Goal: Task Accomplishment & Management: Manage account settings

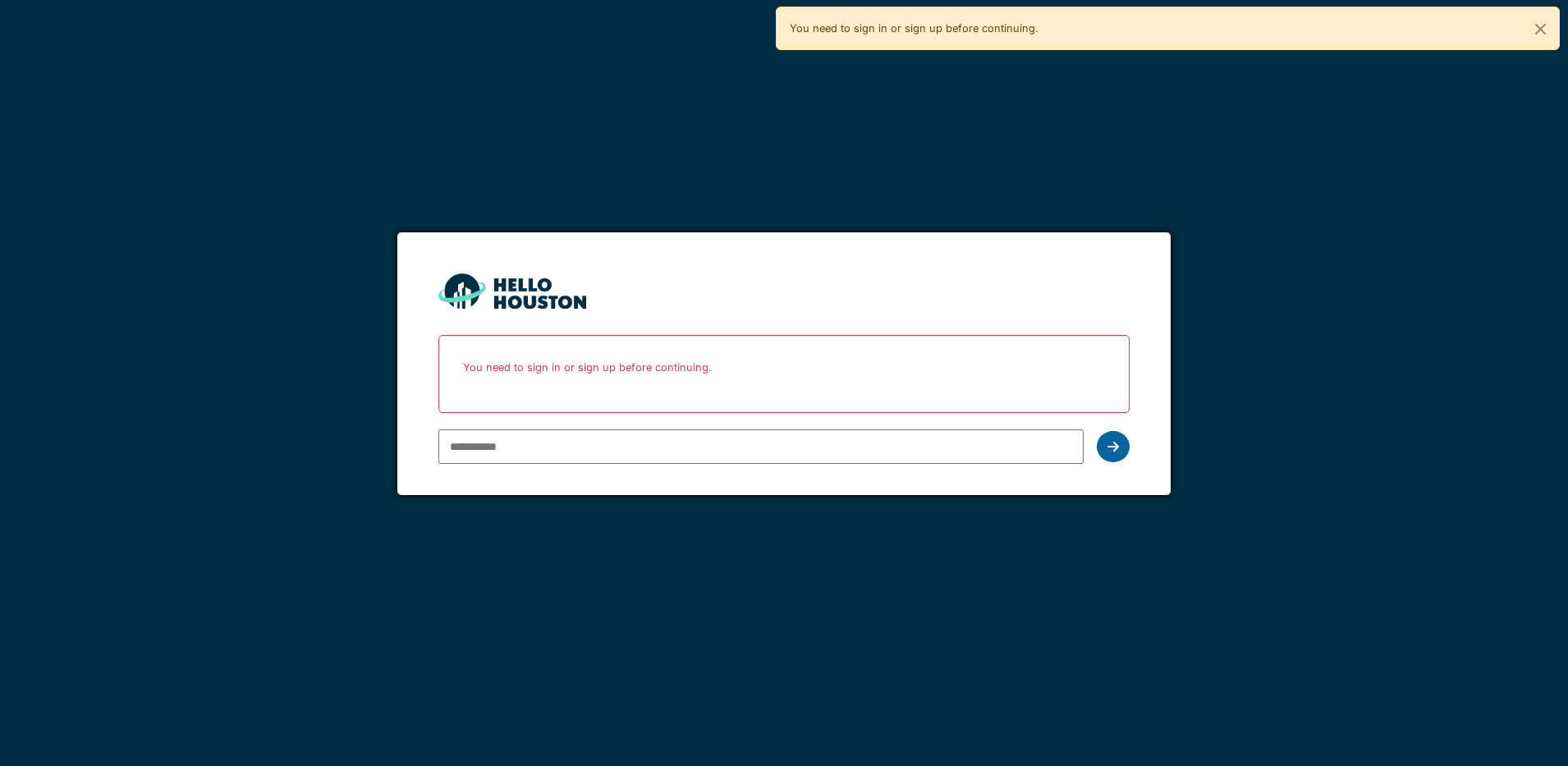
type input "**********"
click at [1111, 449] on icon at bounding box center [1113, 447] width 12 height 13
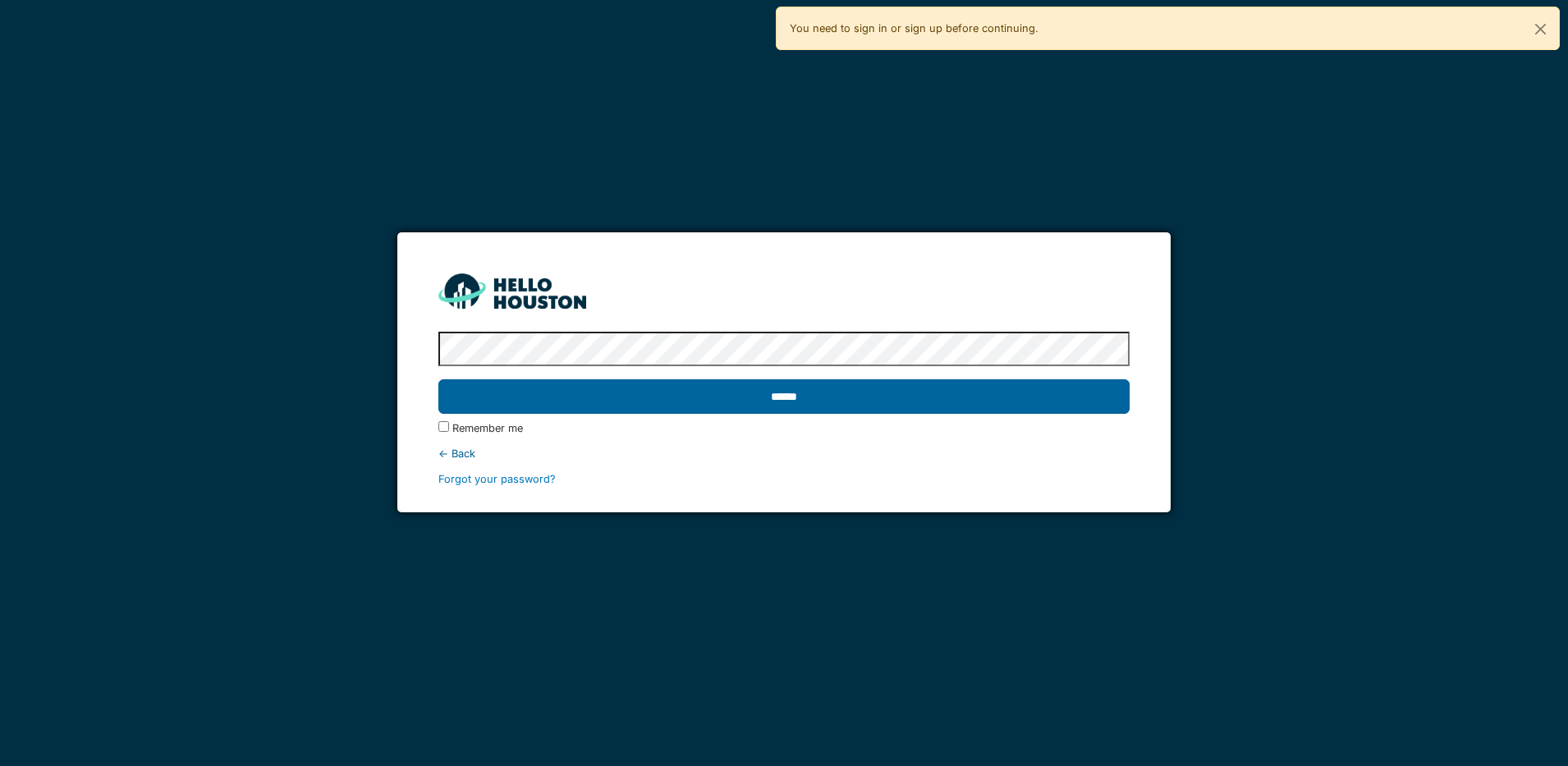
click at [914, 396] on input "******" at bounding box center [784, 397] width 691 height 35
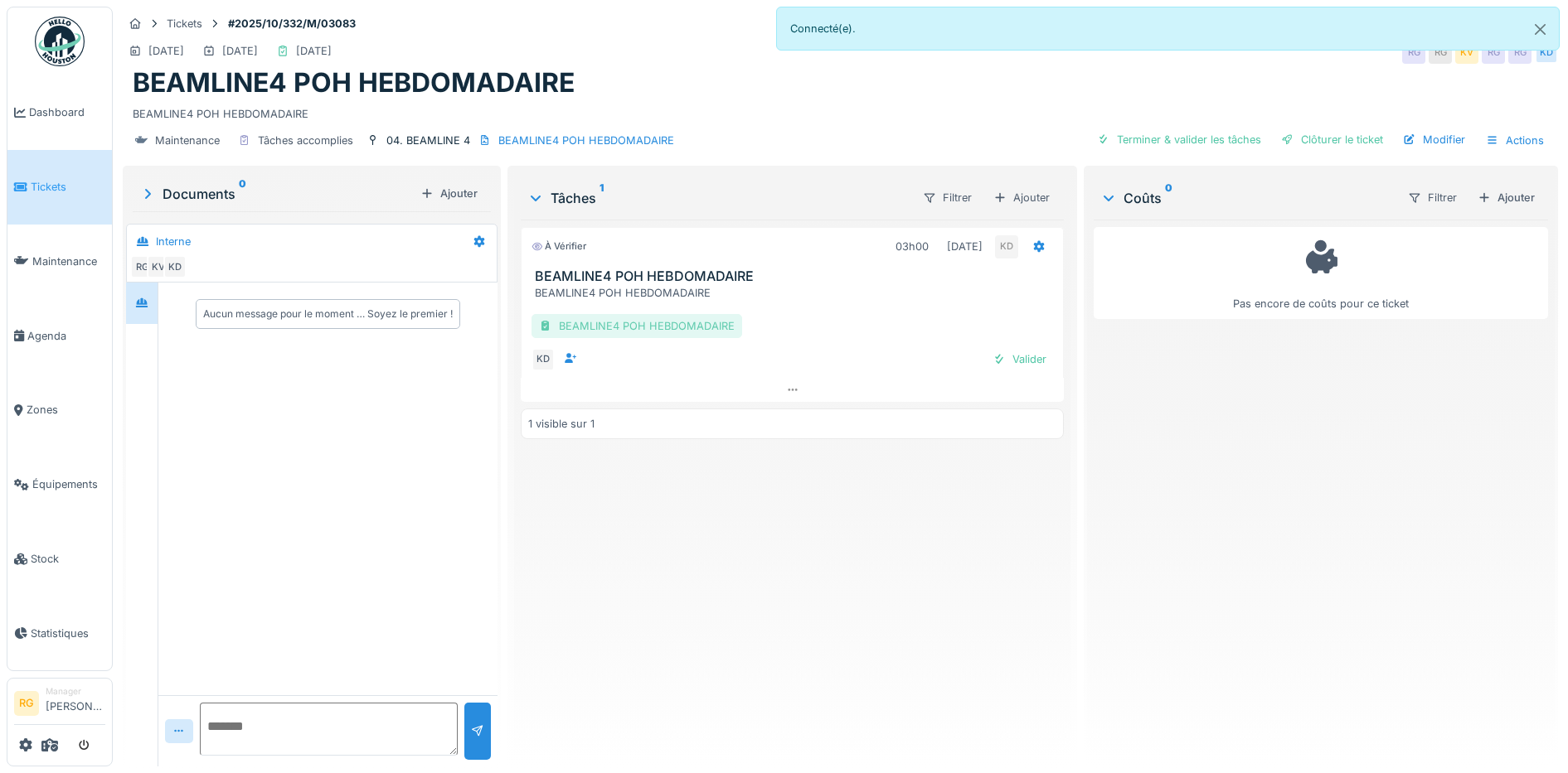
click at [641, 328] on div "BEAMLINE4 POH HEBDOMADAIRE" at bounding box center [637, 327] width 211 height 24
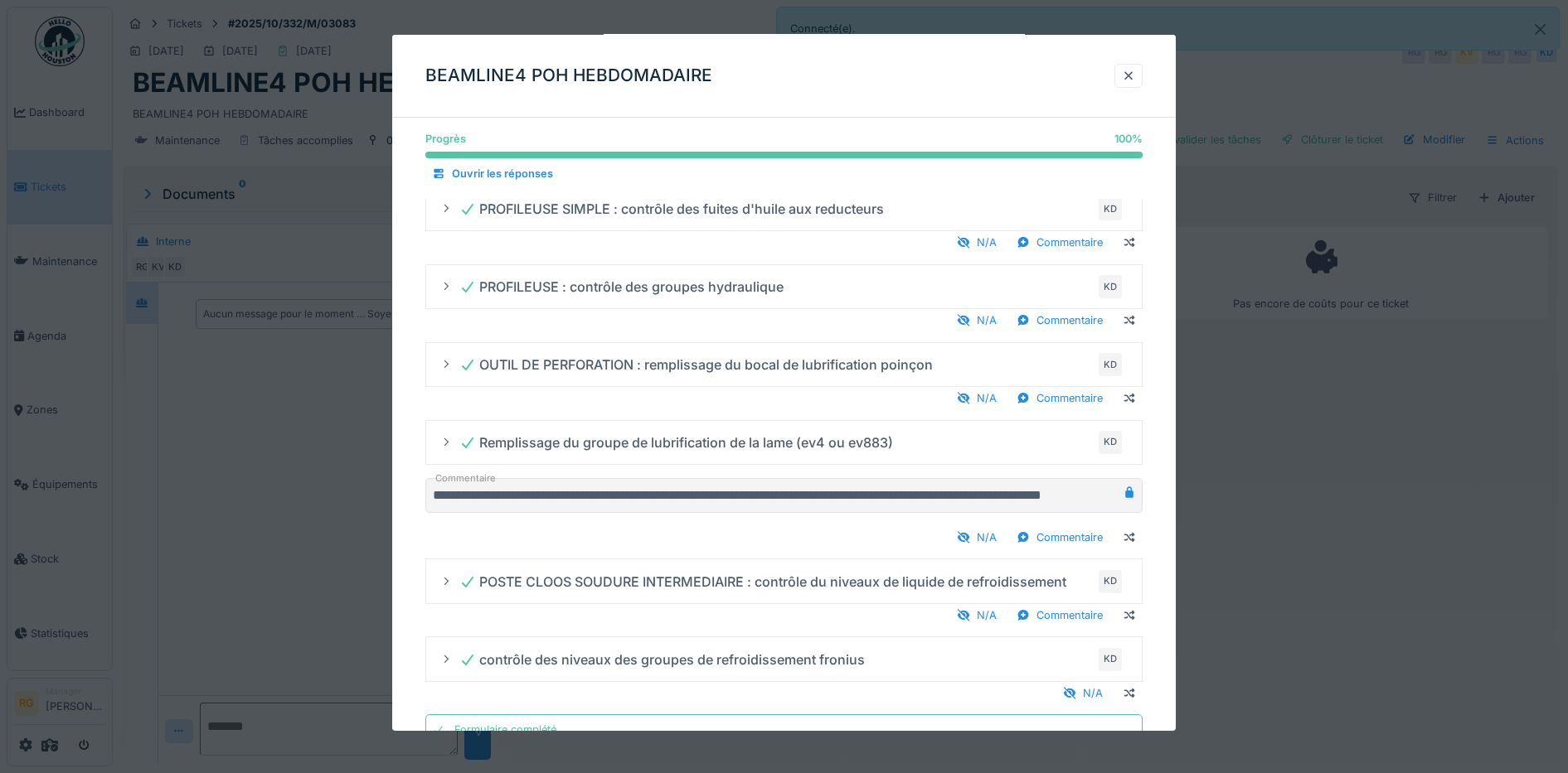
scroll to position [151, 0]
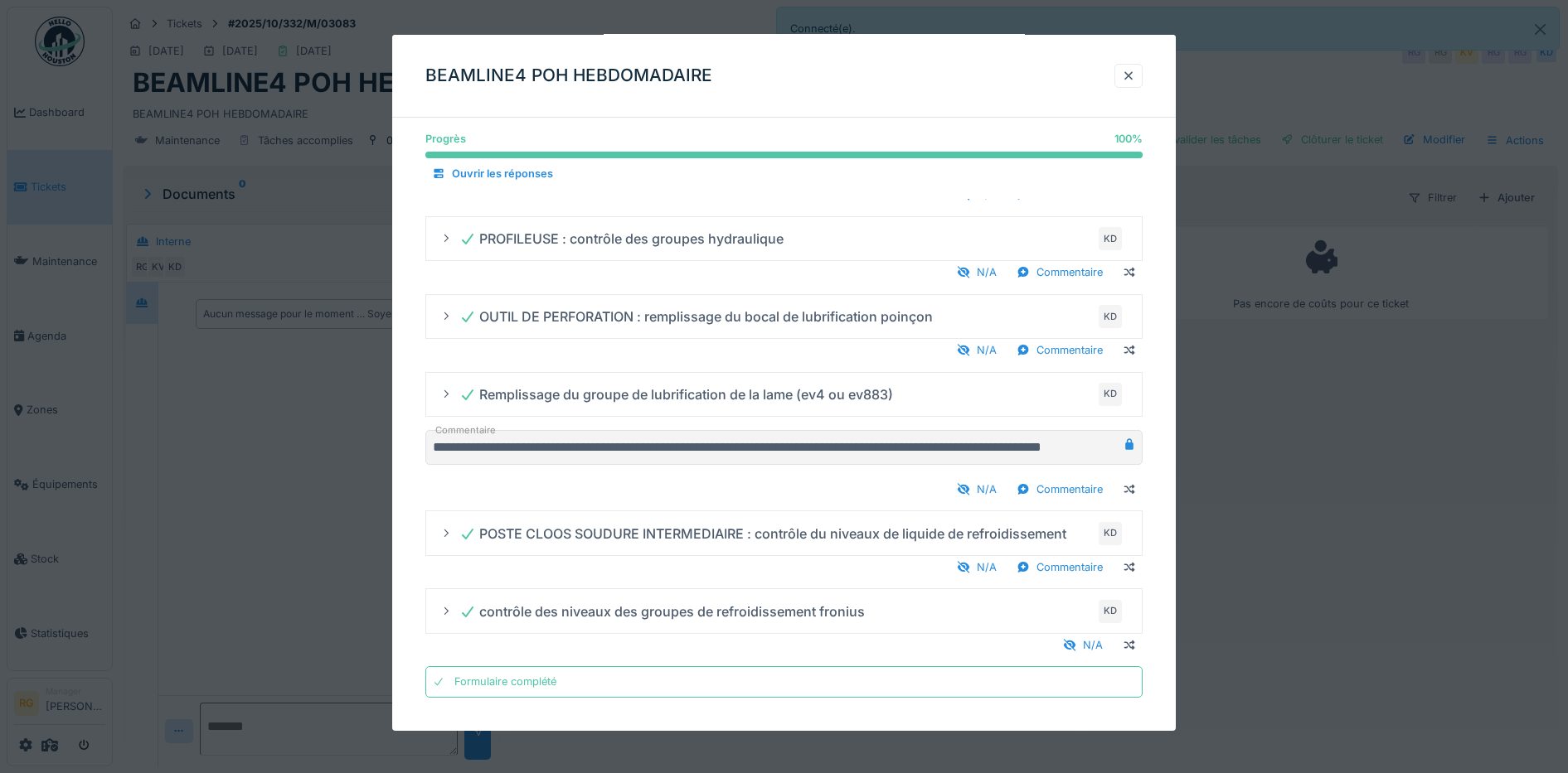
click at [1135, 79] on div at bounding box center [1129, 75] width 13 height 16
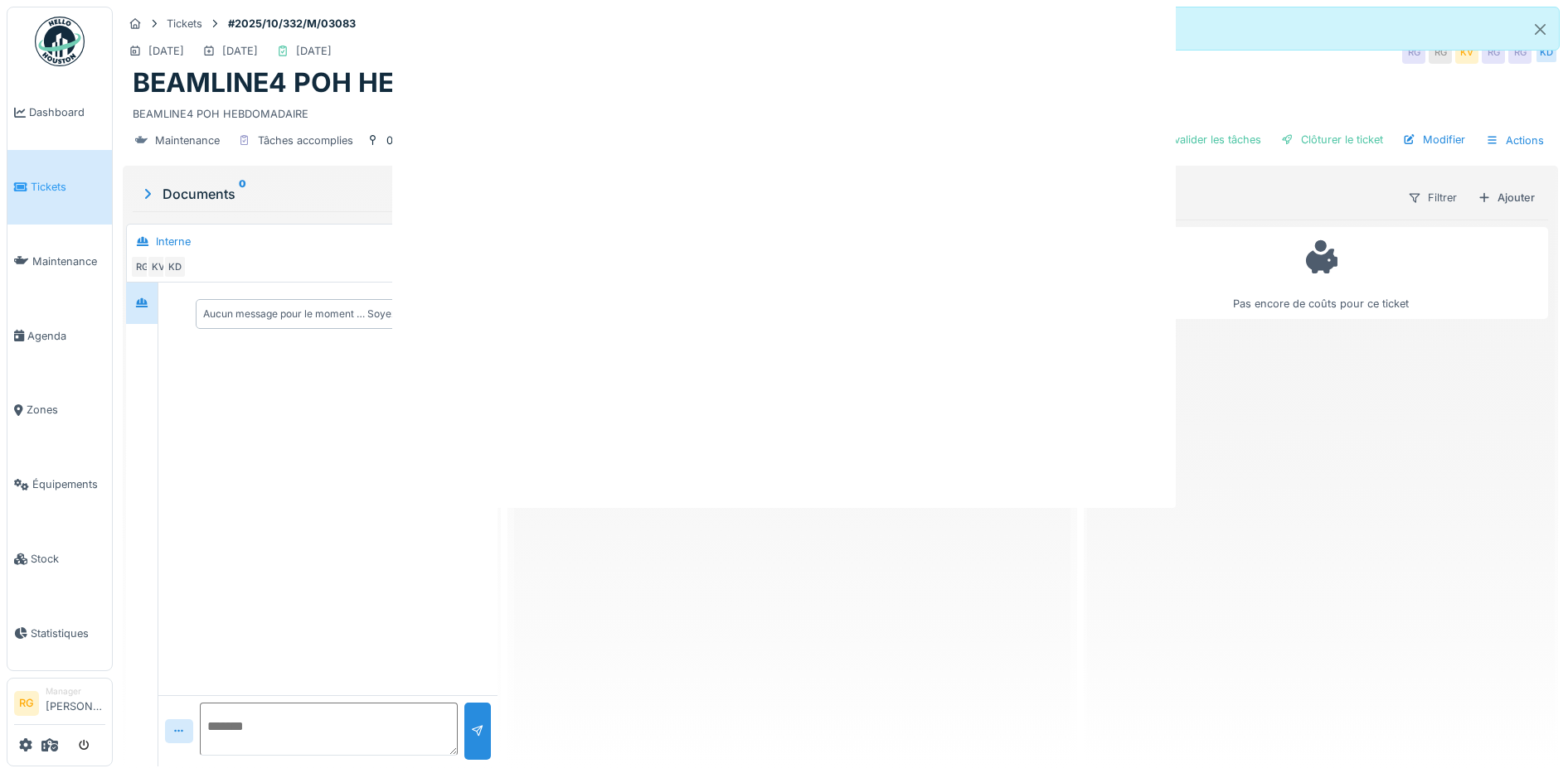
scroll to position [0, 0]
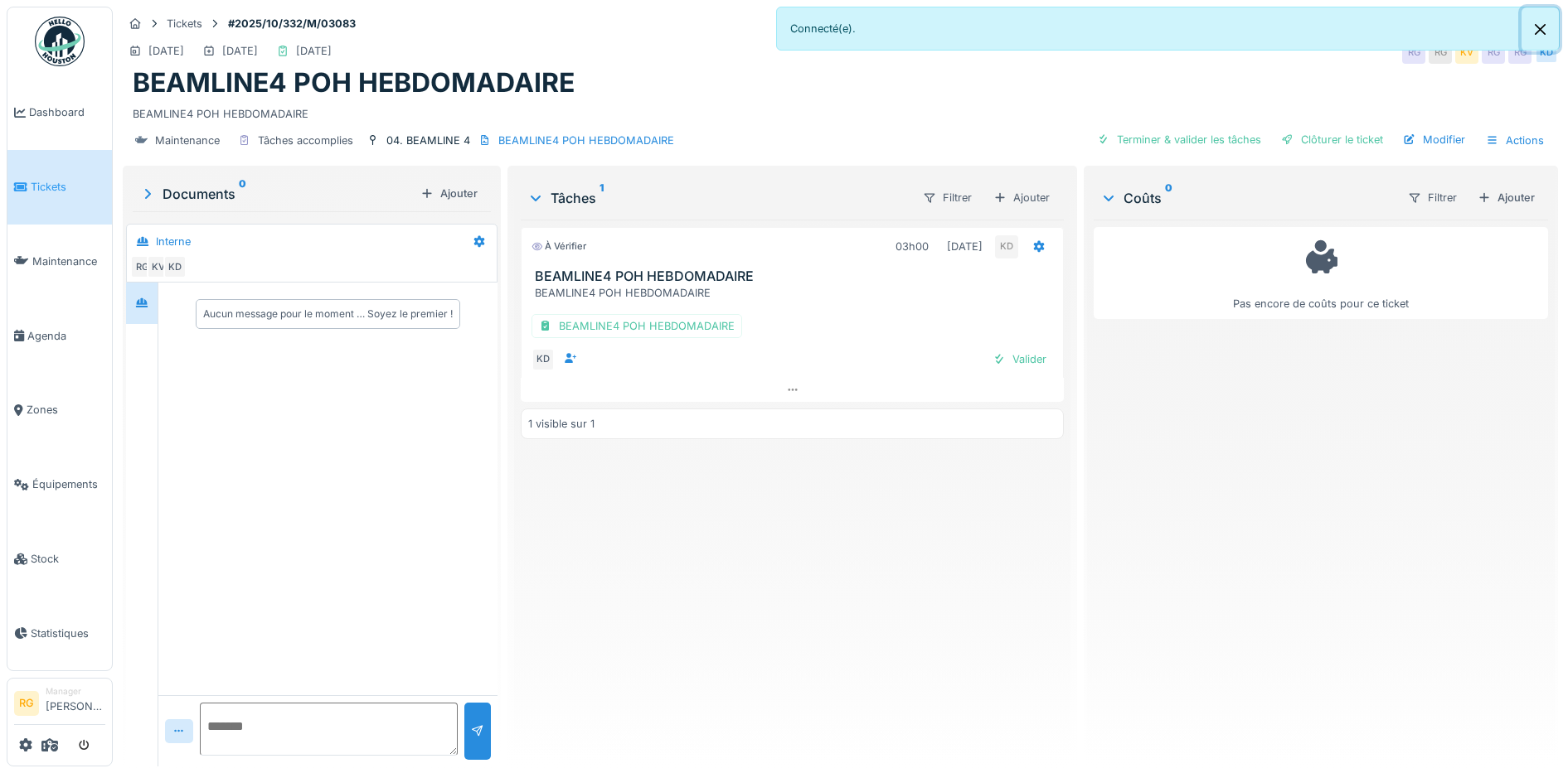
click at [1539, 26] on button "Close" at bounding box center [1540, 29] width 37 height 44
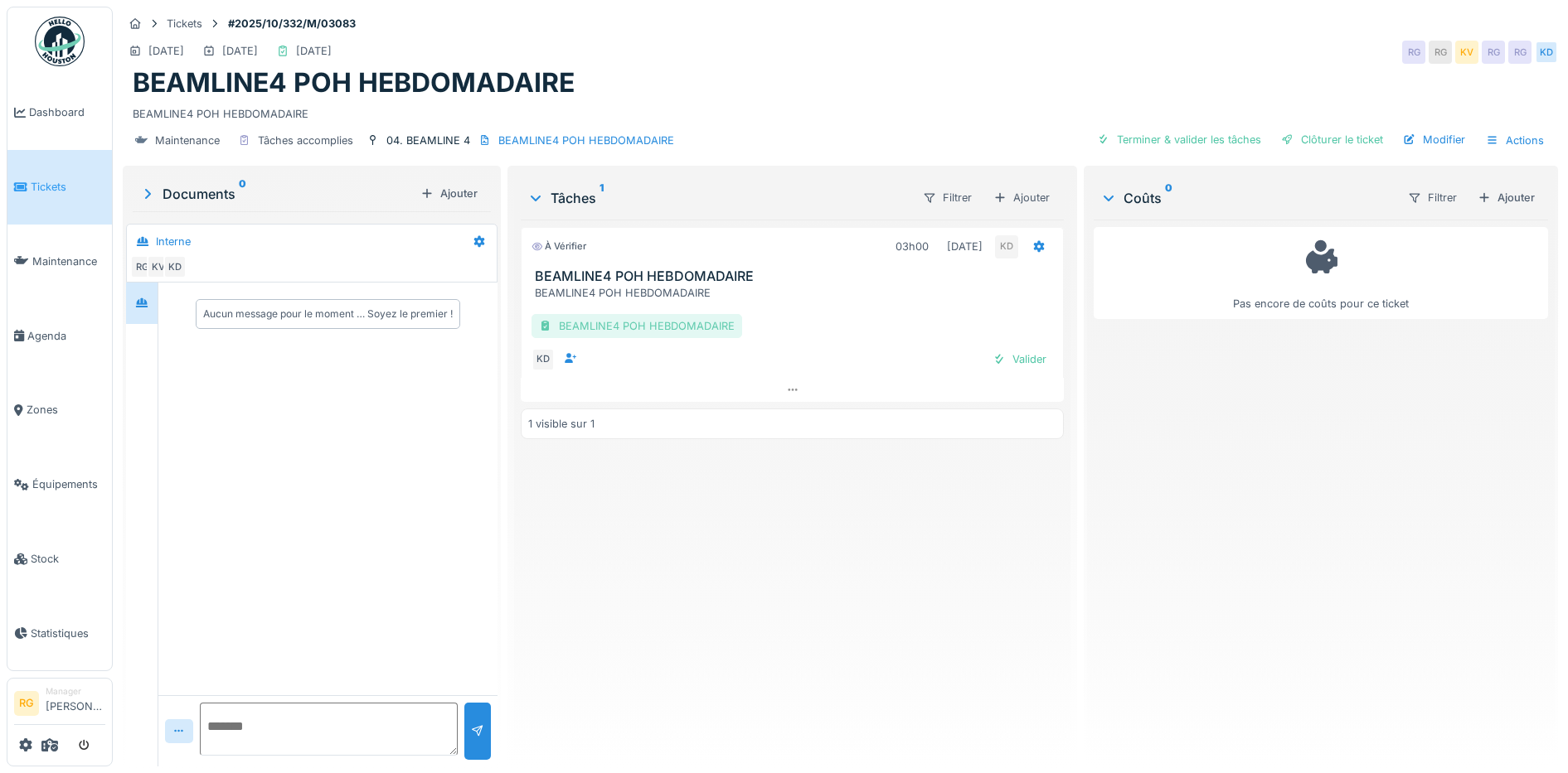
click at [661, 324] on div "BEAMLINE4 POH HEBDOMADAIRE" at bounding box center [637, 327] width 211 height 24
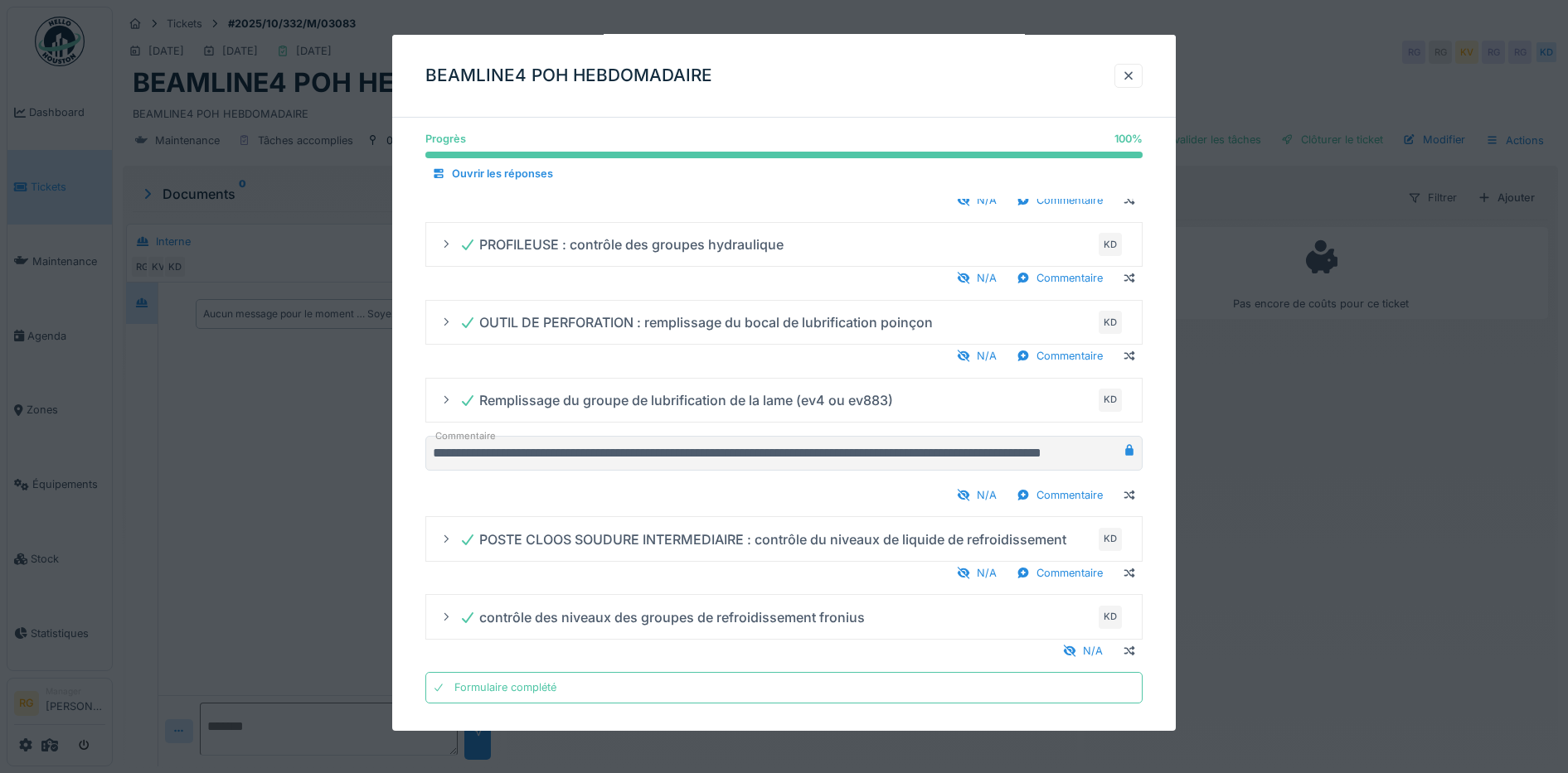
scroll to position [151, 0]
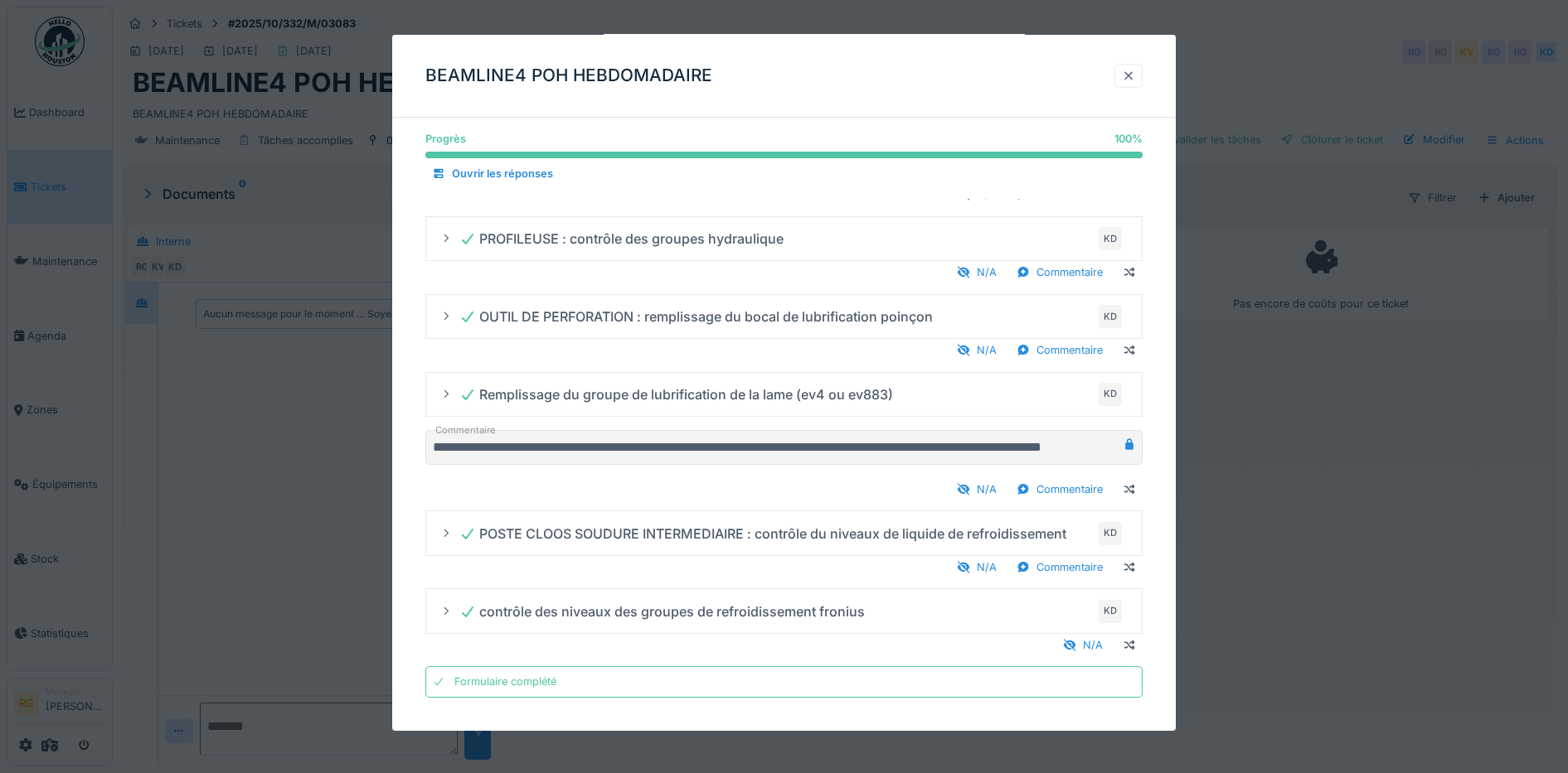
click at [1135, 73] on div at bounding box center [1129, 75] width 13 height 16
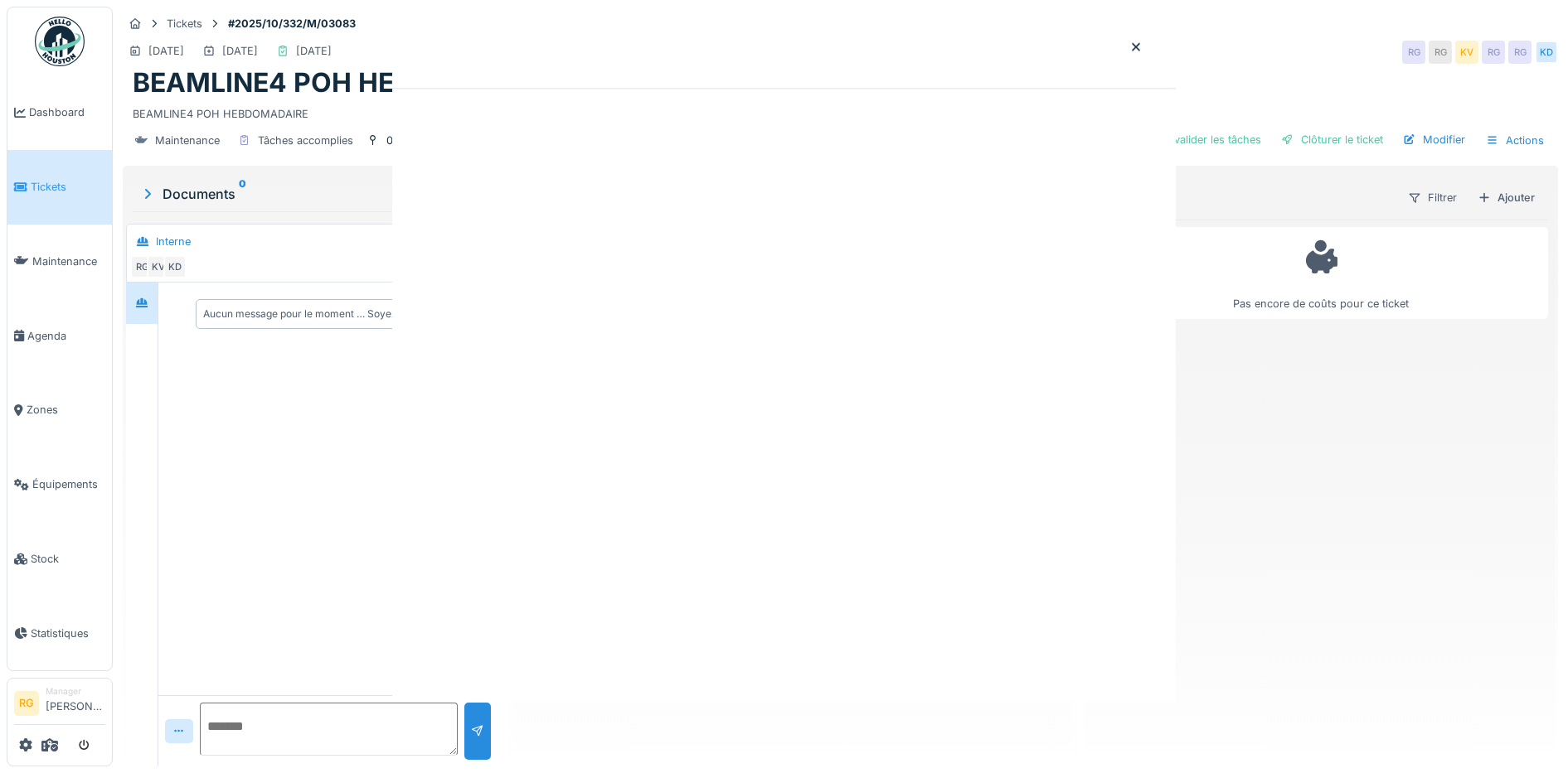
scroll to position [0, 0]
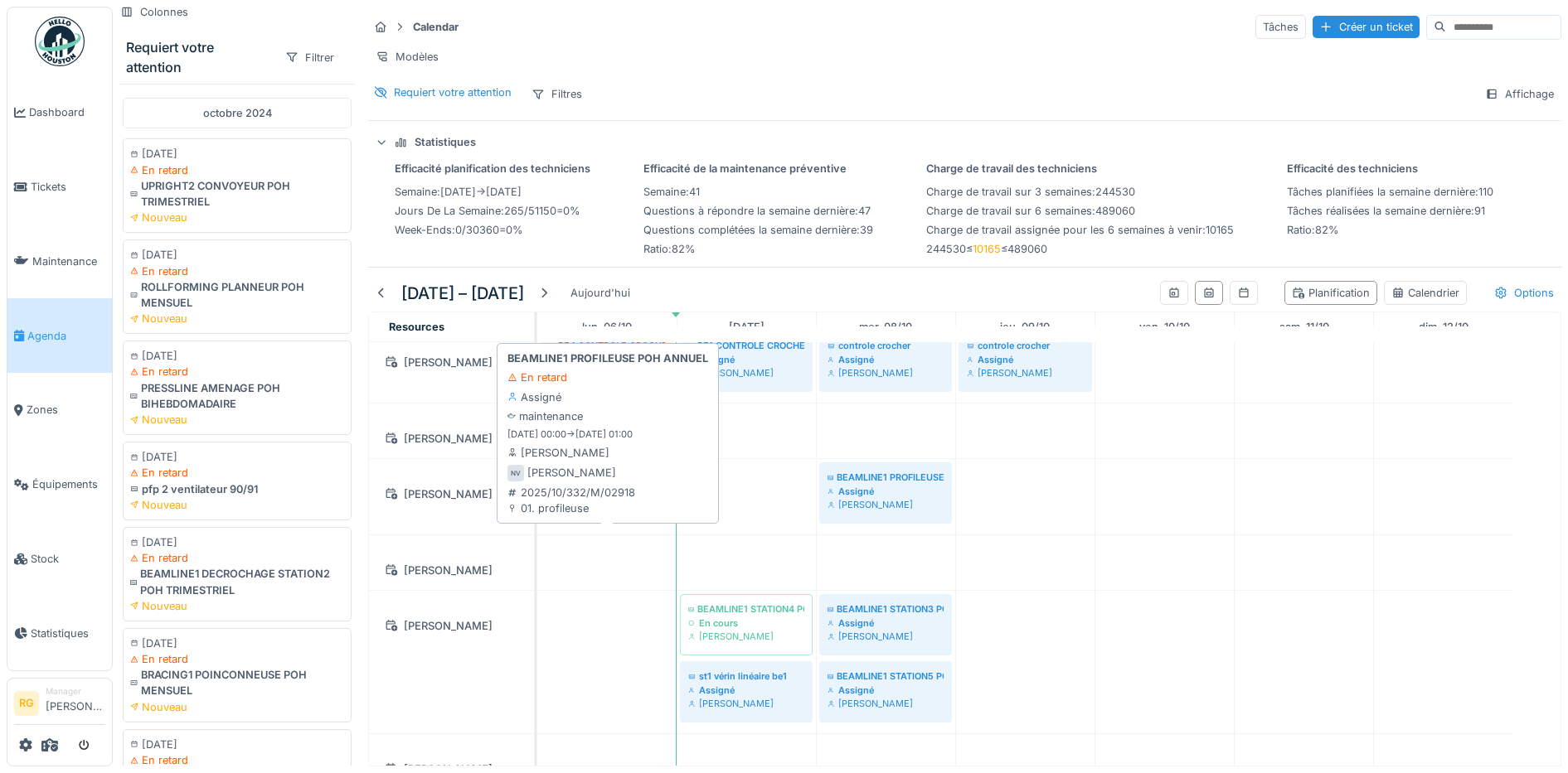
click at [612, 498] on div "Assigné" at bounding box center [606, 492] width 116 height 13
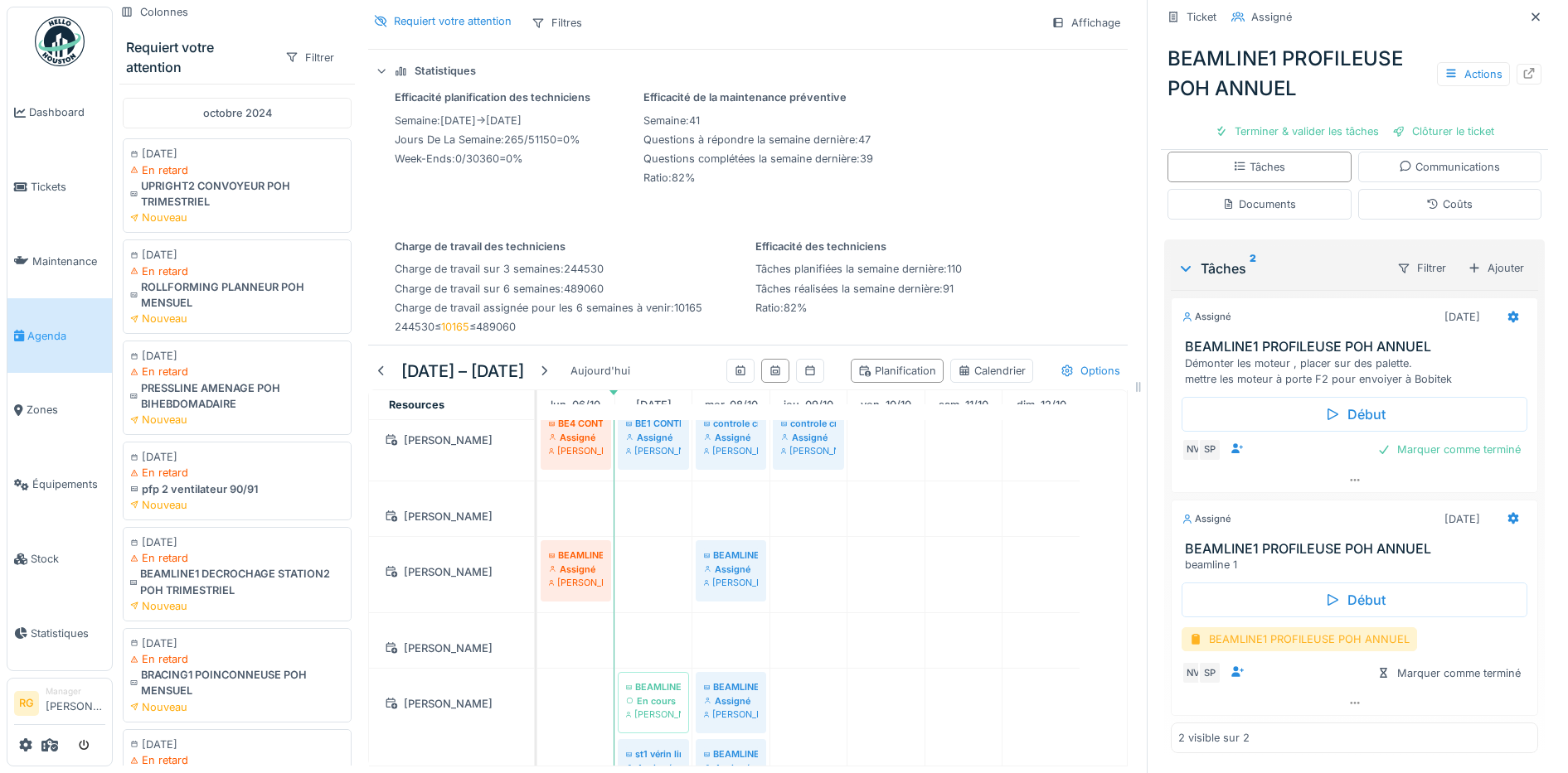
click at [1287, 627] on div "BEAMLINE1 PROFILEUSE POH ANNUEL" at bounding box center [1300, 639] width 236 height 24
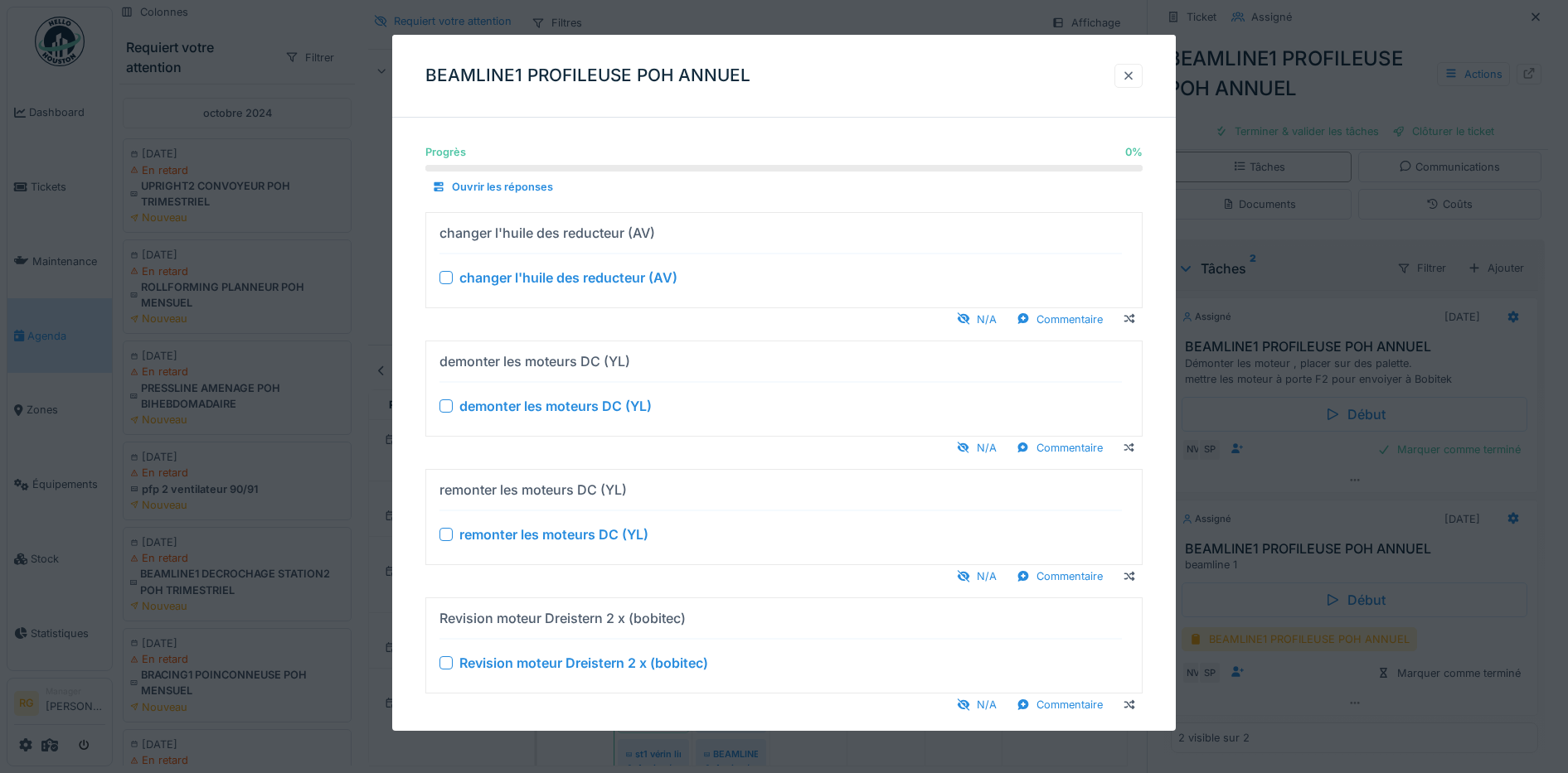
click at [1135, 74] on div at bounding box center [1129, 75] width 13 height 16
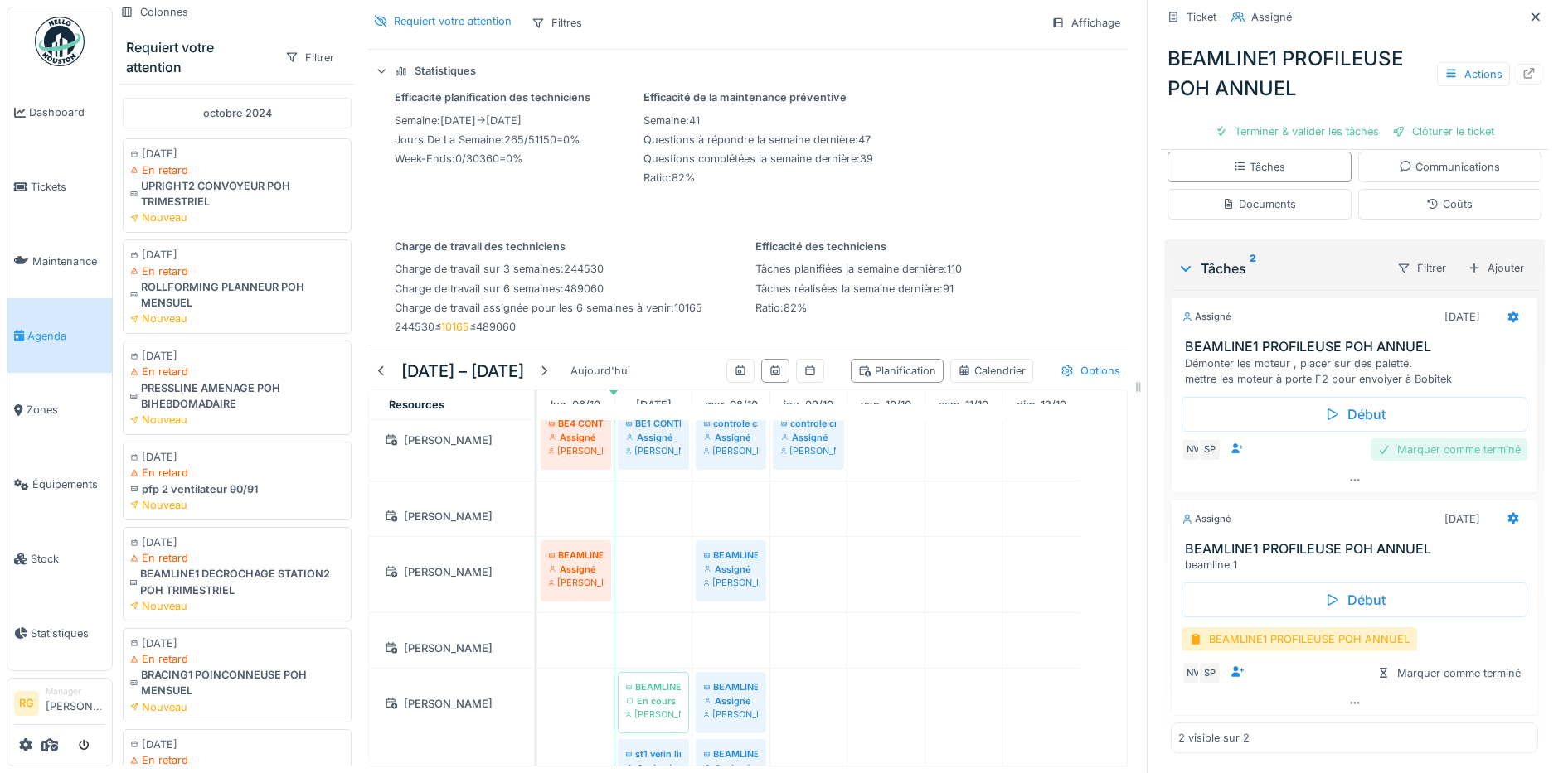
click at [1419, 439] on div "Marquer comme terminé" at bounding box center [1449, 450] width 157 height 22
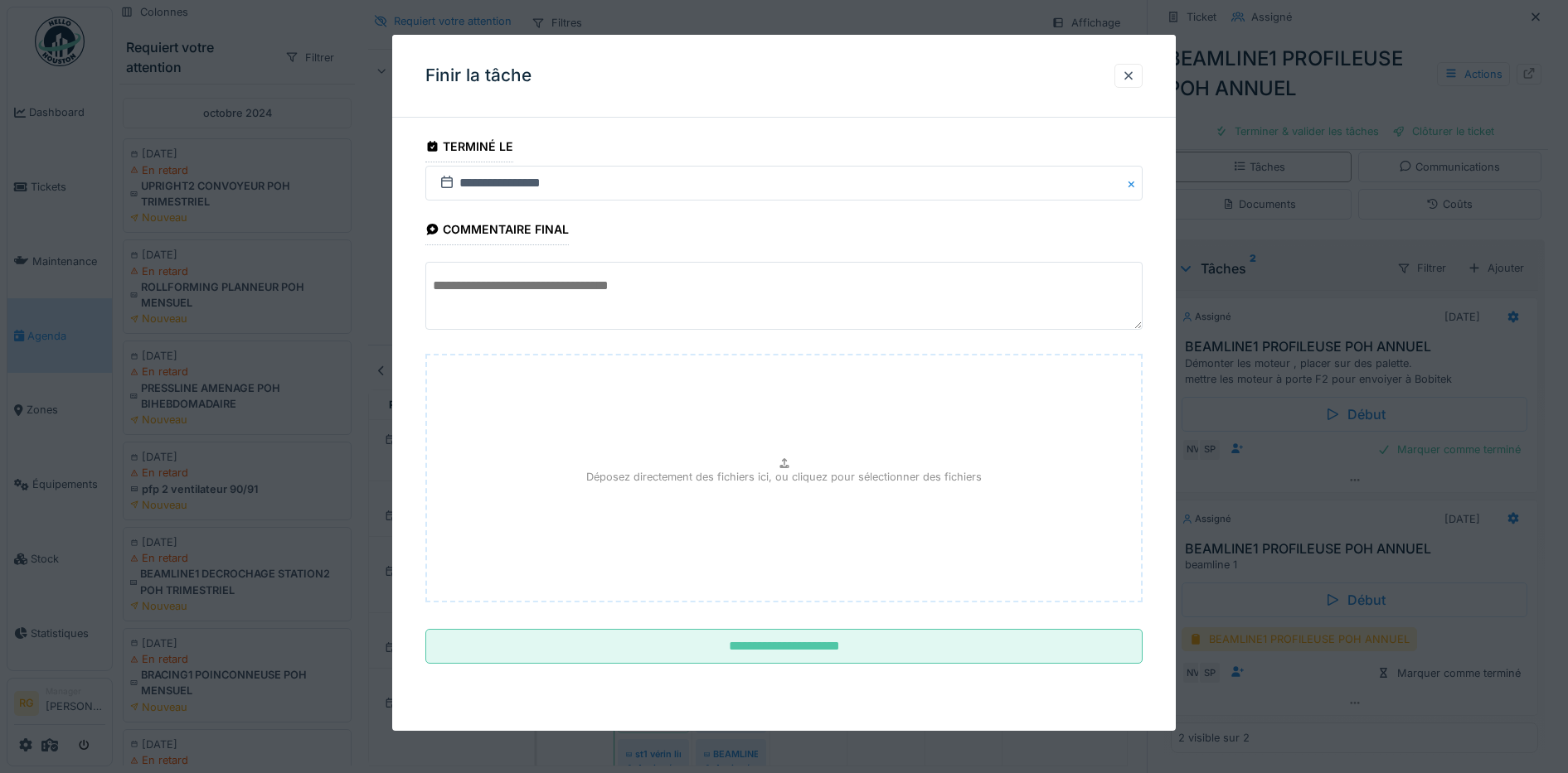
click at [467, 286] on textarea at bounding box center [784, 295] width 719 height 68
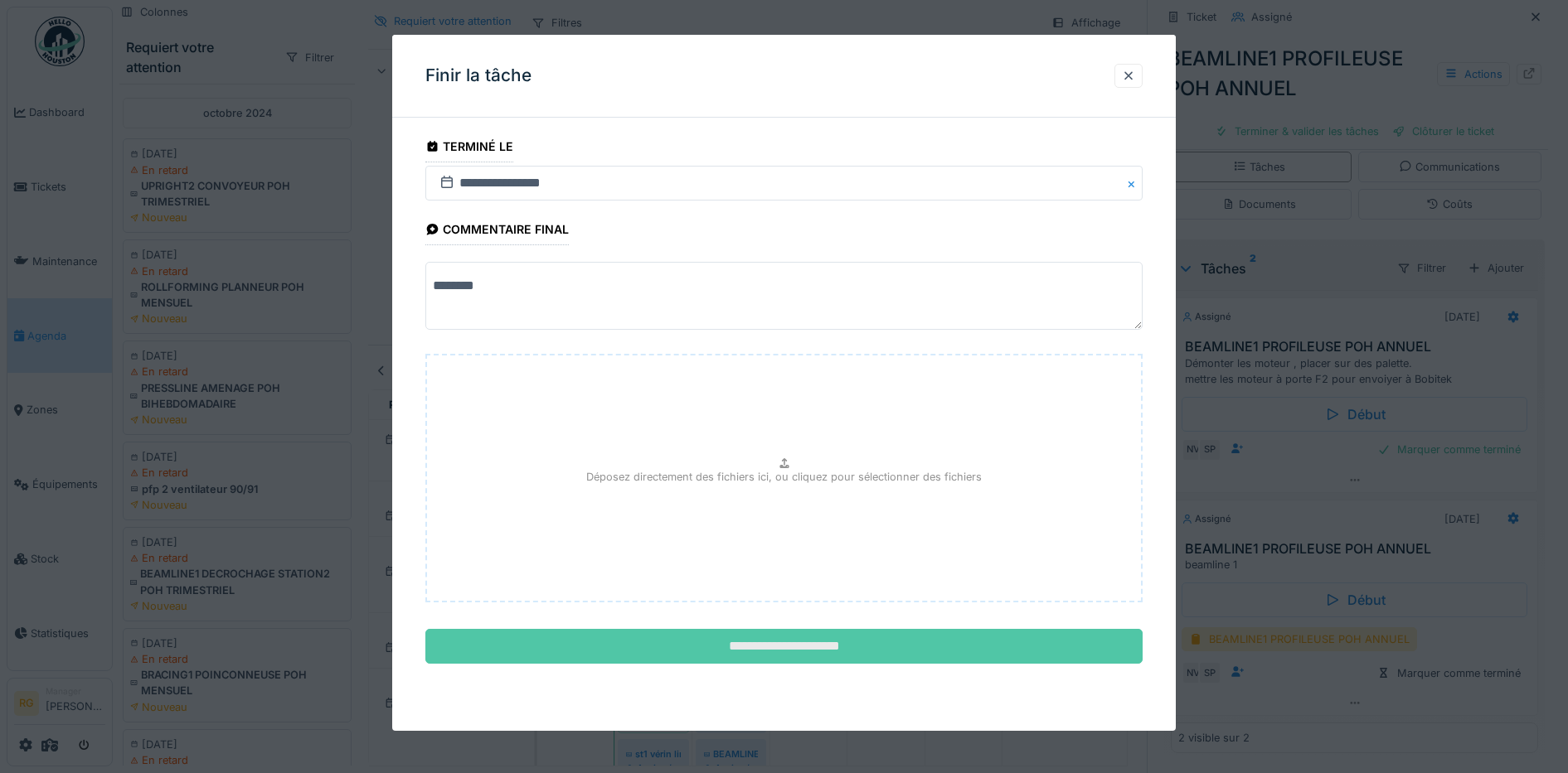
type textarea "********"
click at [813, 651] on input "**********" at bounding box center [784, 647] width 719 height 35
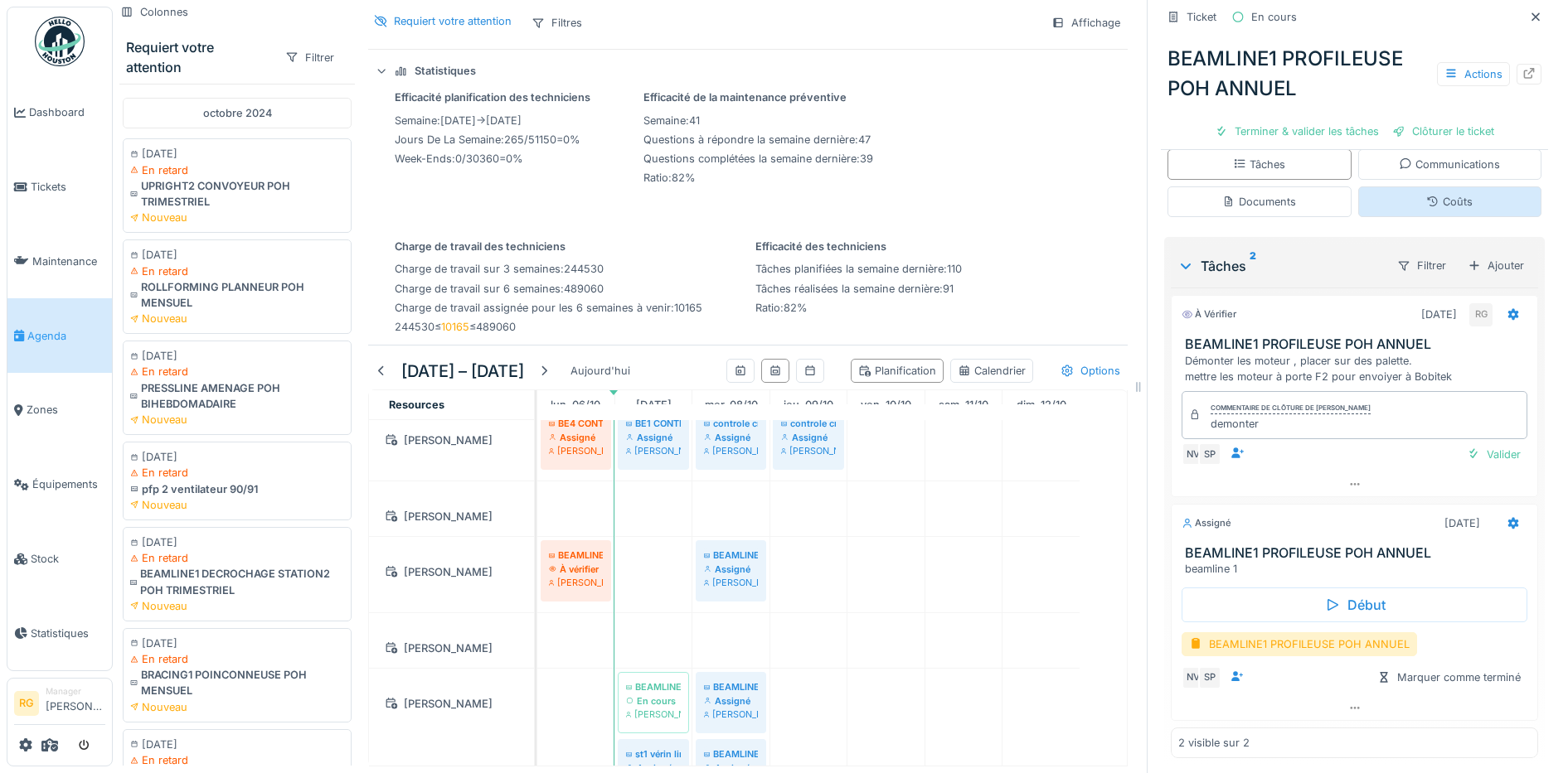
click at [1426, 194] on div "Coûts" at bounding box center [1449, 201] width 46 height 16
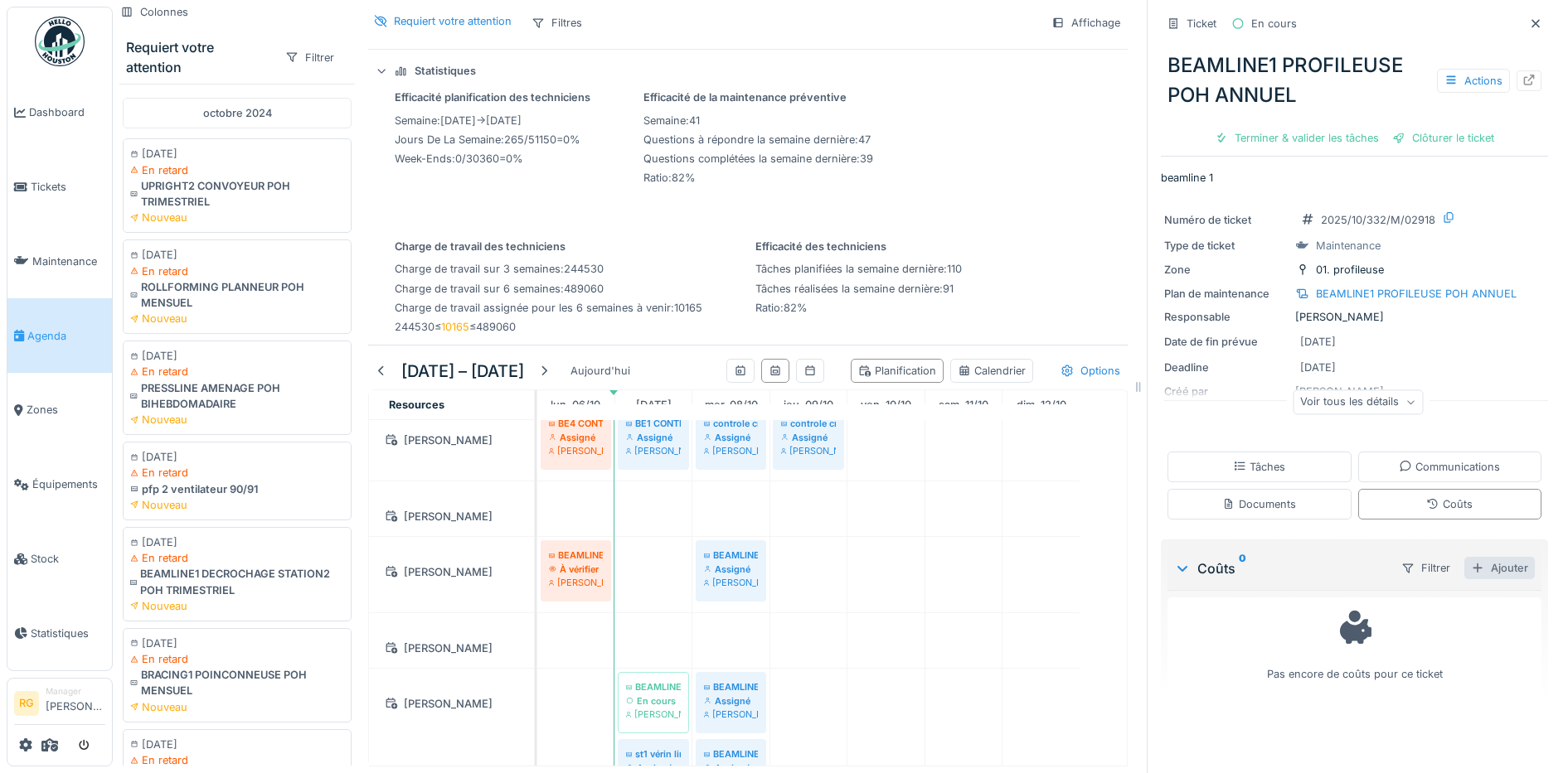
click at [1474, 557] on div "Ajouter" at bounding box center [1499, 568] width 71 height 22
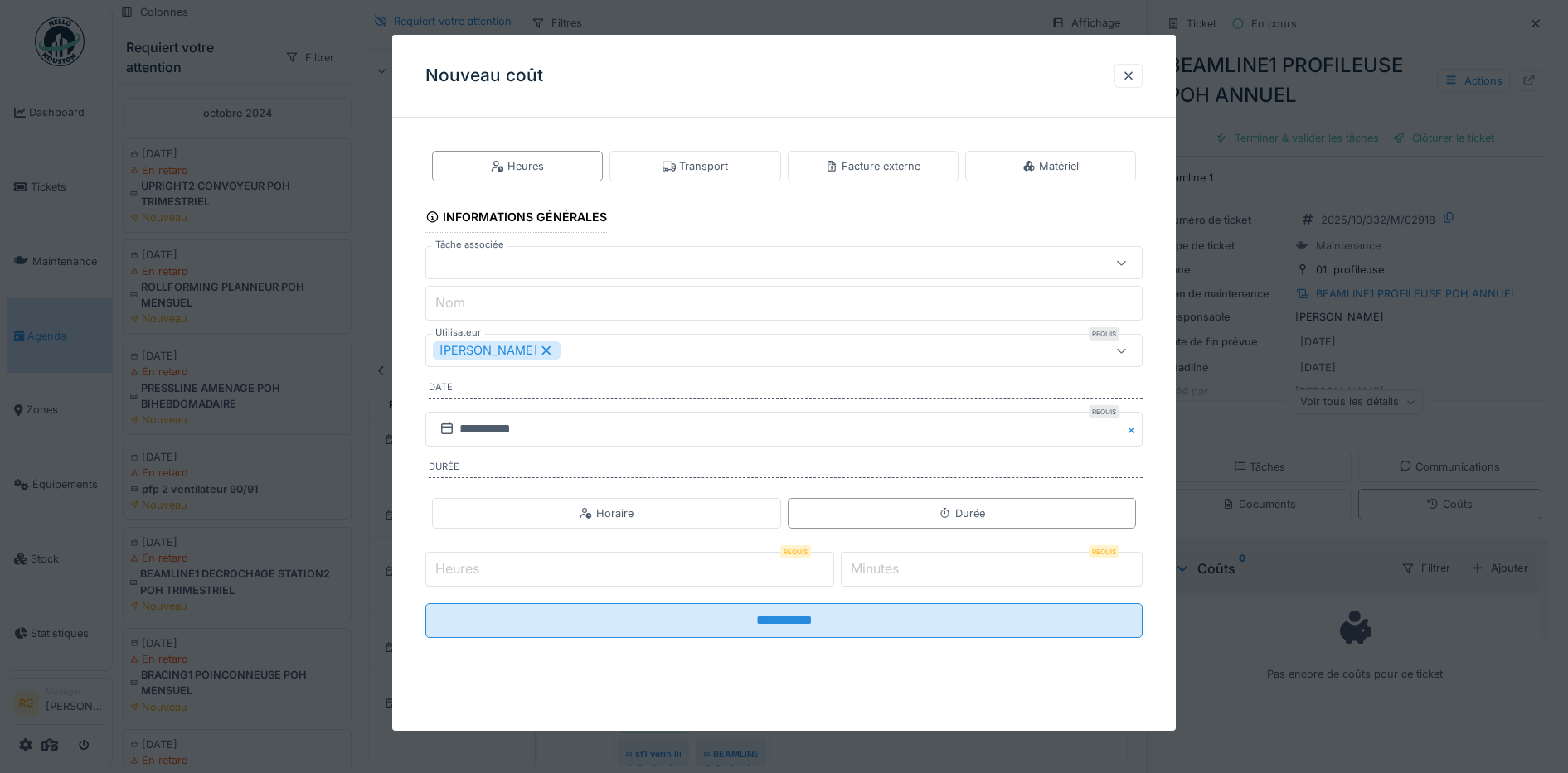
click at [498, 576] on input "Heures" at bounding box center [629, 570] width 408 height 35
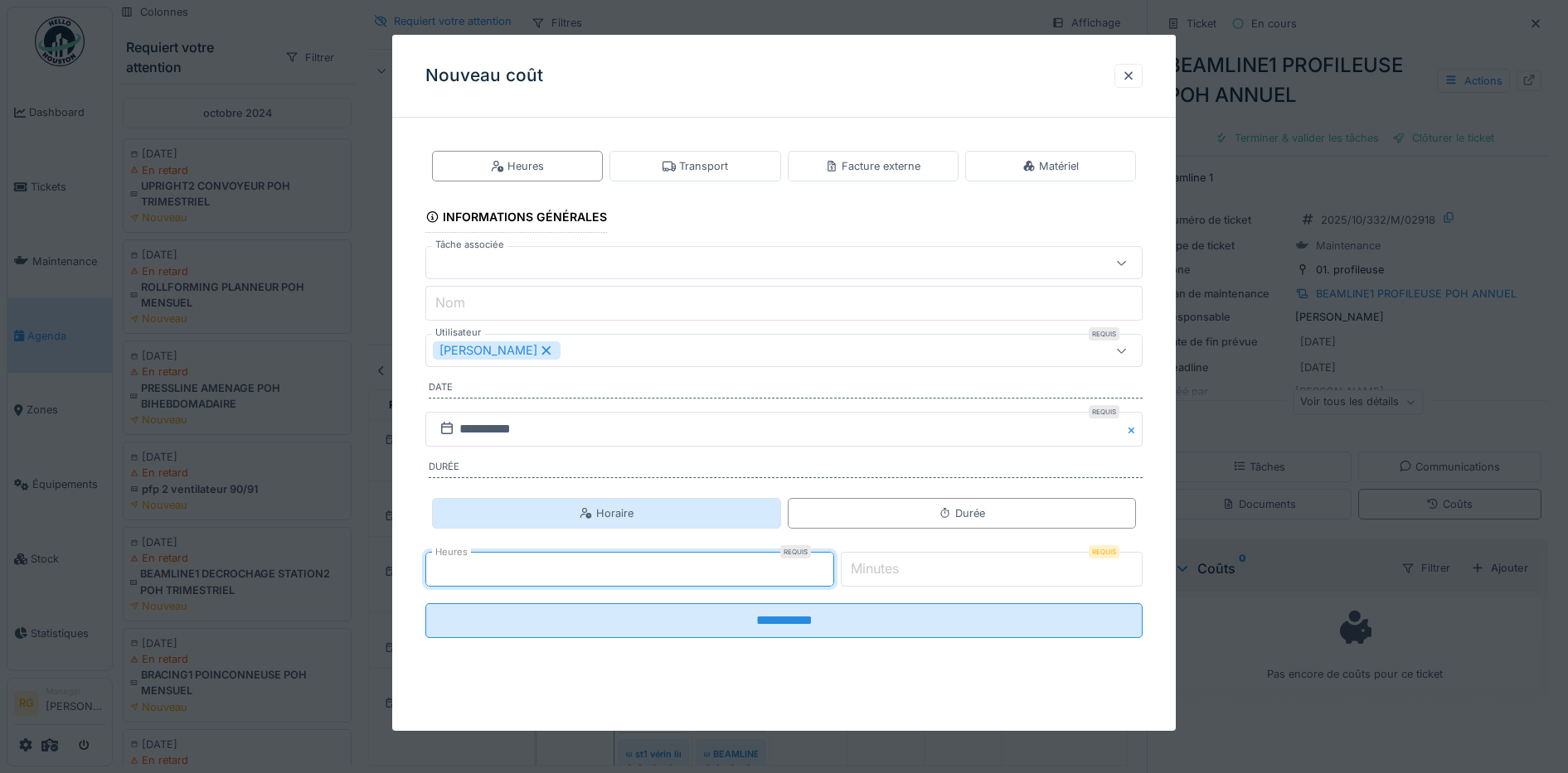
type input "*"
click at [641, 509] on div "Horaire" at bounding box center [606, 513] width 349 height 31
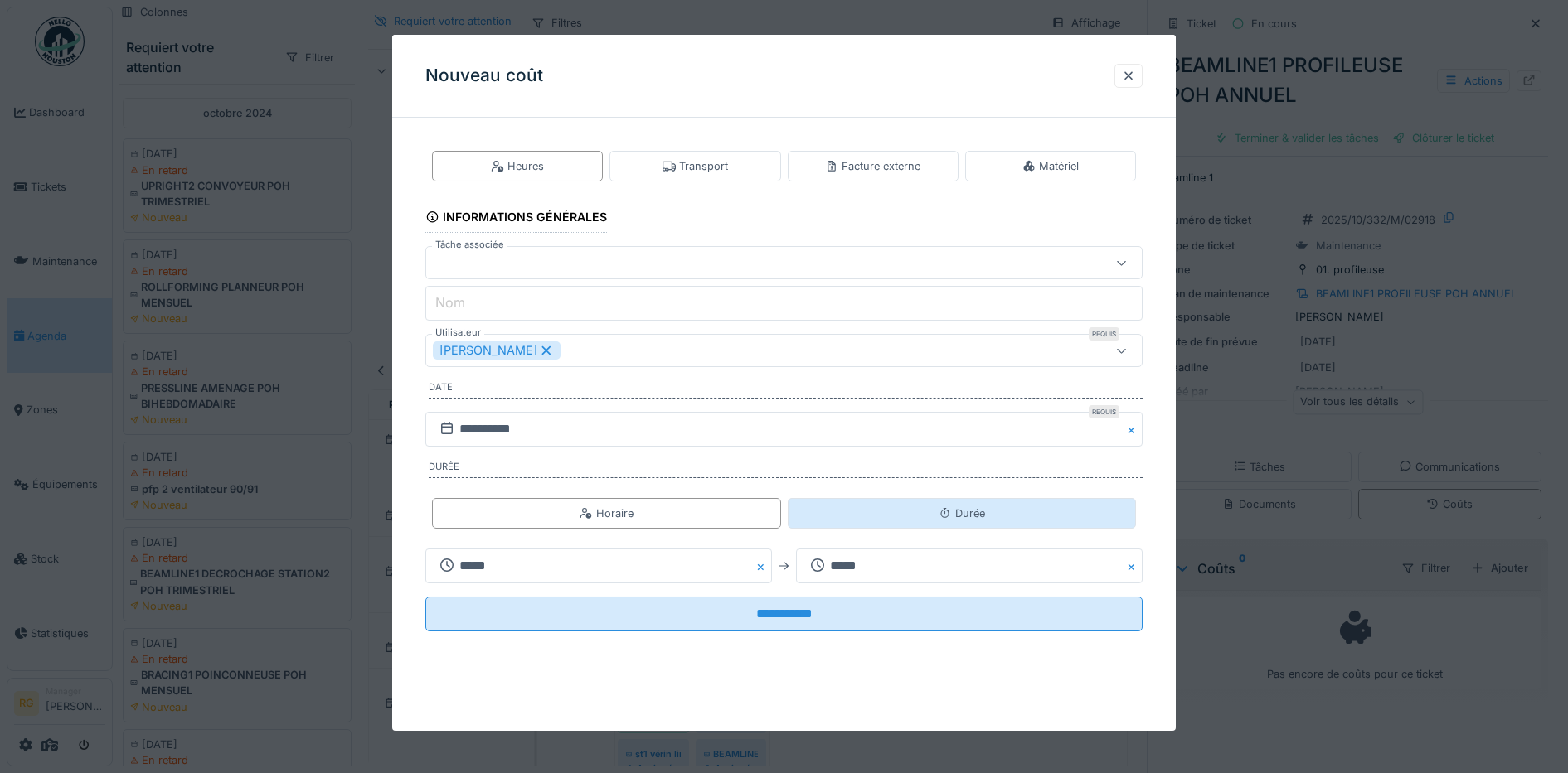
click at [843, 516] on div "Durée" at bounding box center [963, 513] width 349 height 31
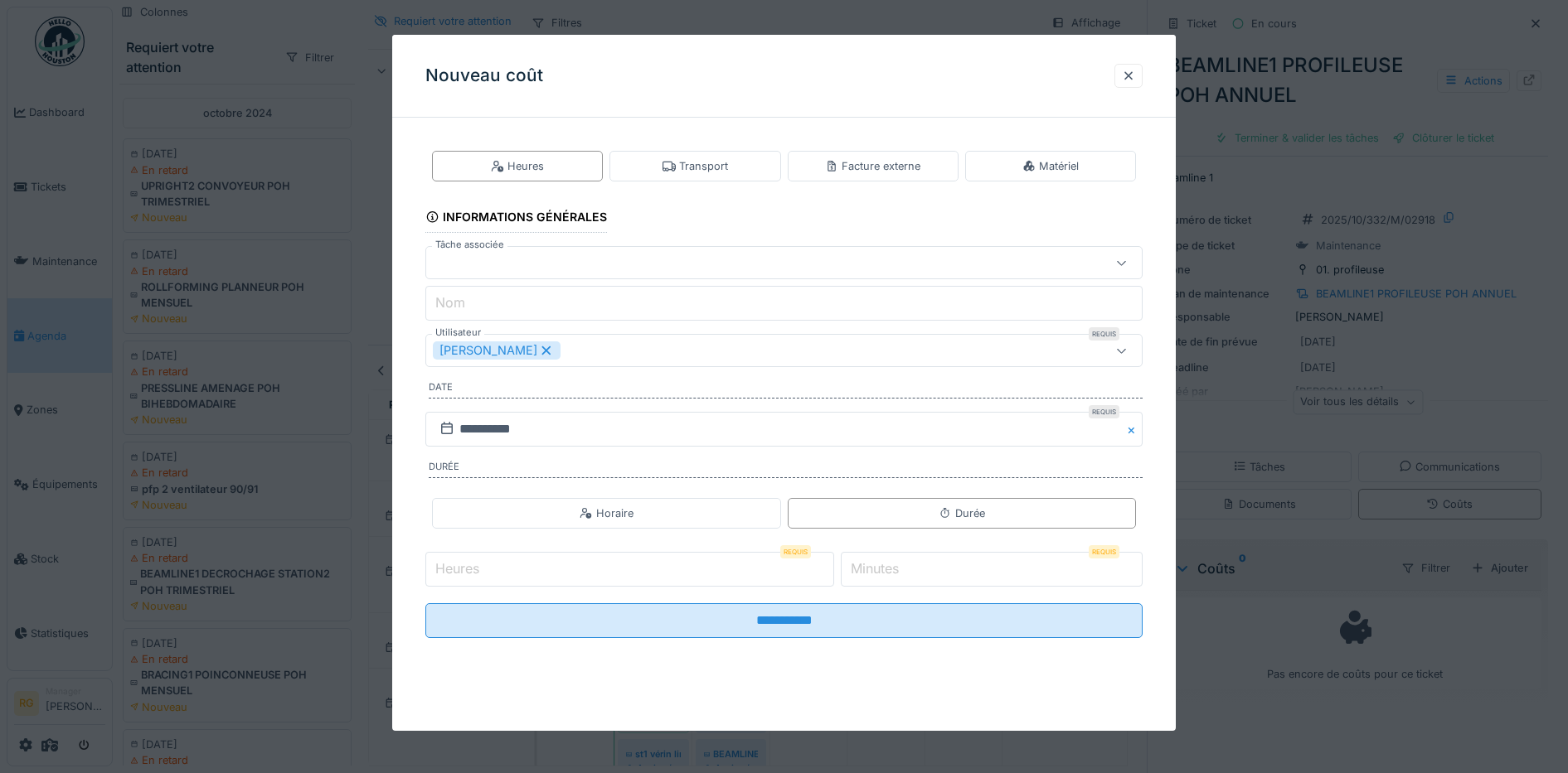
click at [475, 573] on label "Heures" at bounding box center [457, 568] width 50 height 19
click at [475, 573] on input "Heures" at bounding box center [629, 570] width 408 height 35
type input "*"
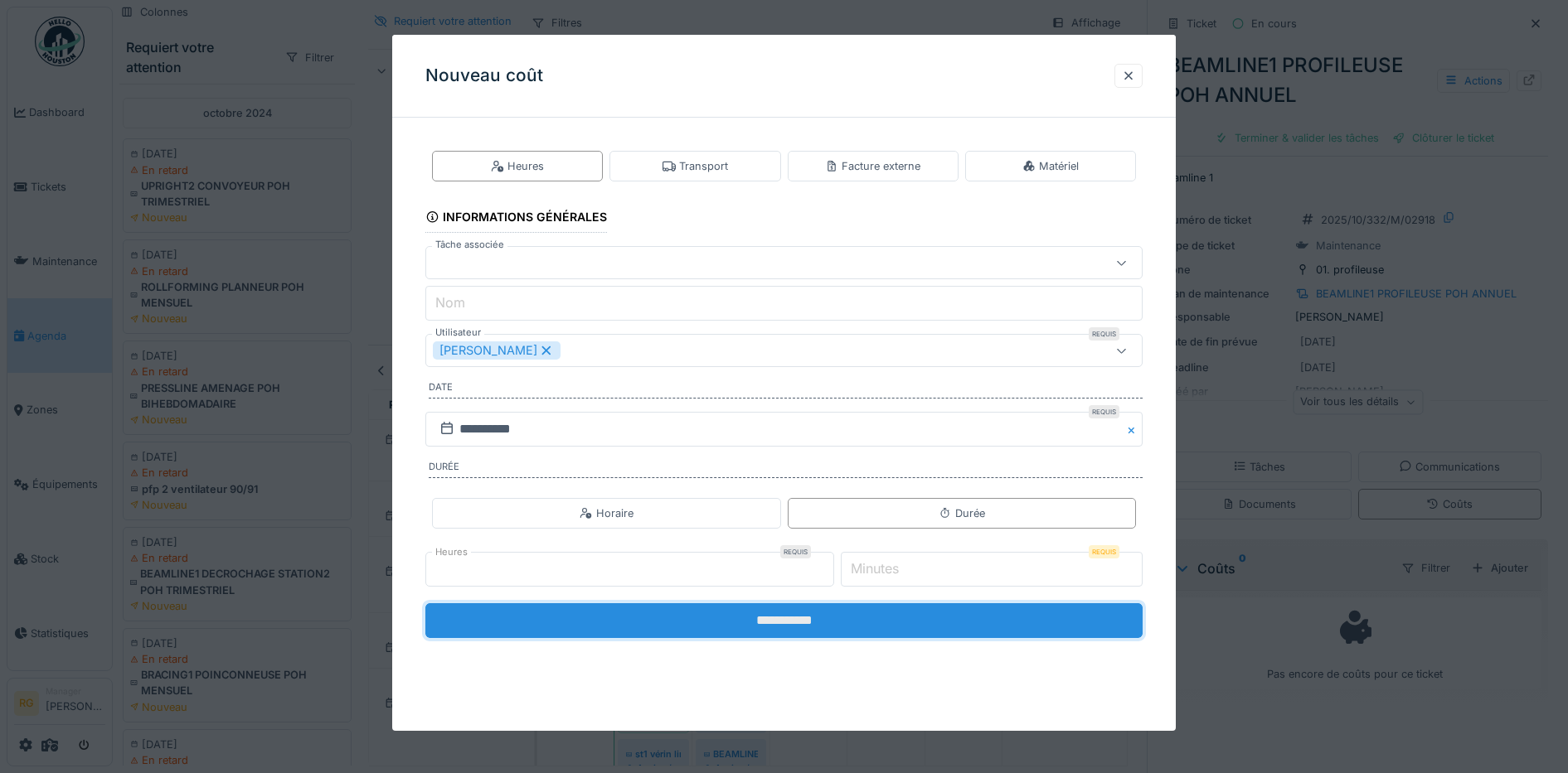
click at [792, 625] on input "**********" at bounding box center [784, 621] width 719 height 35
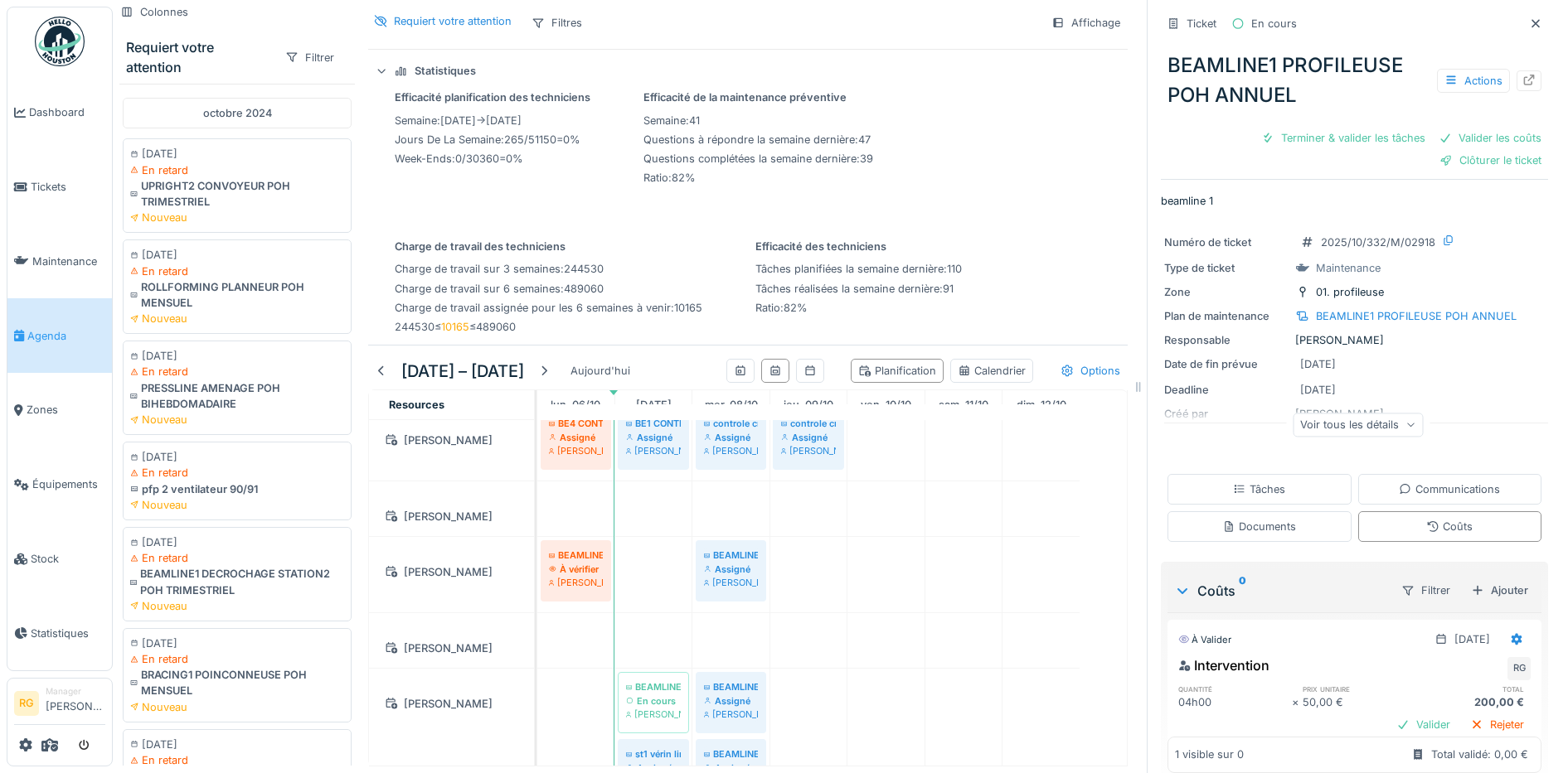
scroll to position [38, 0]
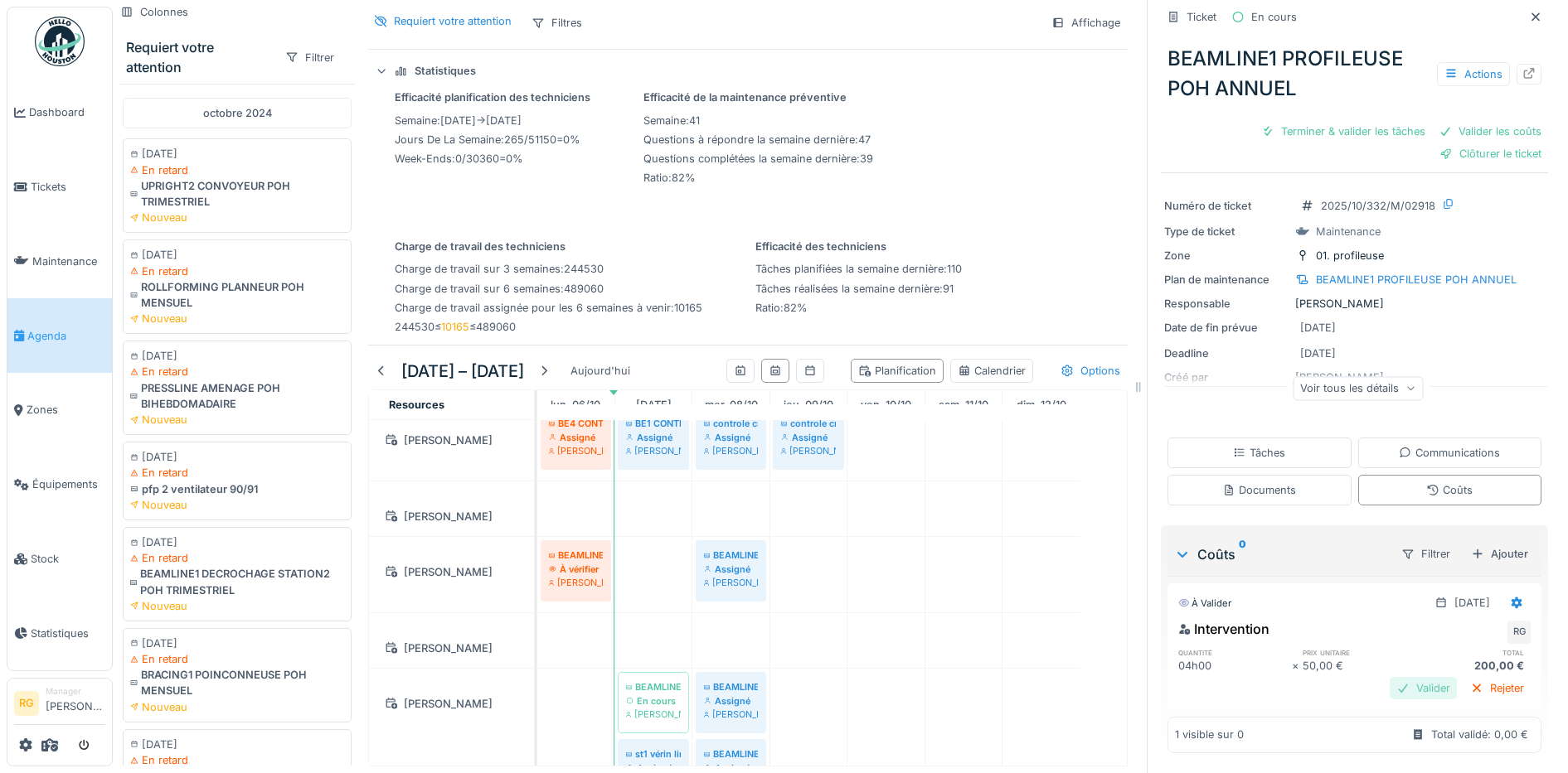
click at [1400, 691] on div "Valider" at bounding box center [1423, 689] width 67 height 22
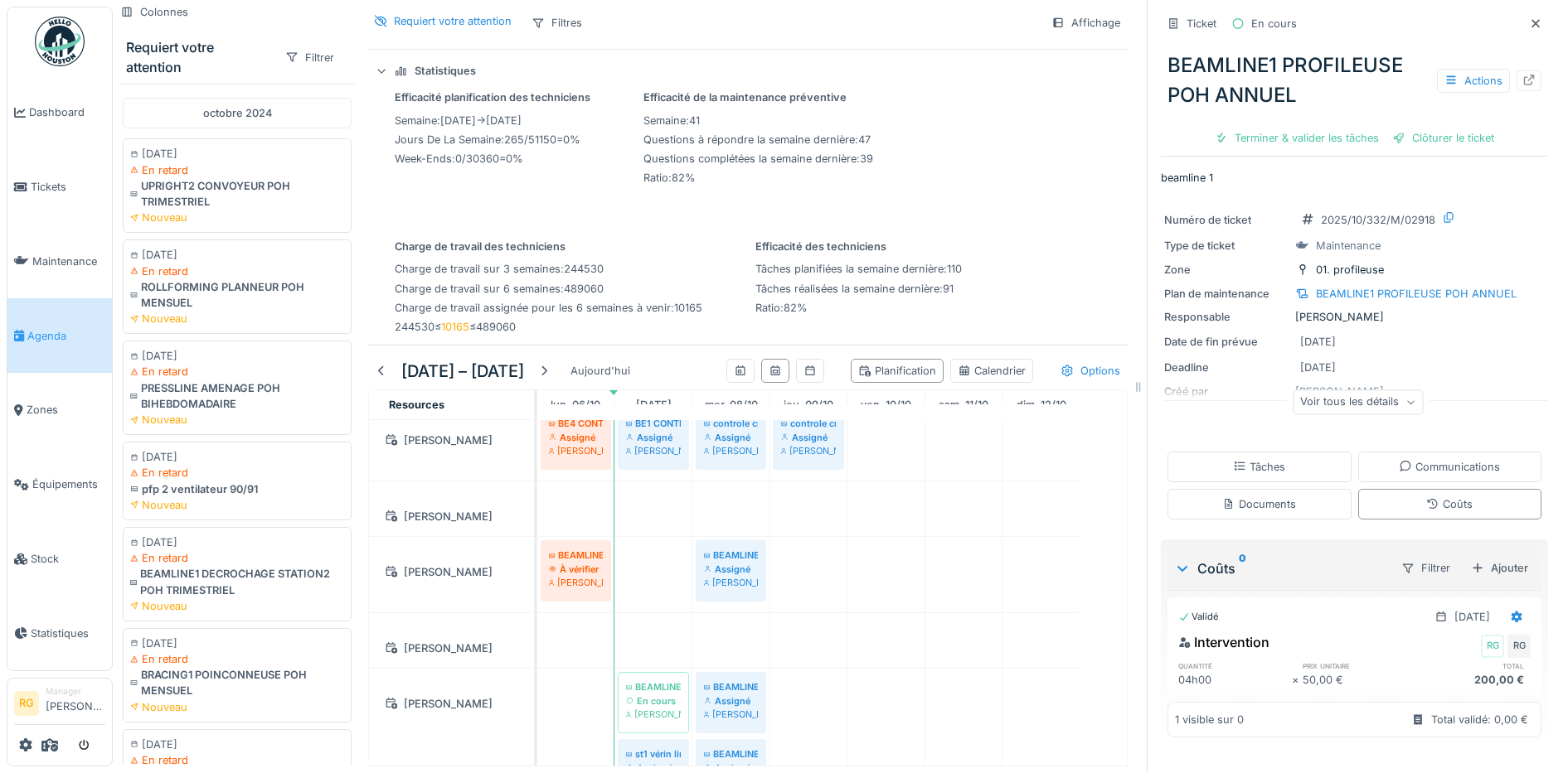
scroll to position [2284, 0]
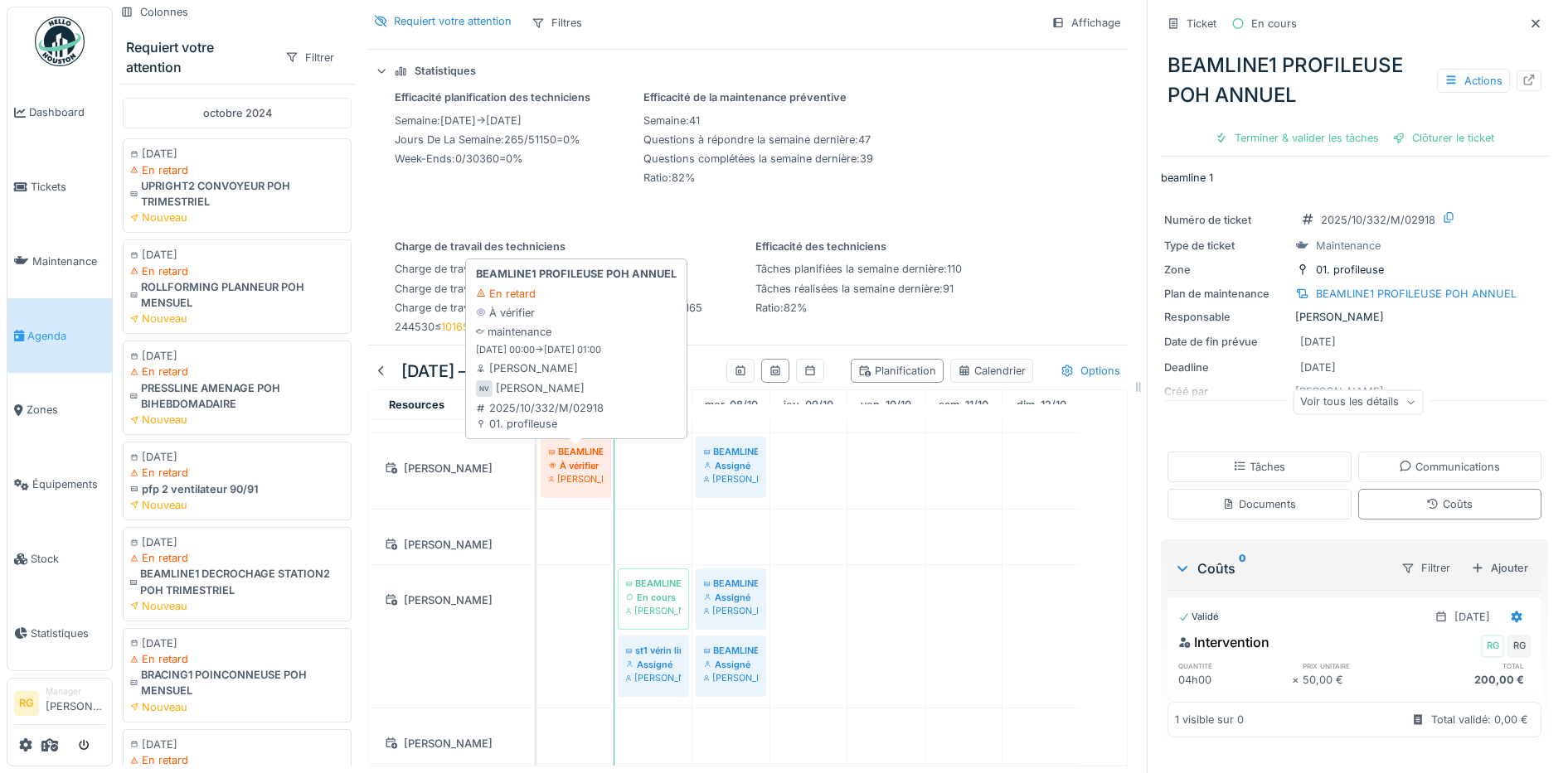
click at [578, 459] on div "À vérifier" at bounding box center [576, 466] width 54 height 13
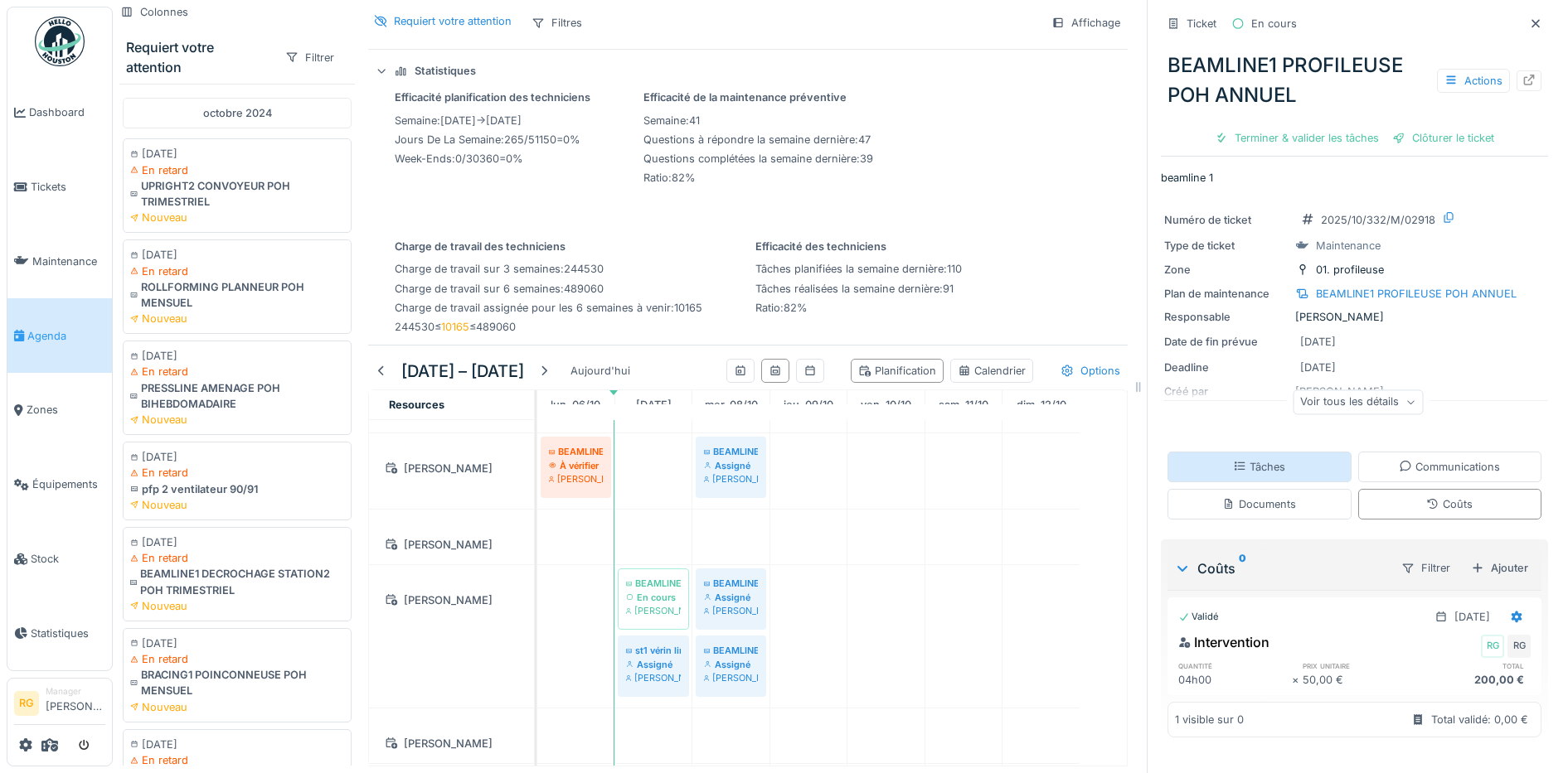
click at [1251, 459] on div "Tâches" at bounding box center [1259, 467] width 52 height 16
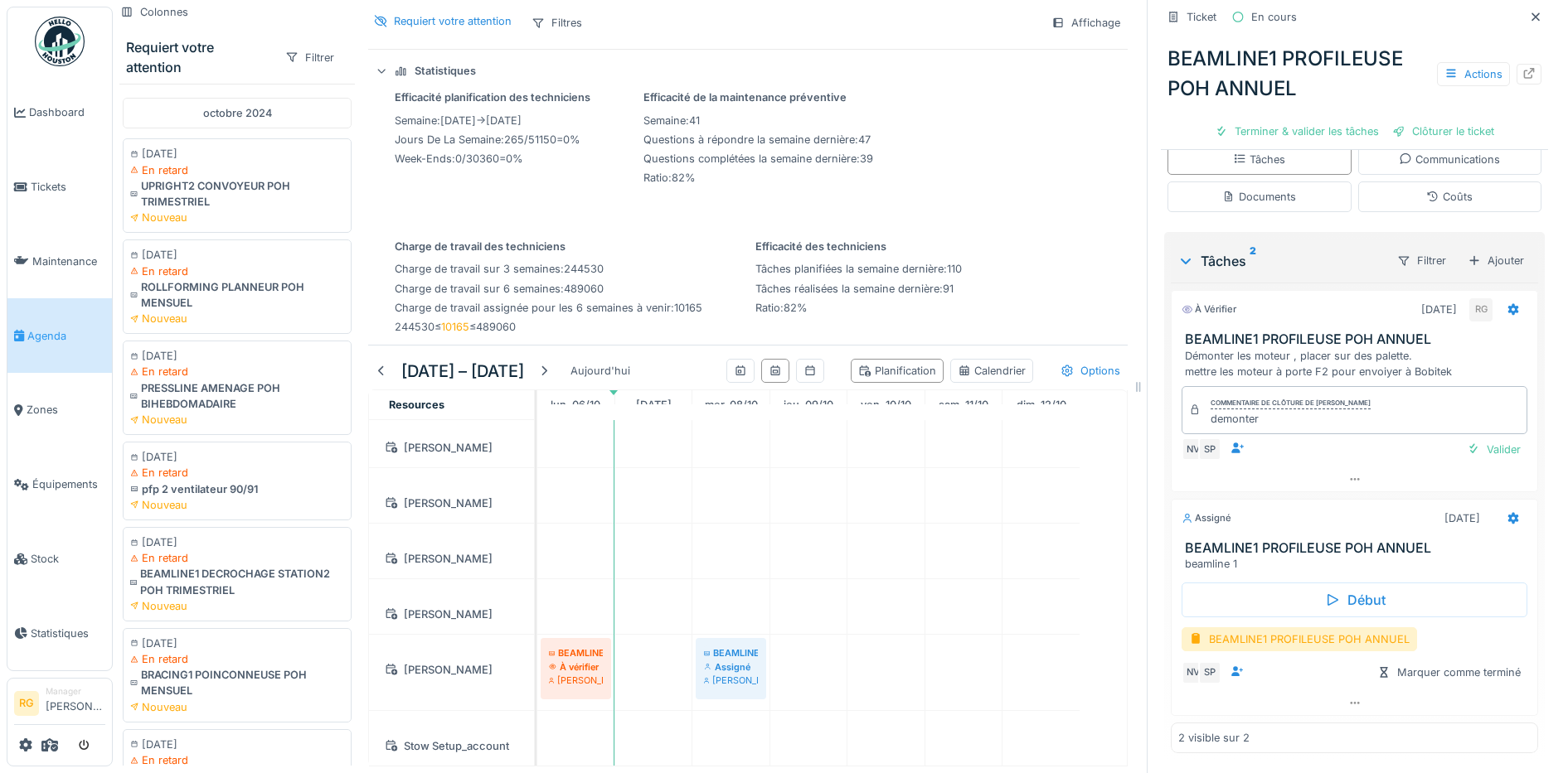
scroll to position [2635, 0]
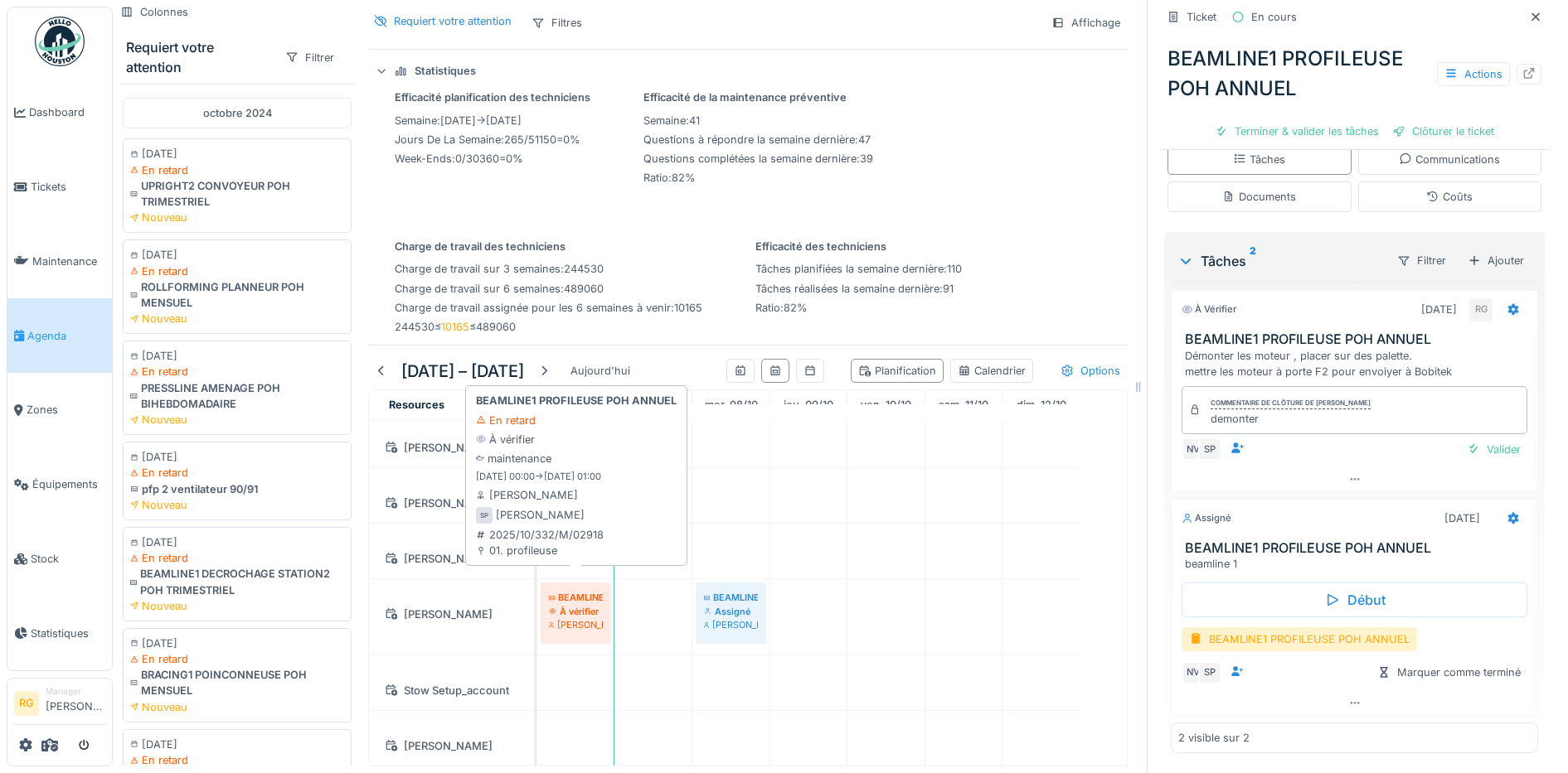
click at [575, 618] on div "Stephane Peetermans" at bounding box center [576, 625] width 54 height 13
click at [573, 605] on div "À vérifier" at bounding box center [576, 612] width 54 height 13
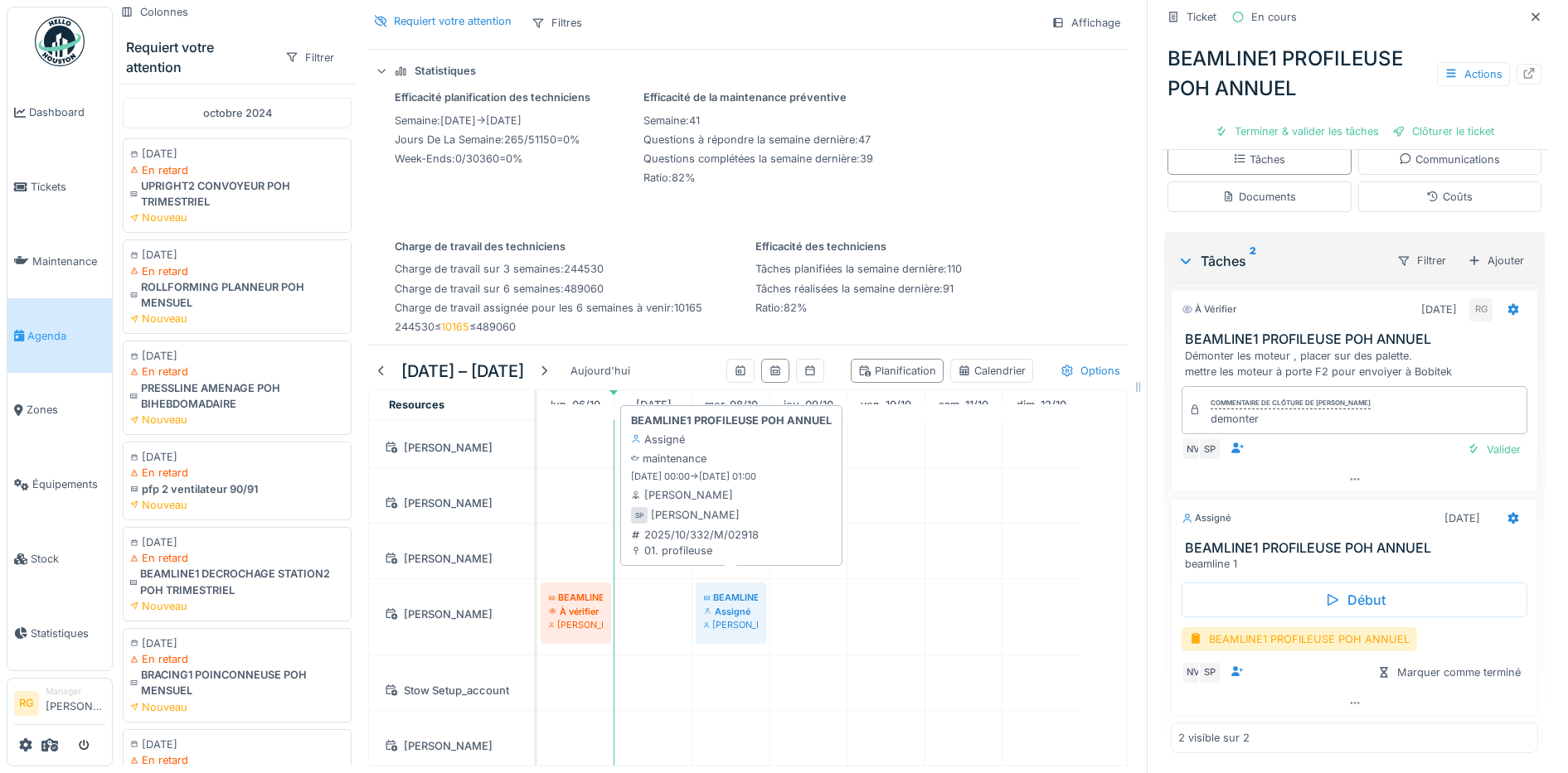
click at [721, 605] on div "Assigné" at bounding box center [731, 612] width 54 height 13
click at [733, 605] on div "Assigné" at bounding box center [731, 612] width 54 height 13
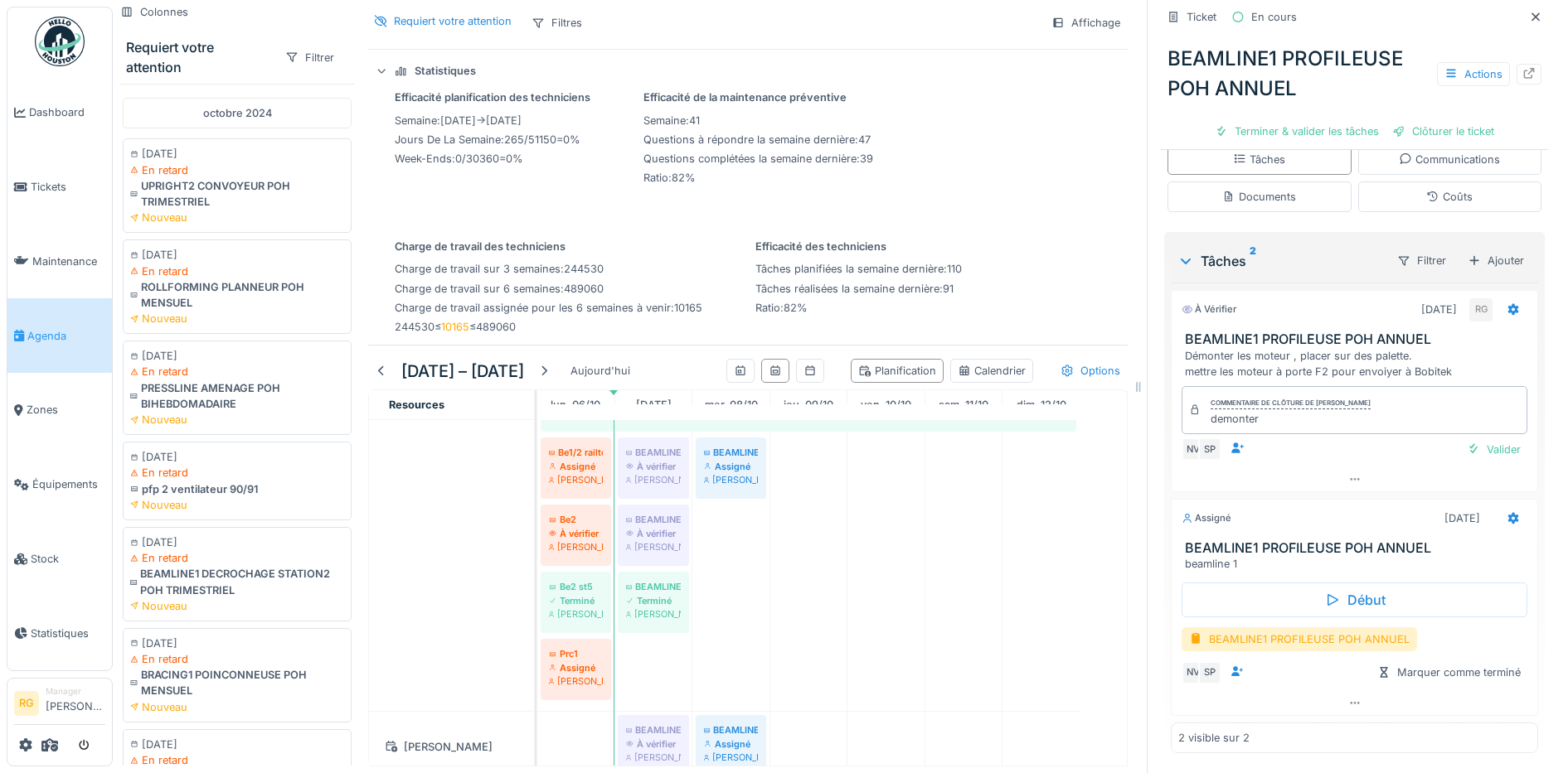
scroll to position [1184, 0]
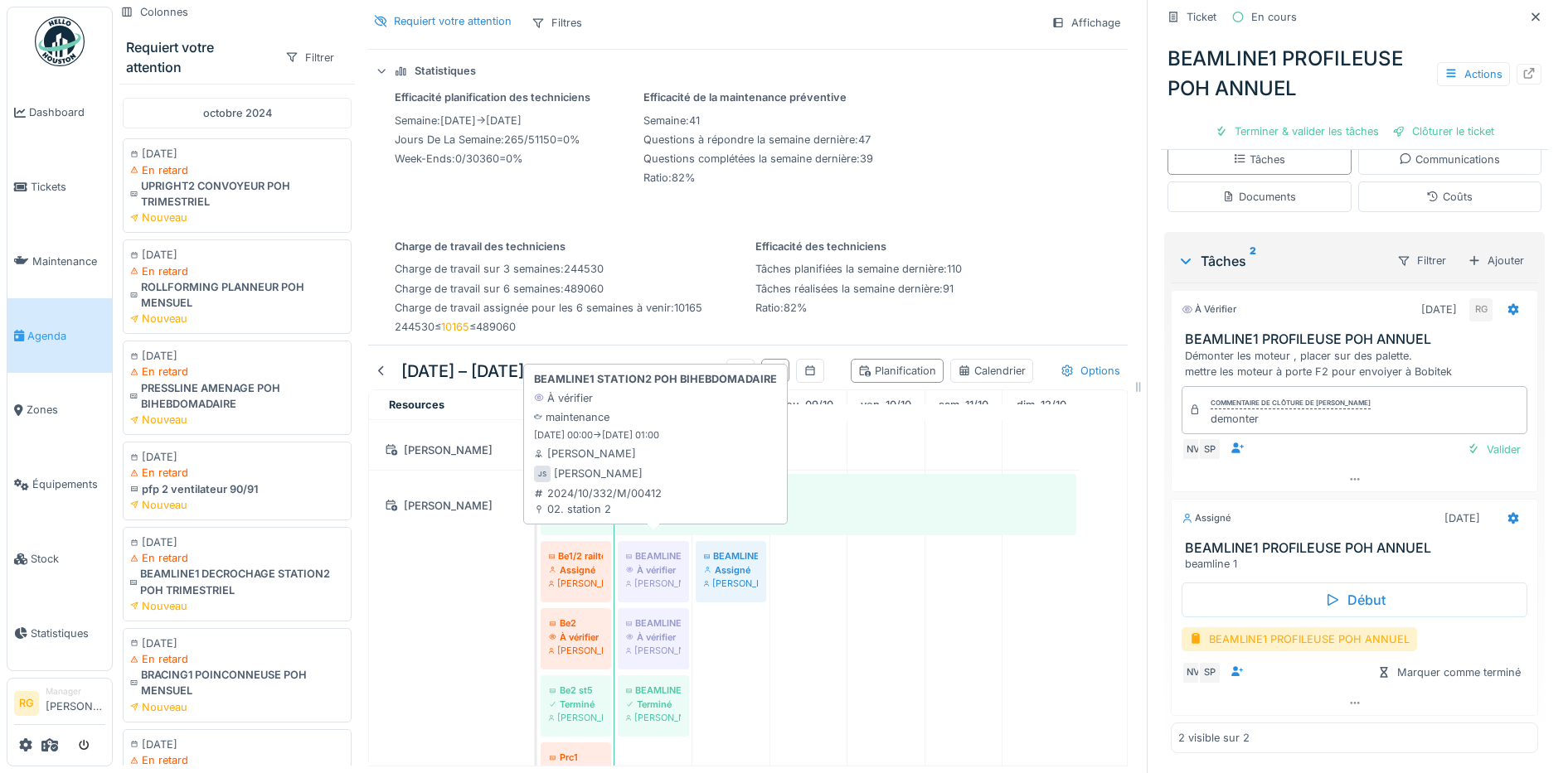
click at [654, 577] on div "Jeremy Six" at bounding box center [653, 584] width 55 height 13
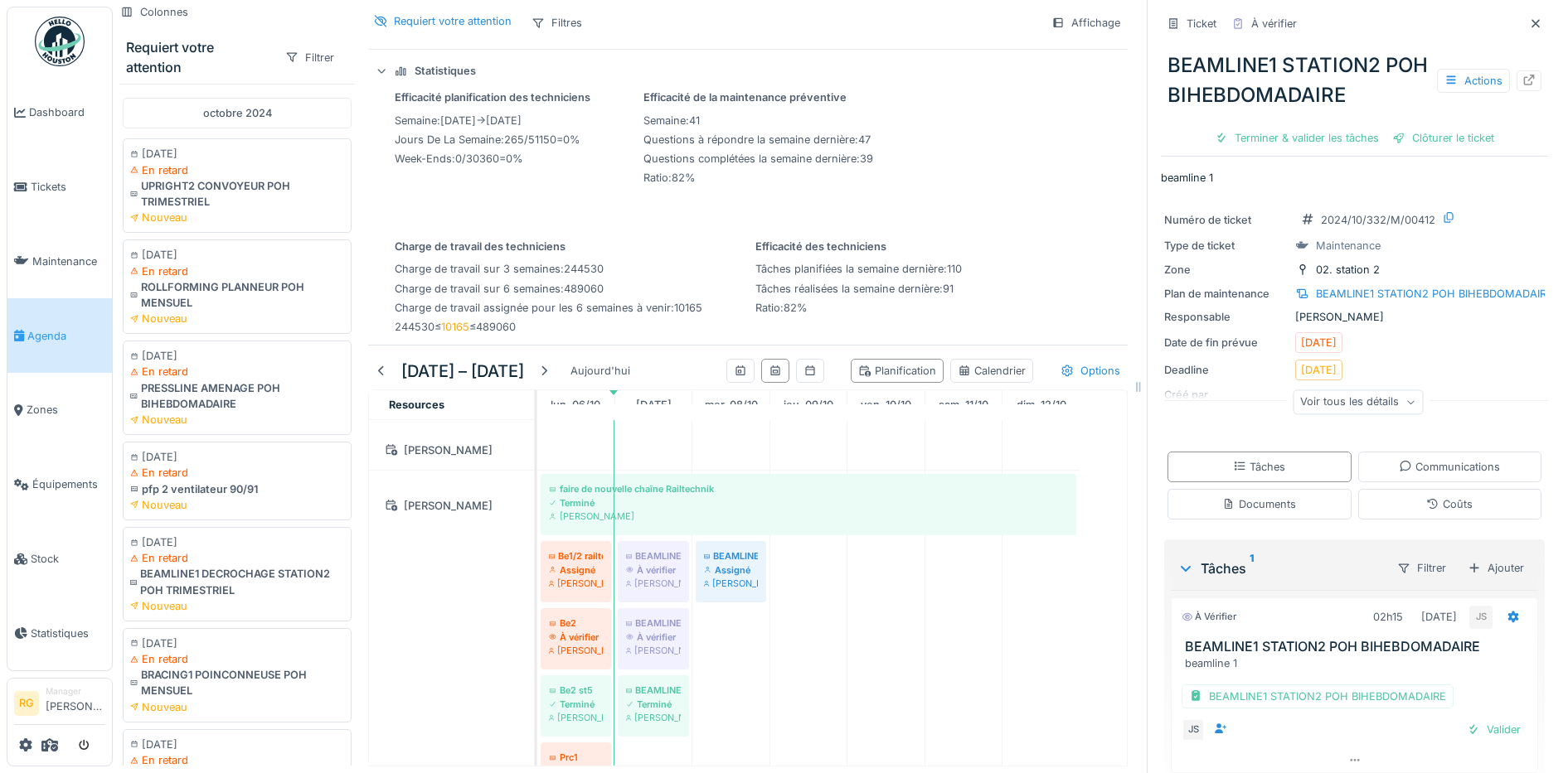
scroll to position [58, 0]
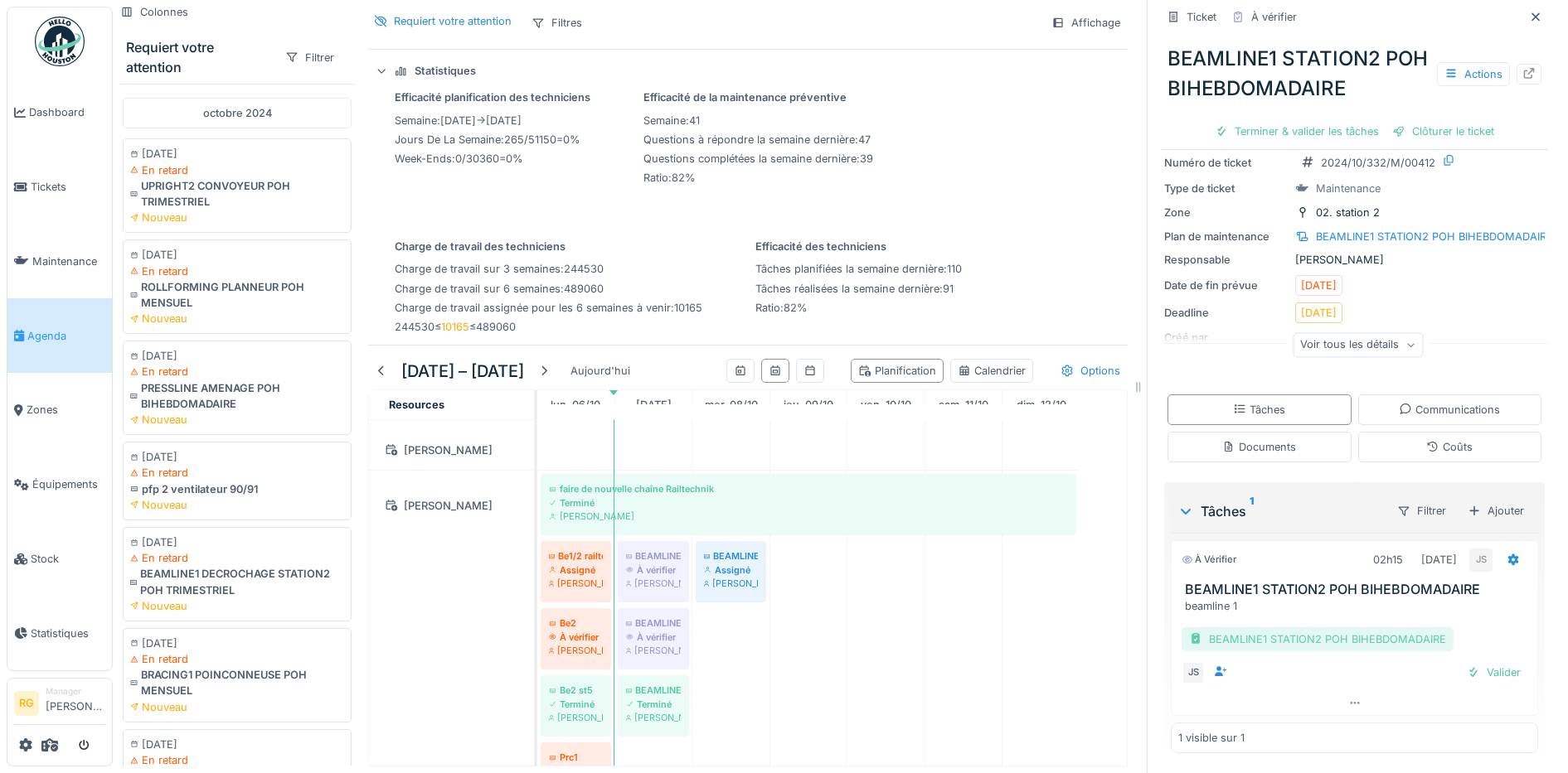
click at [1316, 627] on div "BEAMLINE1 STATION2 POH BIHEBDOMADAIRE" at bounding box center [1317, 639] width 272 height 24
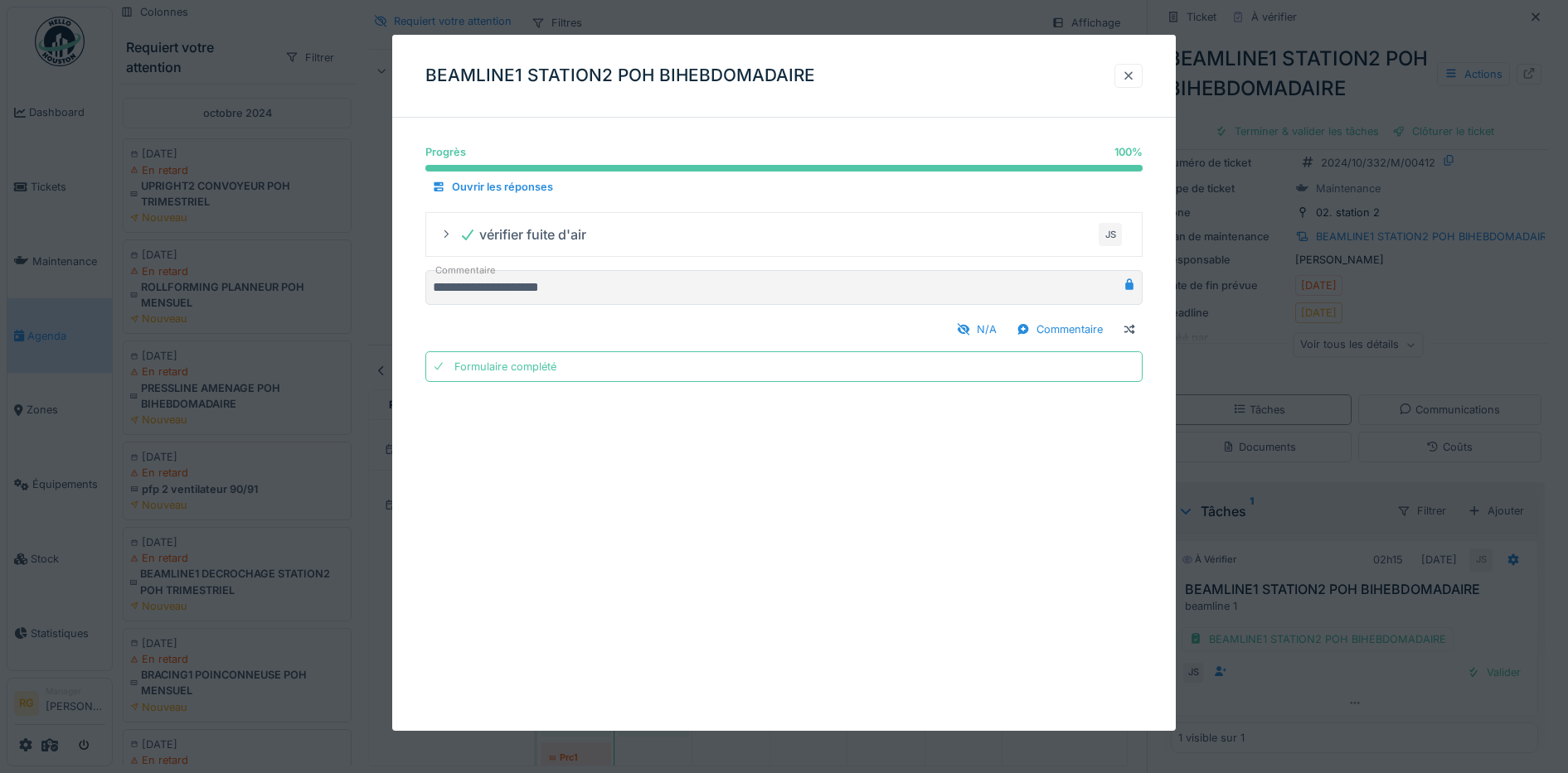
click at [1135, 71] on div at bounding box center [1129, 75] width 13 height 16
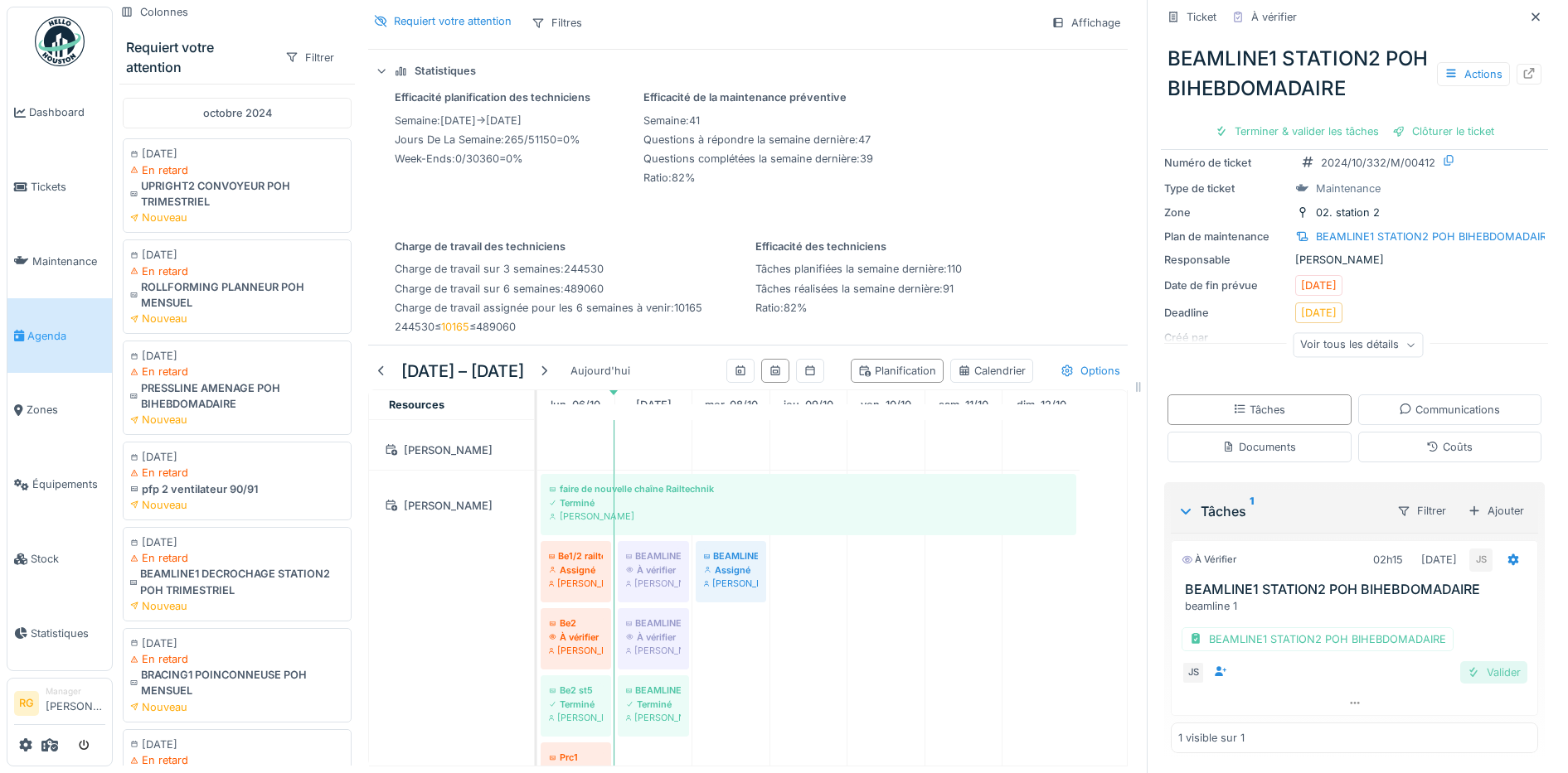
click at [1468, 662] on div "Valider" at bounding box center [1494, 673] width 67 height 22
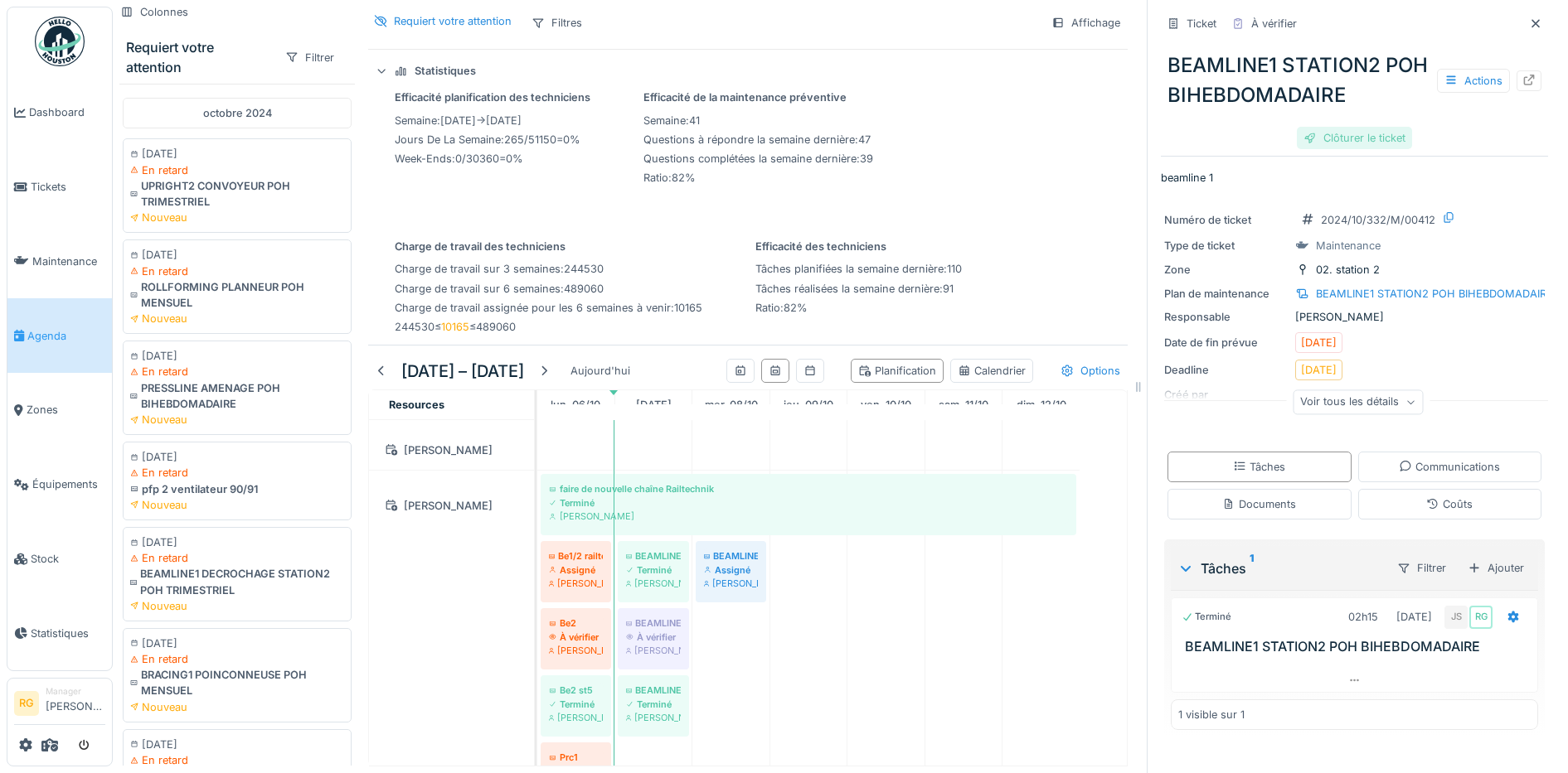
click at [1327, 127] on div "Clôturer le ticket" at bounding box center [1354, 138] width 115 height 22
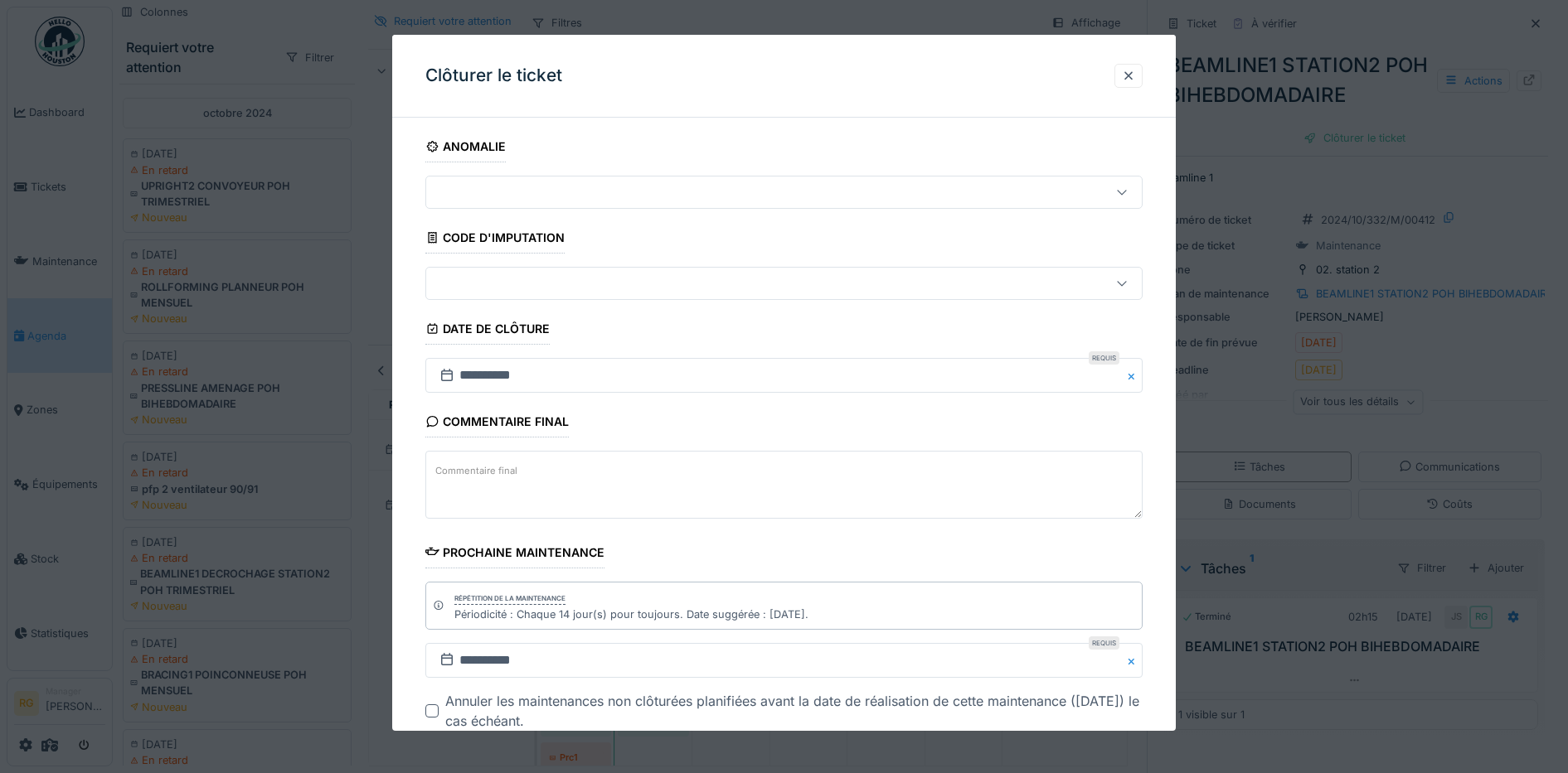
scroll to position [101, 0]
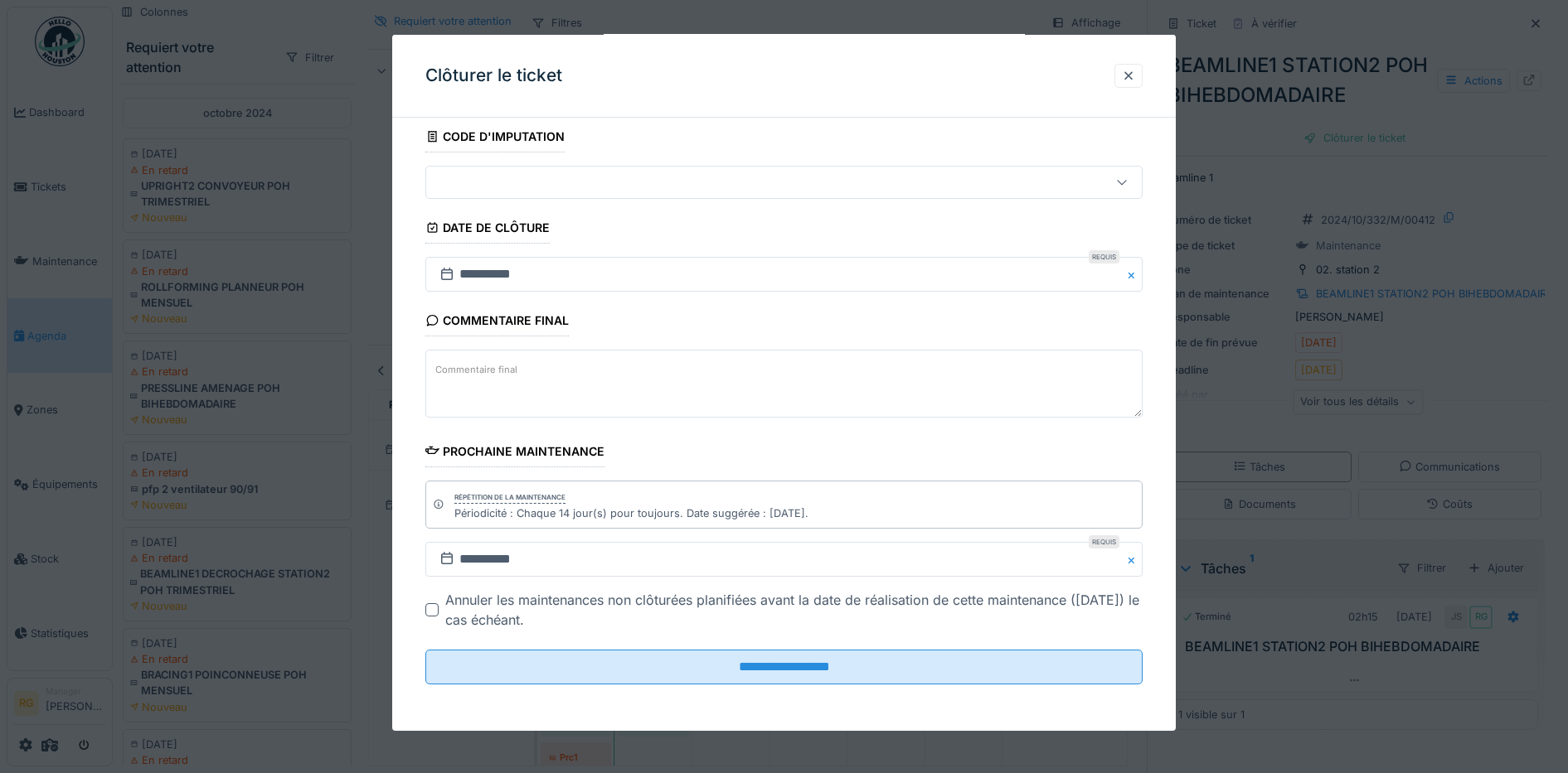
click at [531, 384] on textarea "Commentaire final" at bounding box center [784, 383] width 719 height 68
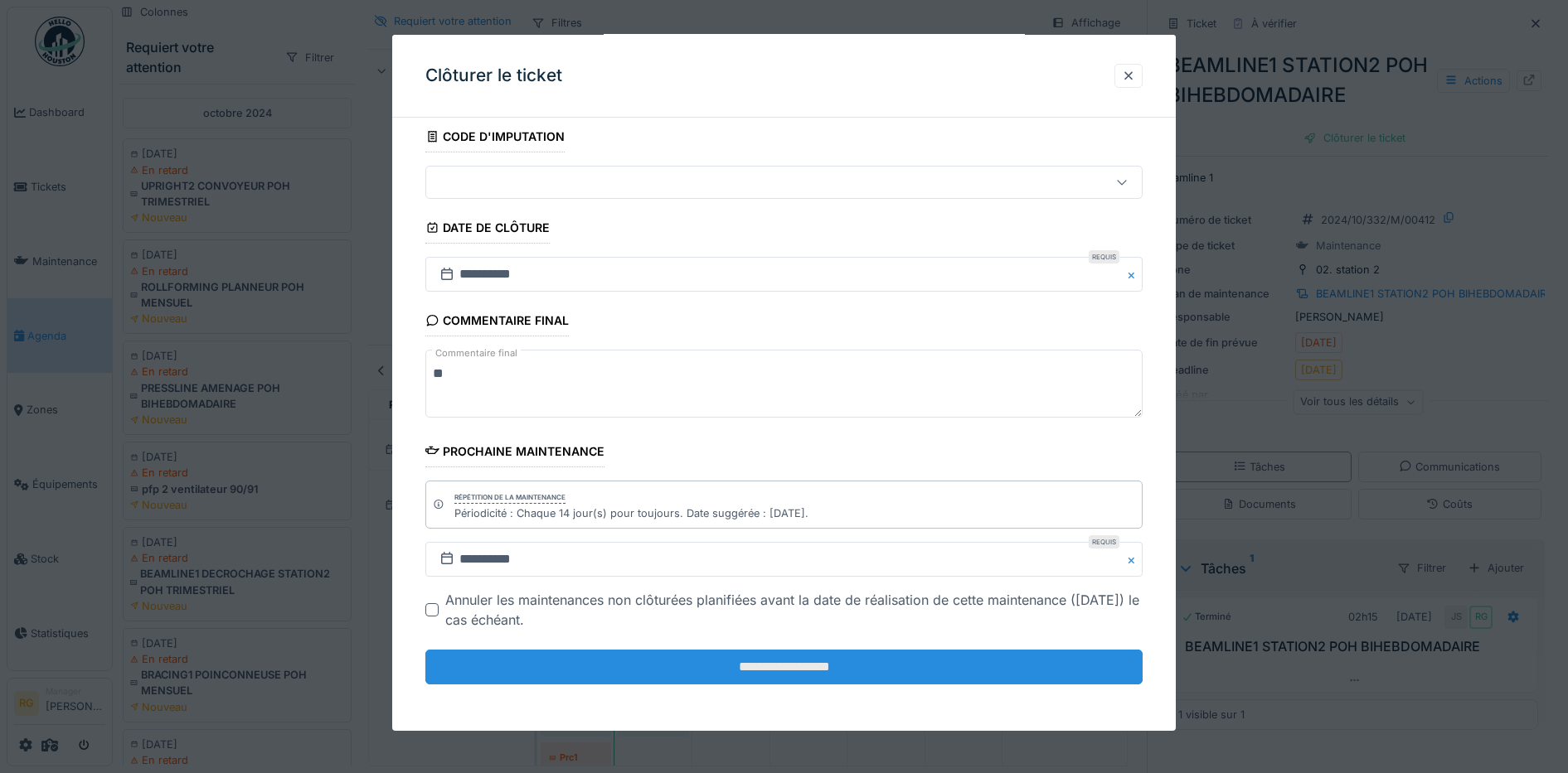
type textarea "**"
click at [794, 670] on input "**********" at bounding box center [784, 667] width 719 height 35
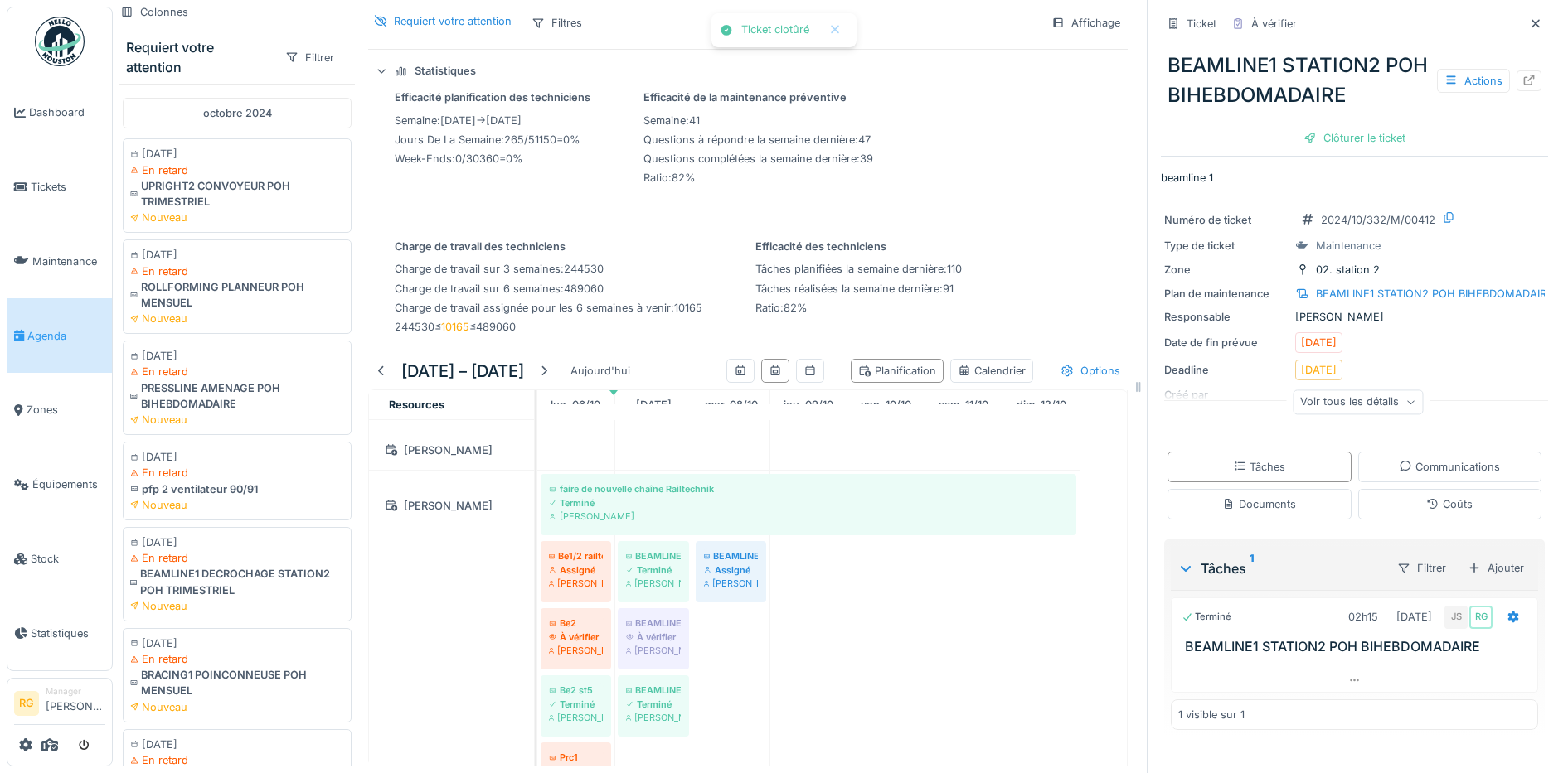
scroll to position [0, 0]
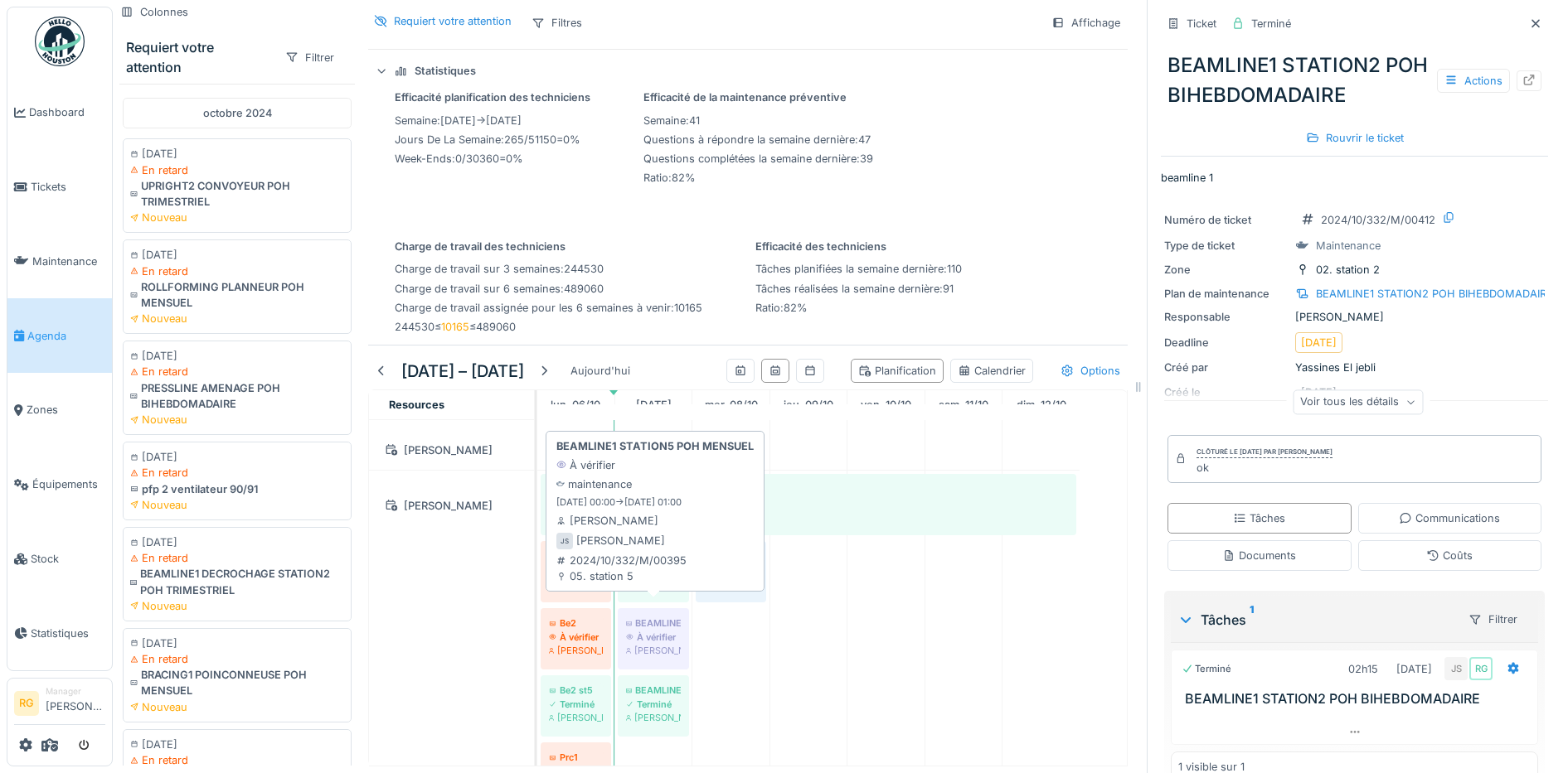
click at [660, 631] on div "À vérifier" at bounding box center [653, 638] width 55 height 13
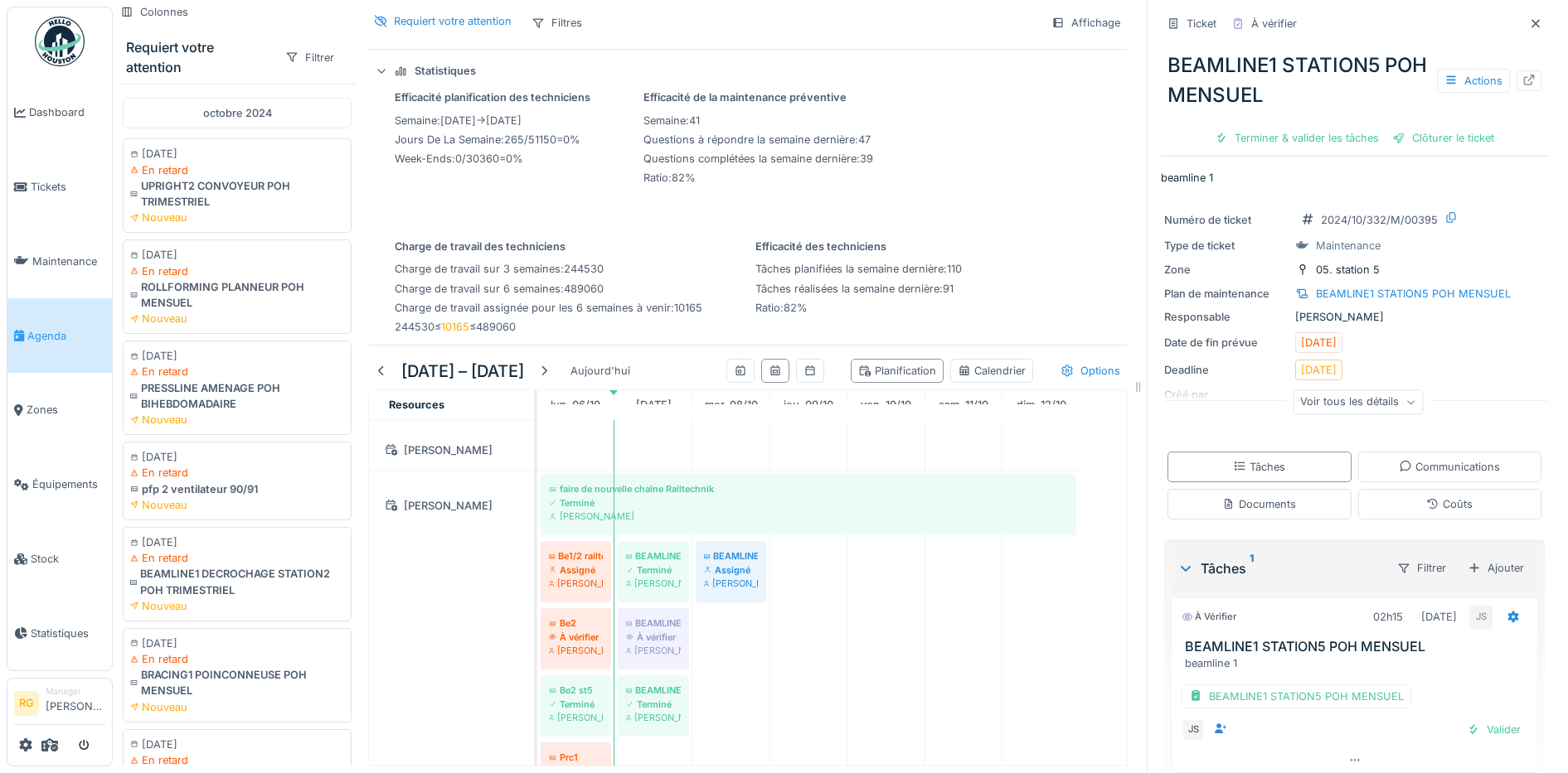
scroll to position [58, 0]
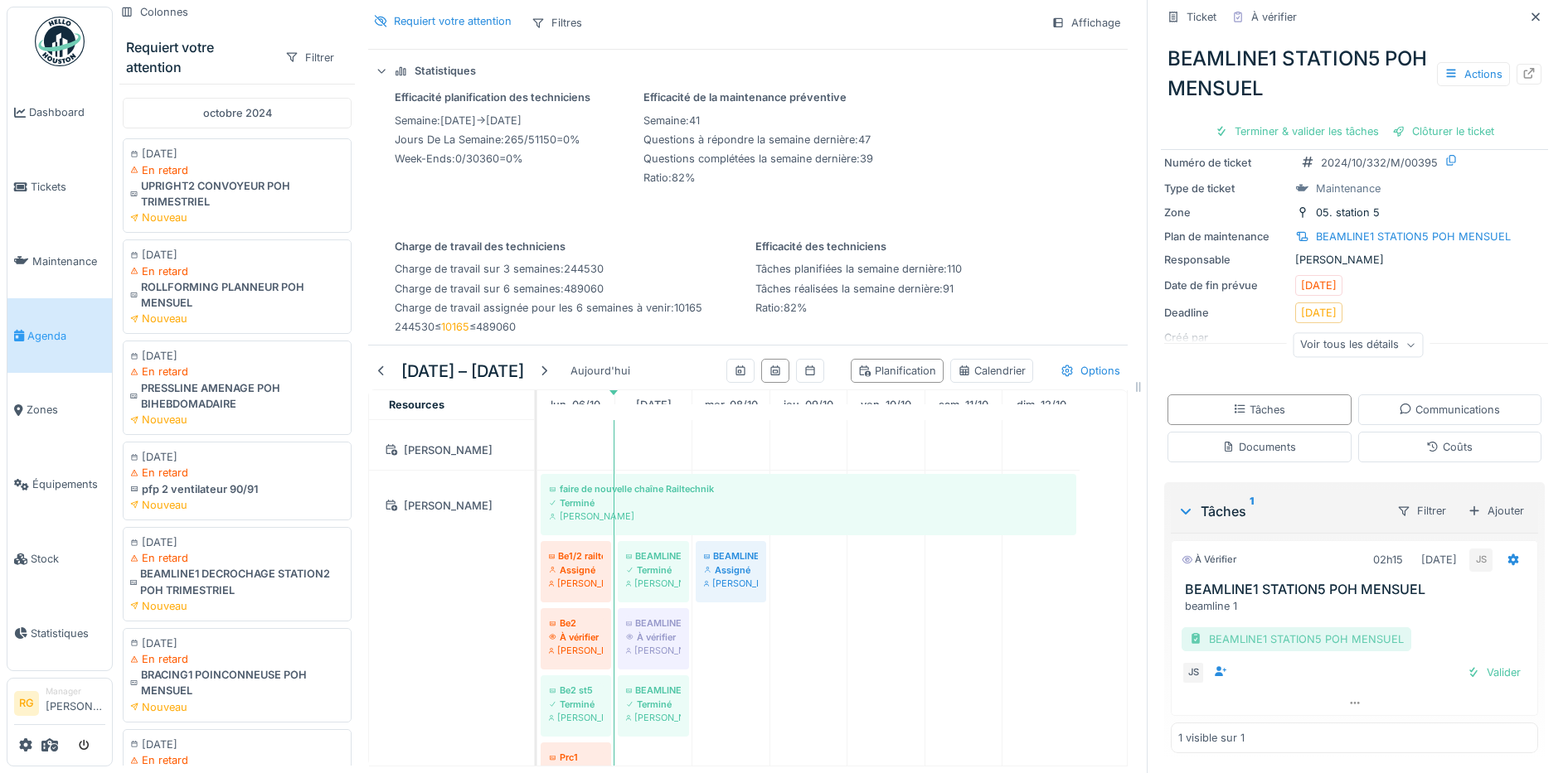
click at [1277, 627] on div "BEAMLINE1 STATION5 POH MENSUEL" at bounding box center [1296, 639] width 229 height 24
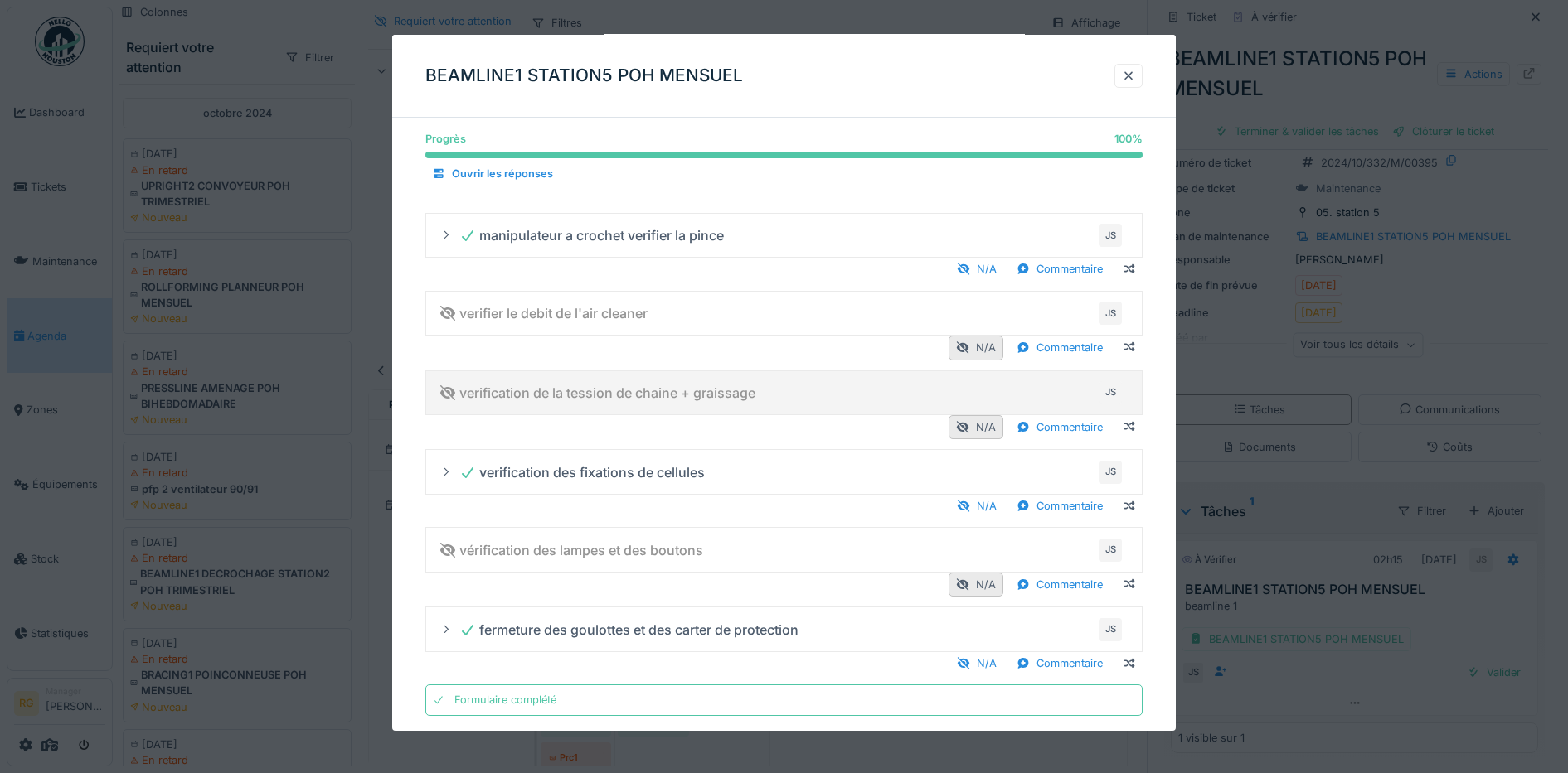
scroll to position [174, 0]
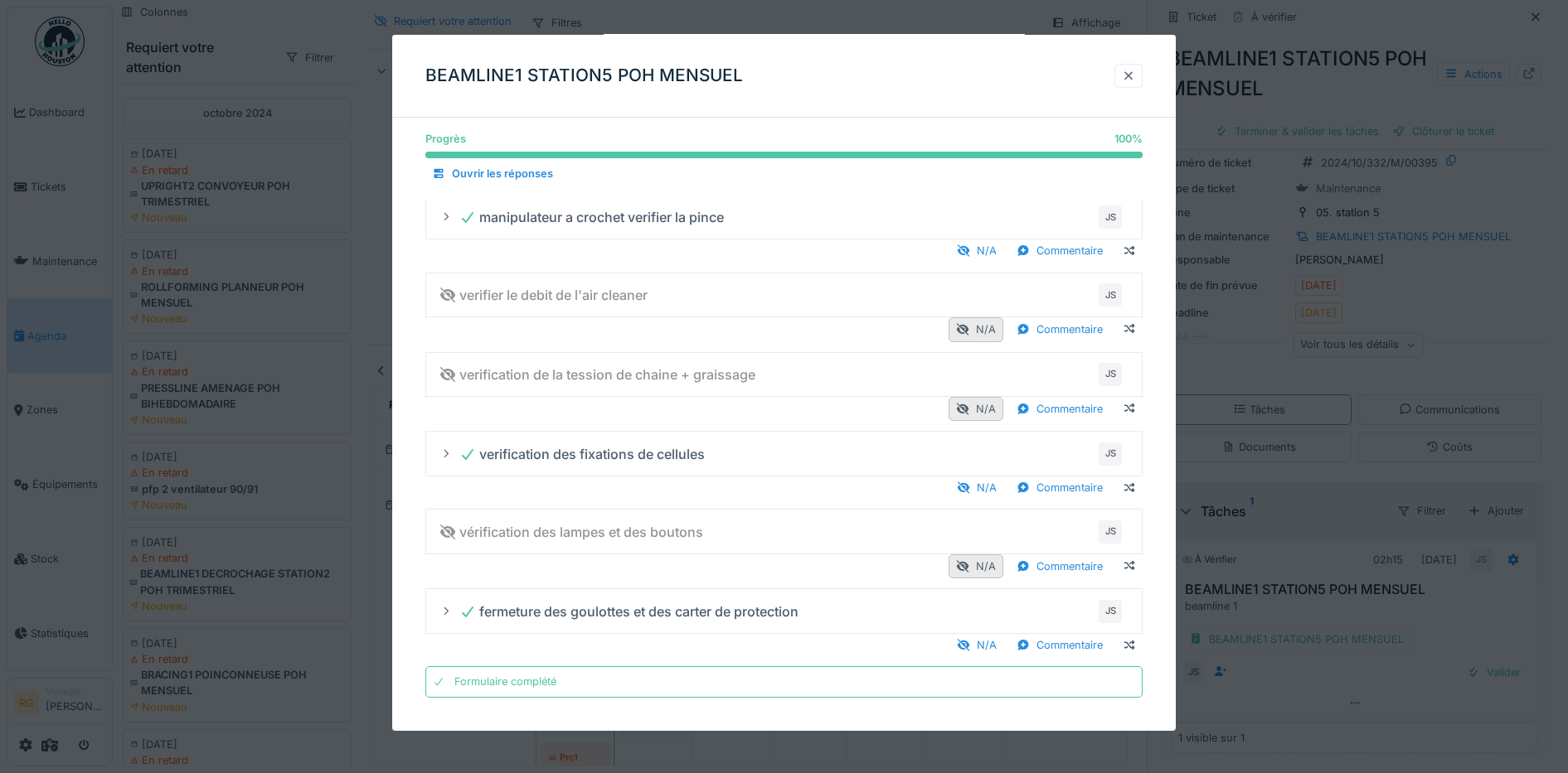
click at [1135, 74] on div at bounding box center [1129, 75] width 13 height 16
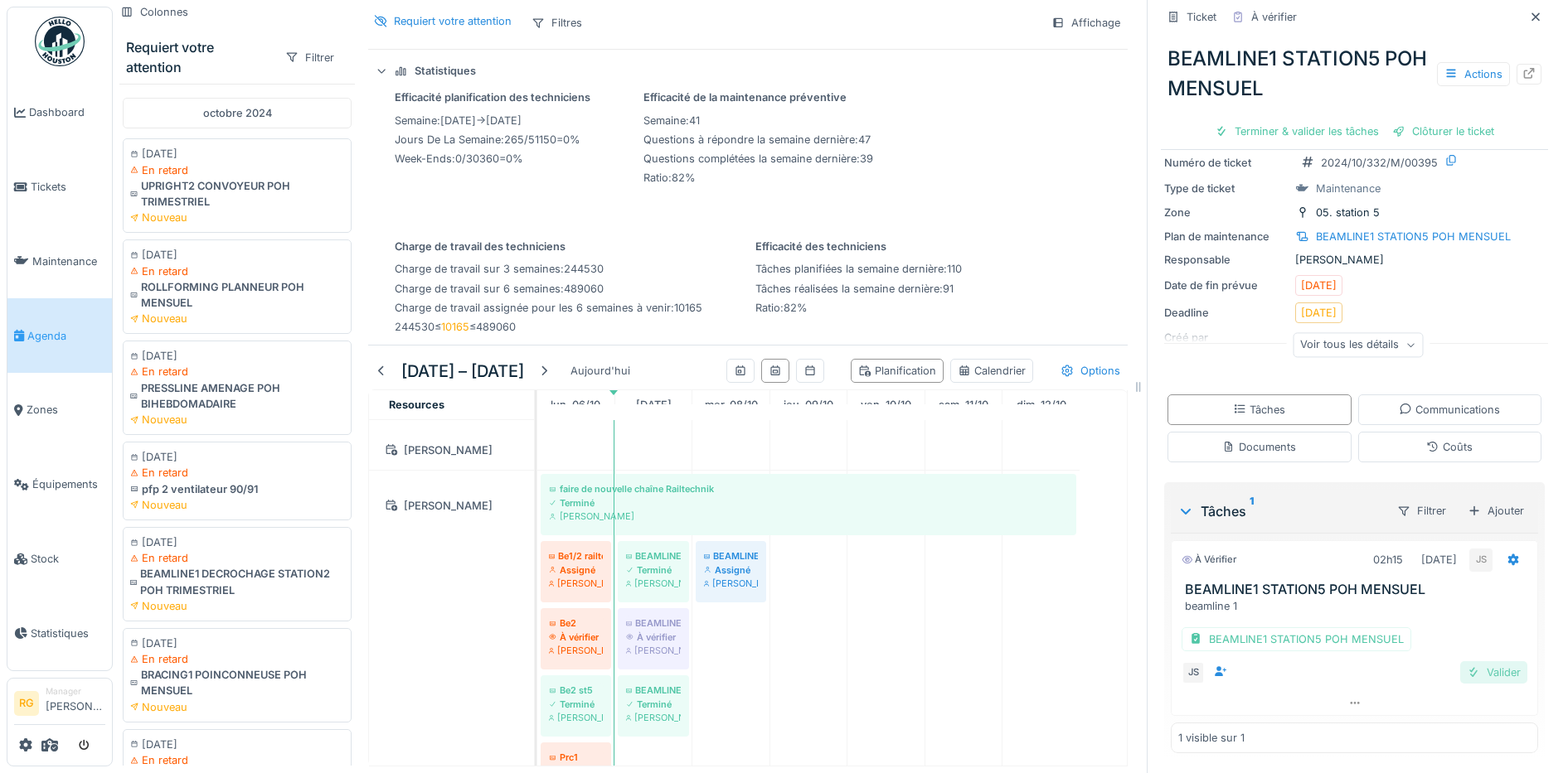
scroll to position [0, 0]
click at [1472, 662] on div "Valider" at bounding box center [1494, 673] width 67 height 22
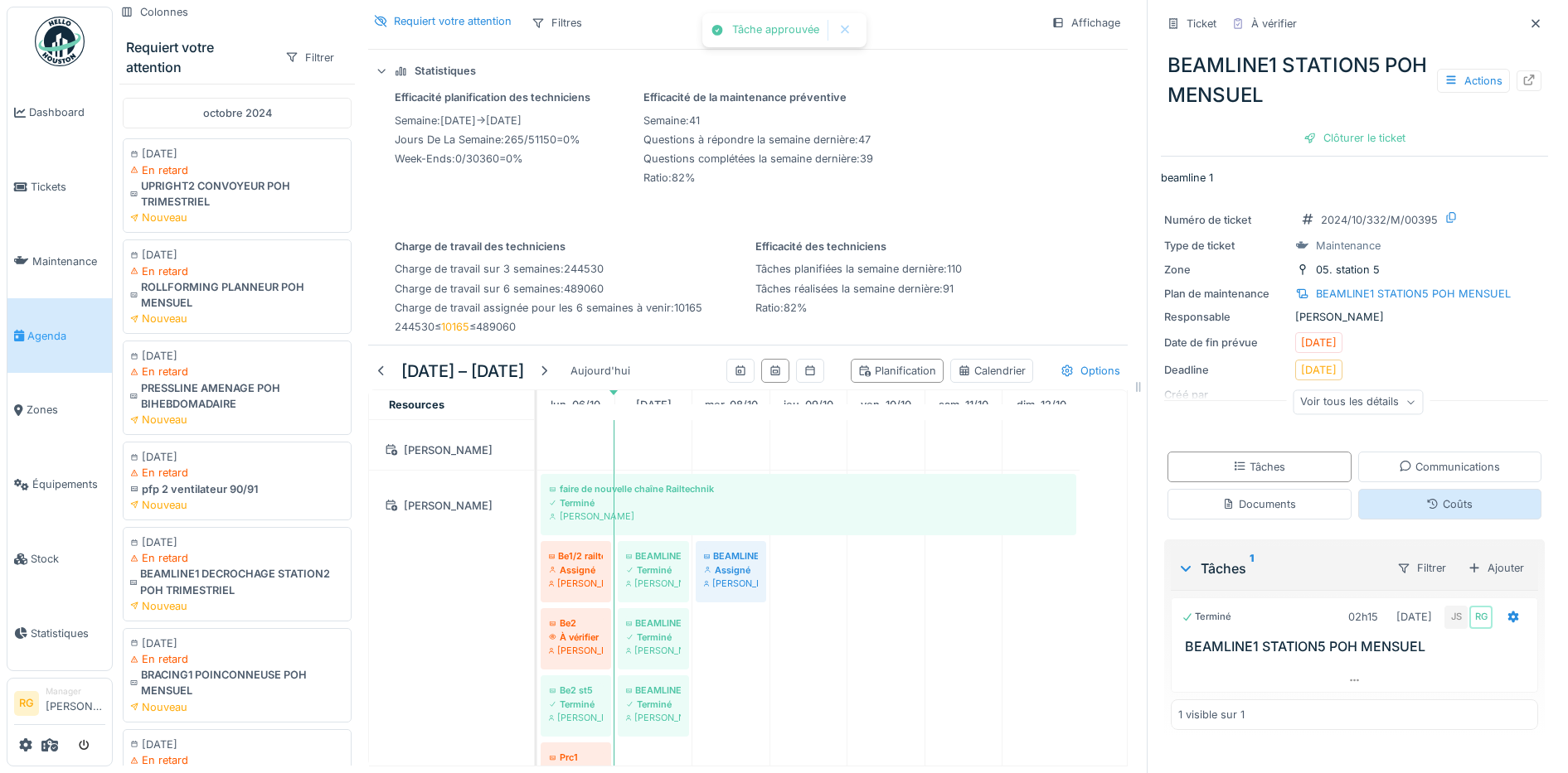
click at [1430, 496] on div "Coûts" at bounding box center [1449, 504] width 46 height 16
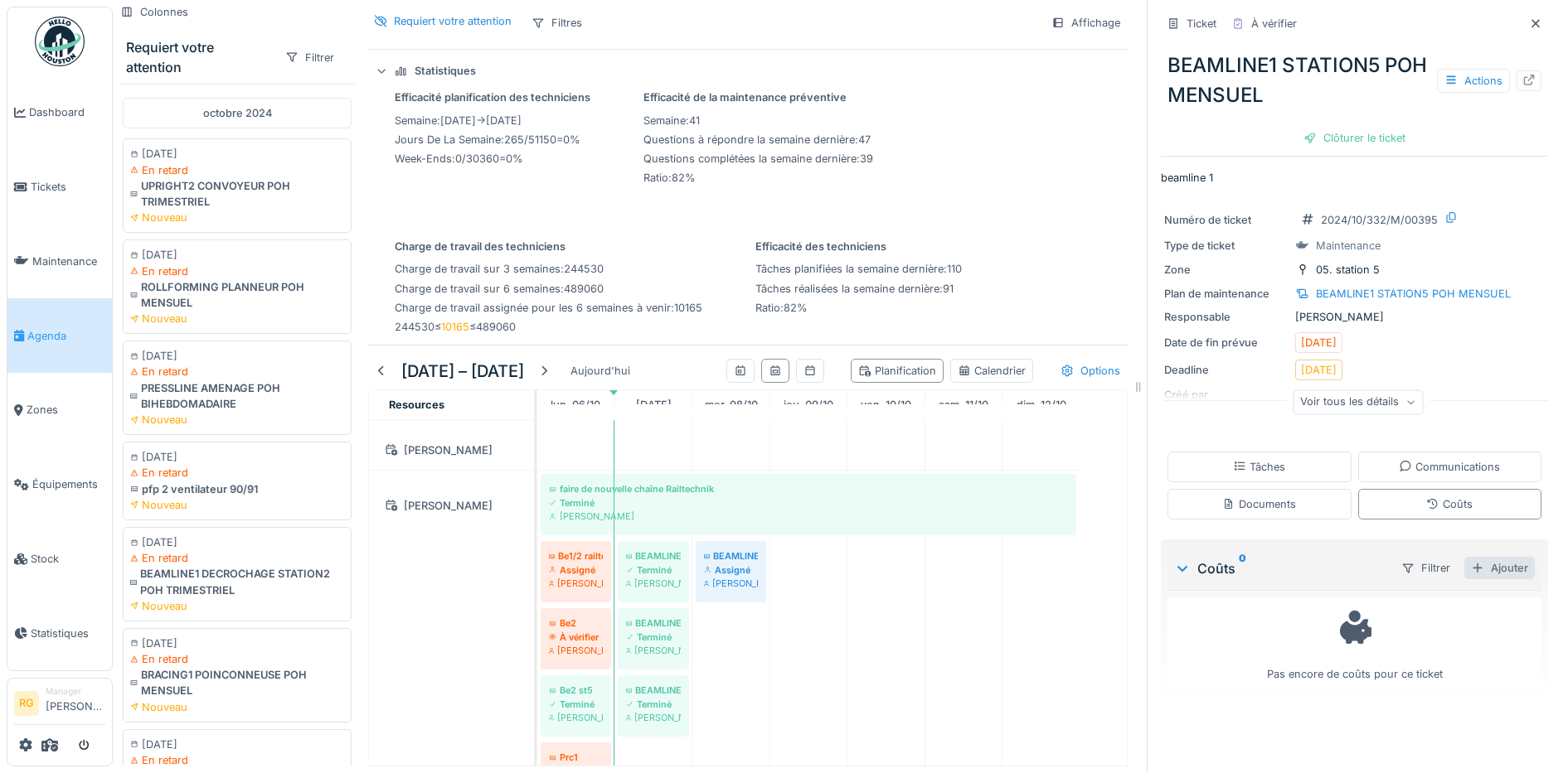
click at [1473, 560] on div "Ajouter" at bounding box center [1499, 568] width 71 height 22
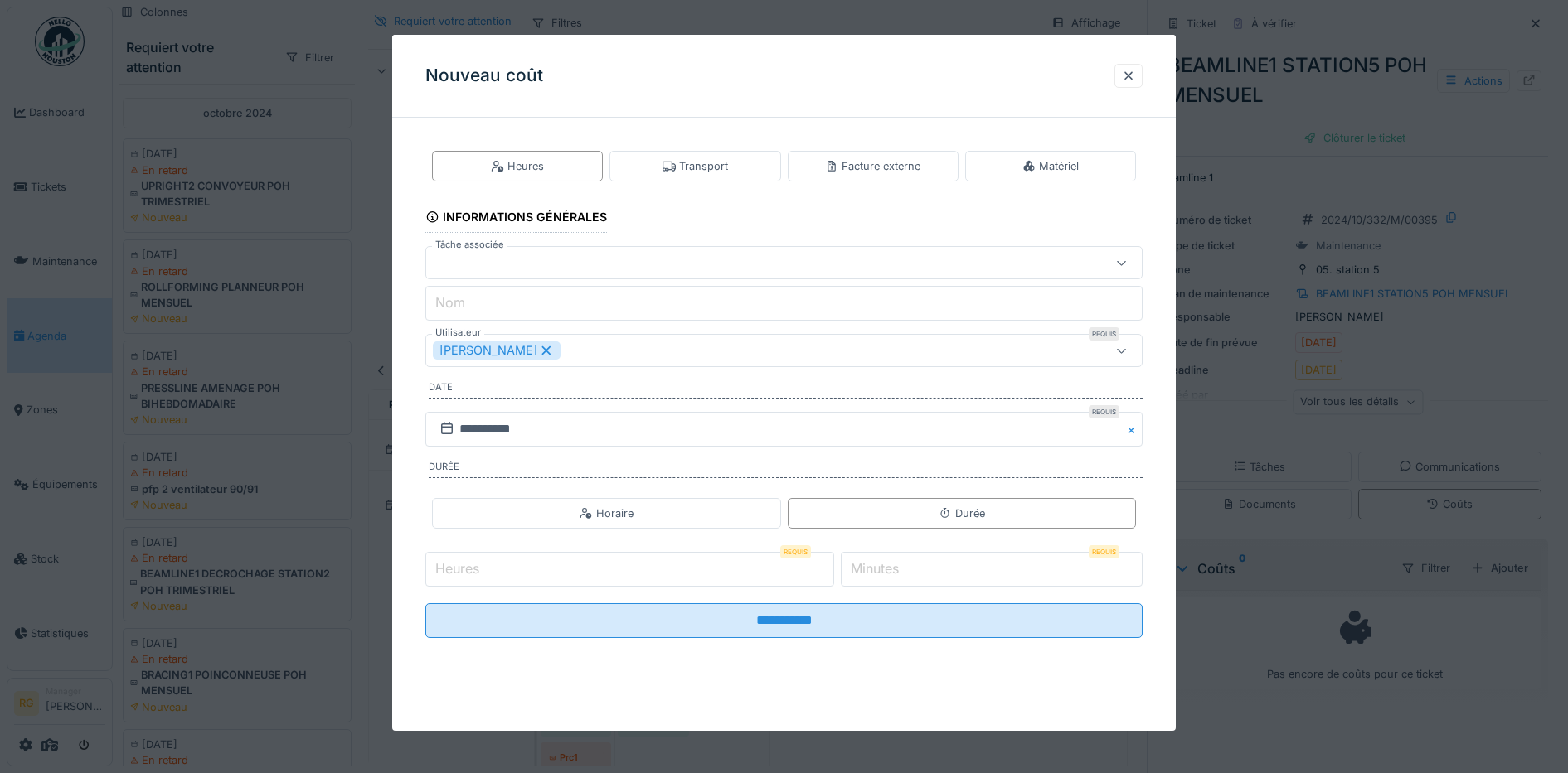
click at [587, 573] on input "Heures" at bounding box center [629, 570] width 408 height 35
type input "*"
click at [874, 569] on label "Minutes" at bounding box center [875, 568] width 55 height 19
click at [874, 569] on input "*" at bounding box center [991, 570] width 302 height 35
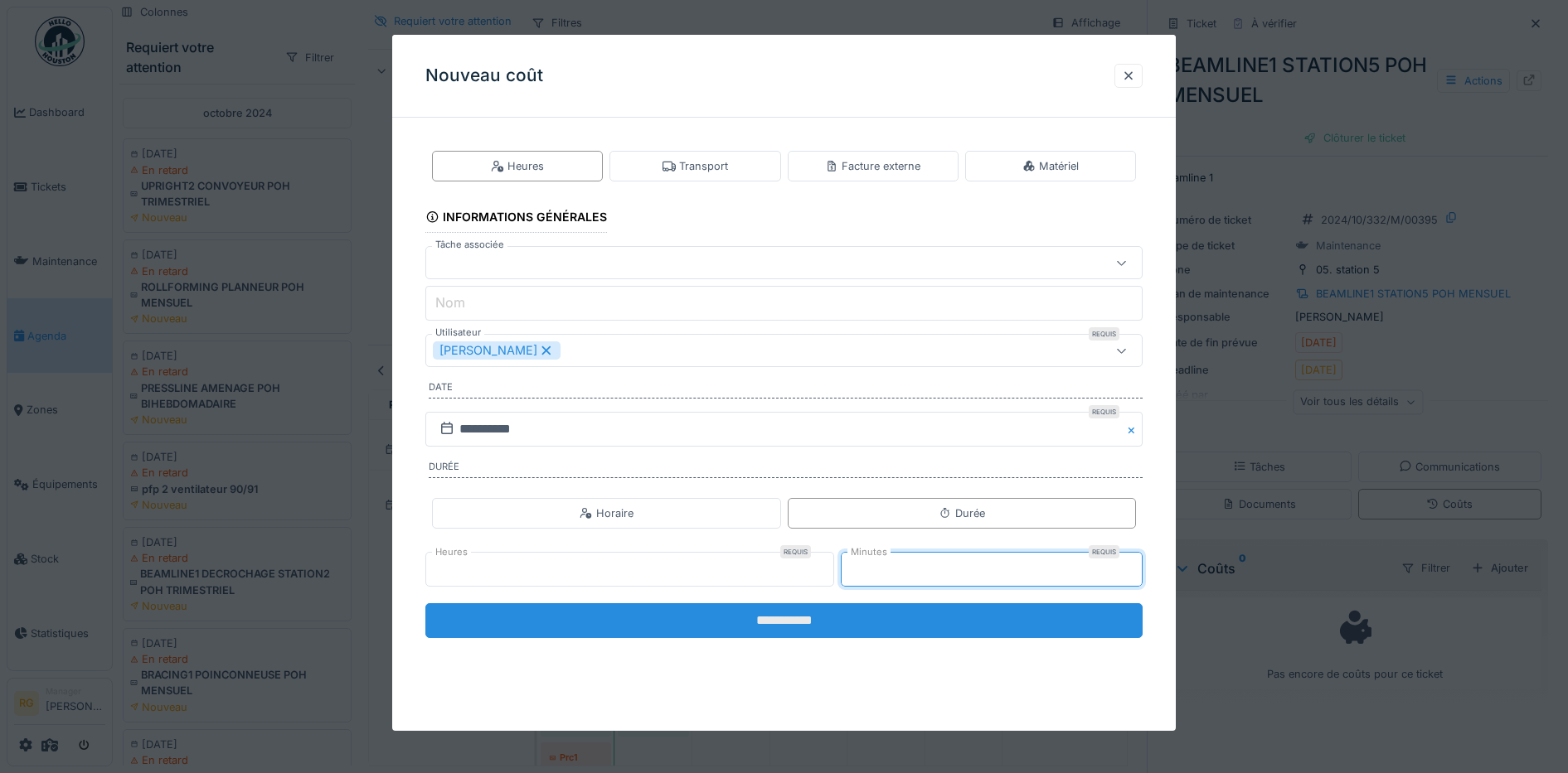
type input "**"
click at [964, 628] on input "**********" at bounding box center [784, 621] width 719 height 35
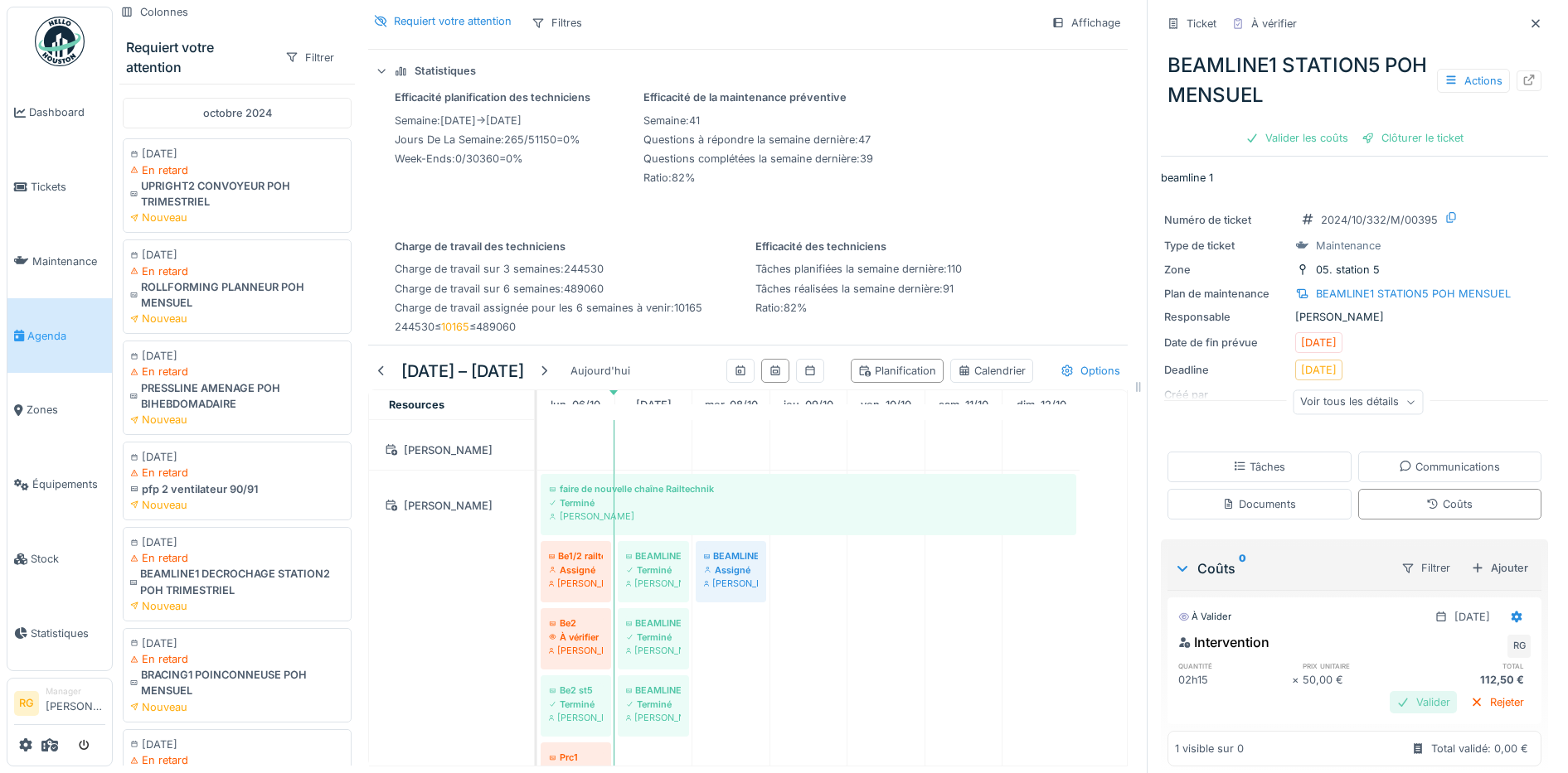
click at [1401, 691] on div "Valider" at bounding box center [1423, 702] width 67 height 22
click at [1341, 127] on div "Clôturer le ticket" at bounding box center [1354, 138] width 115 height 22
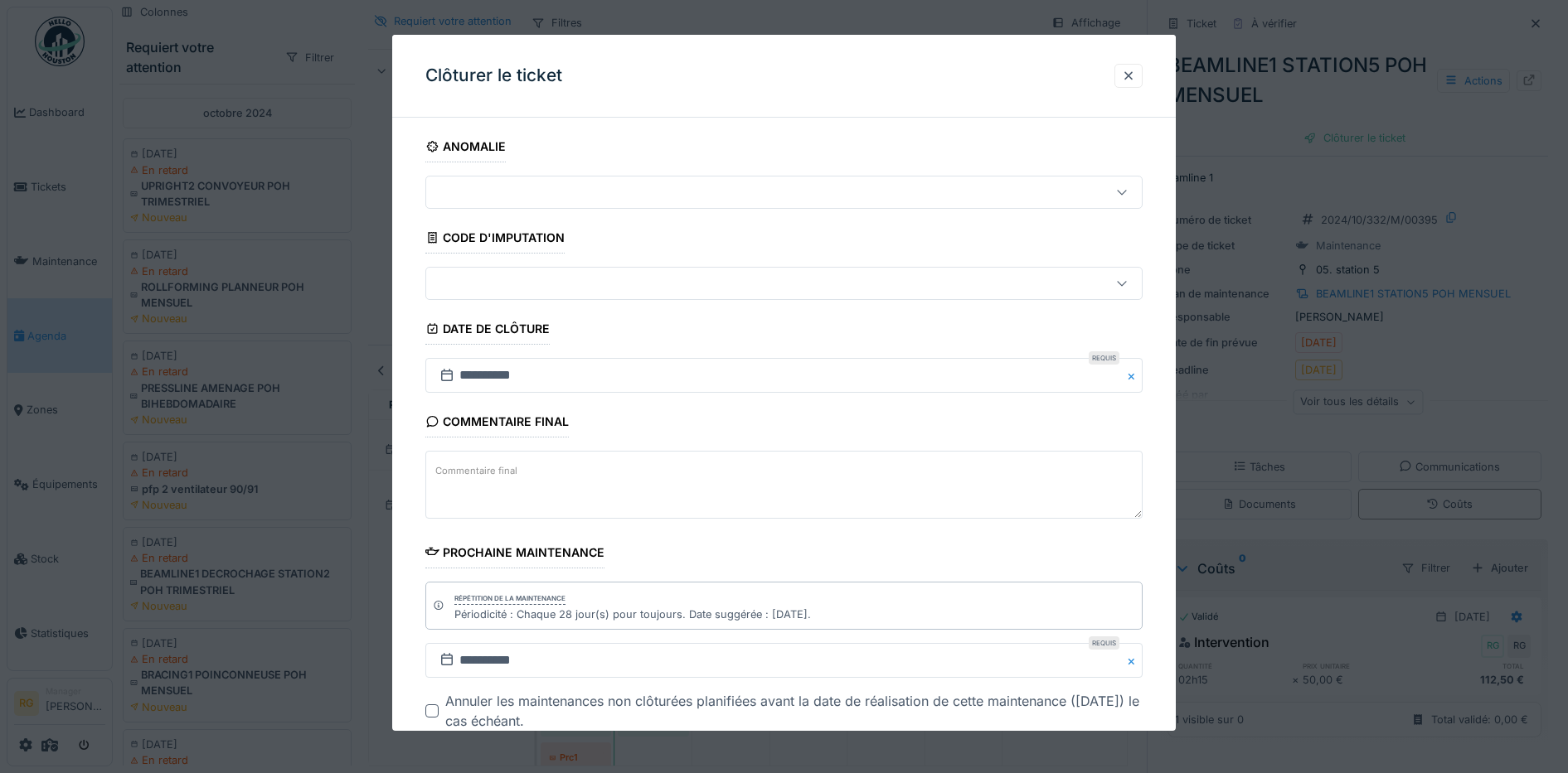
click at [590, 477] on textarea "Commentaire final" at bounding box center [784, 484] width 719 height 68
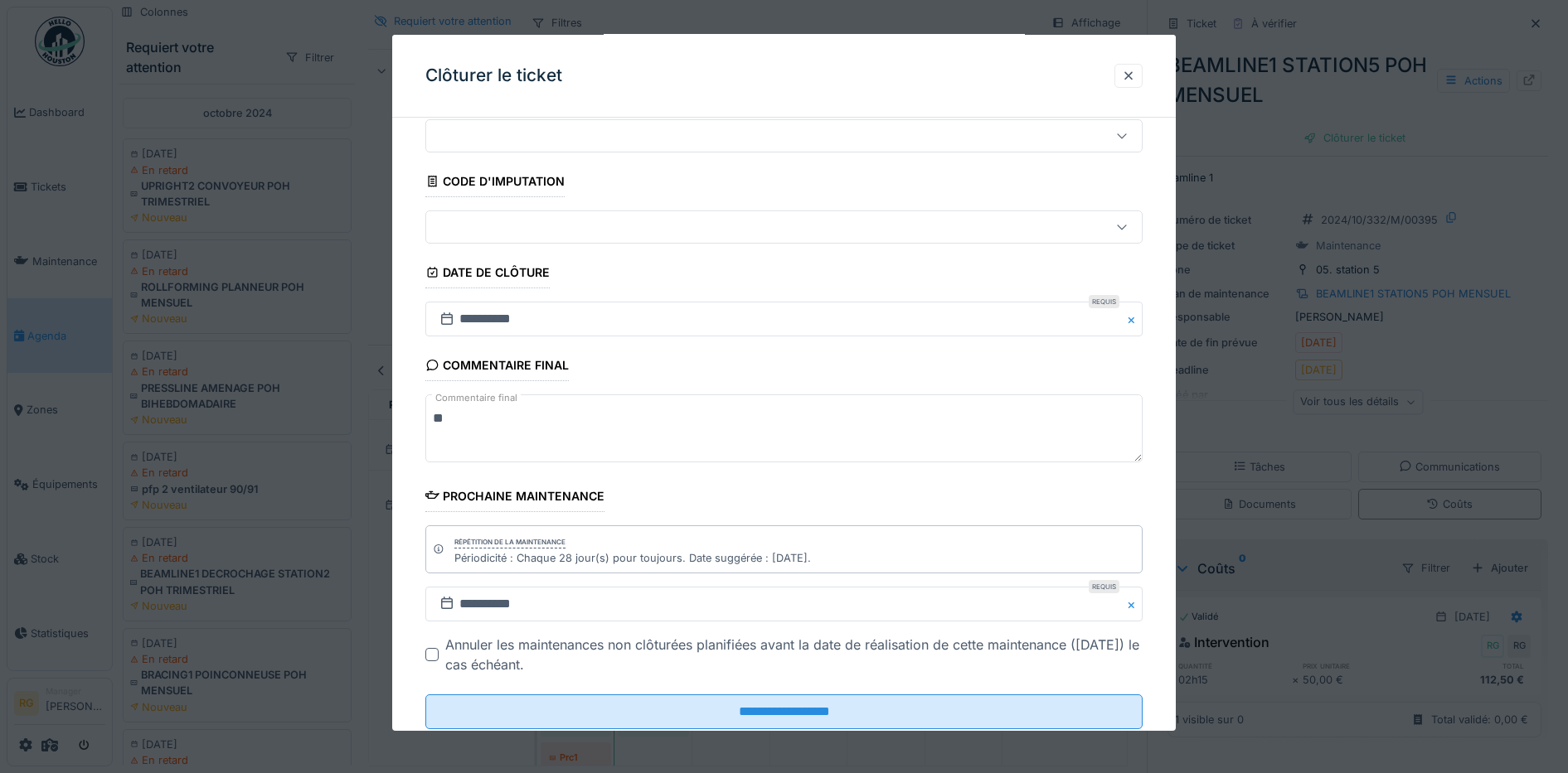
scroll to position [101, 0]
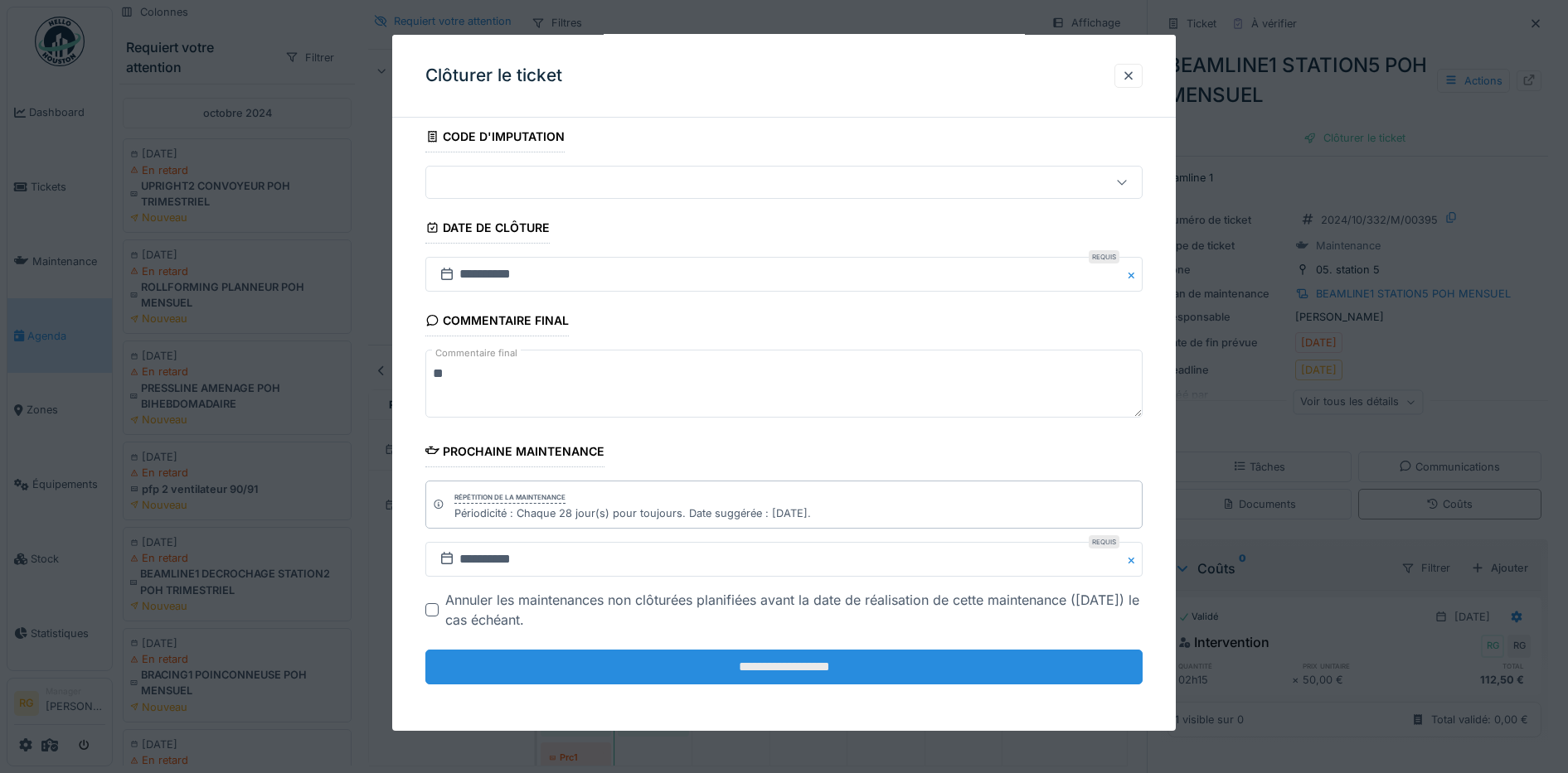
type textarea "**"
click at [917, 666] on input "**********" at bounding box center [784, 667] width 719 height 35
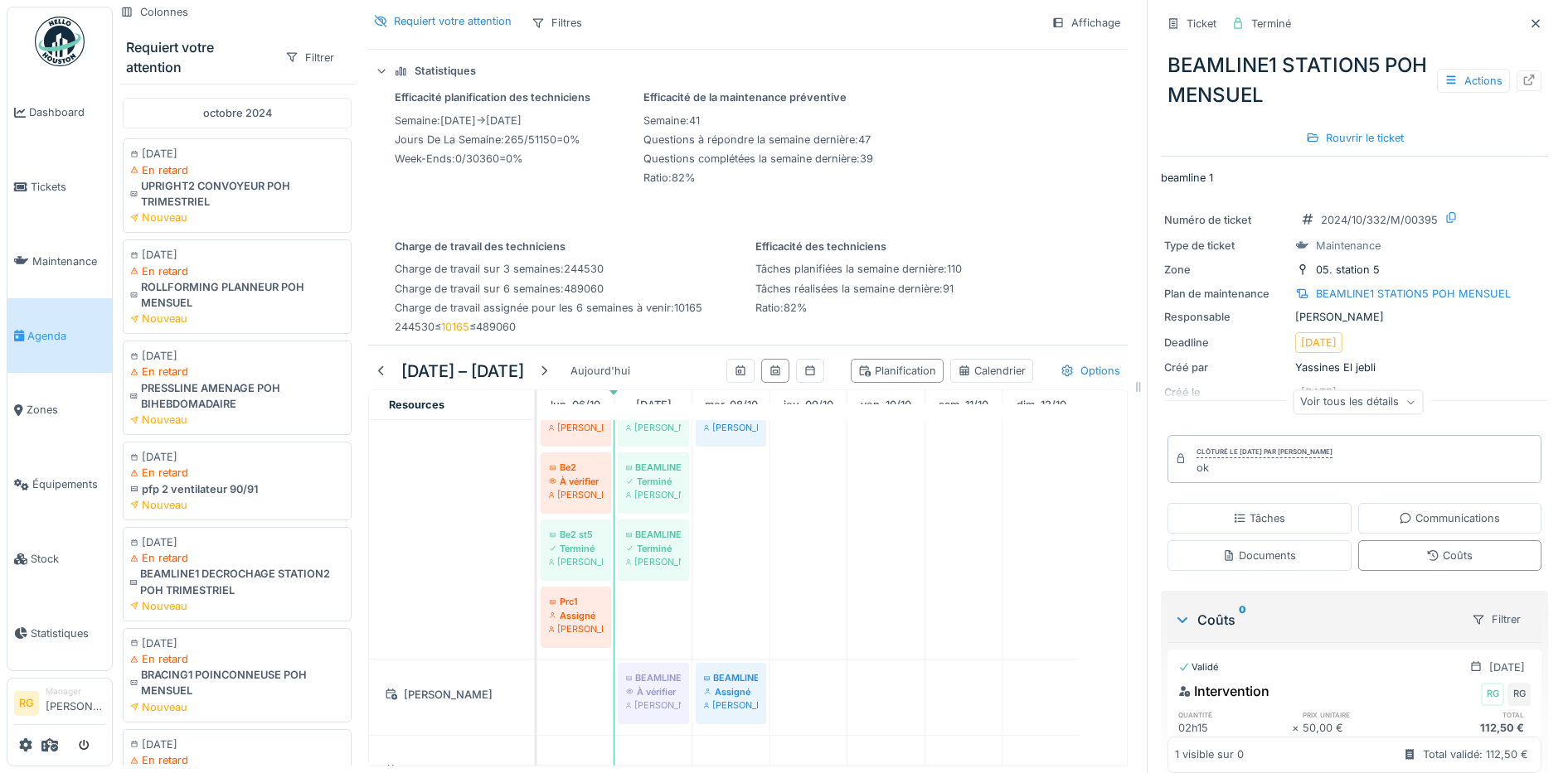
scroll to position [1392, 0]
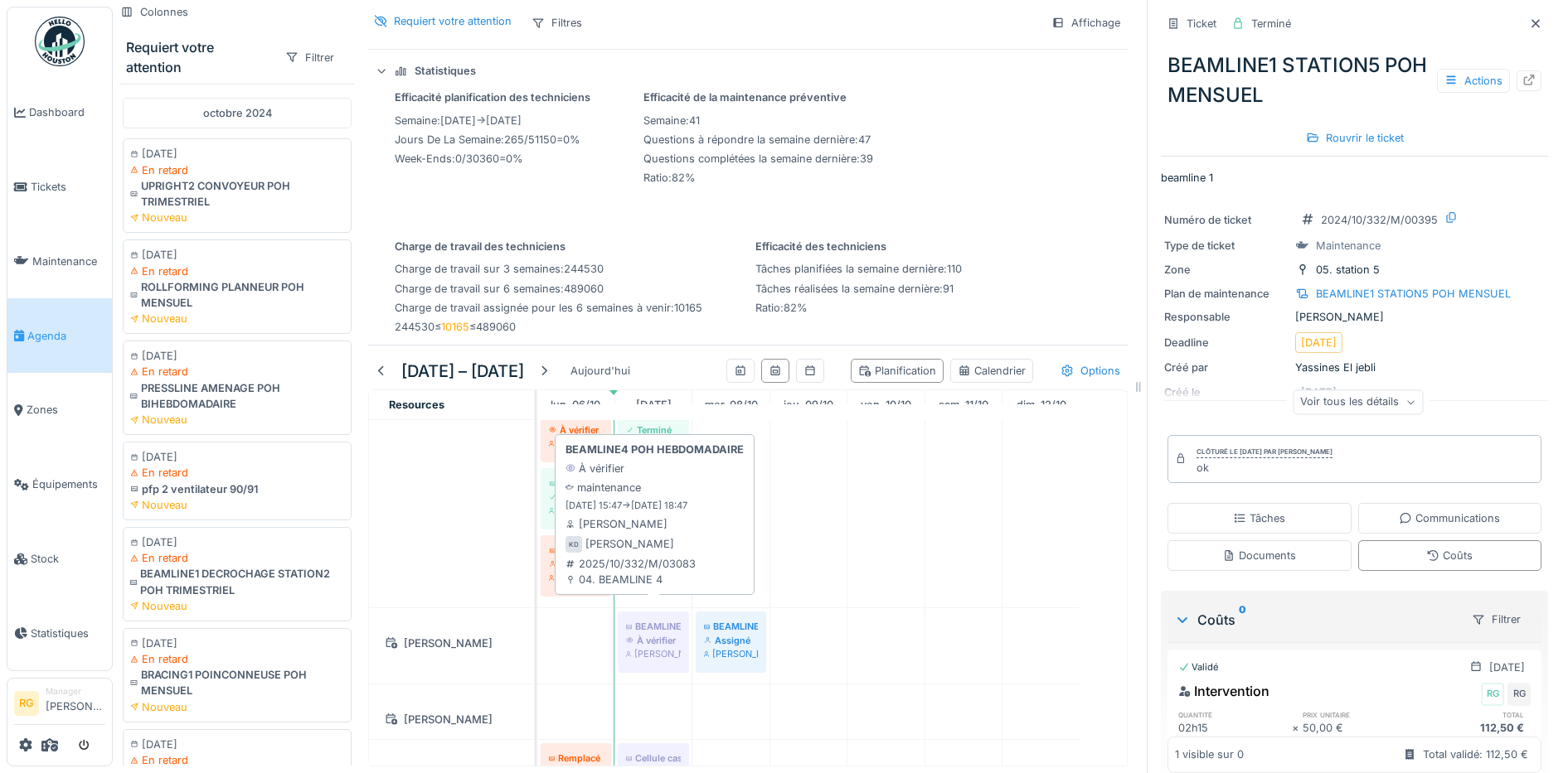
click at [643, 634] on div "À vérifier" at bounding box center [653, 640] width 55 height 13
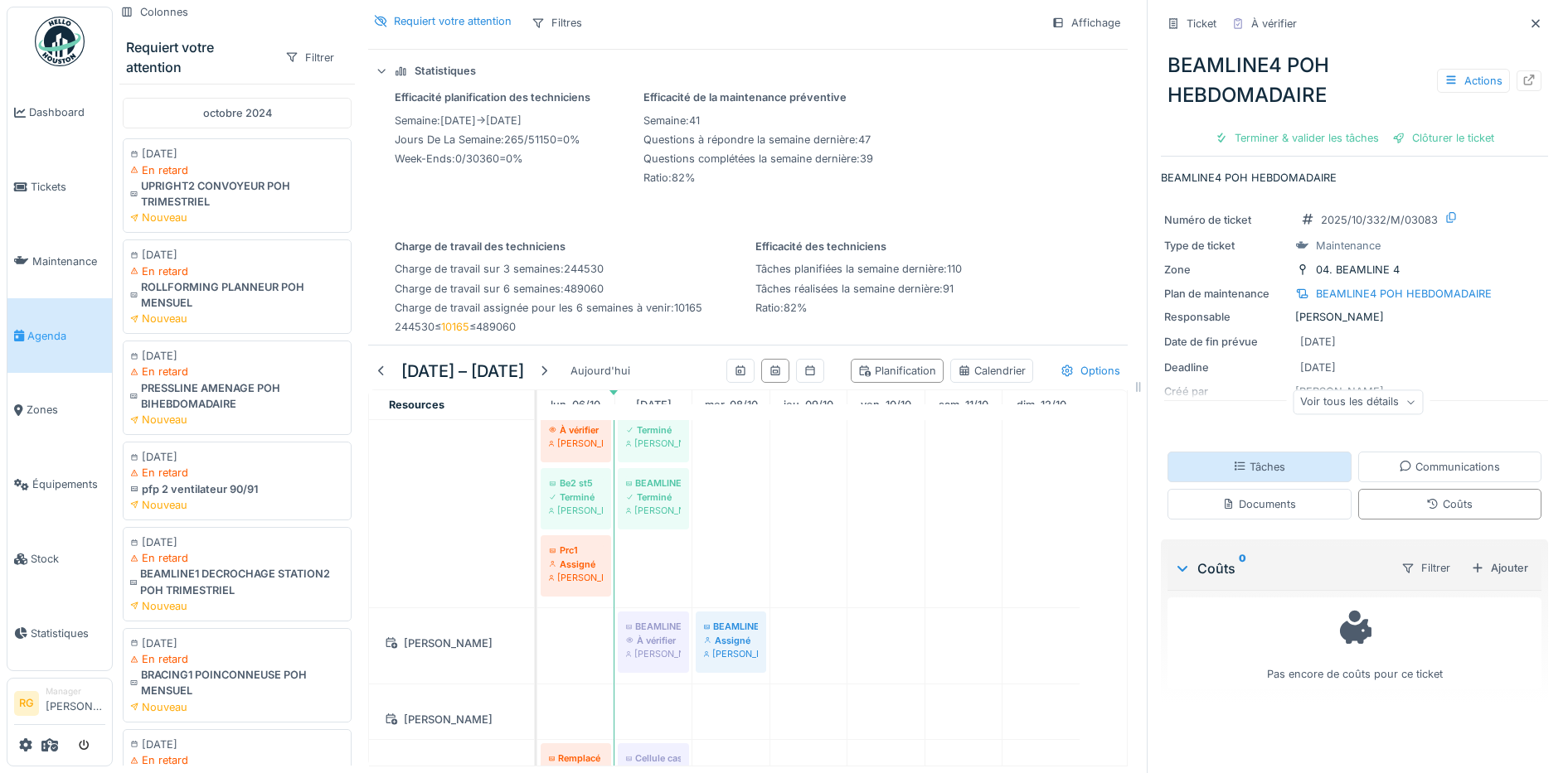
click at [1253, 459] on div "Tâches" at bounding box center [1259, 467] width 52 height 16
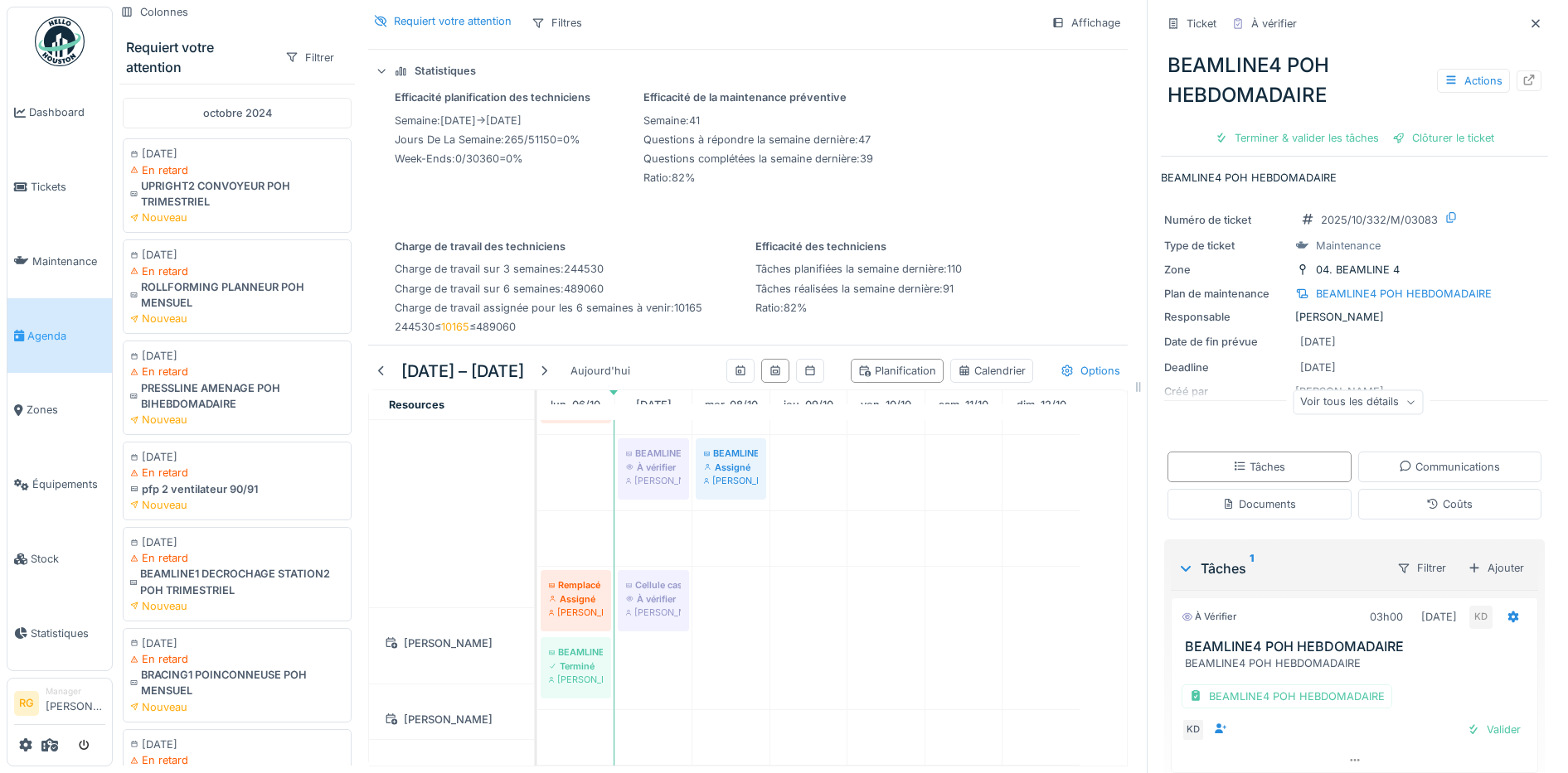
scroll to position [1599, 0]
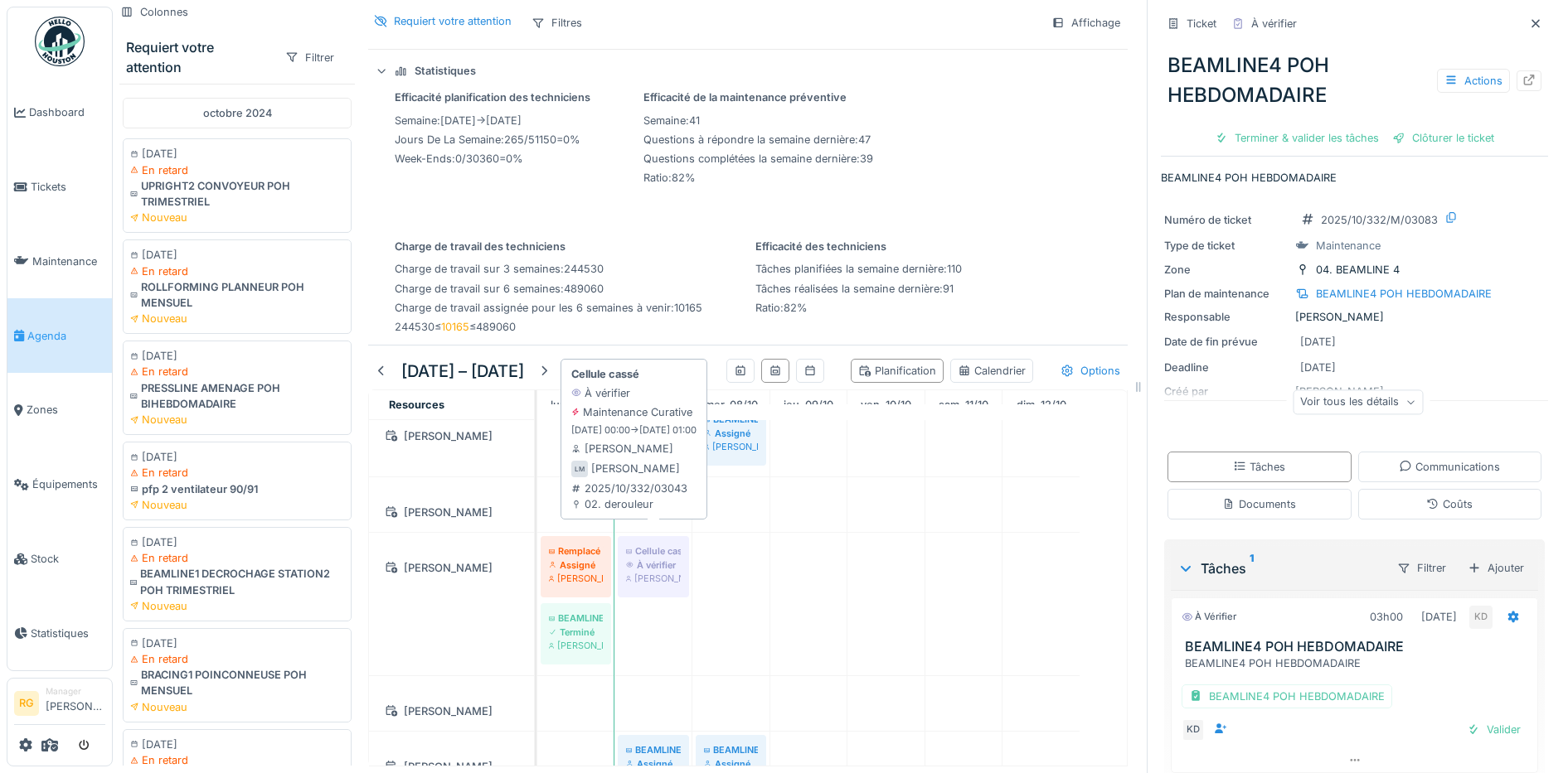
click at [656, 559] on div "À vérifier" at bounding box center [653, 565] width 55 height 13
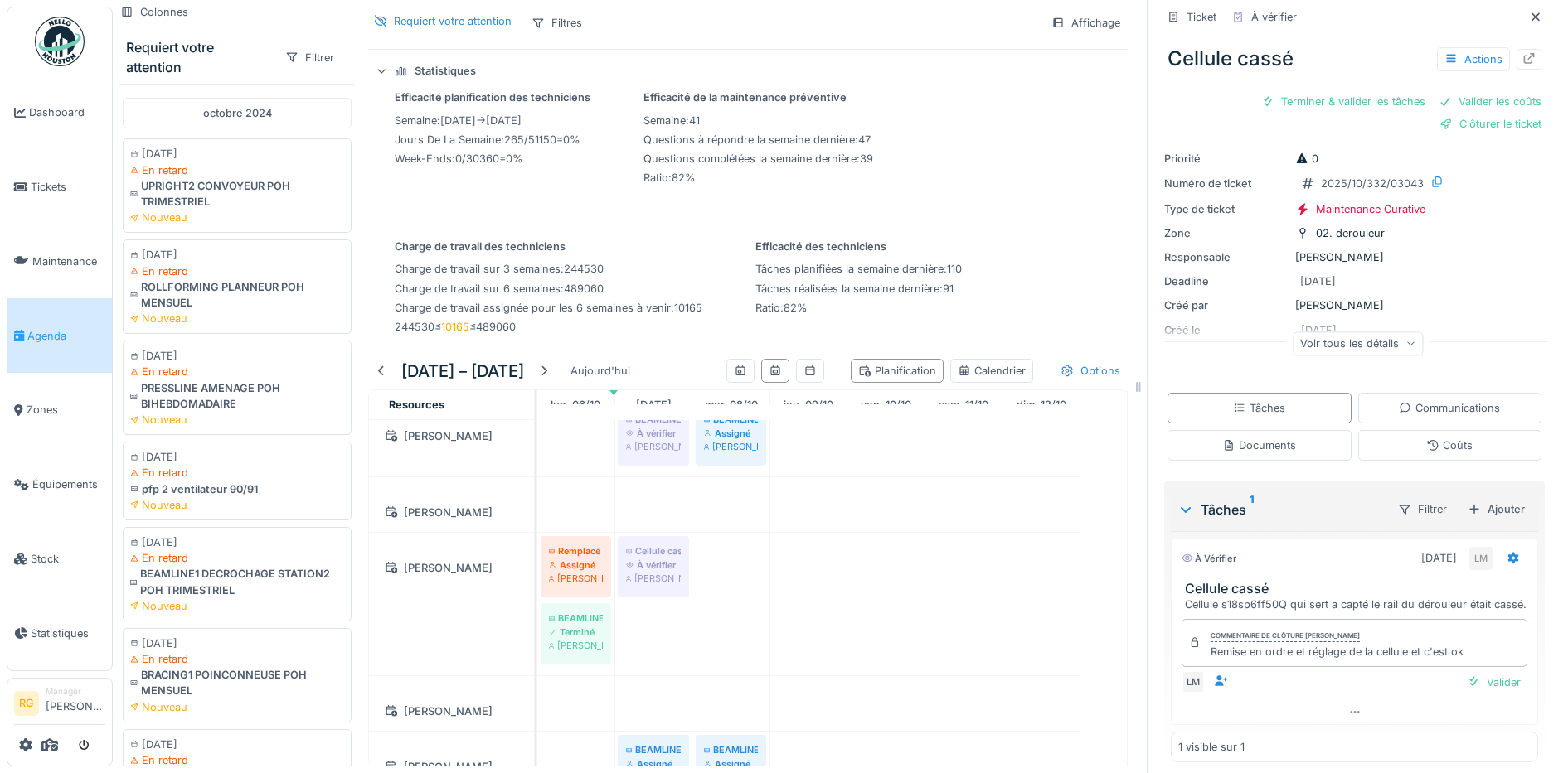
scroll to position [79, 0]
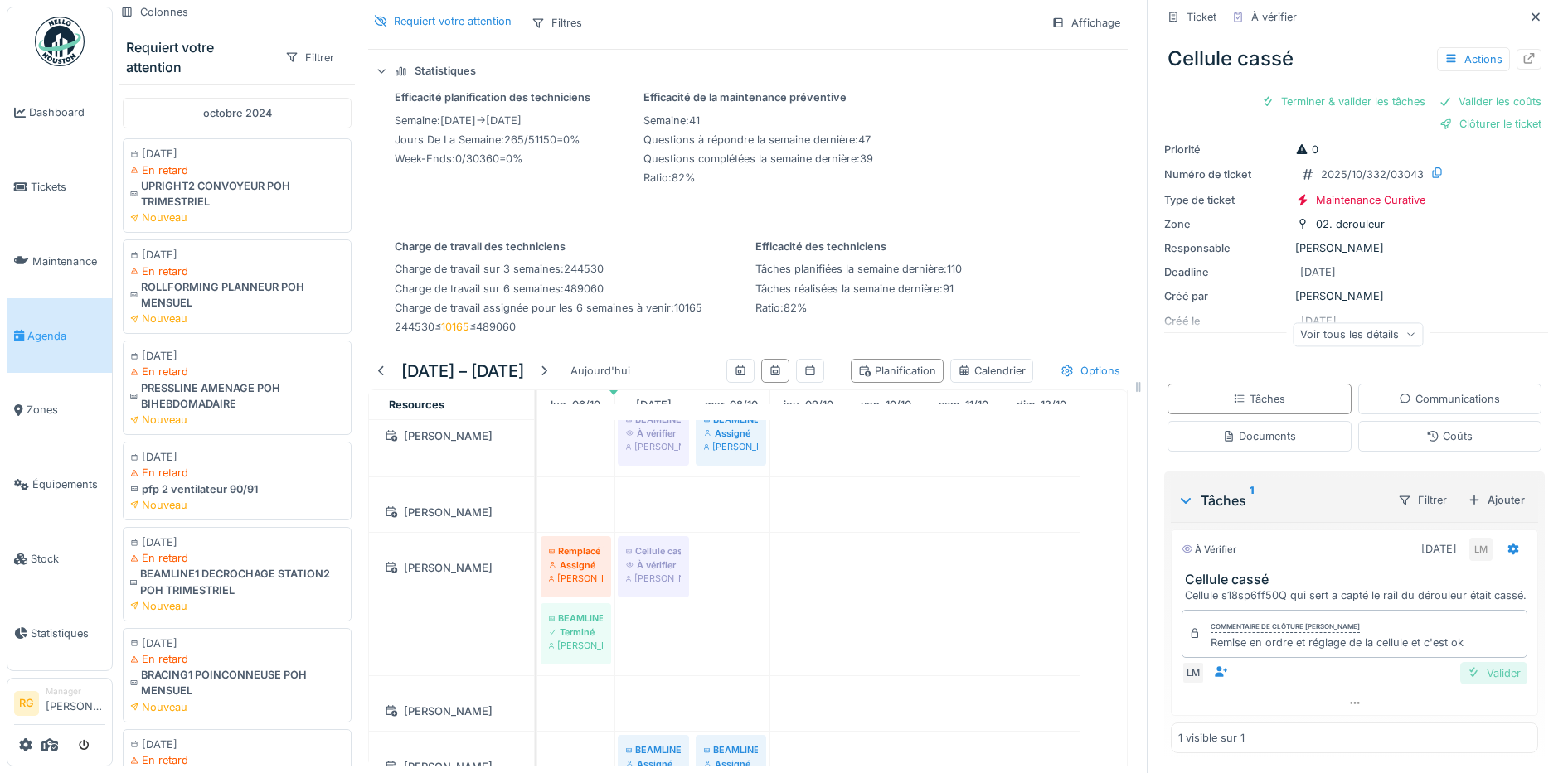
click at [1469, 663] on div "Valider" at bounding box center [1494, 674] width 67 height 22
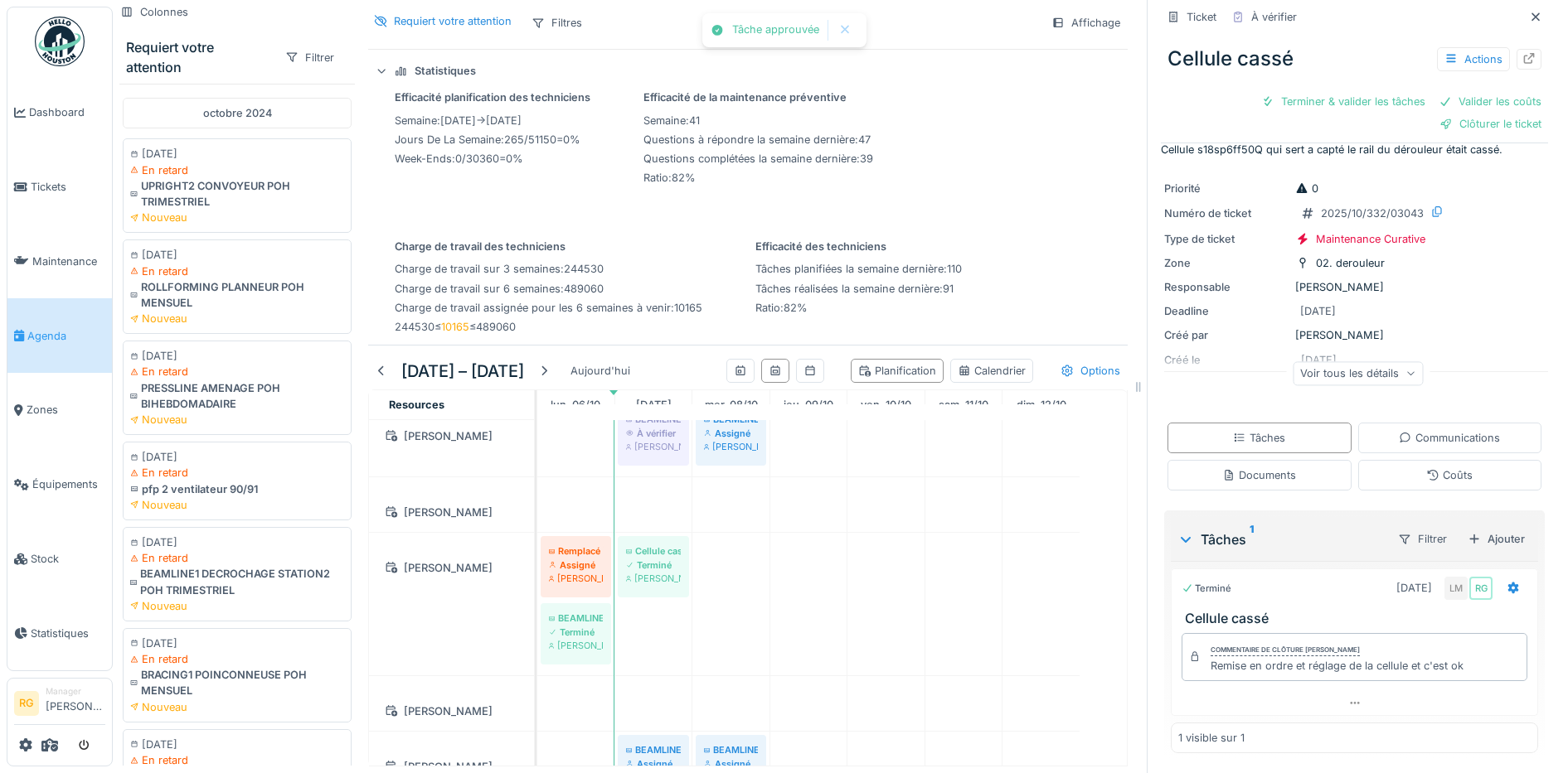
scroll to position [1, 0]
click at [1426, 470] on icon at bounding box center [1432, 475] width 13 height 11
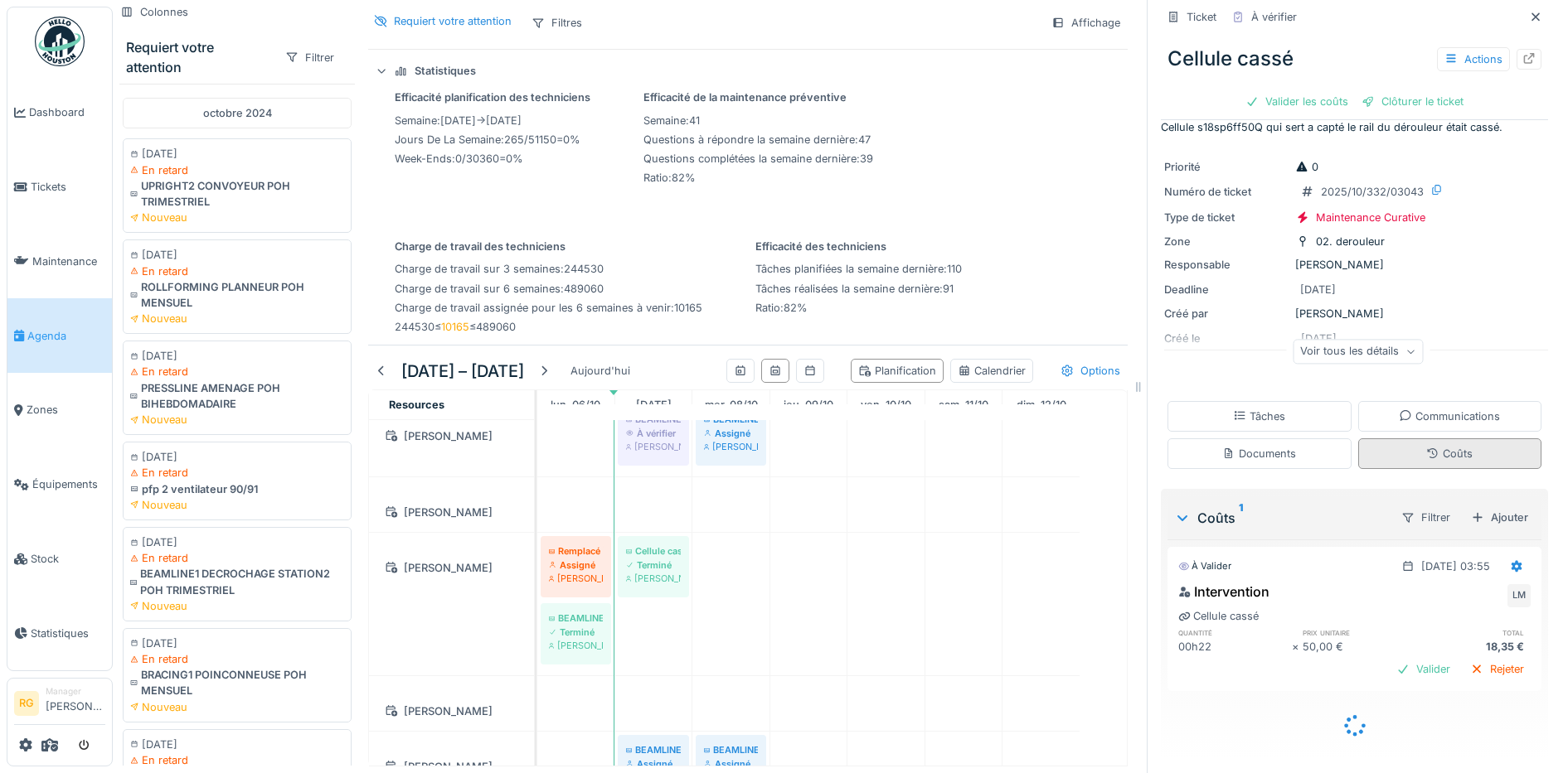
scroll to position [4, 0]
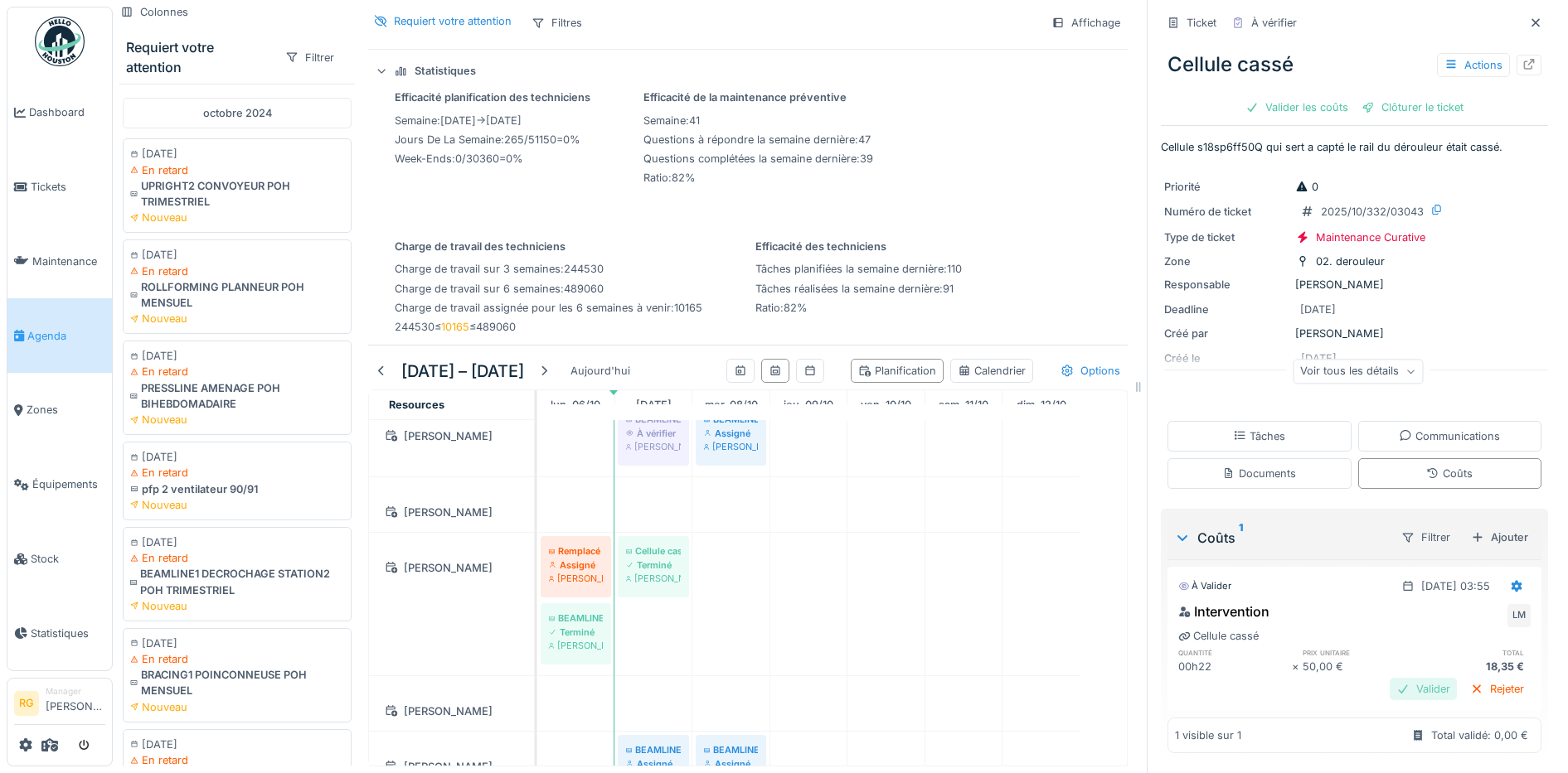
click at [1395, 678] on div "Valider" at bounding box center [1423, 689] width 67 height 22
click at [1354, 97] on div "Clôturer le ticket" at bounding box center [1354, 109] width 115 height 22
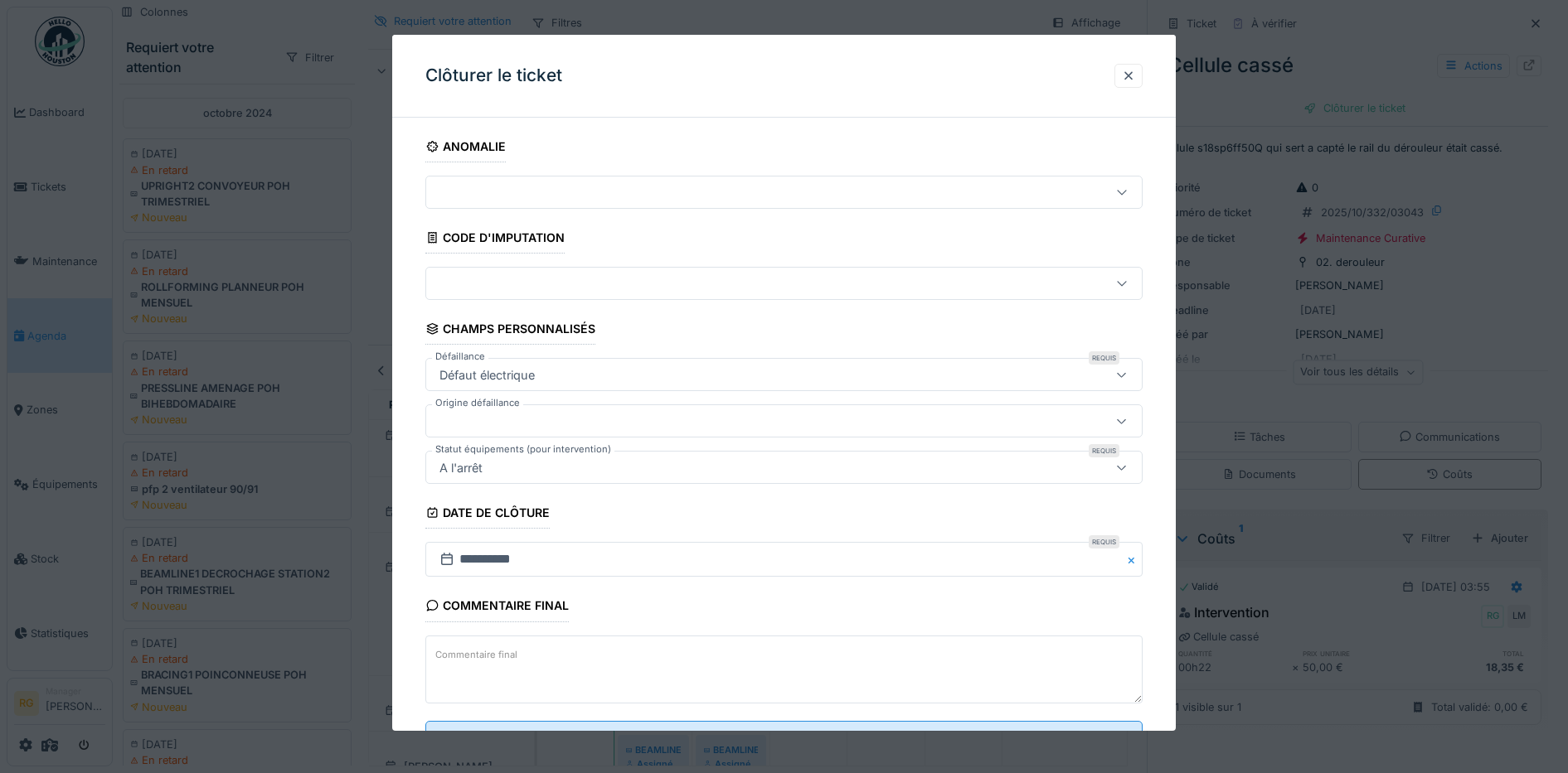
click at [531, 654] on textarea "Commentaire final" at bounding box center [784, 669] width 719 height 68
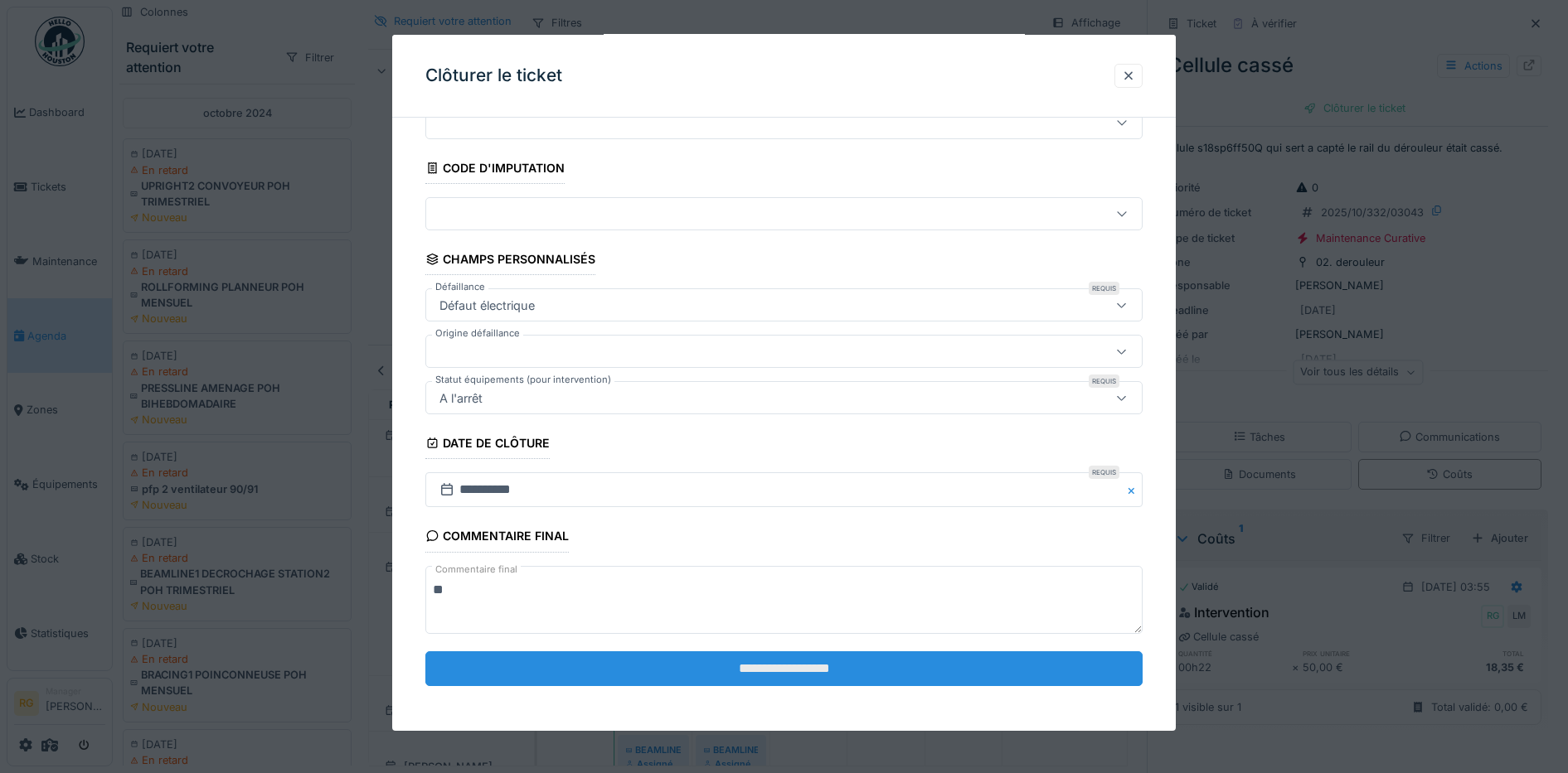
scroll to position [71, 0]
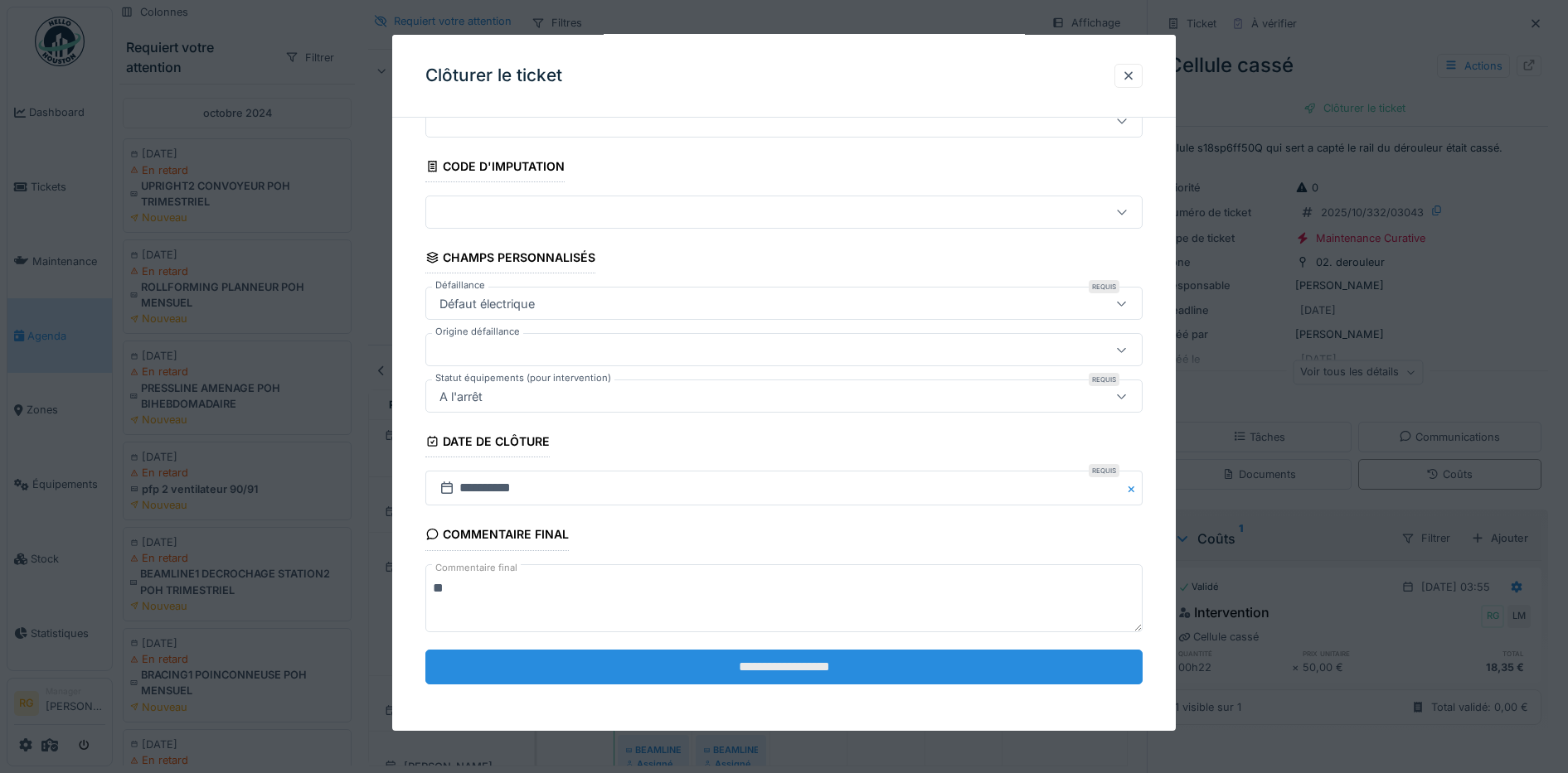
type textarea "**"
click at [744, 660] on input "**********" at bounding box center [784, 667] width 719 height 35
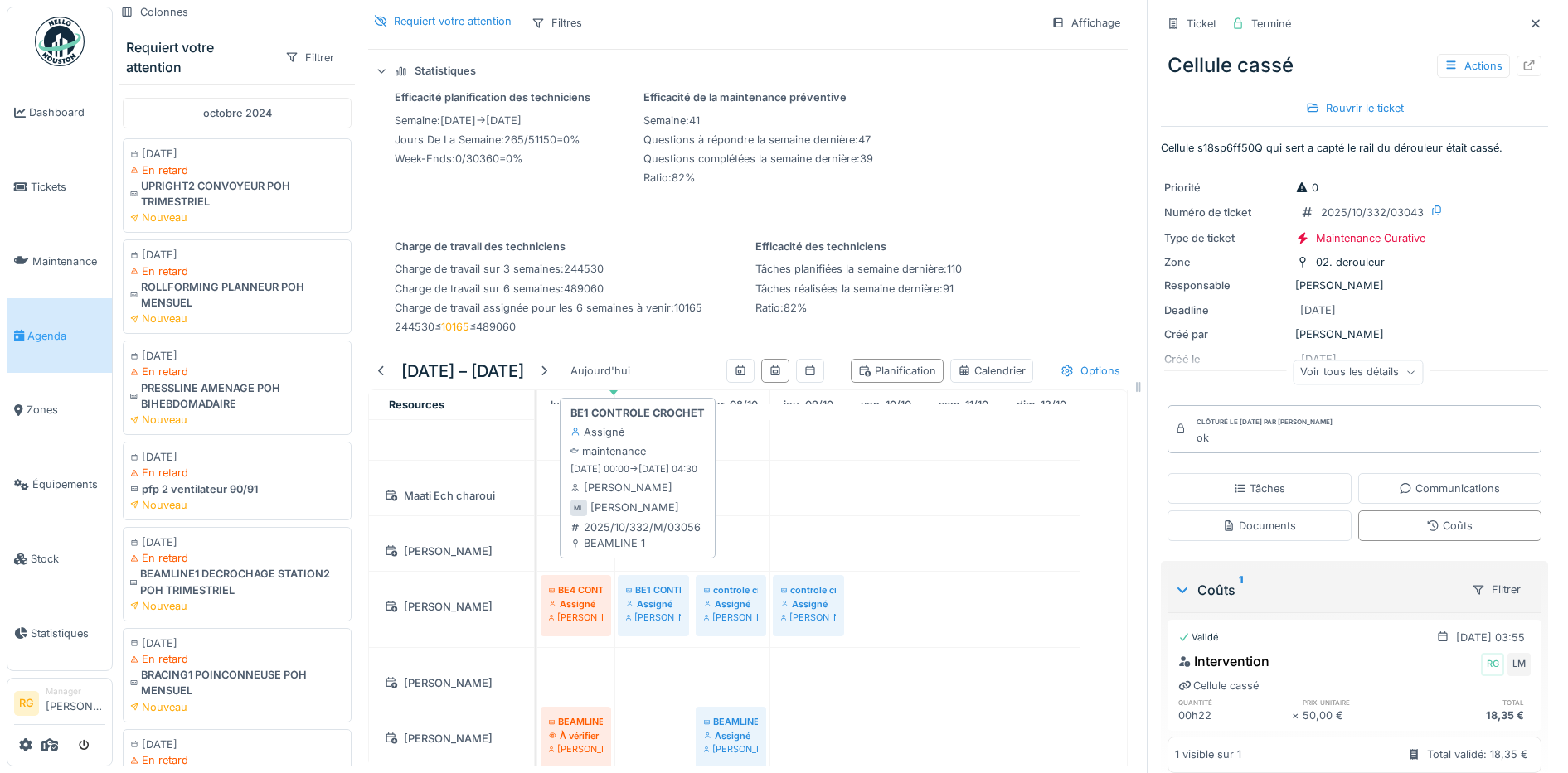
scroll to position [2117, 0]
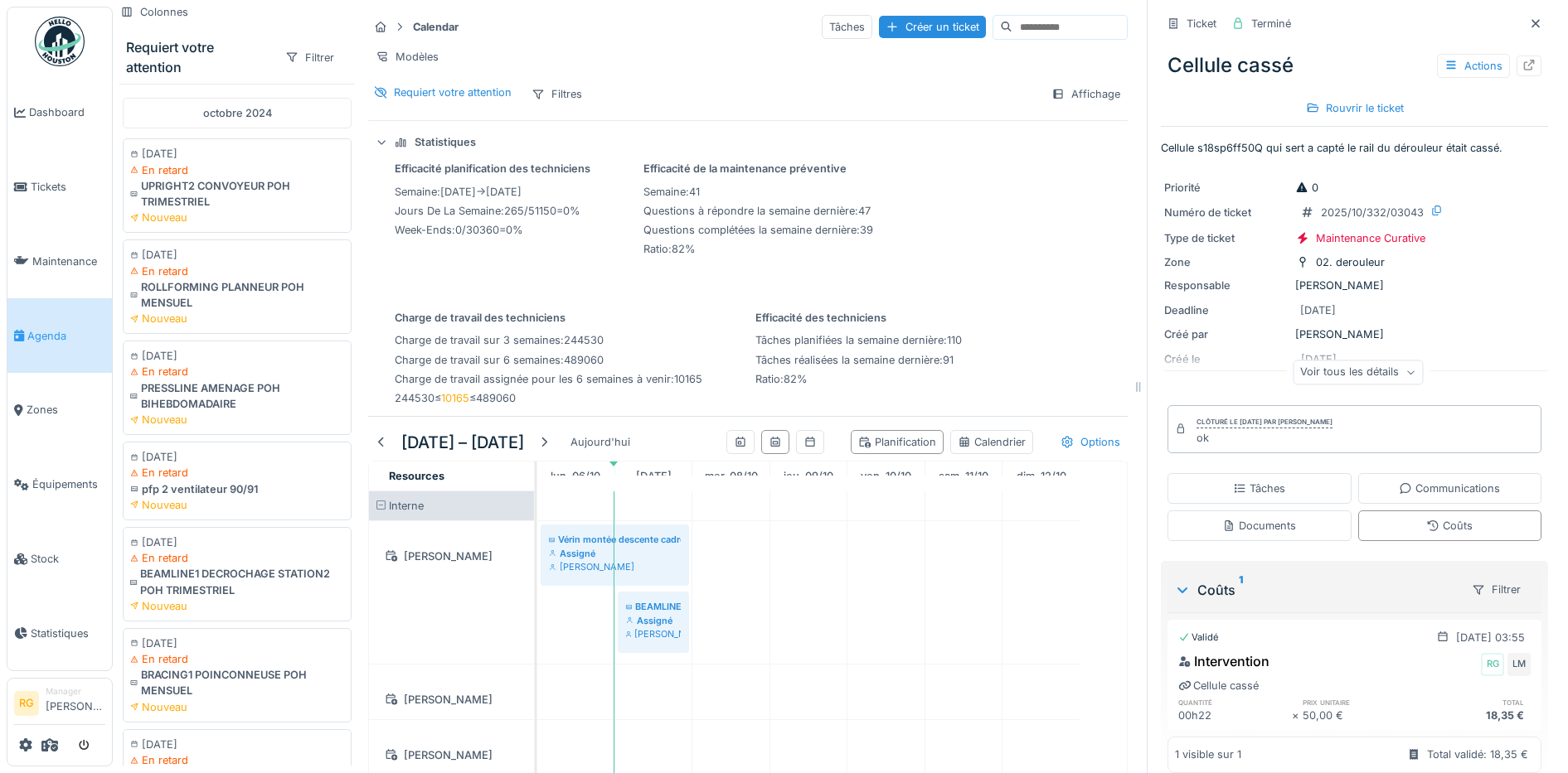
drag, startPoint x: 1503, startPoint y: 19, endPoint x: 1473, endPoint y: 72, distance: 60.9
click at [1529, 19] on icon at bounding box center [1536, 24] width 13 height 11
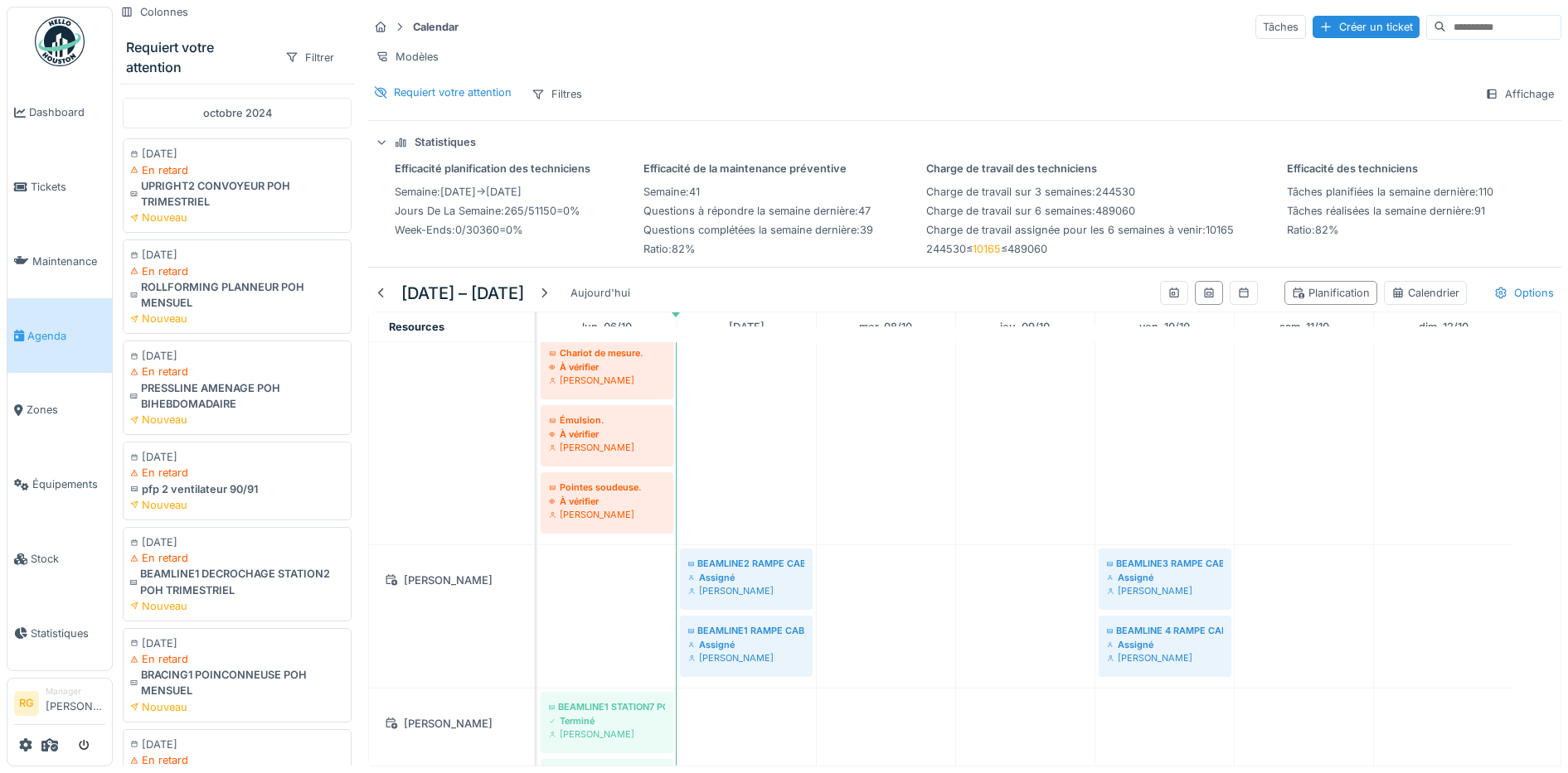
scroll to position [509, 0]
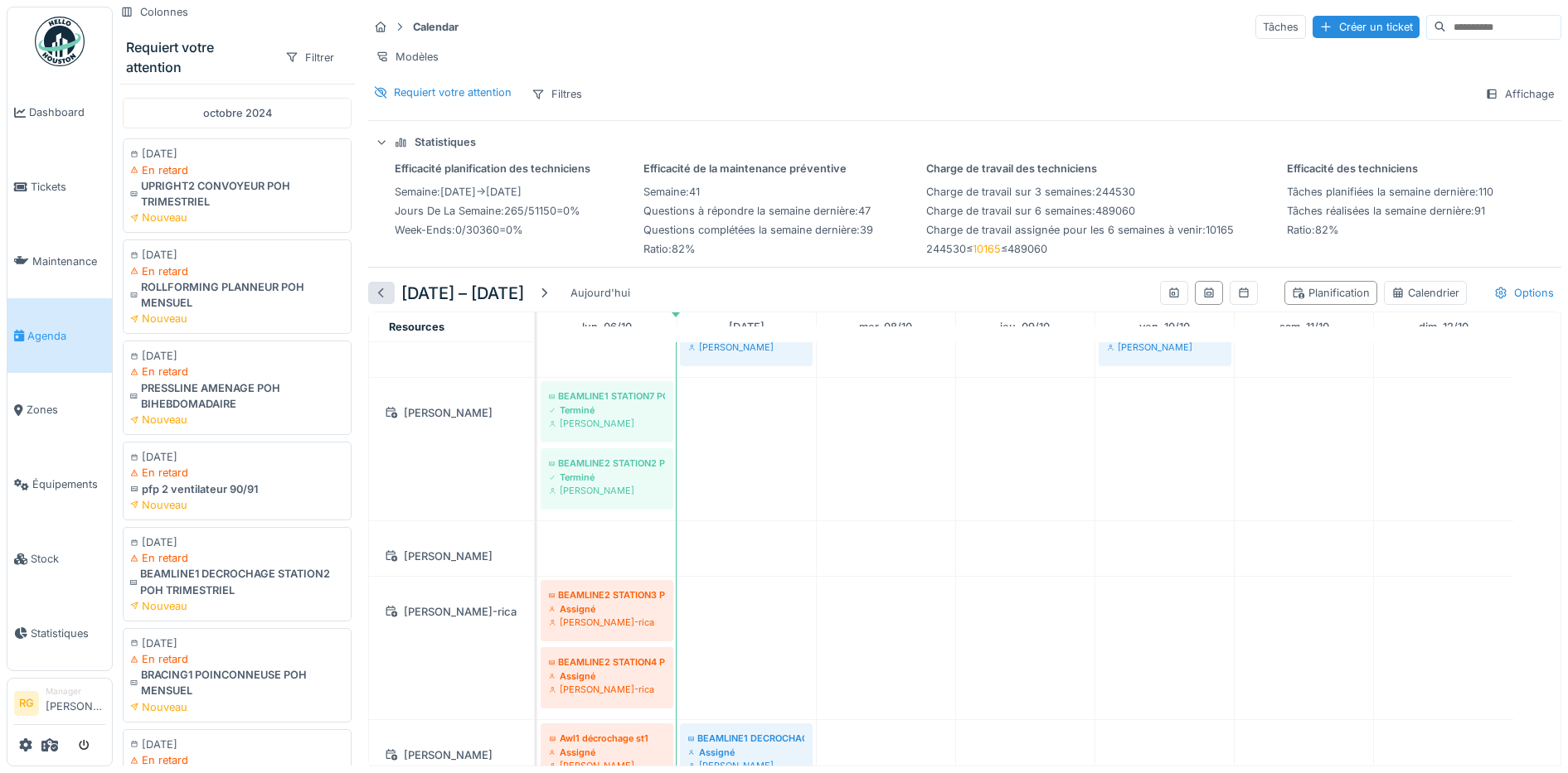
click at [378, 301] on div at bounding box center [382, 292] width 13 height 16
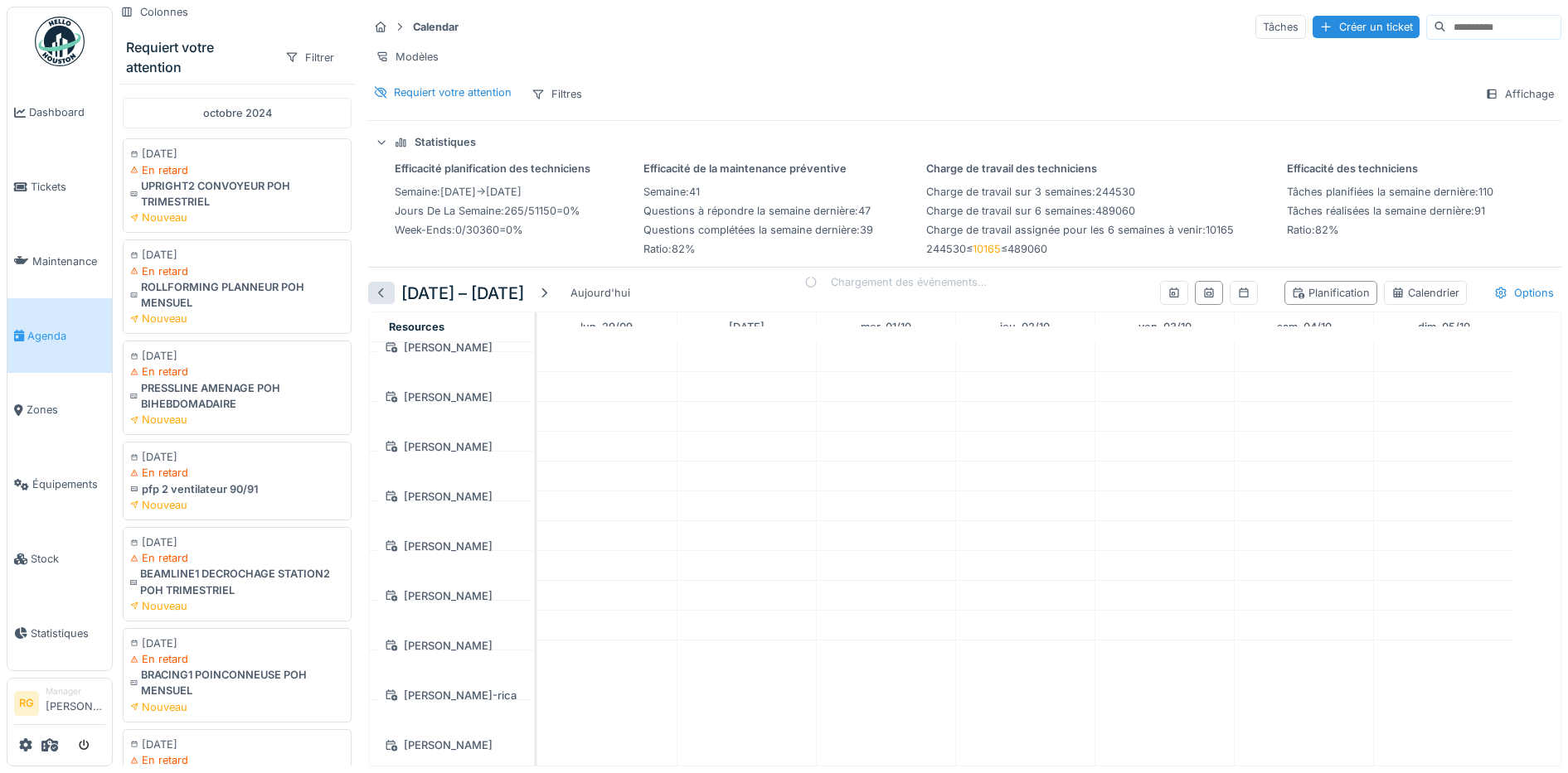
scroll to position [0, 0]
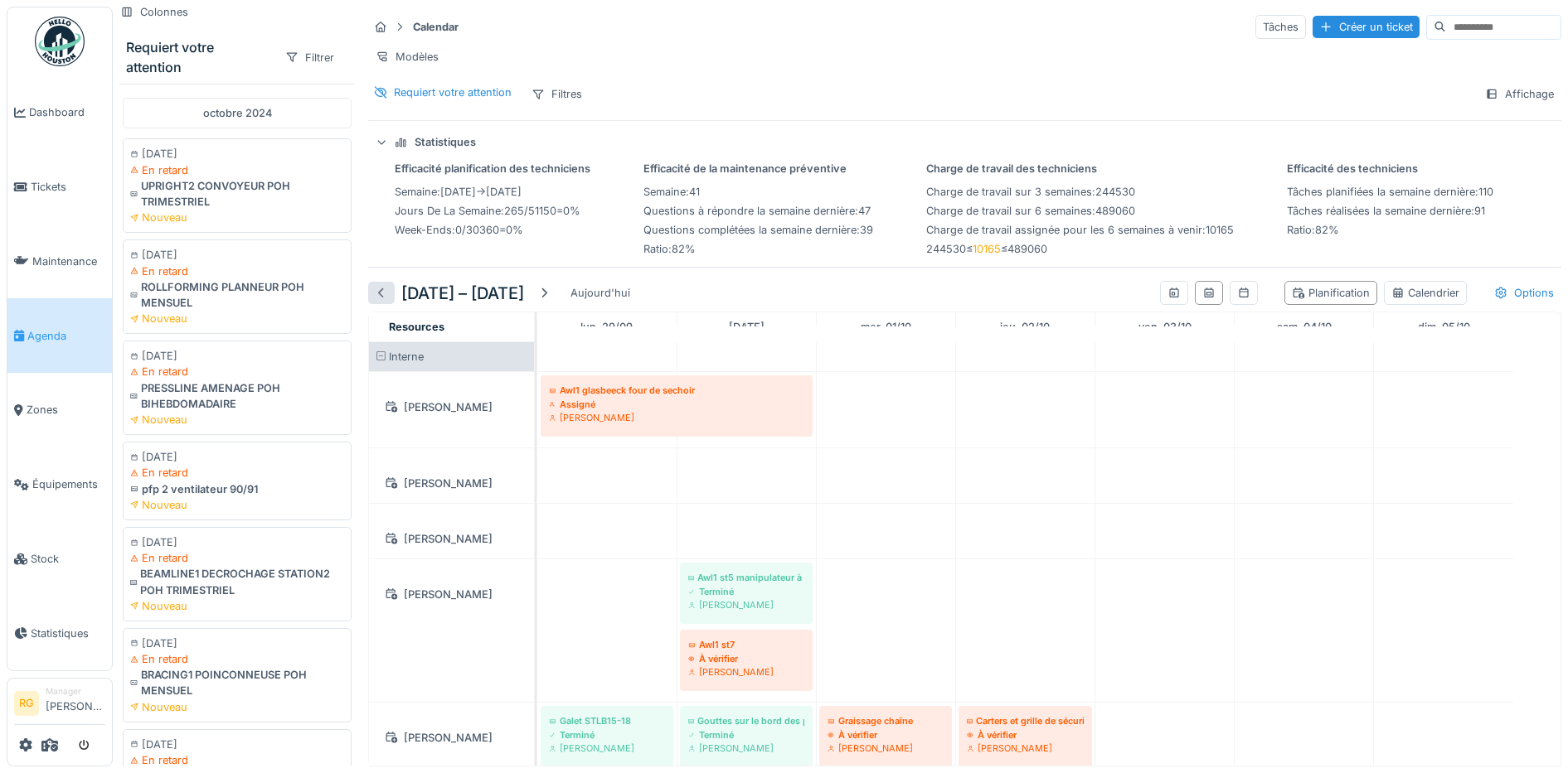
click at [378, 301] on div at bounding box center [382, 292] width 13 height 16
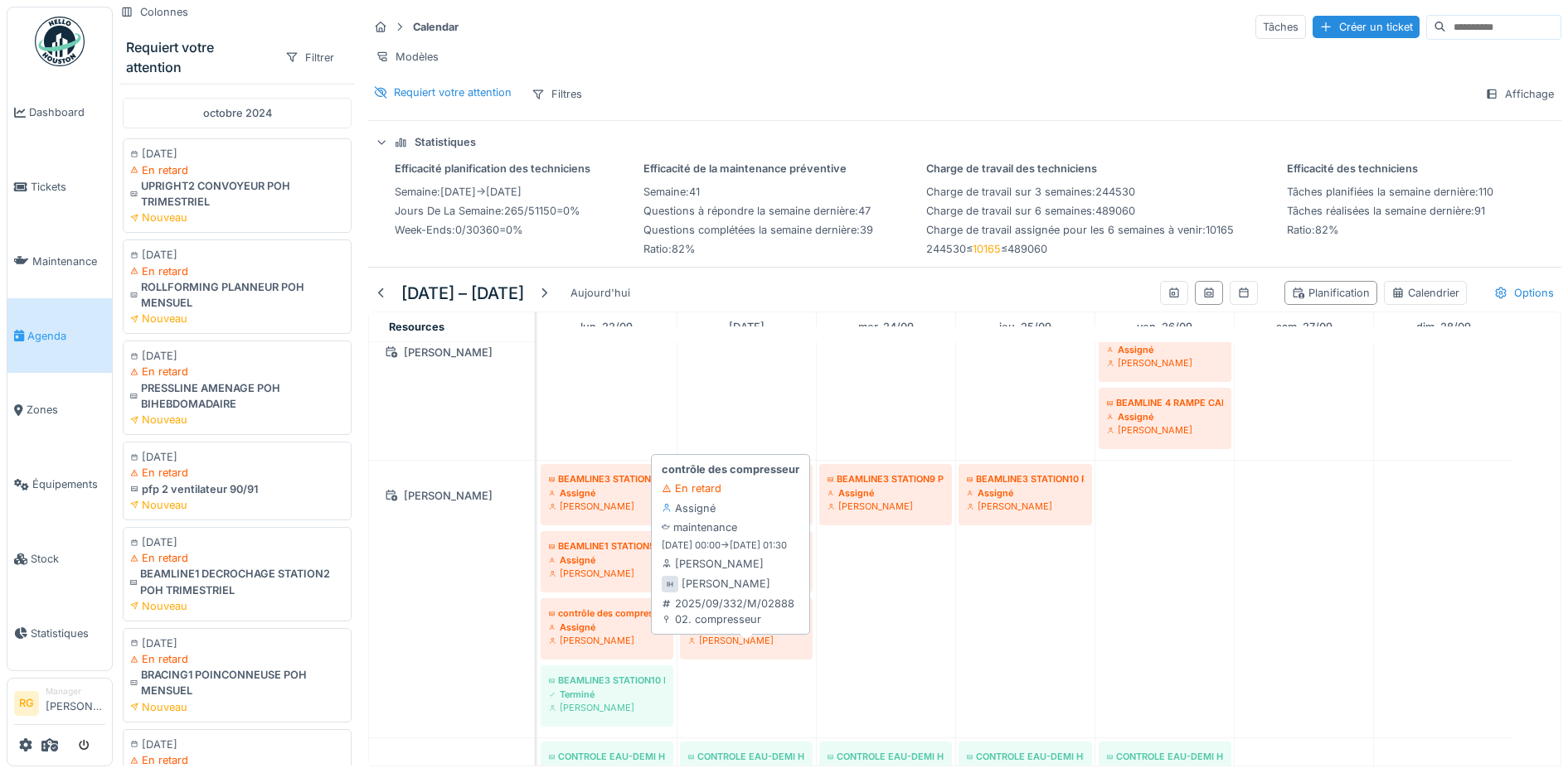
scroll to position [726, 0]
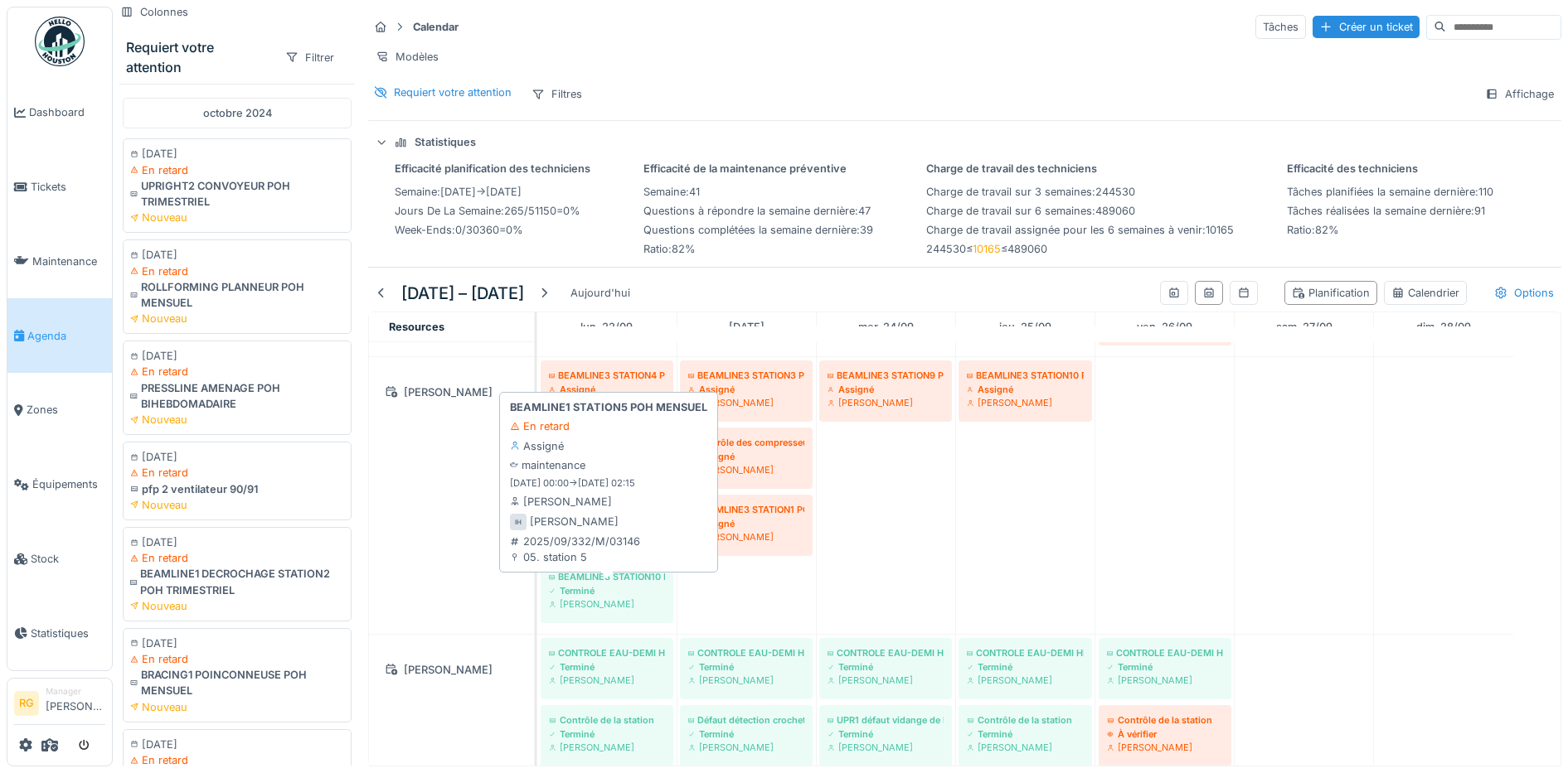
click at [624, 463] on div "Assigné" at bounding box center [606, 457] width 116 height 13
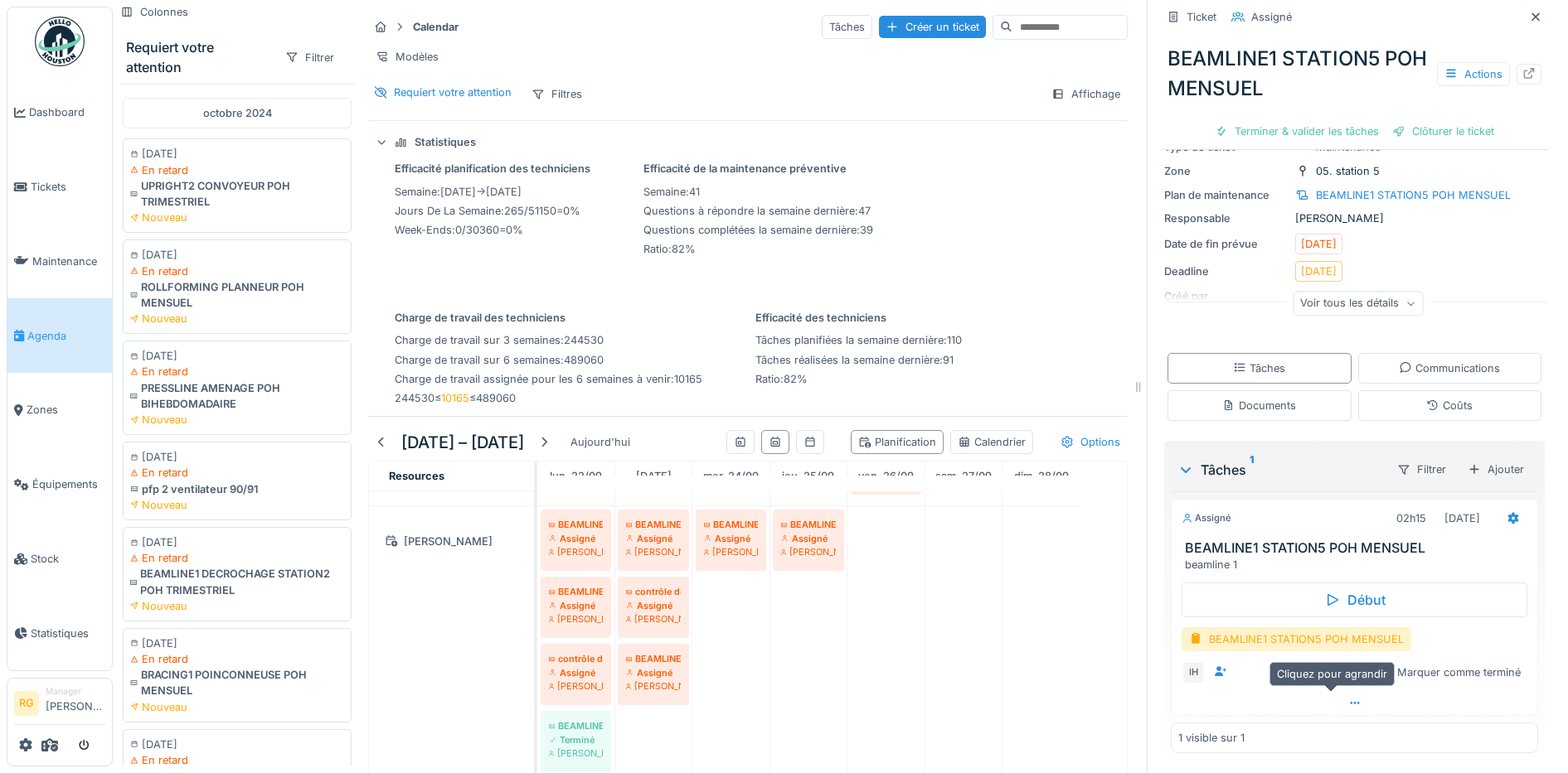
click at [1348, 705] on icon at bounding box center [1354, 703] width 13 height 11
click at [1474, 667] on div at bounding box center [1481, 675] width 13 height 16
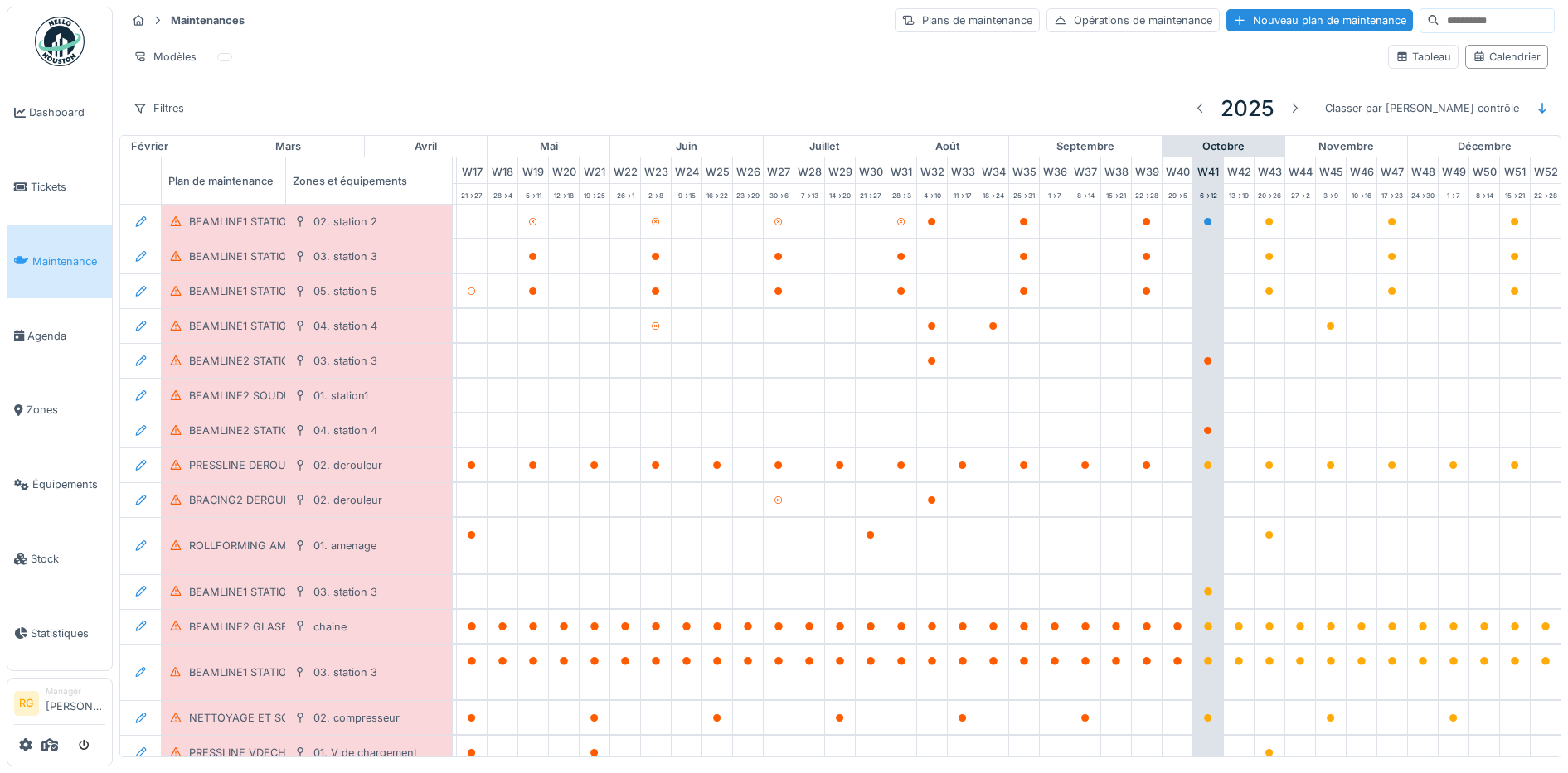
scroll to position [0, 562]
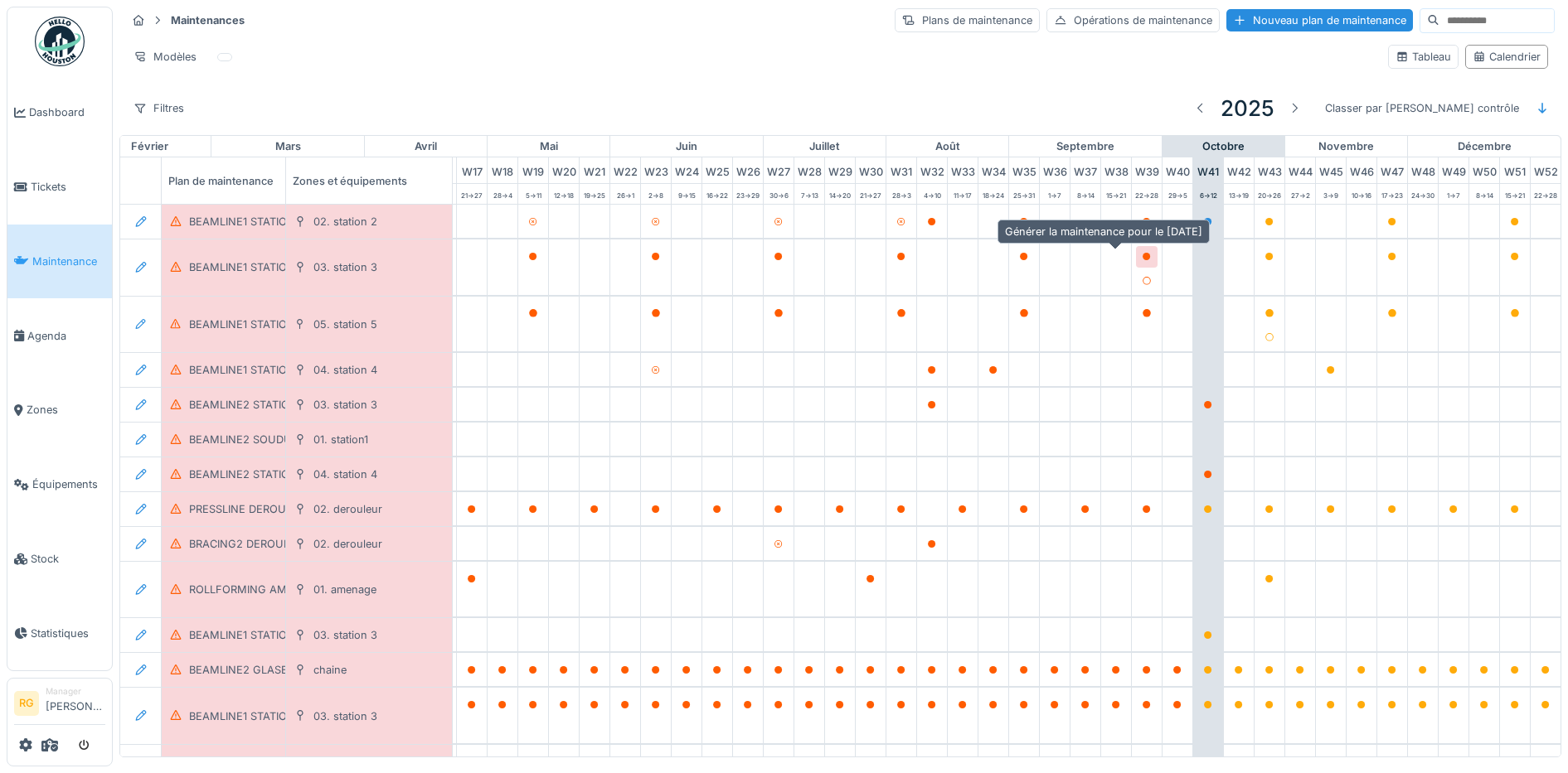
click at [1143, 259] on icon at bounding box center [1147, 256] width 8 height 8
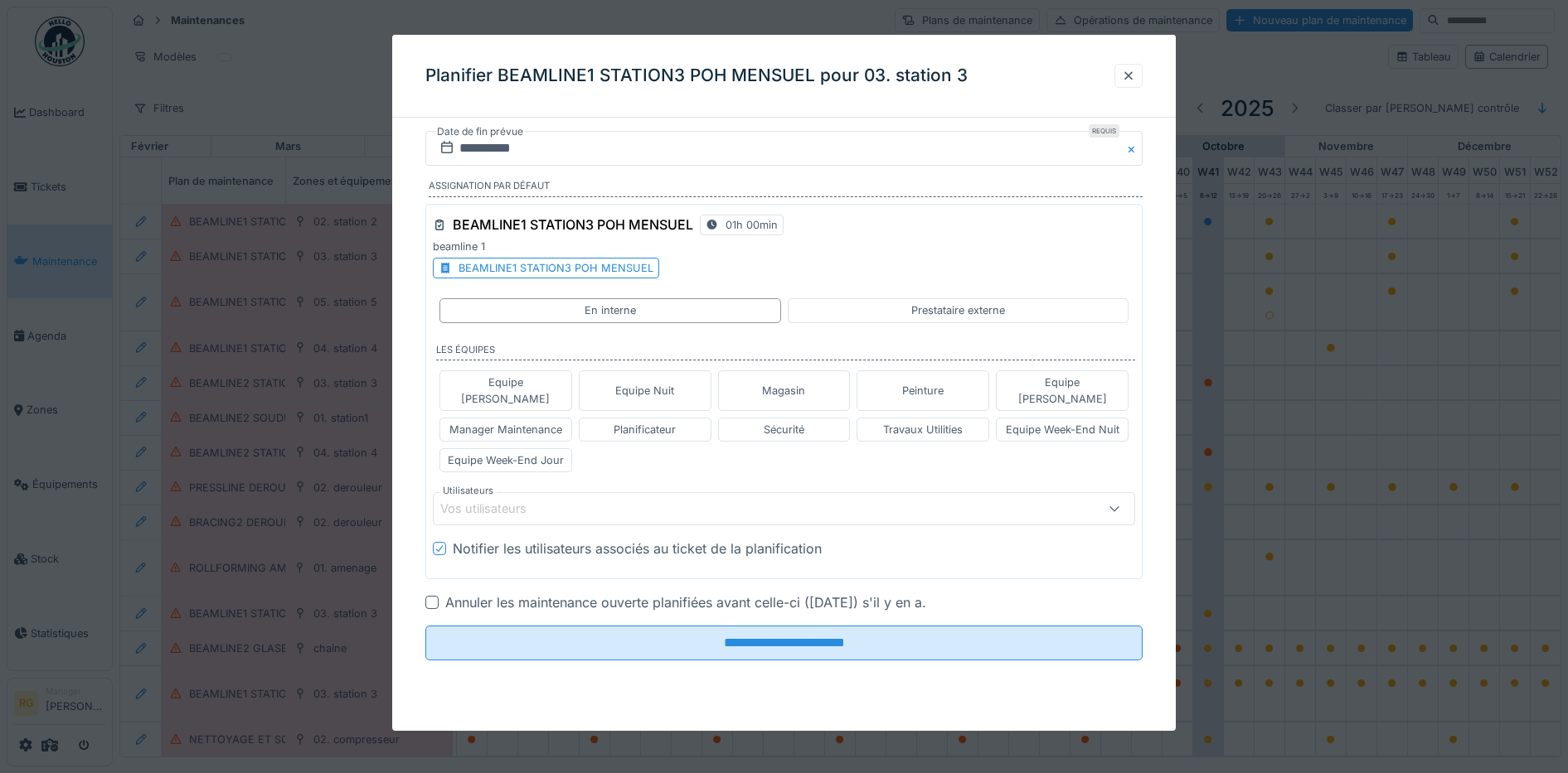
click at [569, 268] on div "BEAMLINE1 STATION3 POH MENSUEL" at bounding box center [556, 267] width 195 height 16
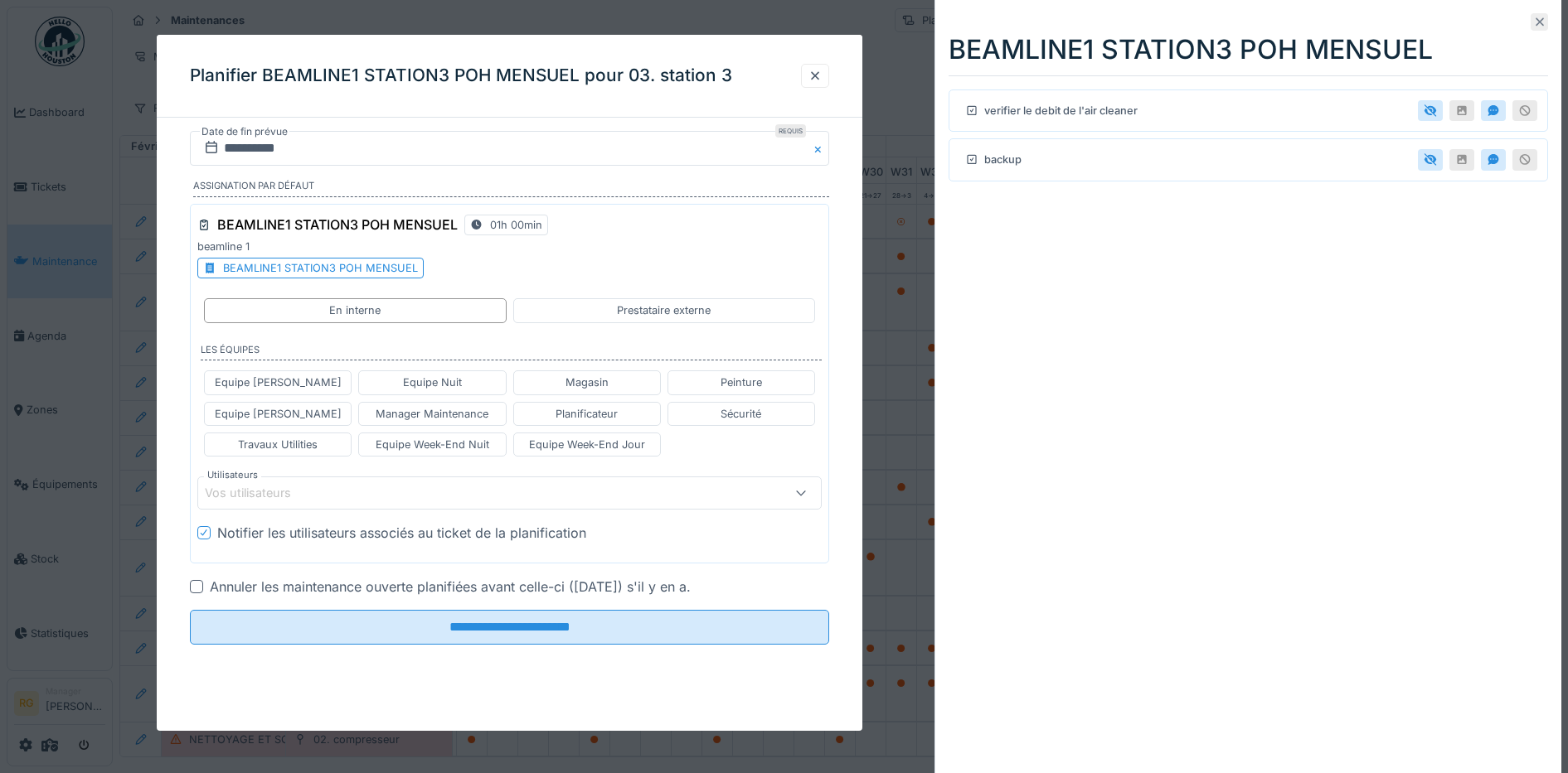
click at [1536, 23] on icon at bounding box center [1539, 22] width 8 height 8
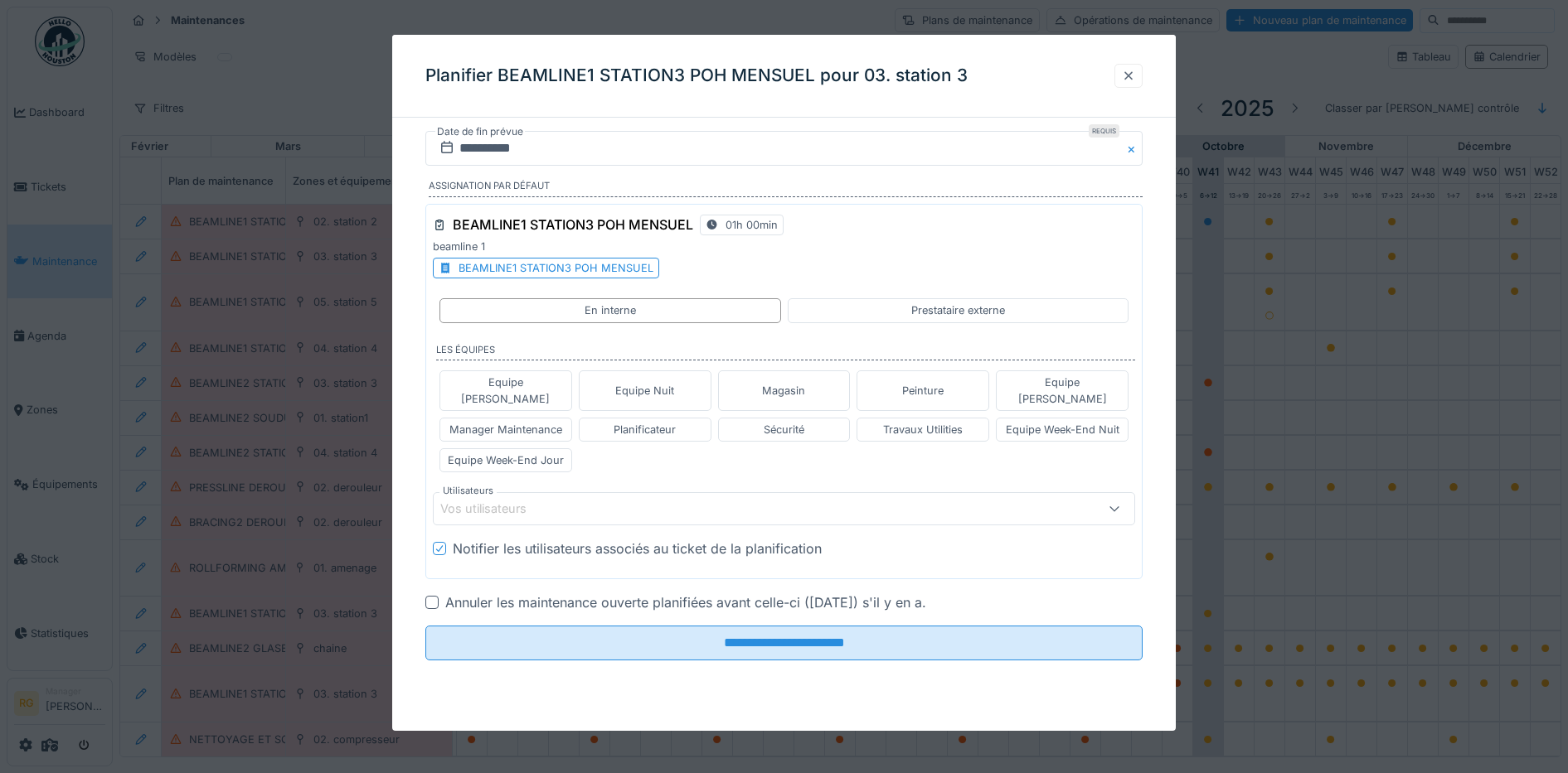
click at [1134, 74] on div at bounding box center [1129, 75] width 13 height 16
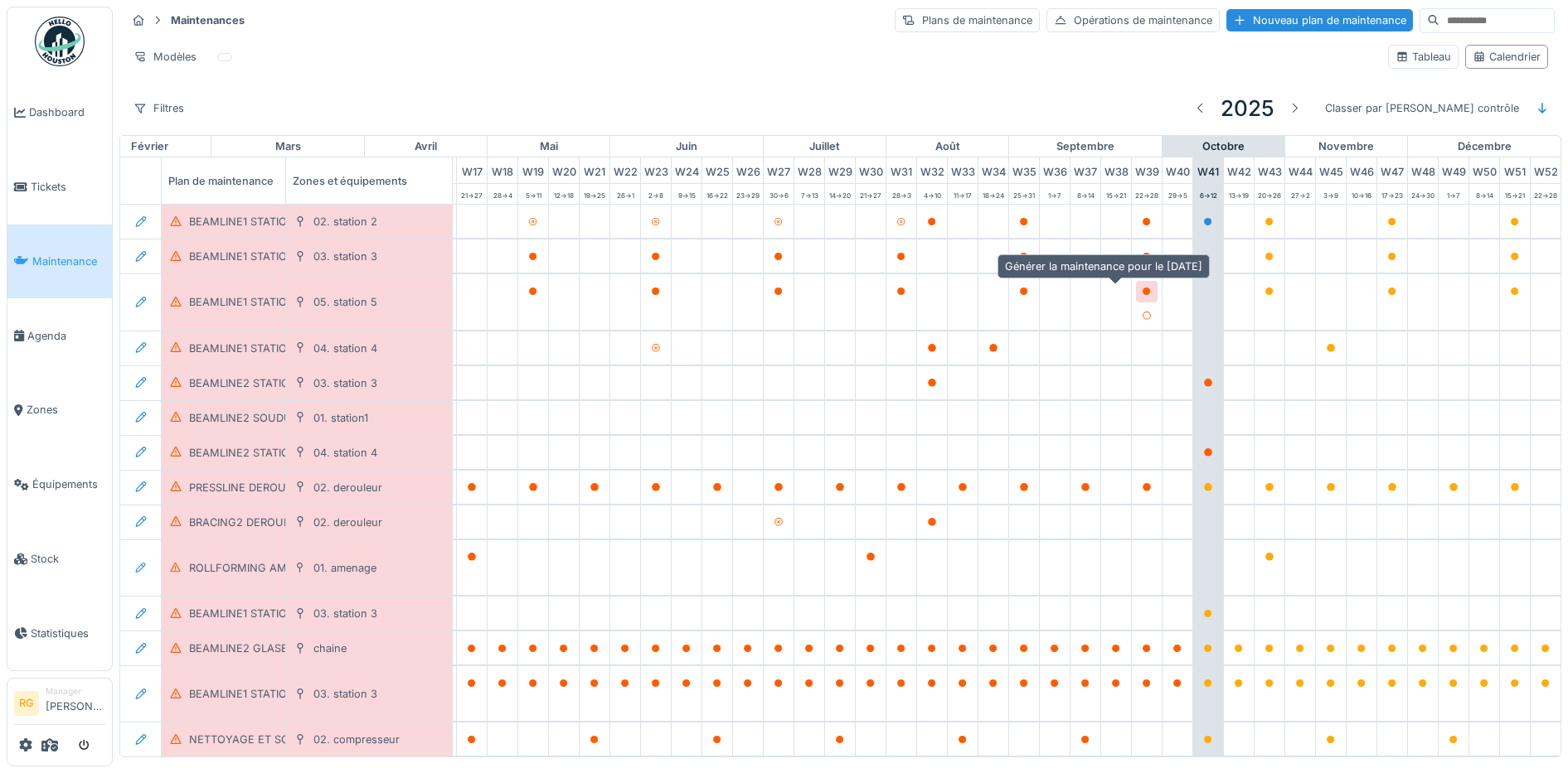
click at [1143, 295] on icon at bounding box center [1147, 291] width 8 height 8
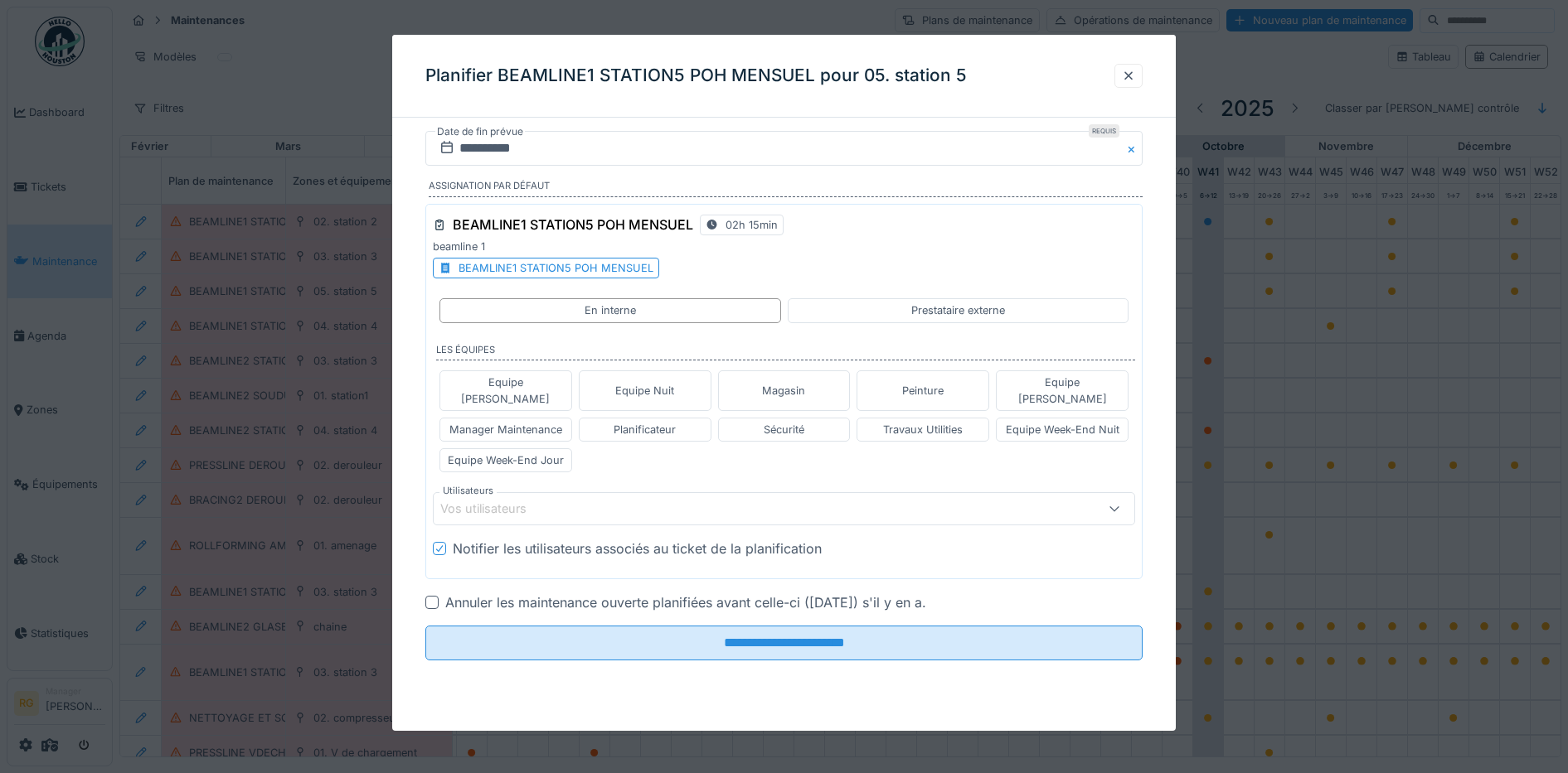
click at [585, 272] on div "BEAMLINE1 STATION5 POH MENSUEL" at bounding box center [556, 267] width 195 height 16
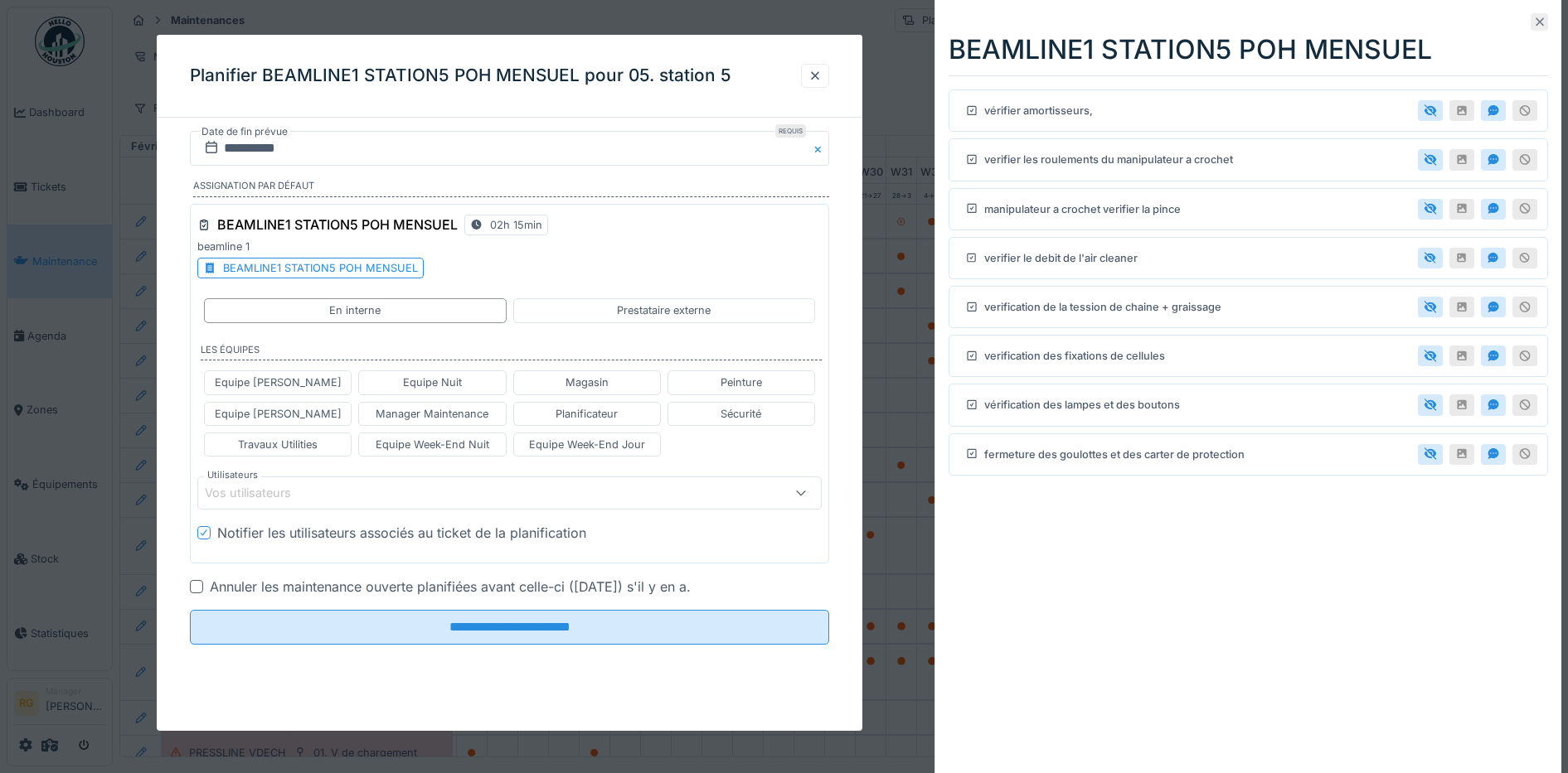
click at [1534, 22] on icon at bounding box center [1540, 22] width 13 height 11
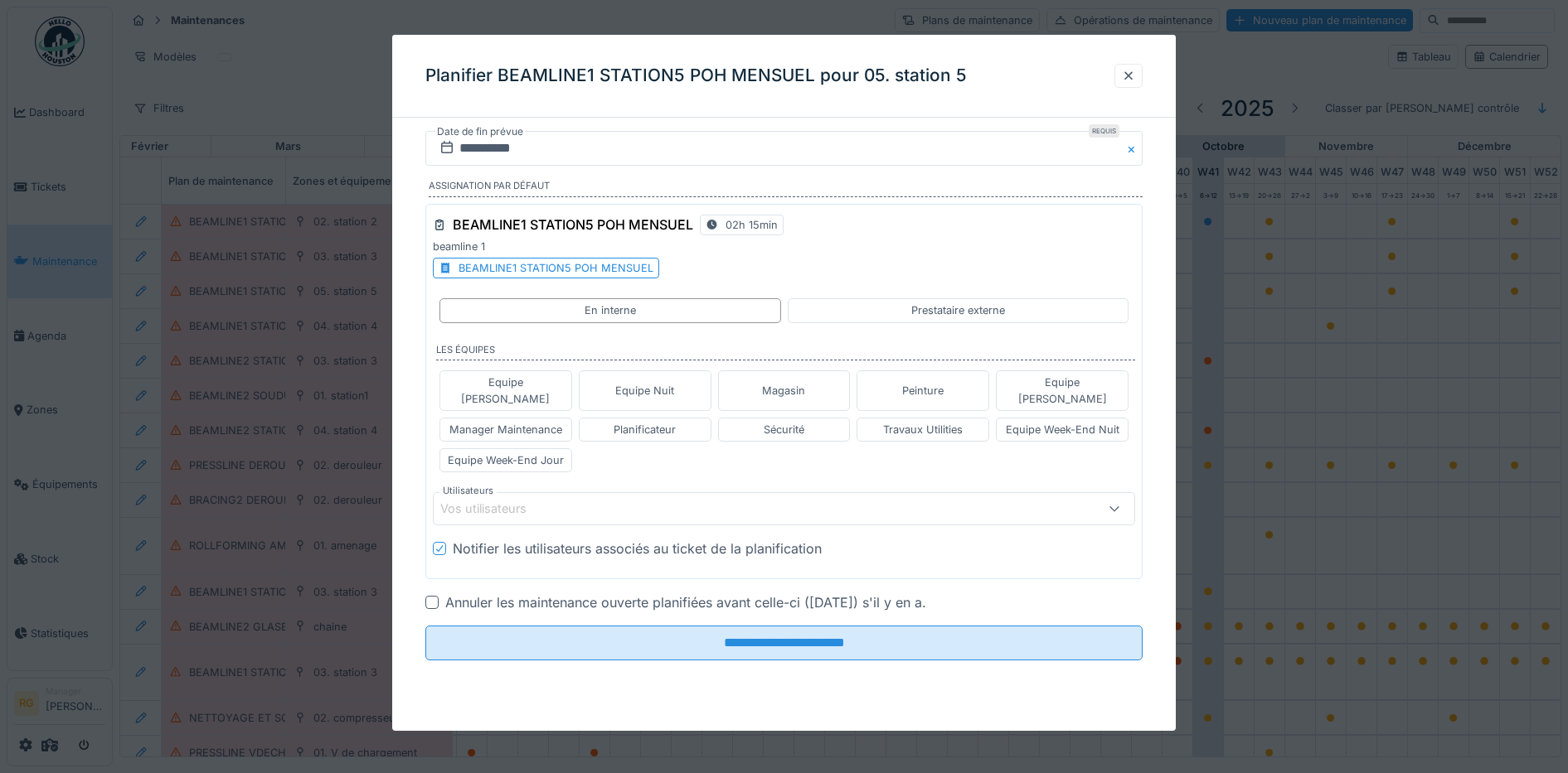
click at [616, 500] on div "Vos utilisateurs" at bounding box center [743, 509] width 606 height 19
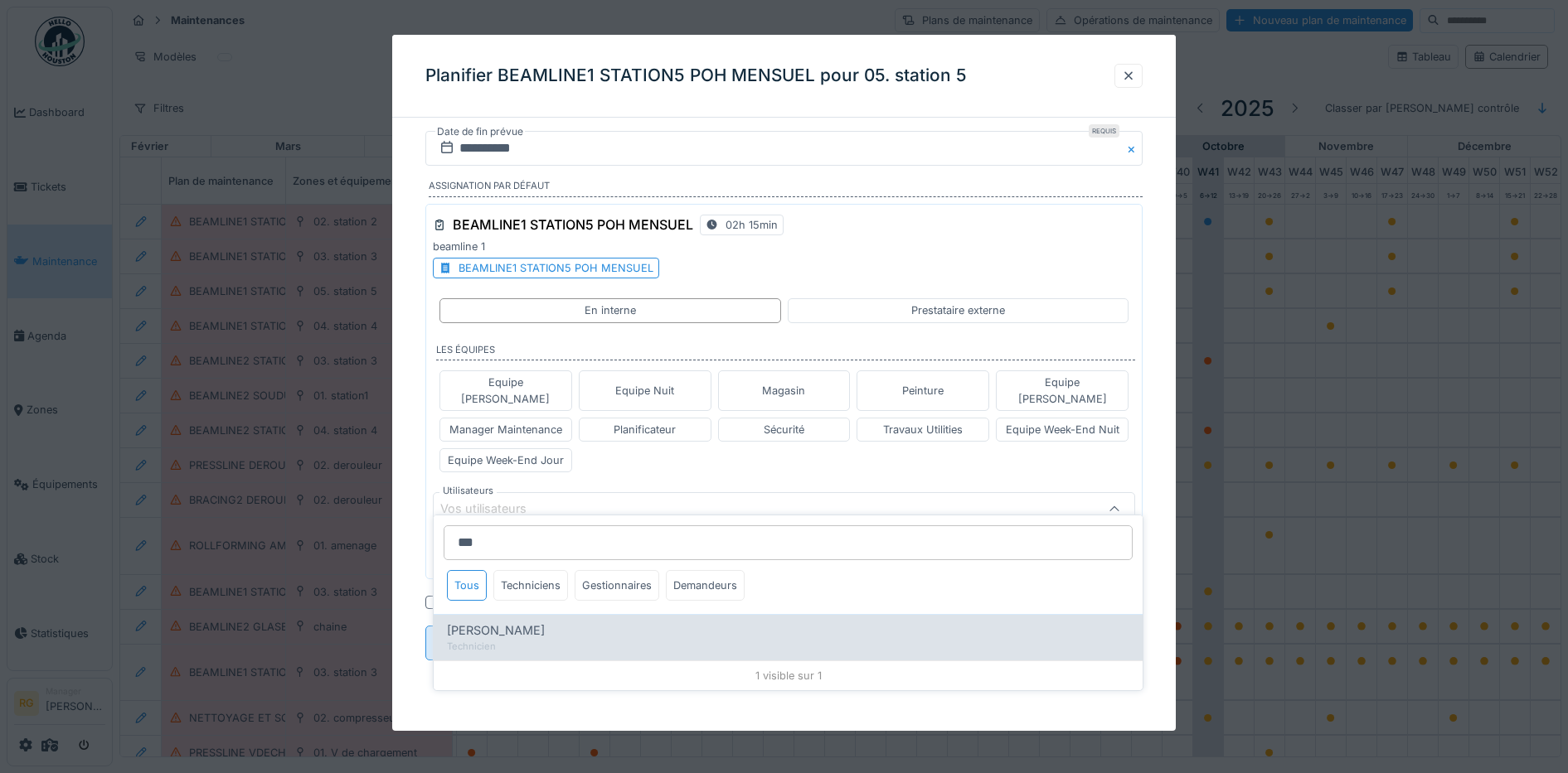
type input "***"
click at [509, 642] on div "Technicien" at bounding box center [787, 647] width 682 height 14
type input "*****"
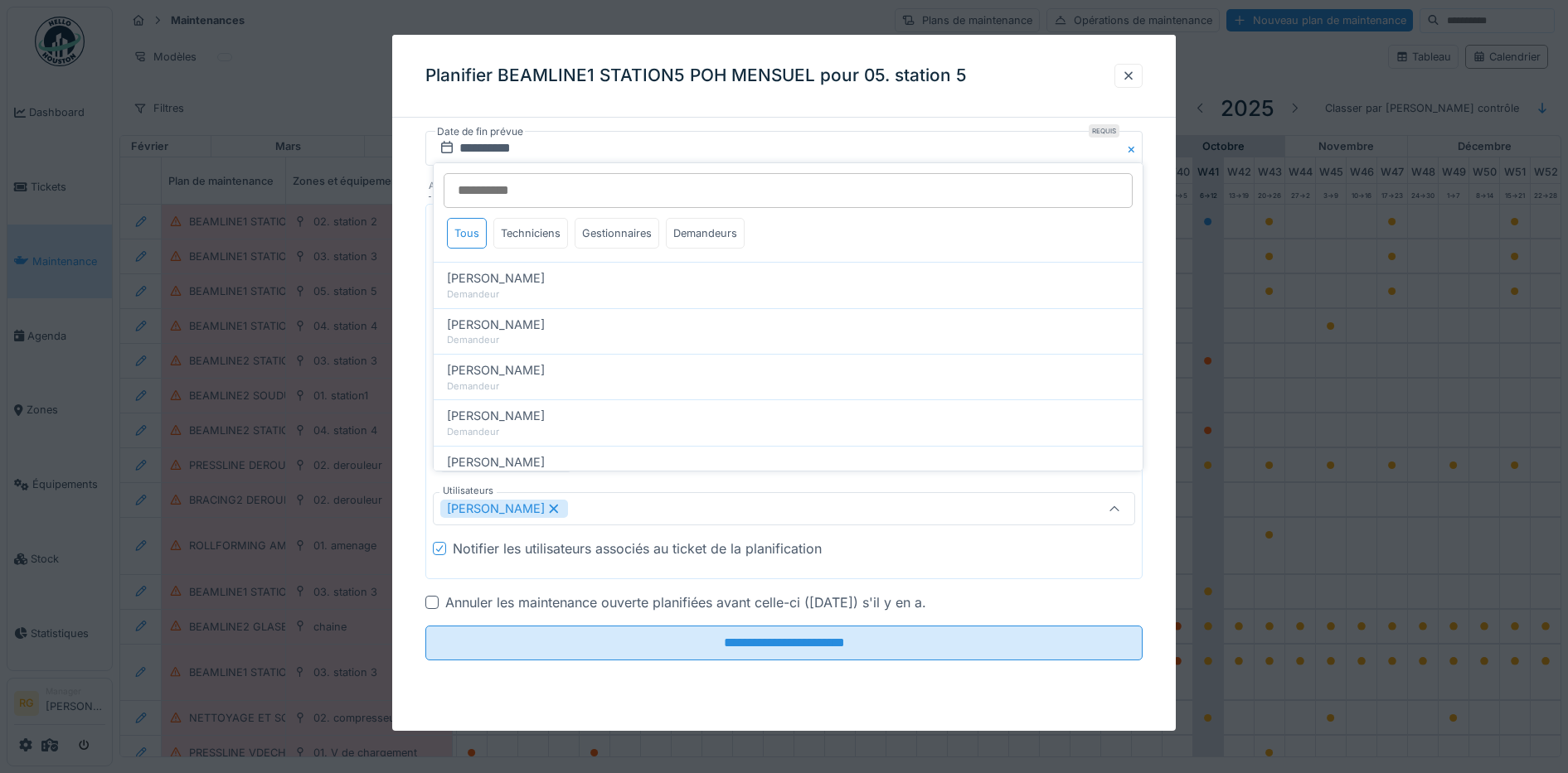
click at [434, 596] on div at bounding box center [432, 602] width 13 height 13
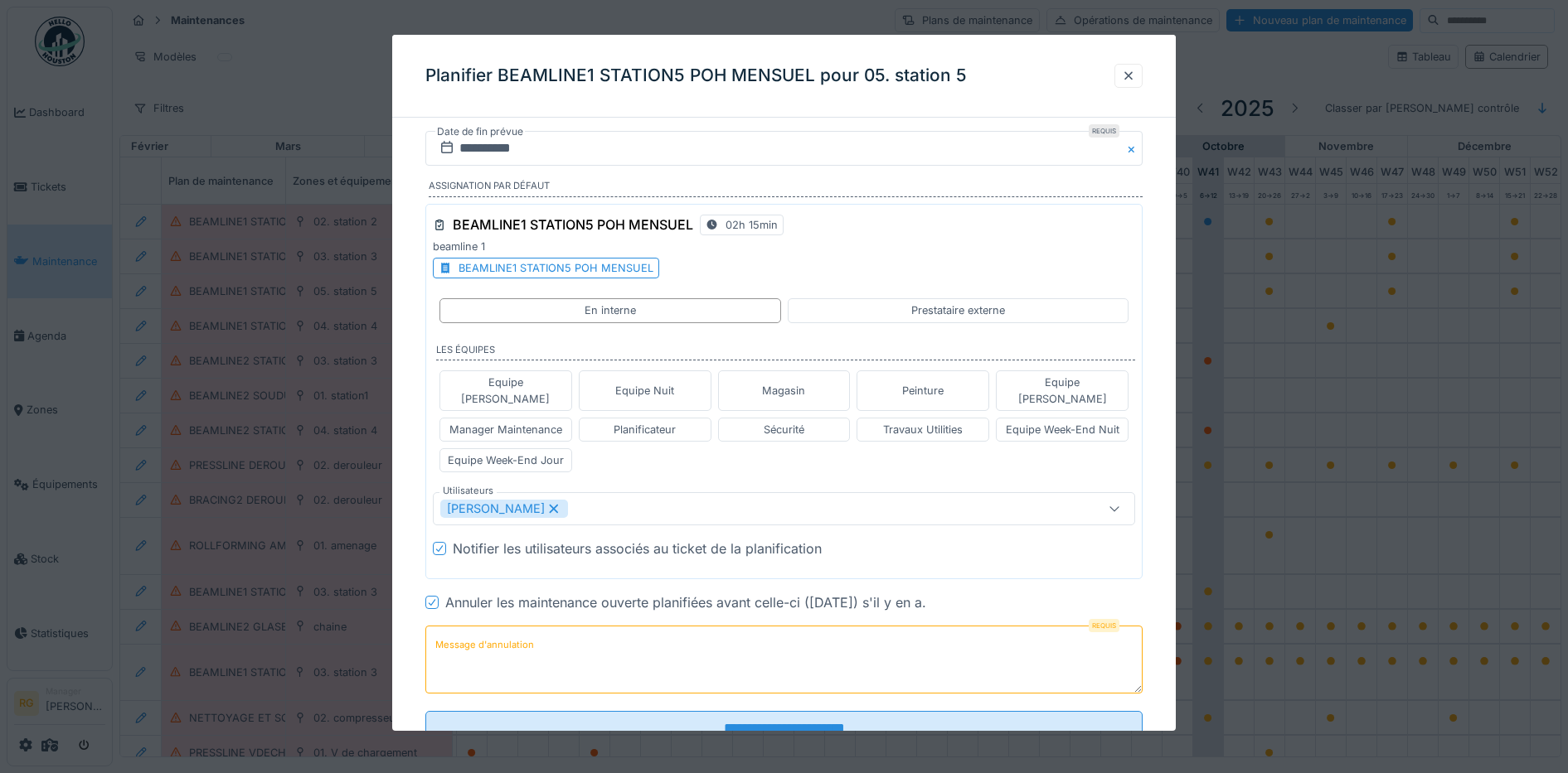
click at [534, 635] on label "Message d'annulation" at bounding box center [484, 645] width 105 height 20
click at [534, 629] on textarea "Message d'annulation" at bounding box center [784, 659] width 719 height 68
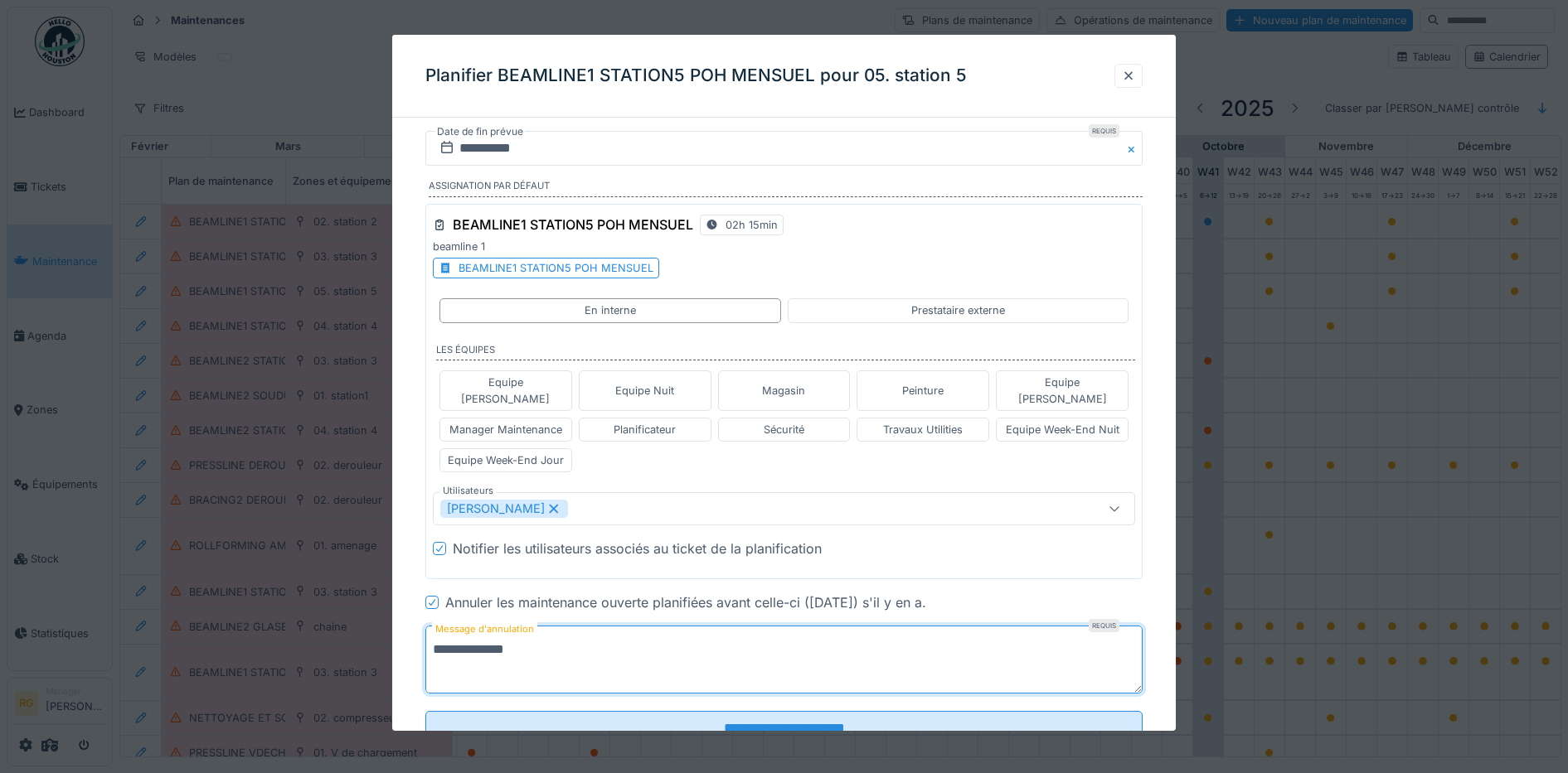
scroll to position [45, 0]
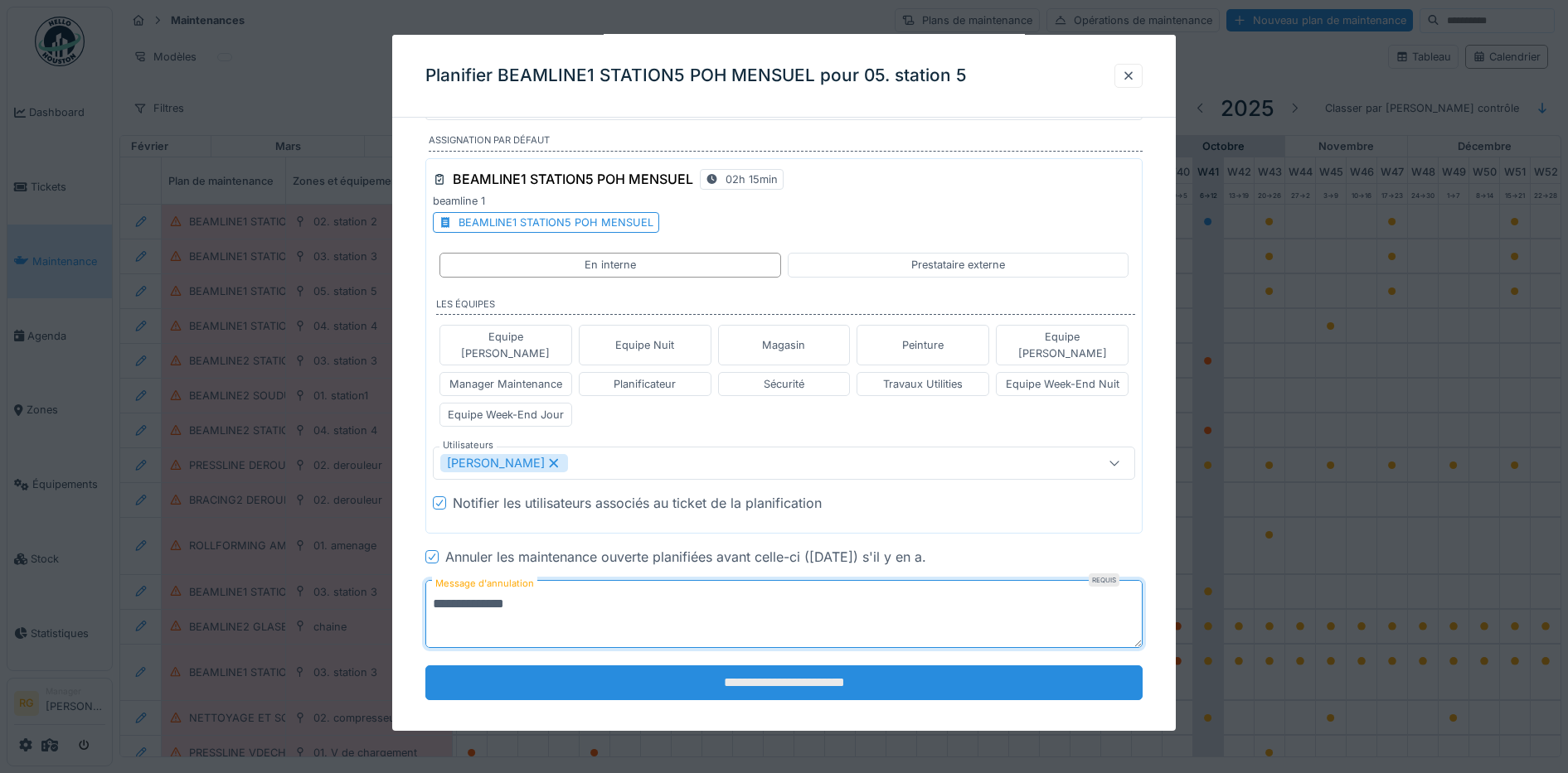
type textarea "**********"
click at [766, 672] on input "**********" at bounding box center [784, 683] width 719 height 35
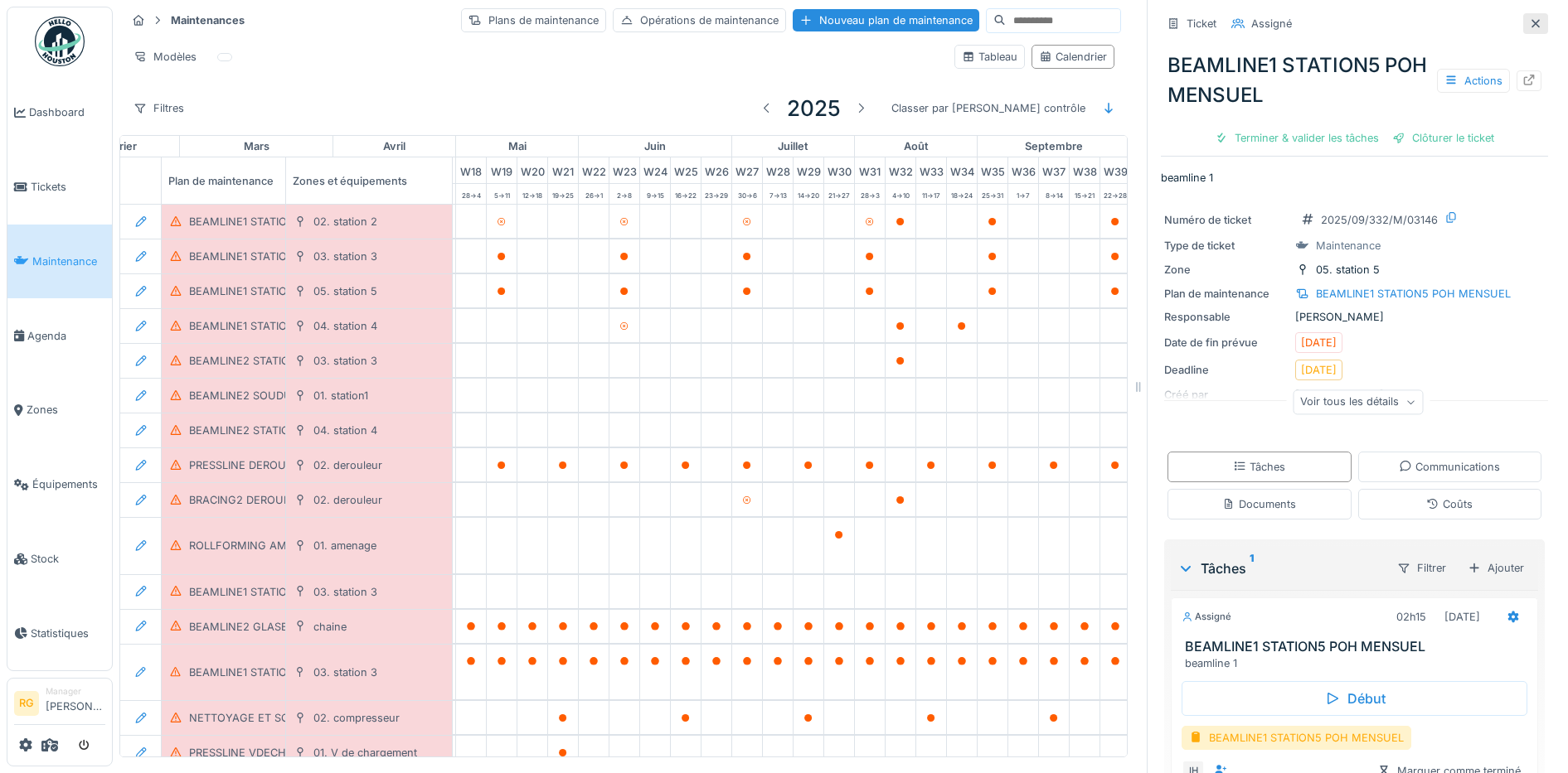
click at [1529, 19] on icon at bounding box center [1536, 24] width 13 height 11
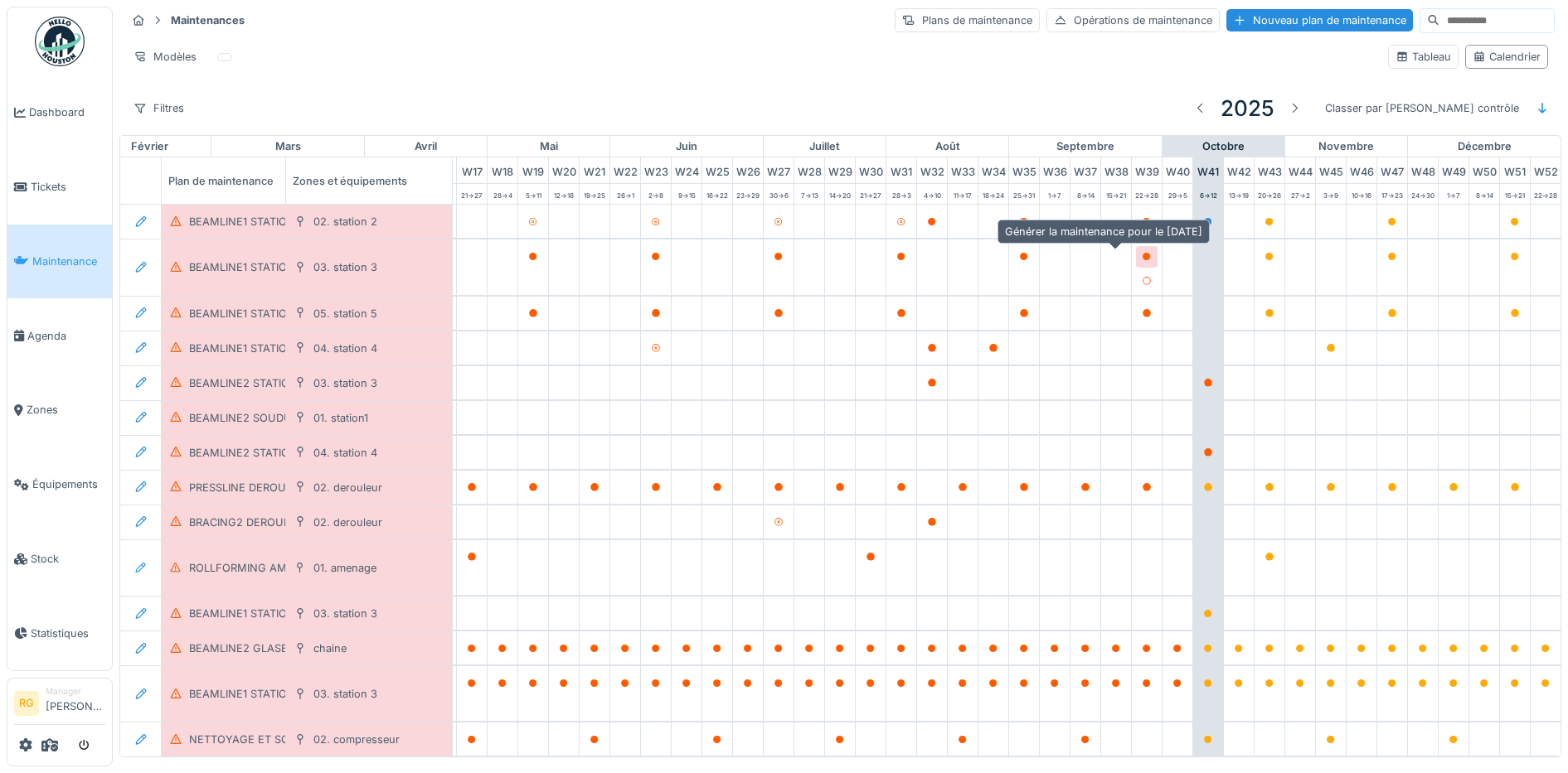
click at [1143, 260] on icon at bounding box center [1147, 256] width 8 height 8
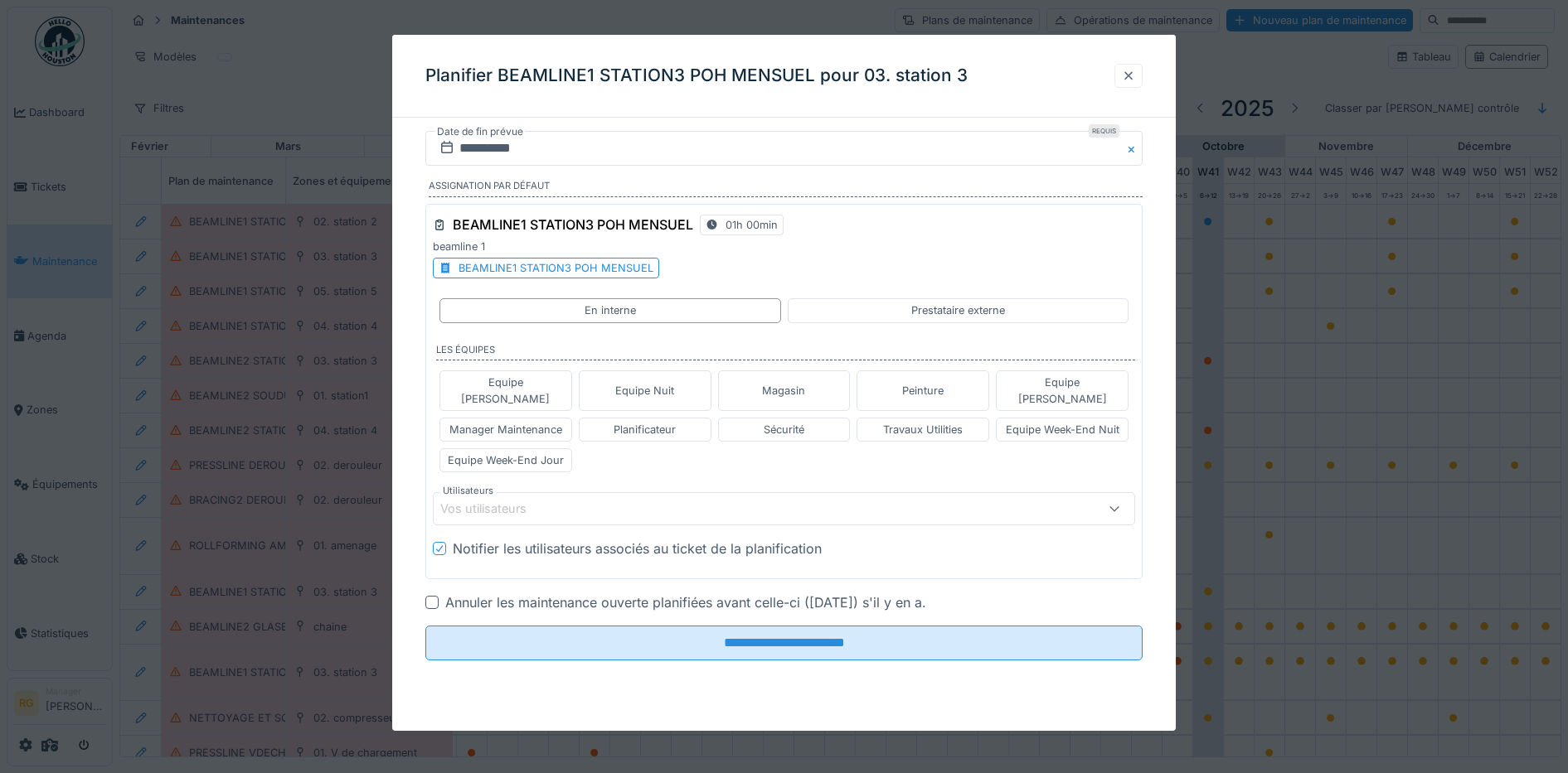
click at [1135, 73] on div at bounding box center [1129, 75] width 13 height 16
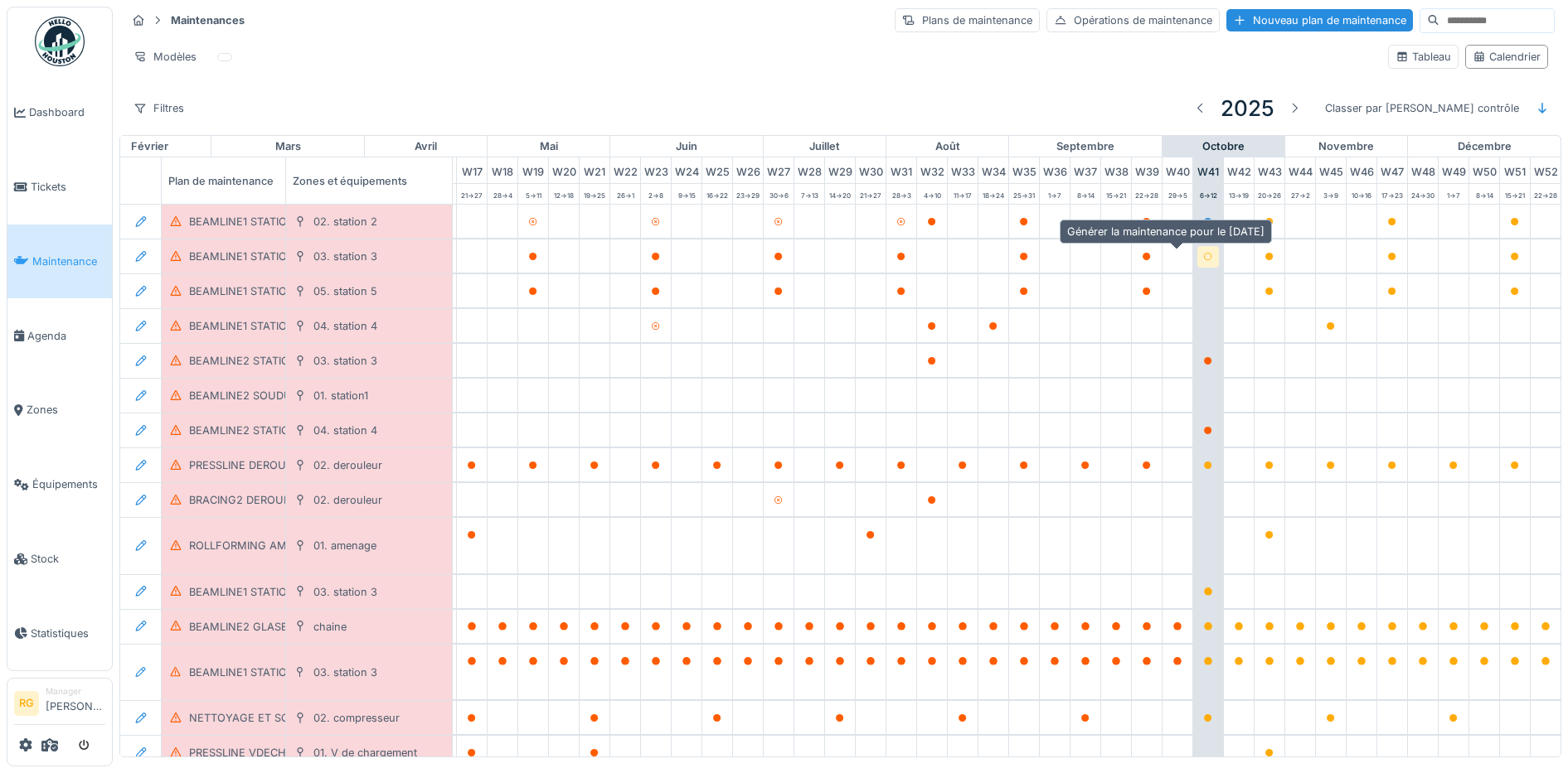
click at [1204, 261] on icon at bounding box center [1208, 256] width 8 height 8
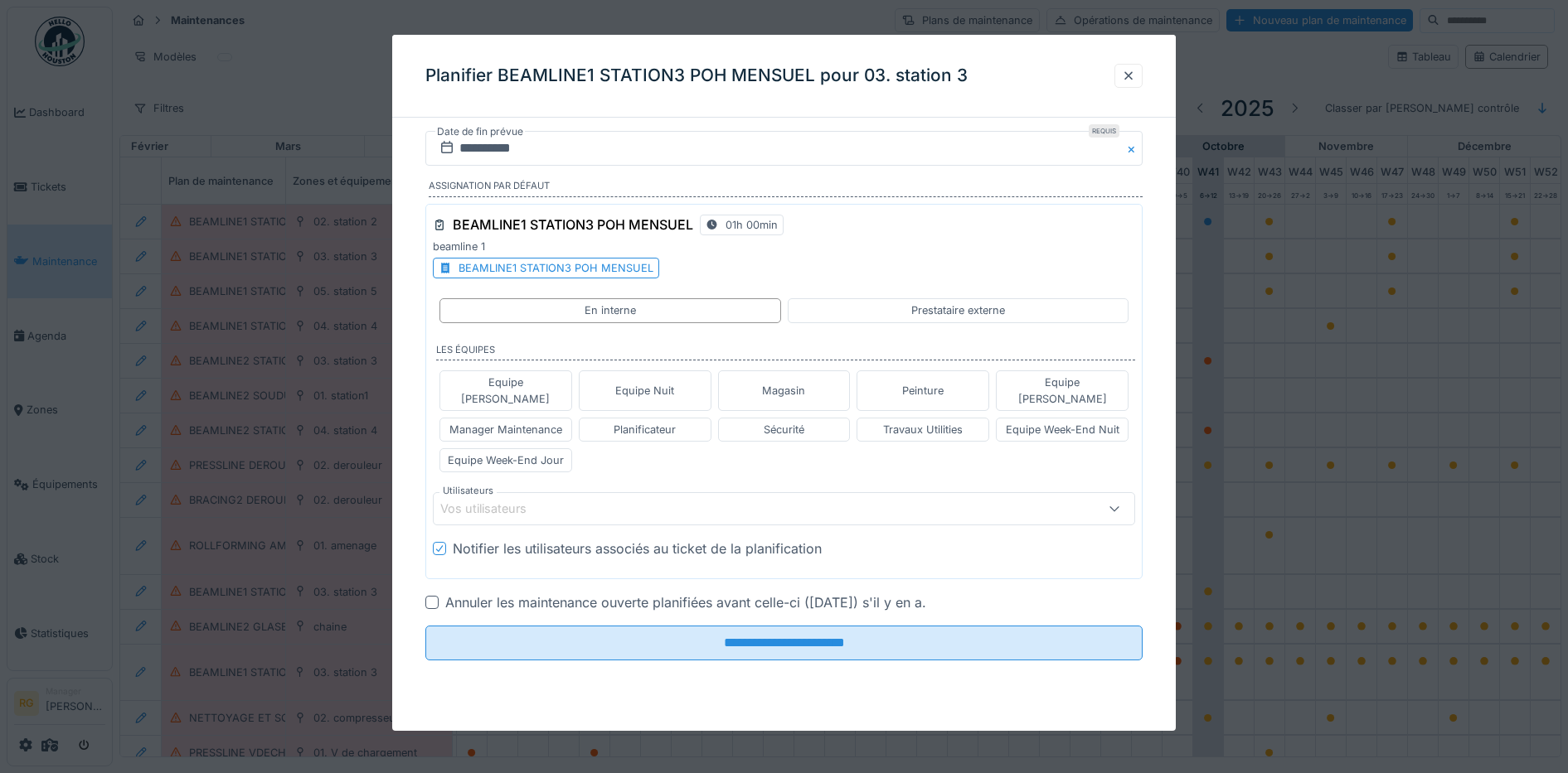
click at [517, 500] on div "Vos utilisateurs" at bounding box center [495, 509] width 110 height 19
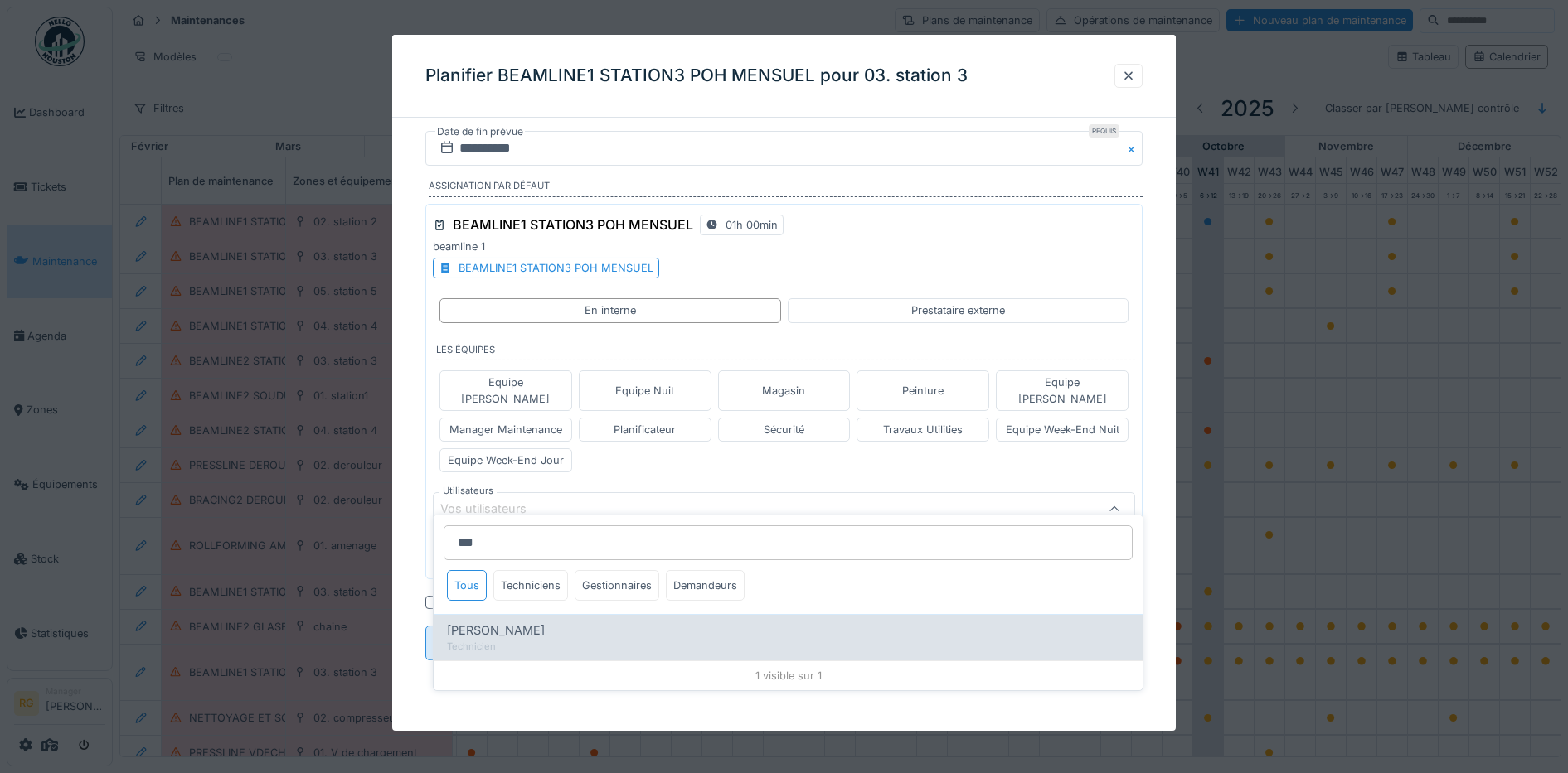
type input "***"
click at [493, 629] on span "Issam Hajaje" at bounding box center [495, 631] width 97 height 19
type input "*****"
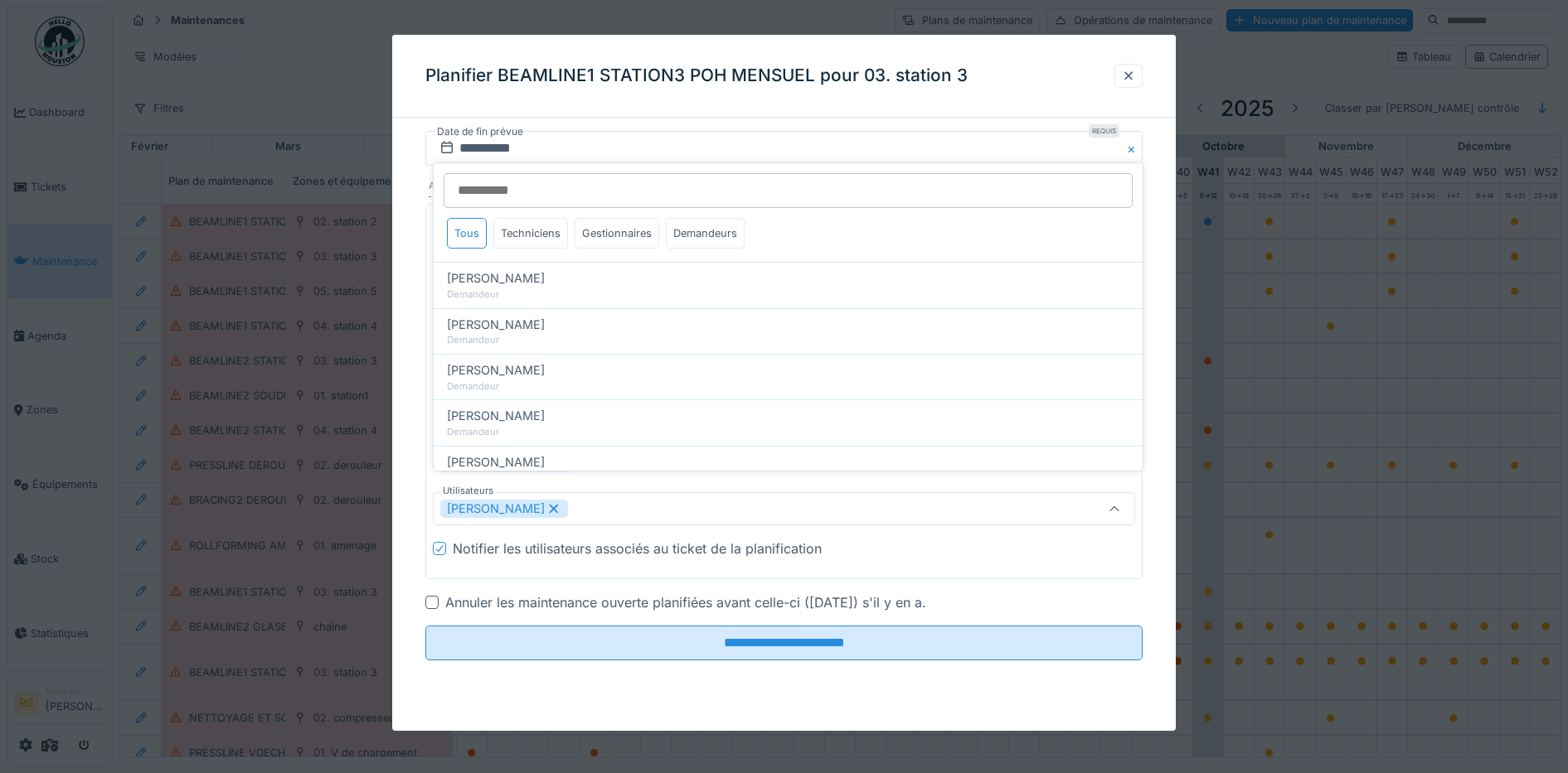
click at [408, 505] on div "**********" at bounding box center [784, 419] width 784 height 576
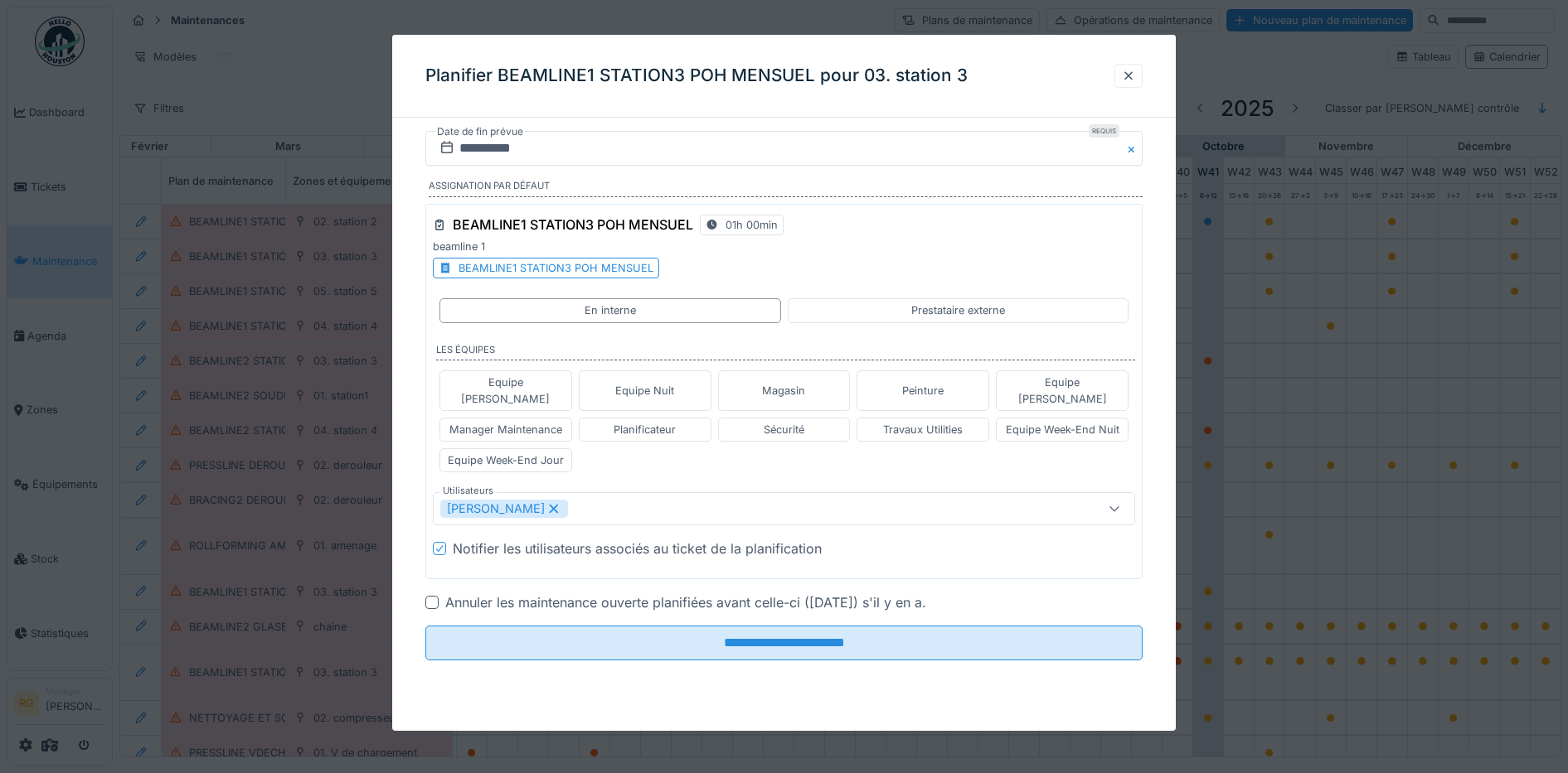
click at [431, 596] on div at bounding box center [432, 602] width 13 height 13
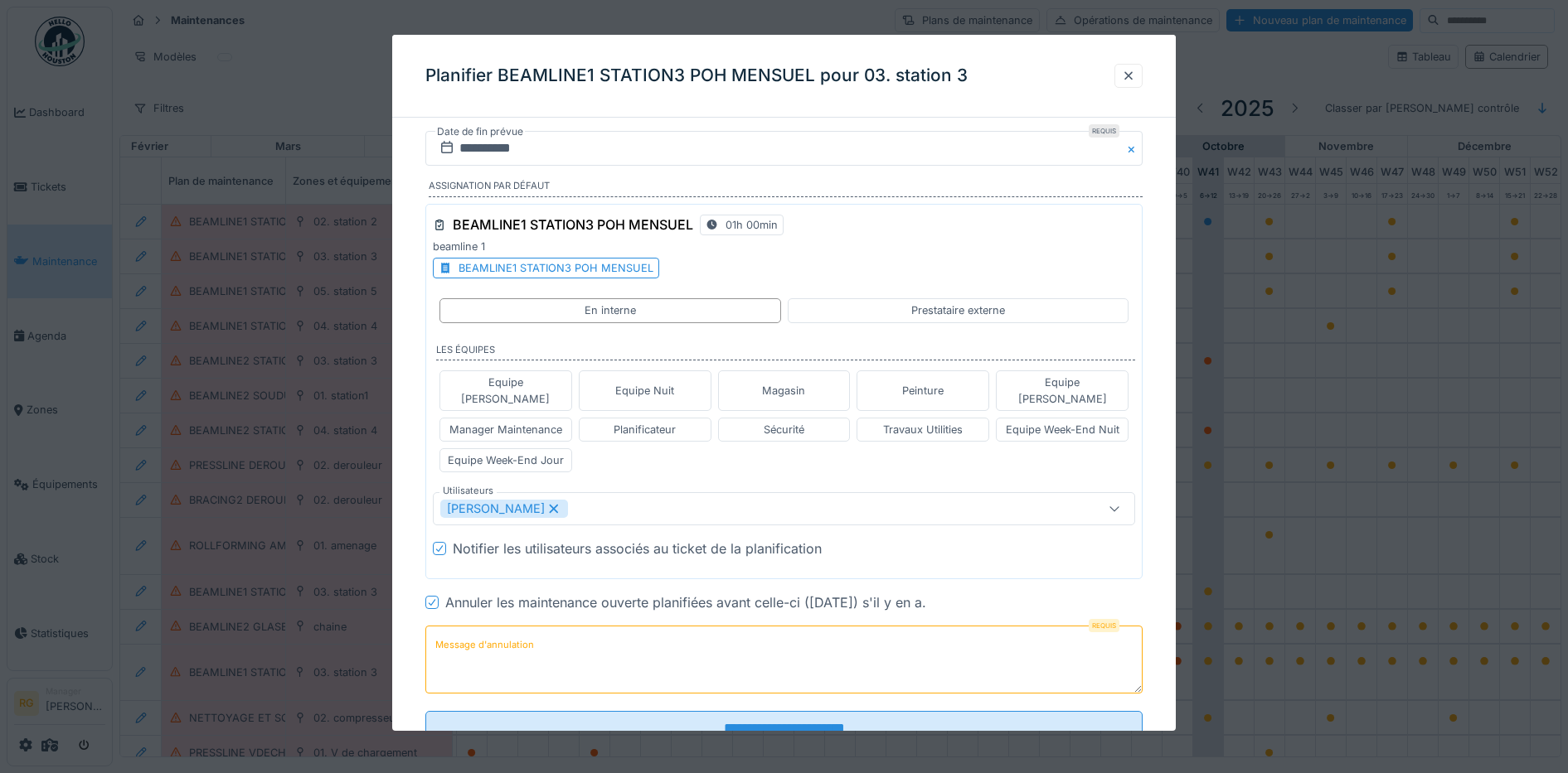
click at [551, 630] on textarea "Message d'annulation" at bounding box center [784, 659] width 719 height 68
type textarea "**********"
click at [471, 145] on input "**********" at bounding box center [784, 148] width 719 height 35
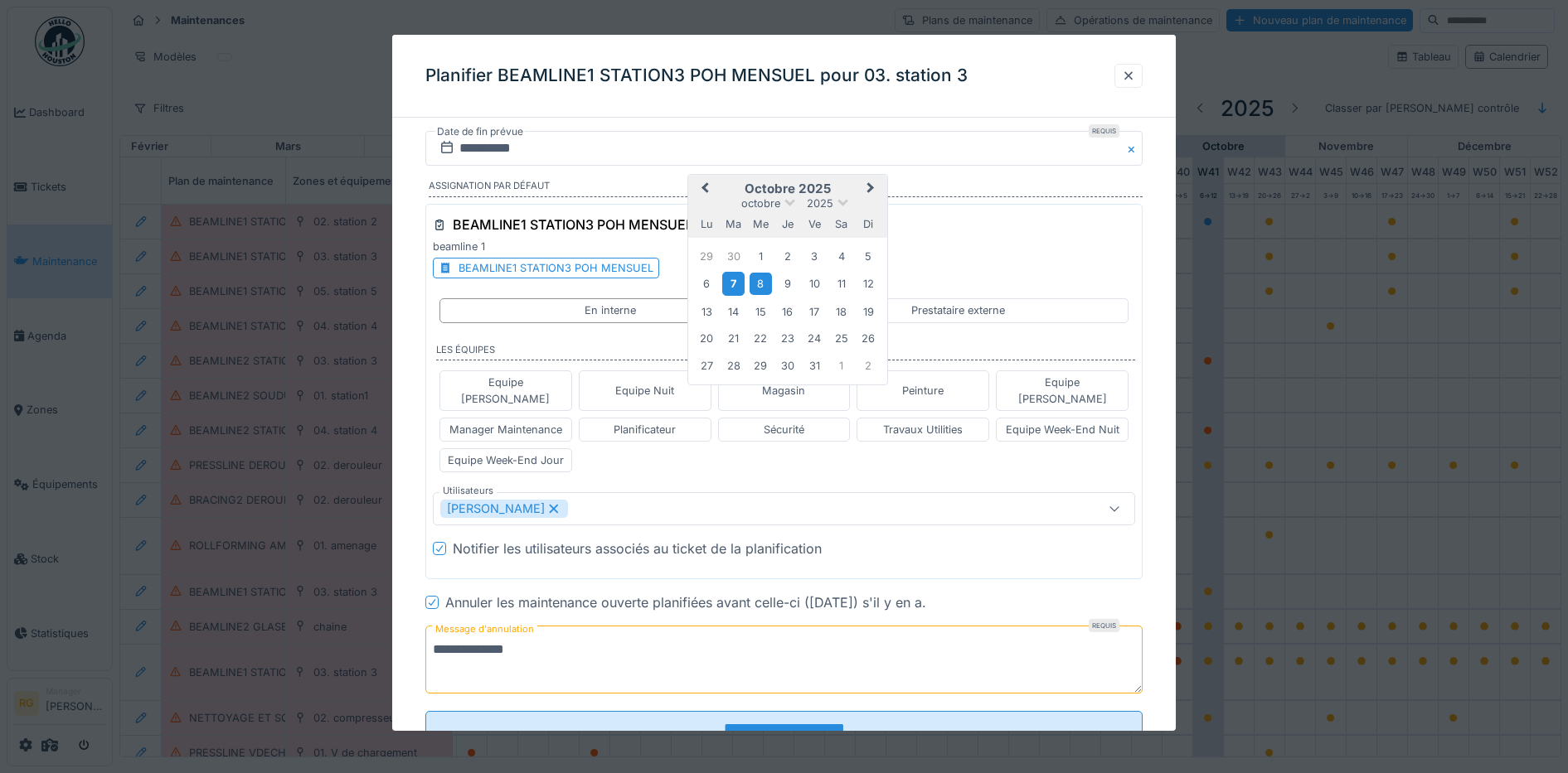
click at [734, 284] on div "7" at bounding box center [733, 284] width 22 height 24
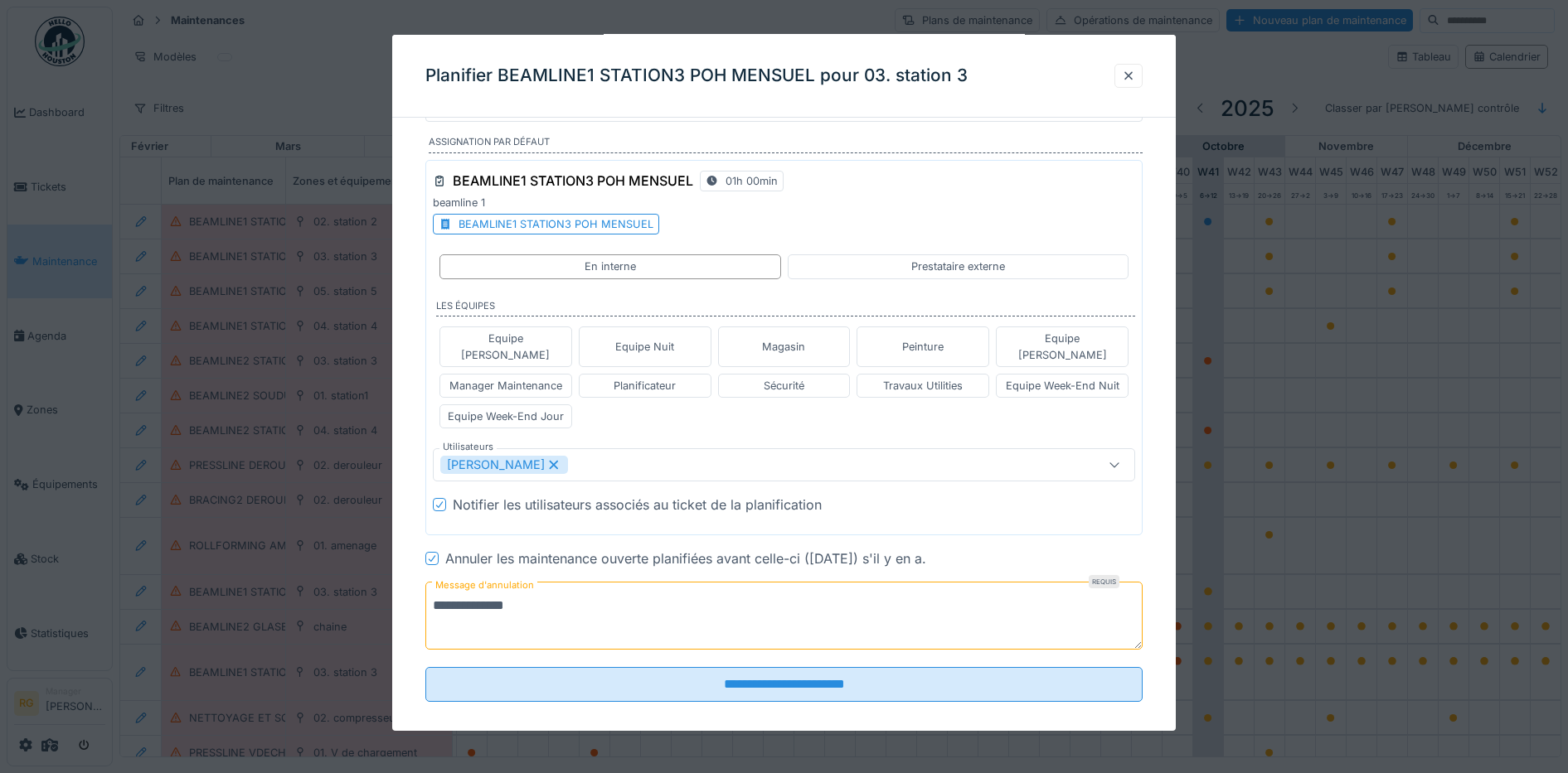
scroll to position [45, 0]
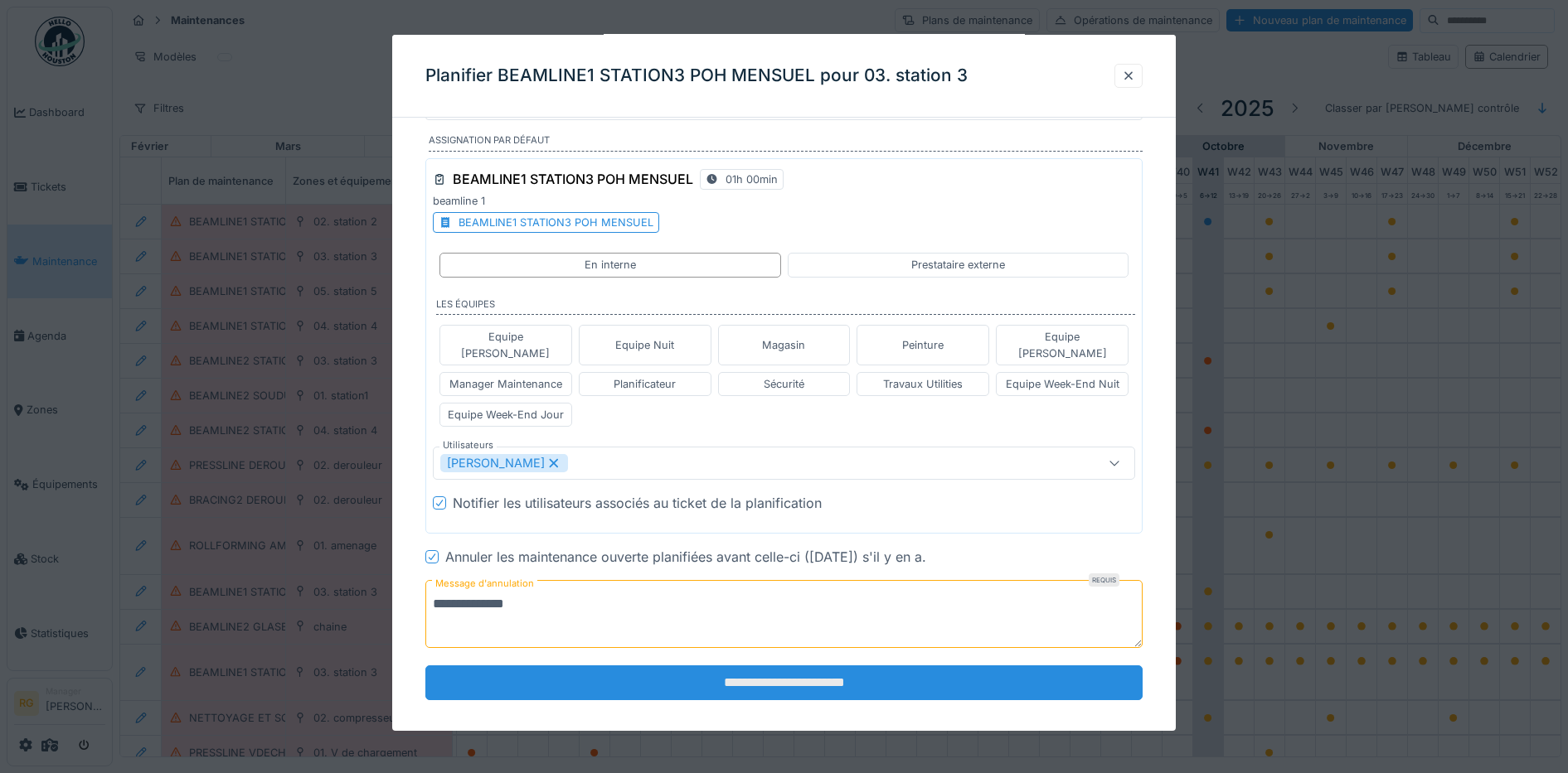
click at [790, 666] on input "**********" at bounding box center [784, 683] width 719 height 35
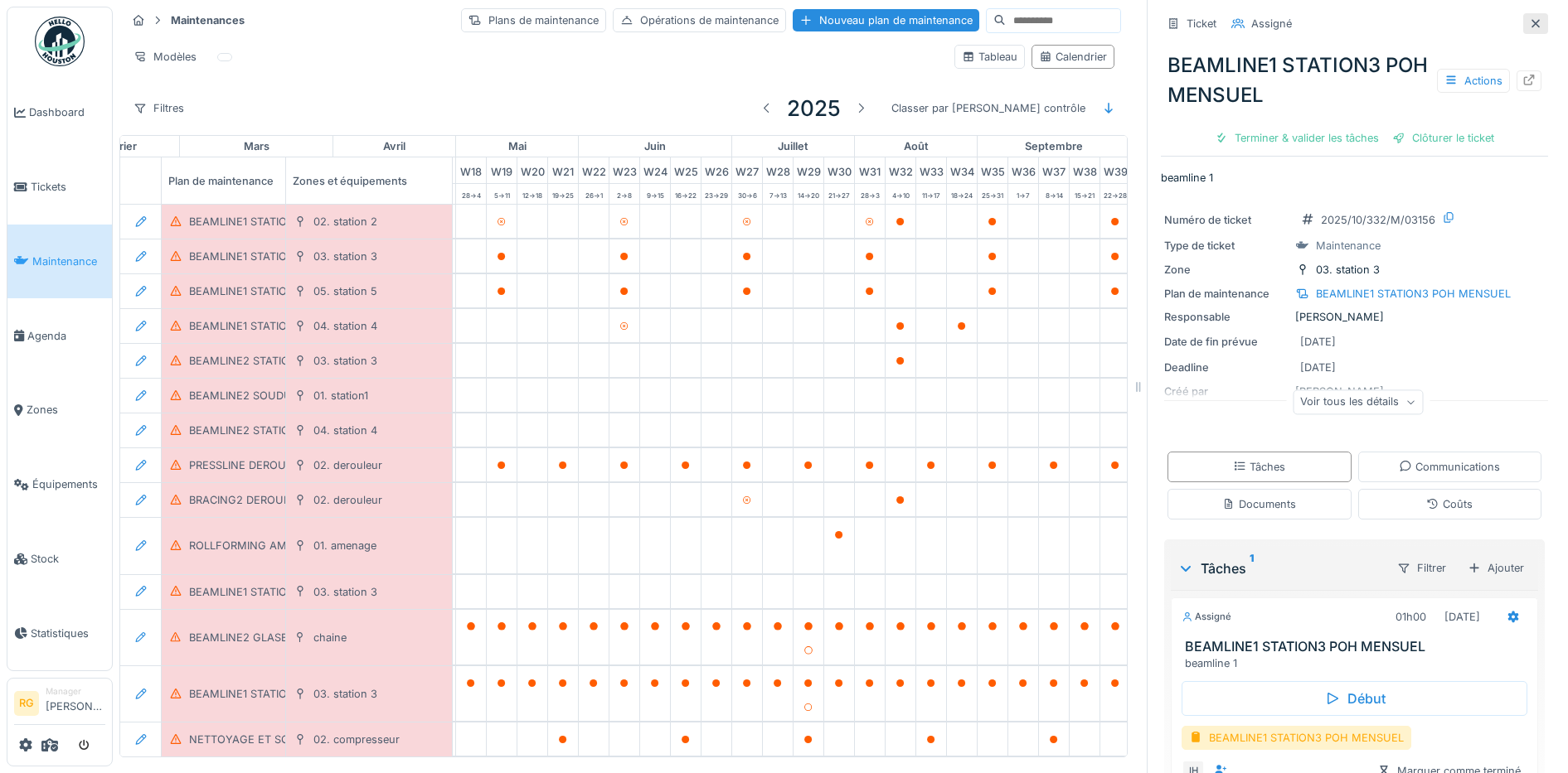
click at [1529, 16] on div at bounding box center [1536, 23] width 13 height 16
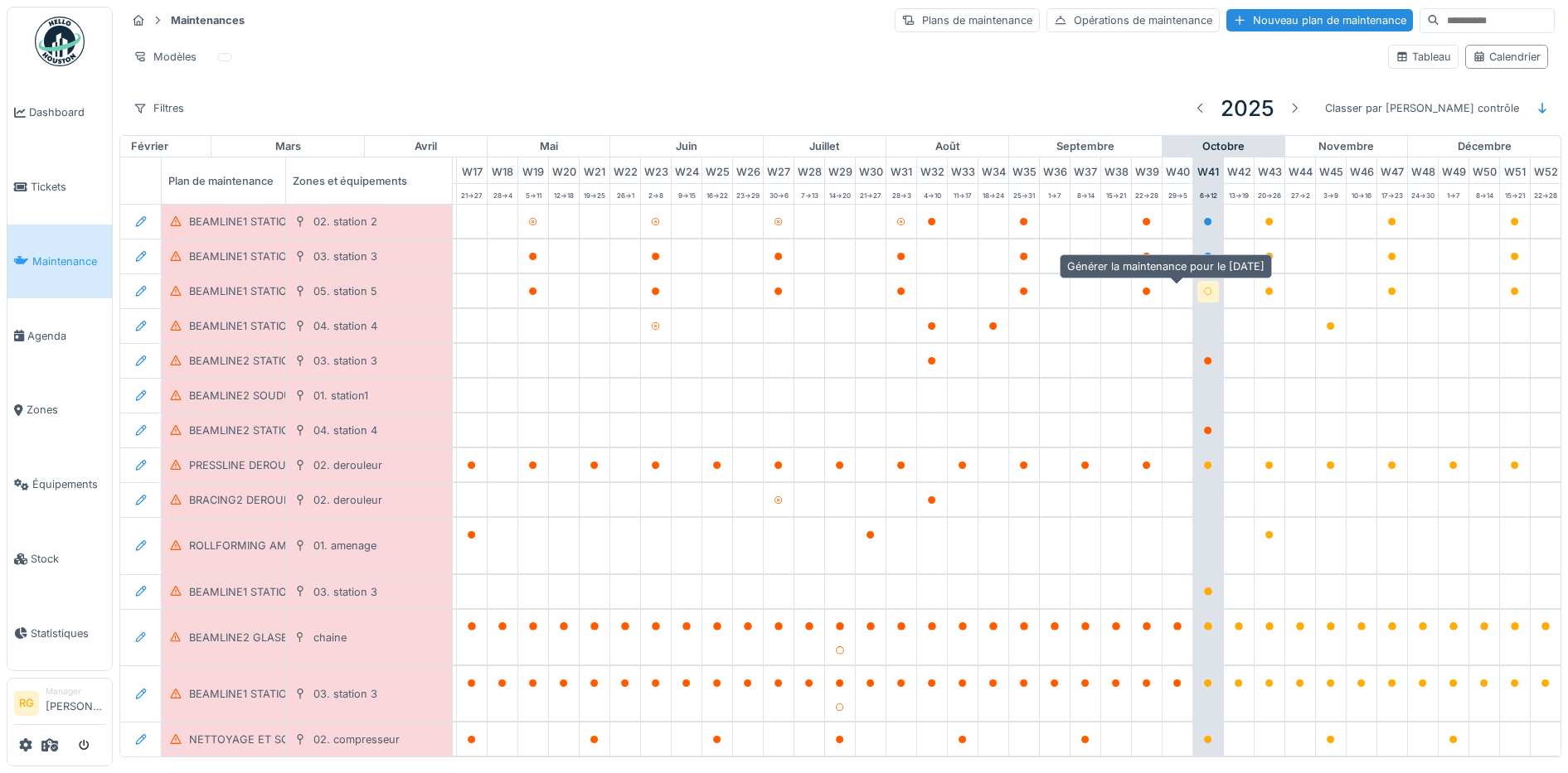
click at [1203, 295] on icon at bounding box center [1208, 291] width 10 height 8
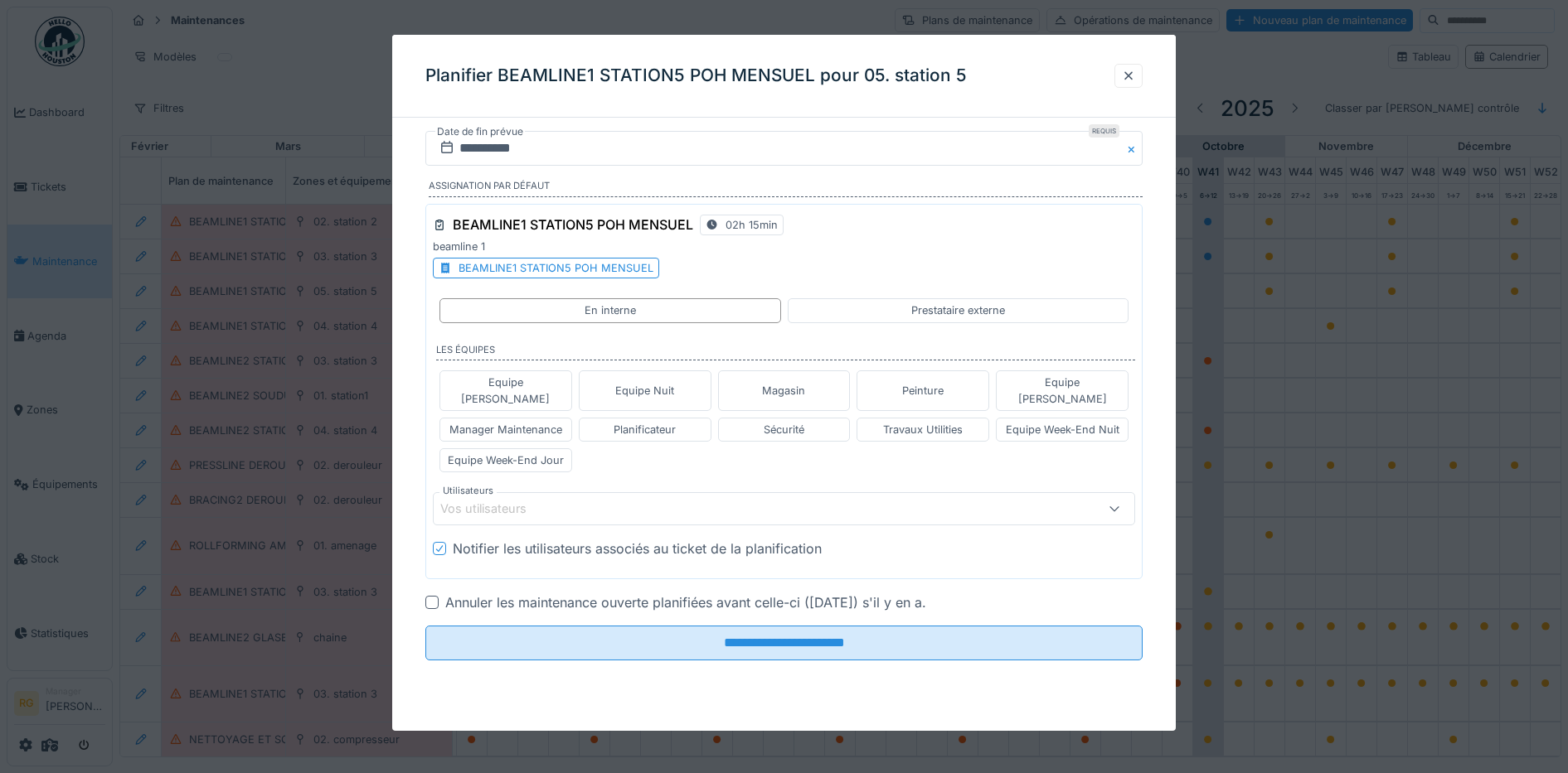
click at [509, 500] on div "Vos utilisateurs" at bounding box center [495, 509] width 110 height 19
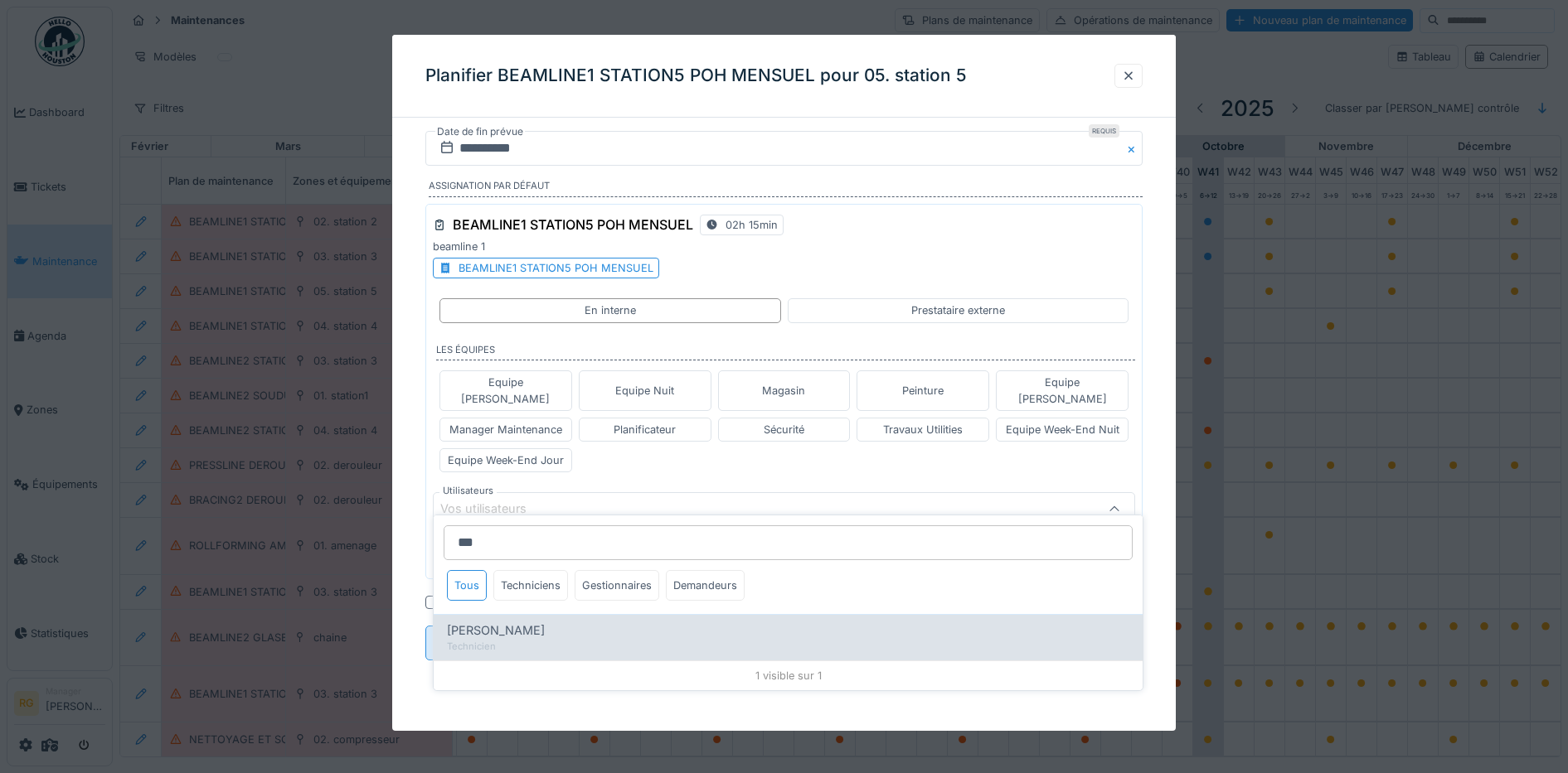
type input "***"
click at [497, 635] on span "Issam Hajaje" at bounding box center [495, 631] width 97 height 19
type input "*****"
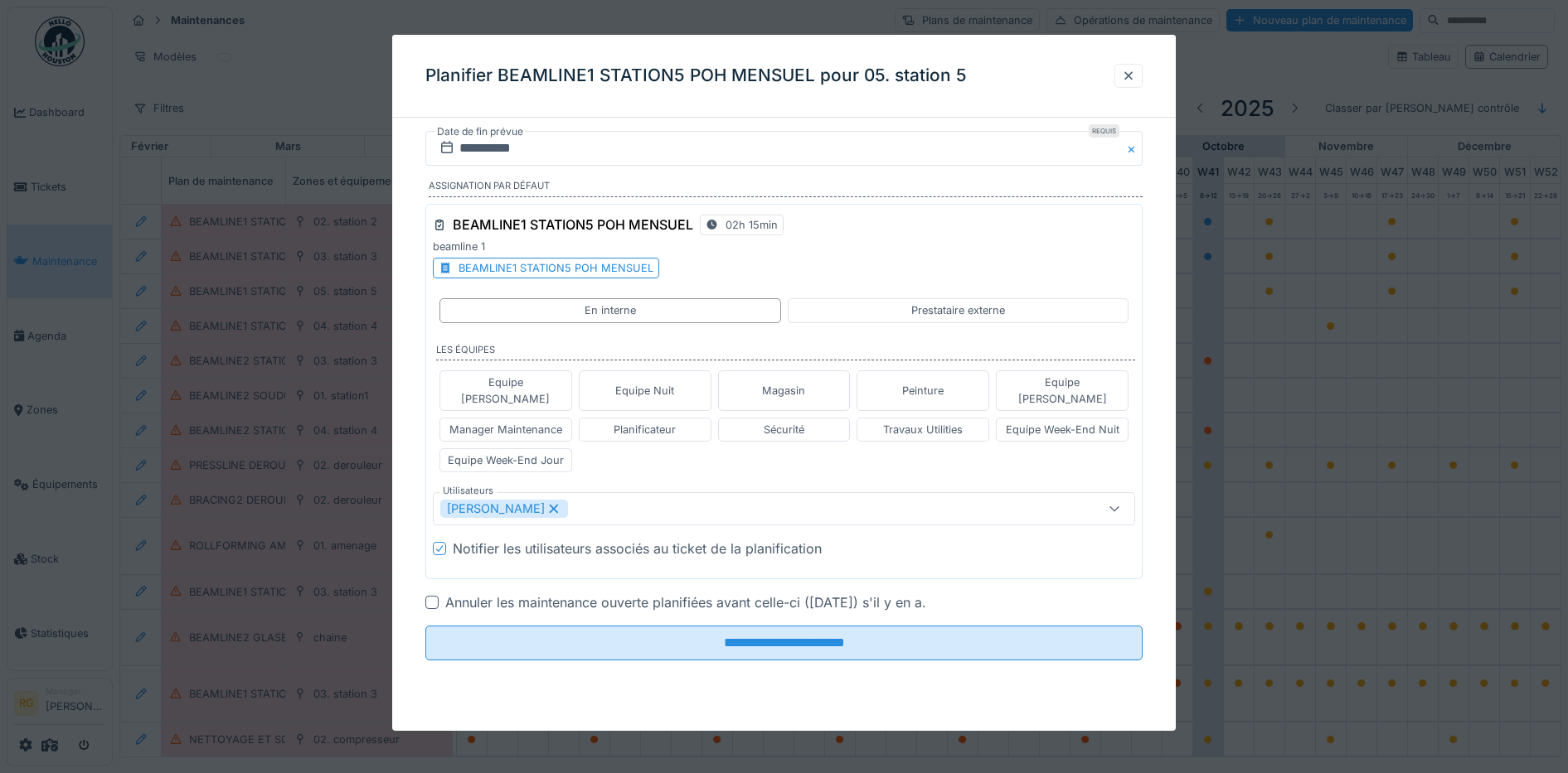
click at [430, 596] on div at bounding box center [432, 602] width 13 height 13
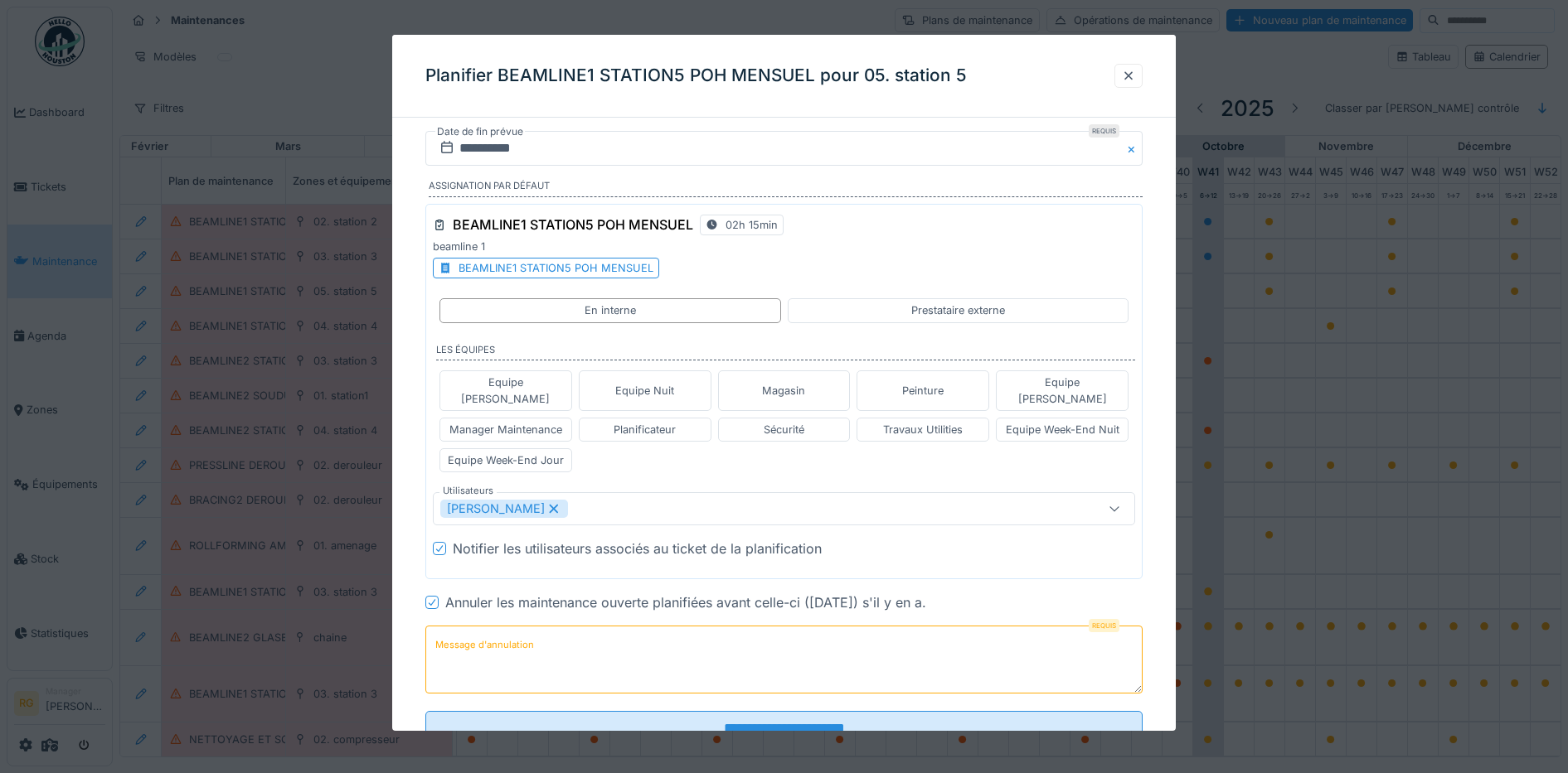
click at [468, 635] on label "Message d'annulation" at bounding box center [484, 645] width 105 height 20
click at [468, 625] on textarea "Message d'annulation" at bounding box center [784, 659] width 719 height 68
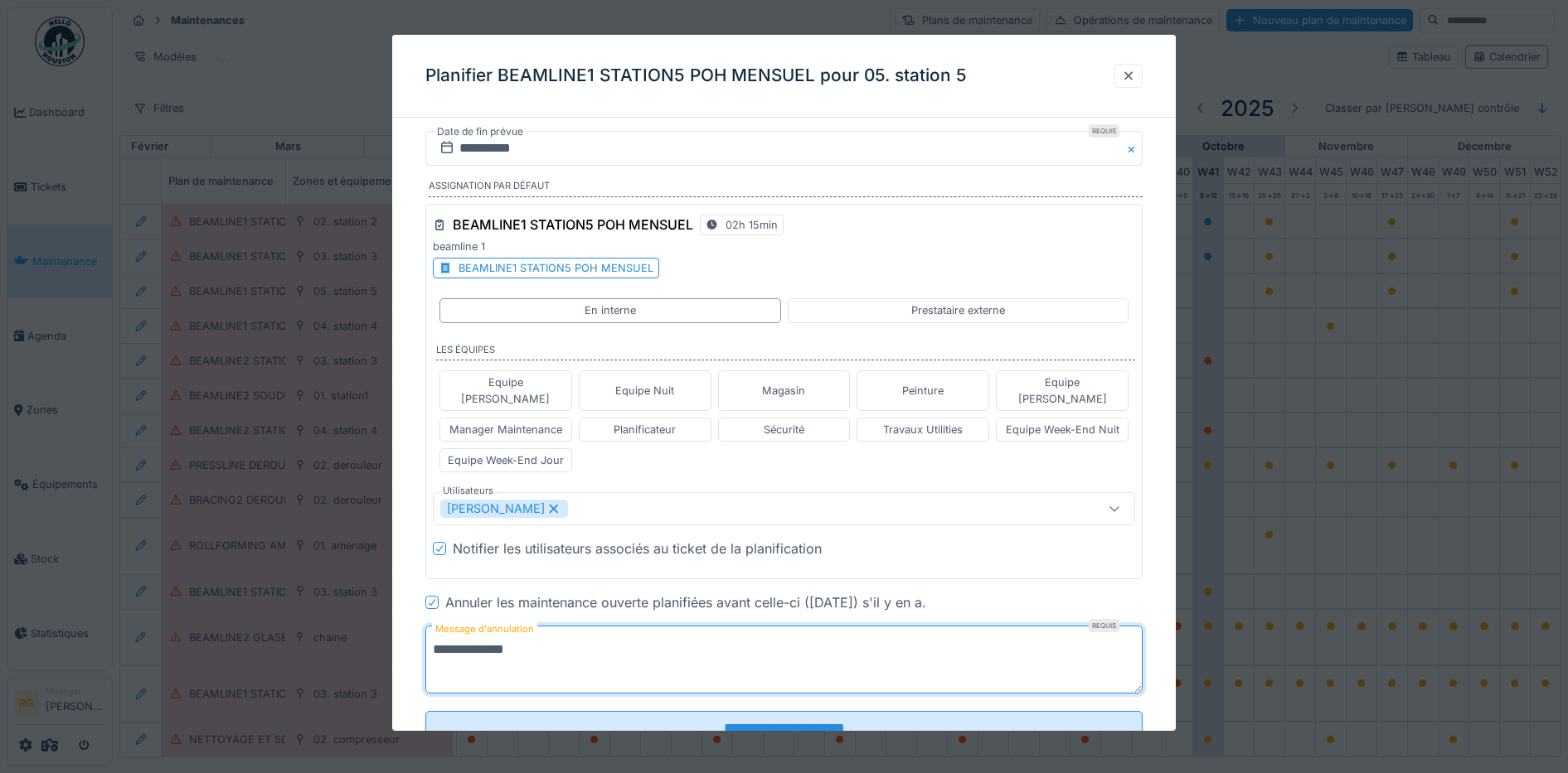
type textarea "**********"
click at [478, 152] on input "**********" at bounding box center [784, 148] width 719 height 35
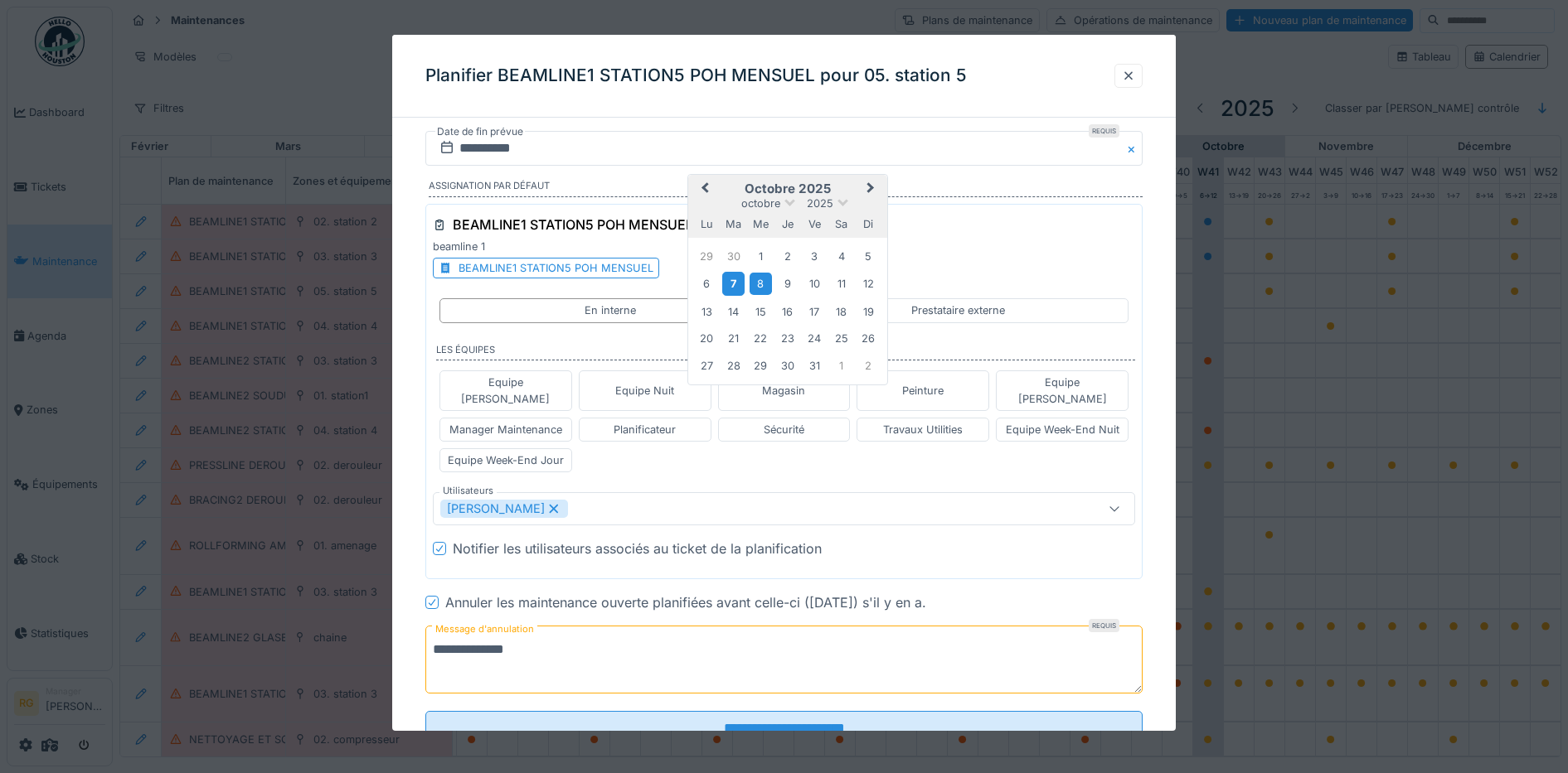
click at [734, 283] on div "7" at bounding box center [733, 284] width 22 height 24
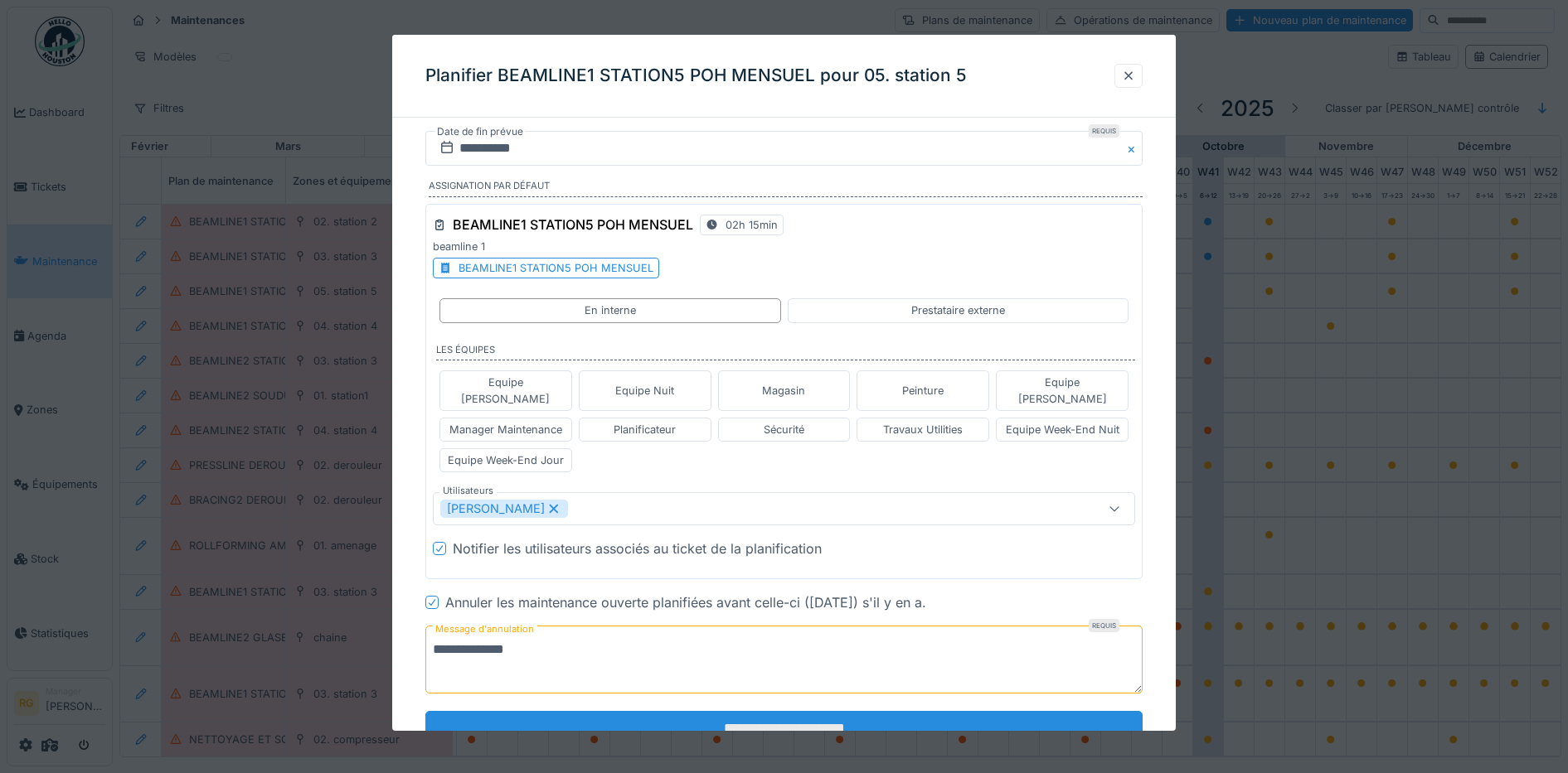
click at [802, 716] on input "**********" at bounding box center [784, 728] width 719 height 35
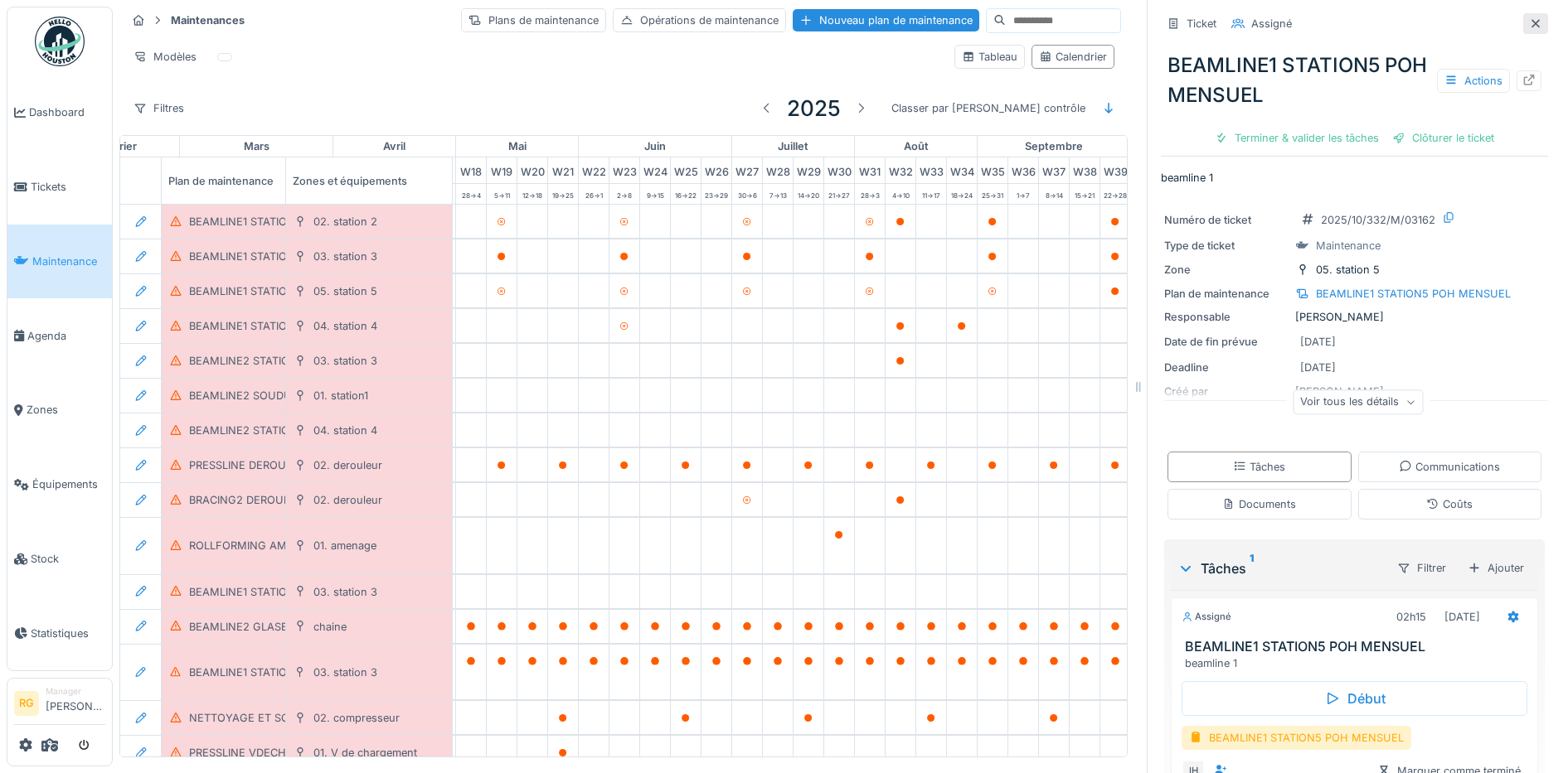
click at [1532, 24] on icon at bounding box center [1536, 23] width 8 height 8
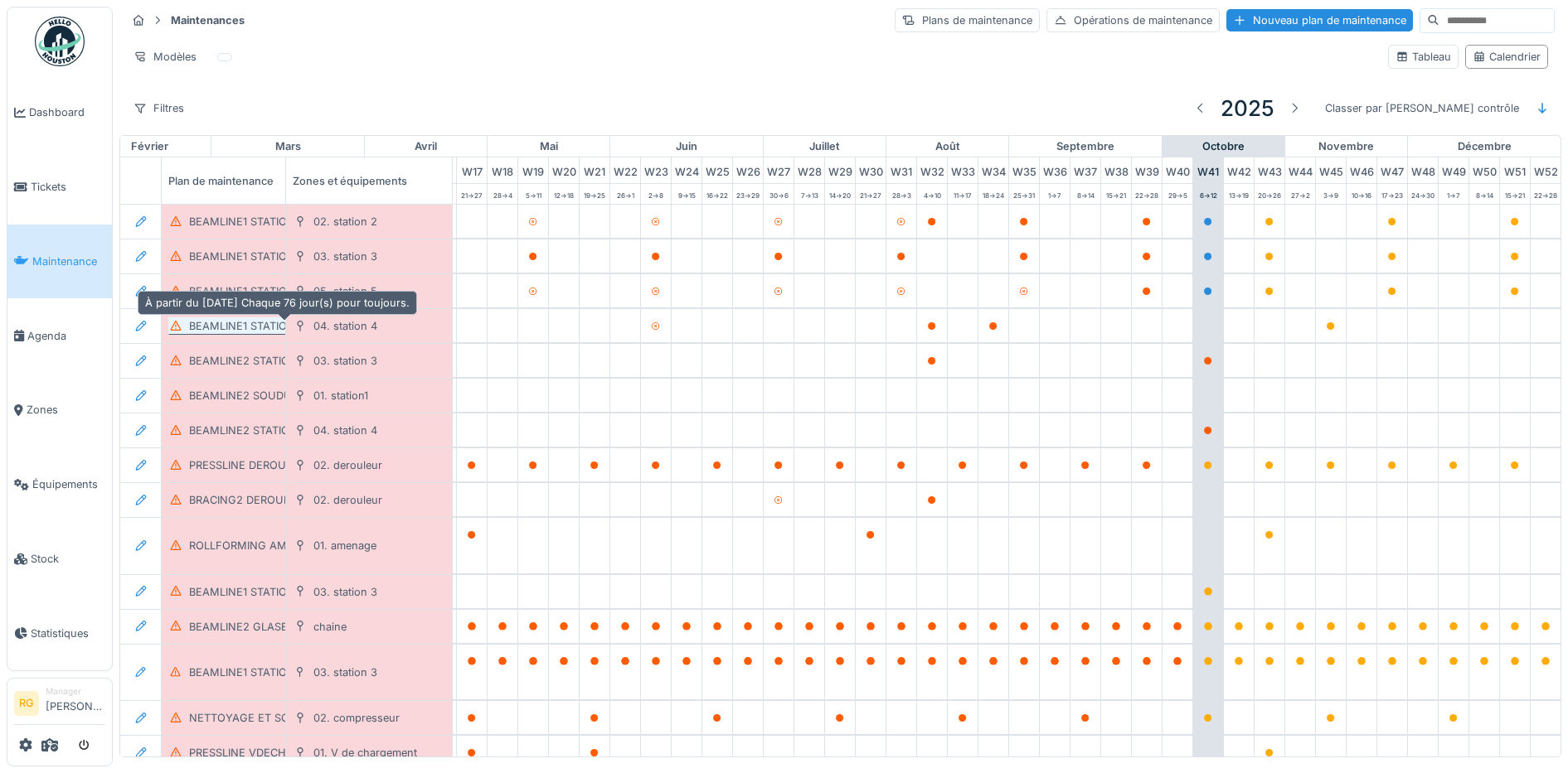
click at [260, 330] on div "BEAMLINE1 STATION4 POH TRIMESTRIEL" at bounding box center [294, 326] width 210 height 16
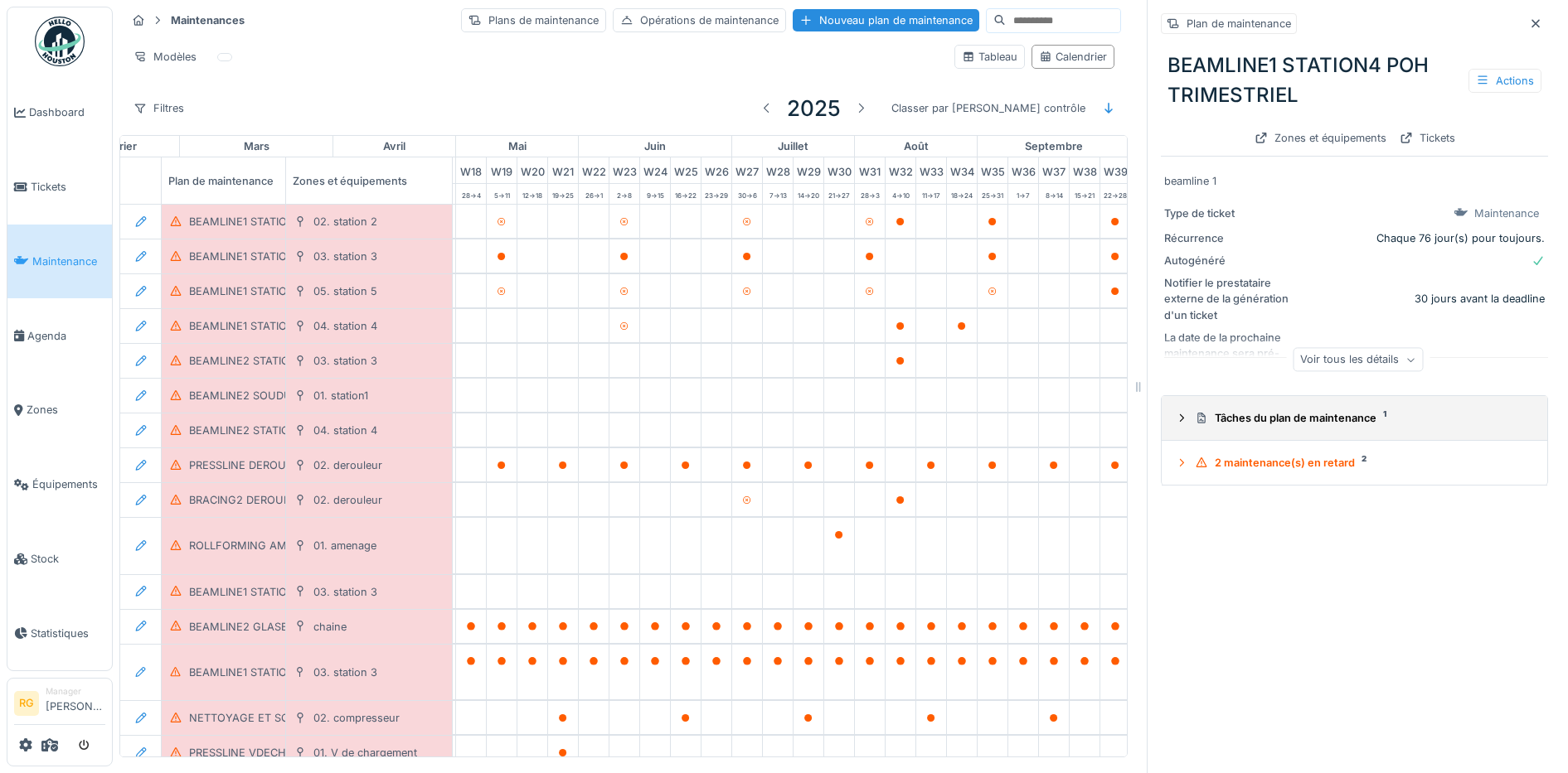
click at [1175, 426] on div at bounding box center [1182, 418] width 13 height 16
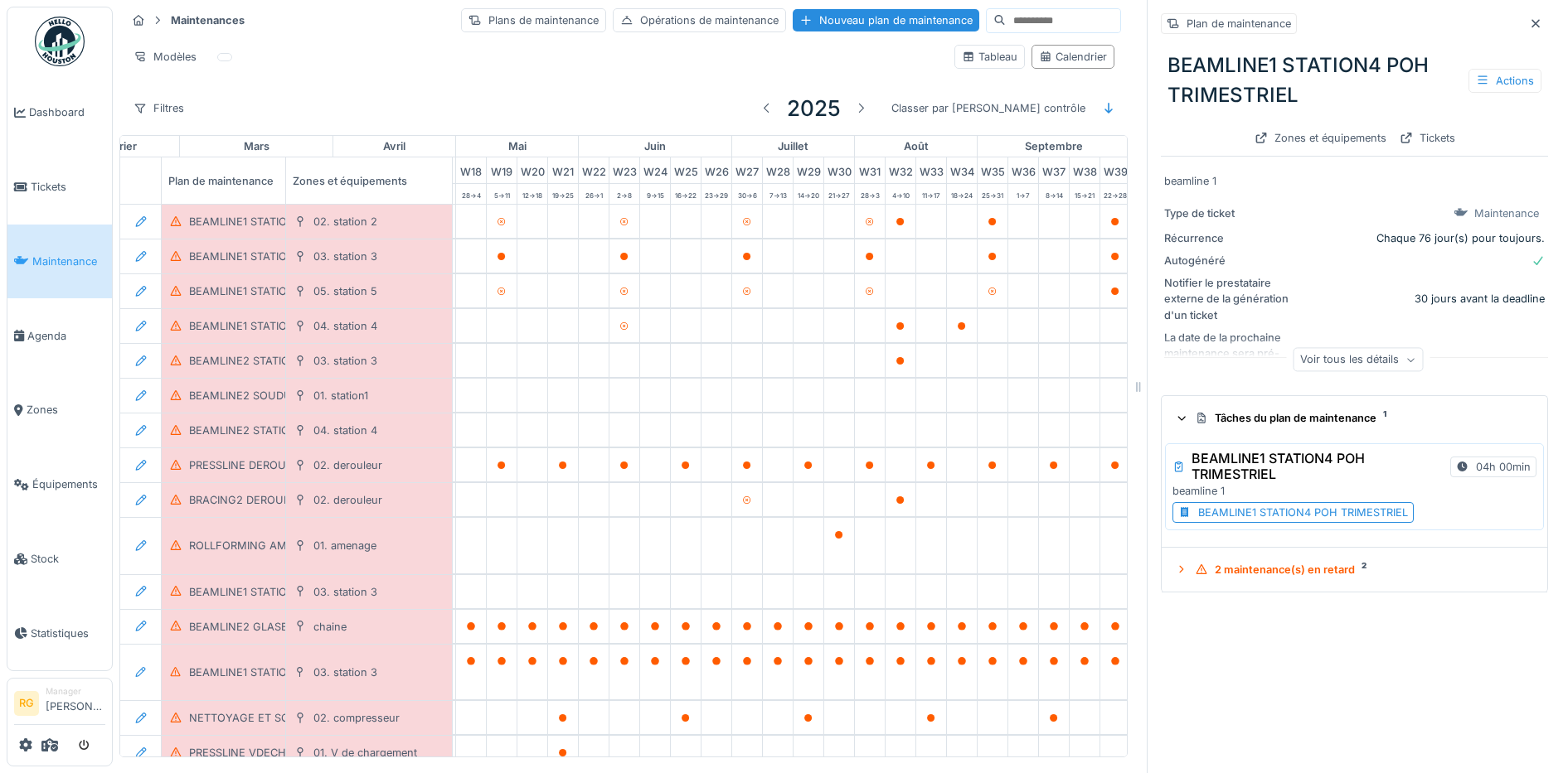
click at [1241, 516] on div "BEAMLINE1 STATION4 POH TRIMESTRIEL" at bounding box center [1303, 512] width 210 height 16
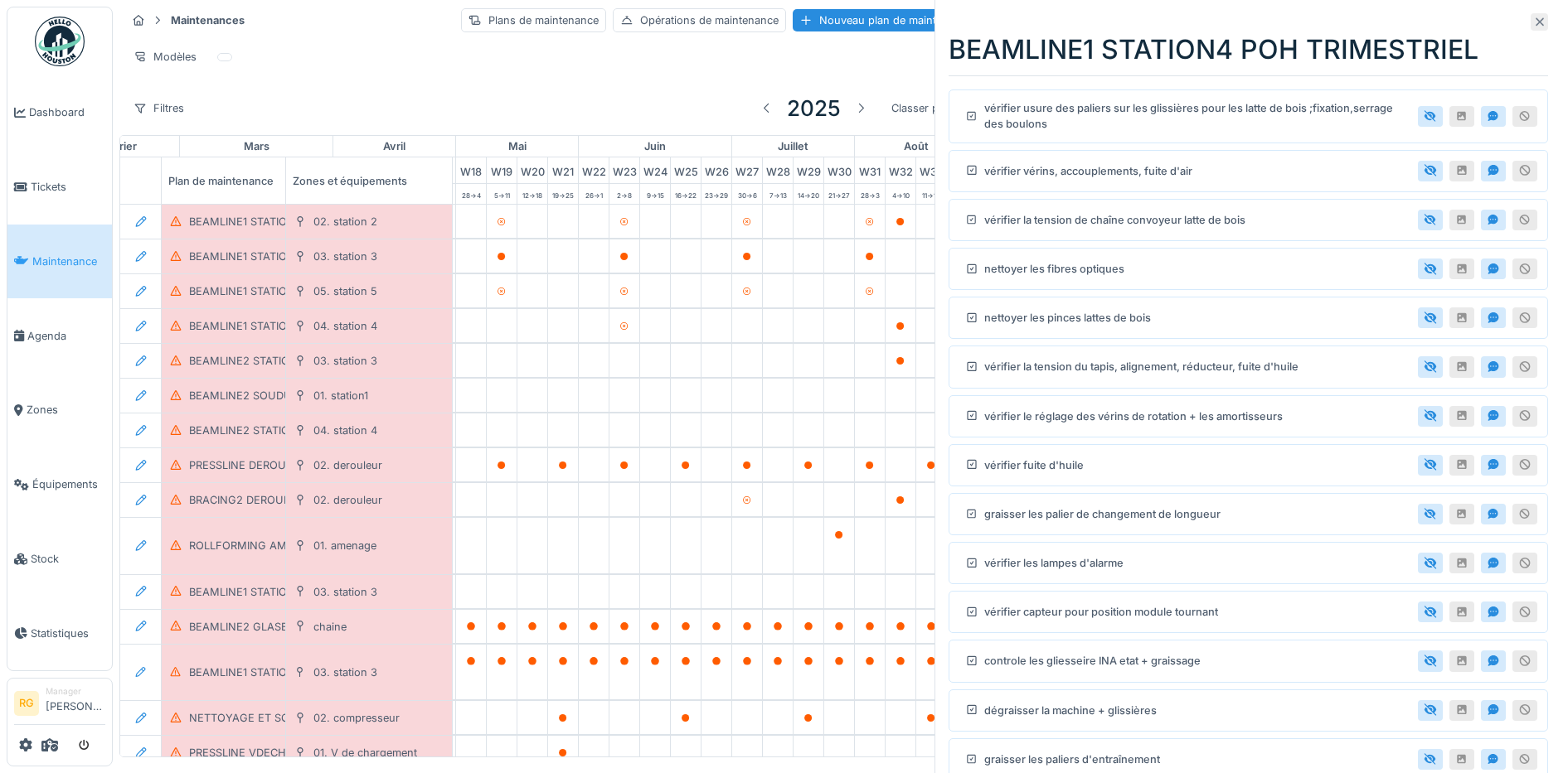
click at [1534, 23] on icon at bounding box center [1540, 22] width 13 height 11
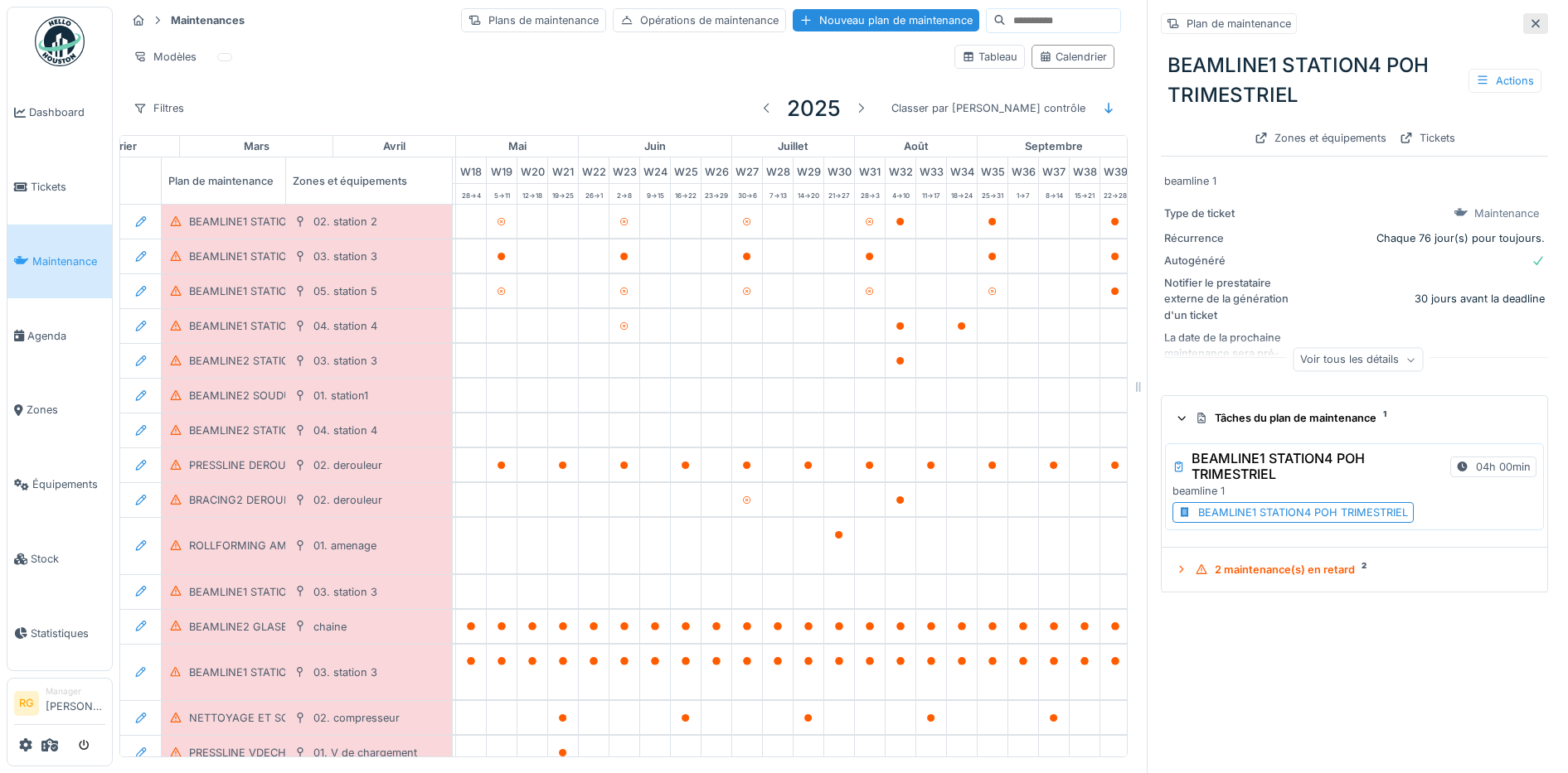
click at [1532, 26] on icon at bounding box center [1536, 23] width 8 height 8
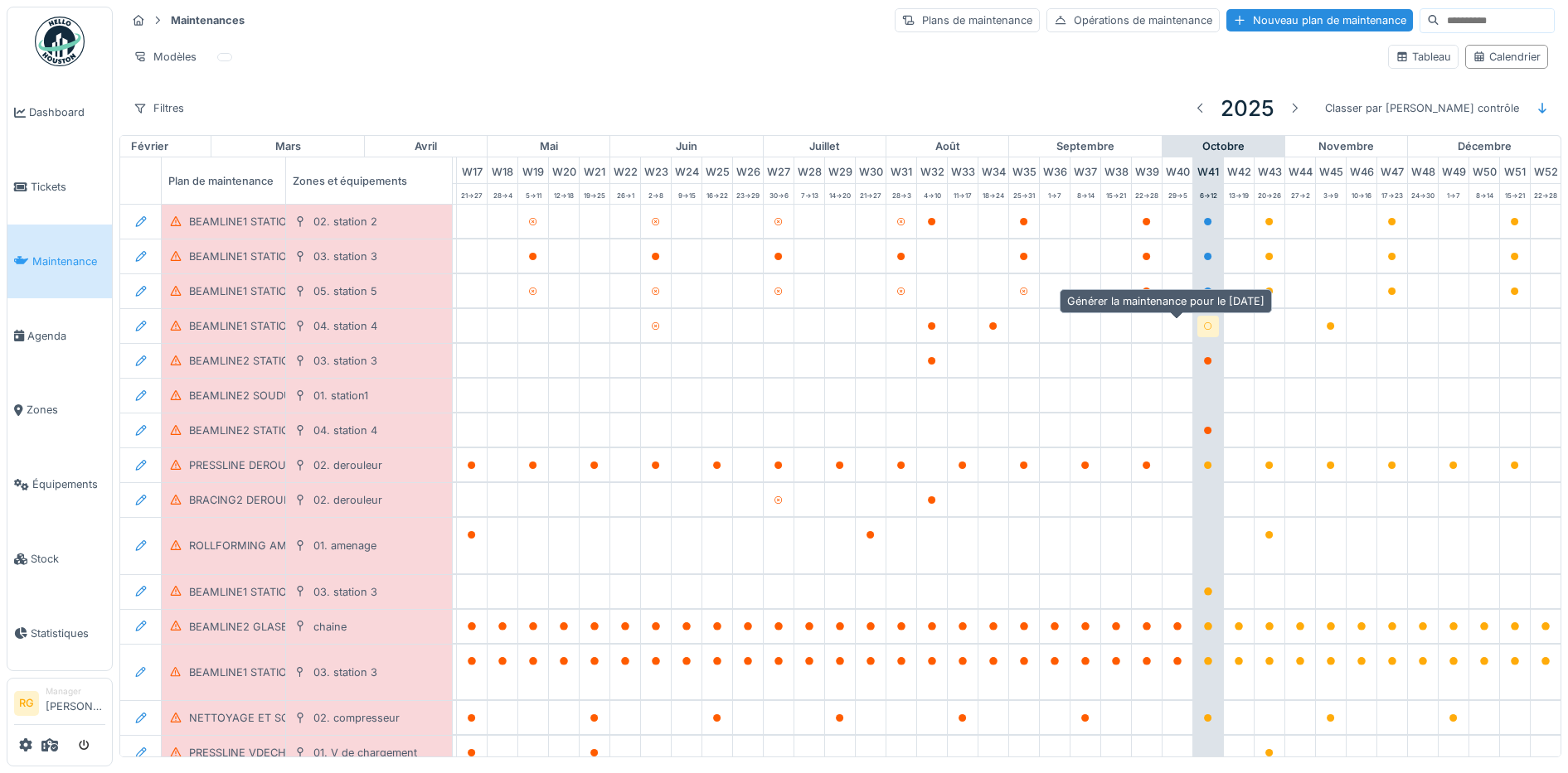
click at [1203, 329] on icon at bounding box center [1208, 326] width 10 height 8
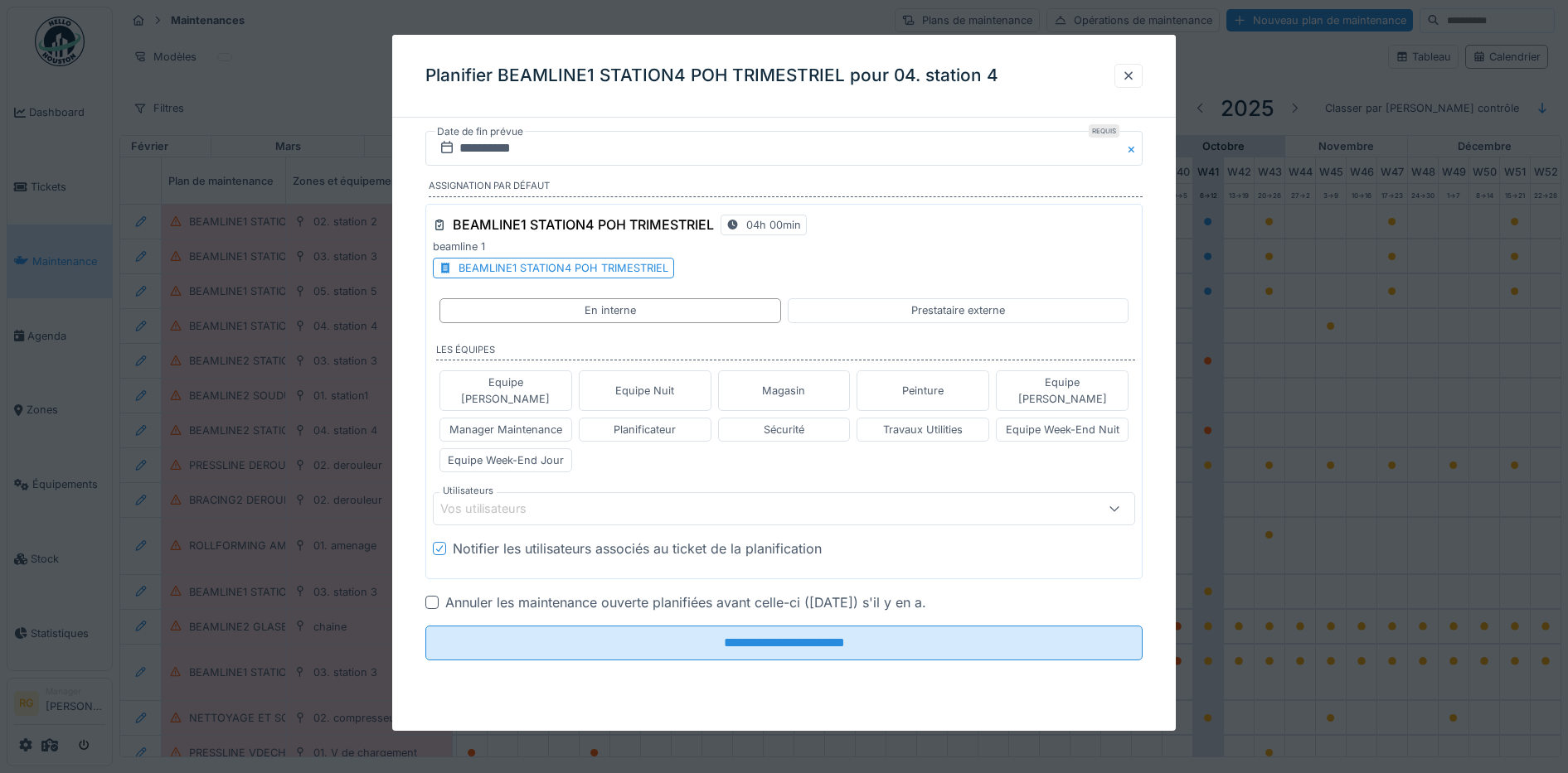
click at [578, 500] on div "Vos utilisateurs" at bounding box center [743, 509] width 606 height 19
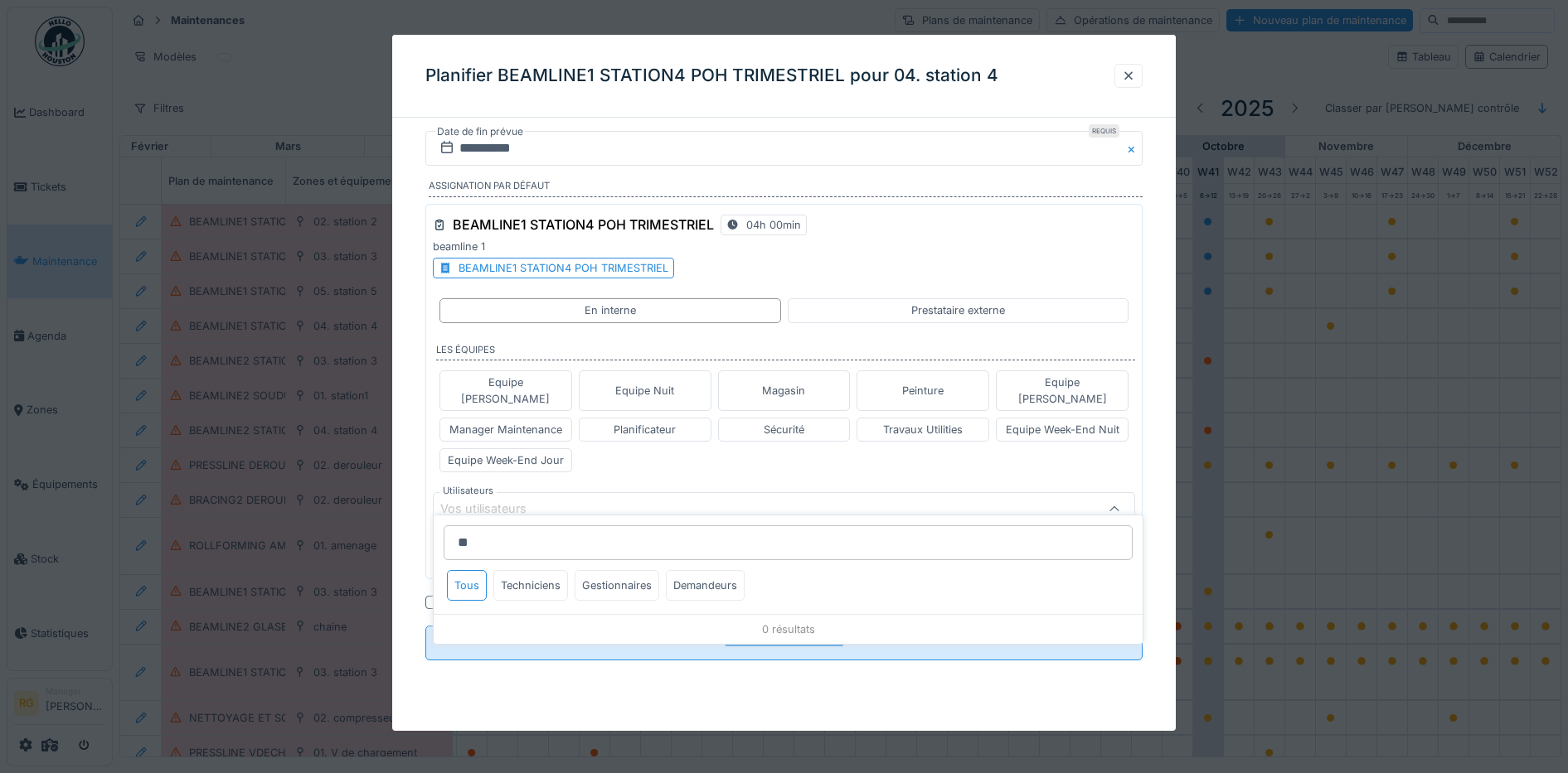
type input "*"
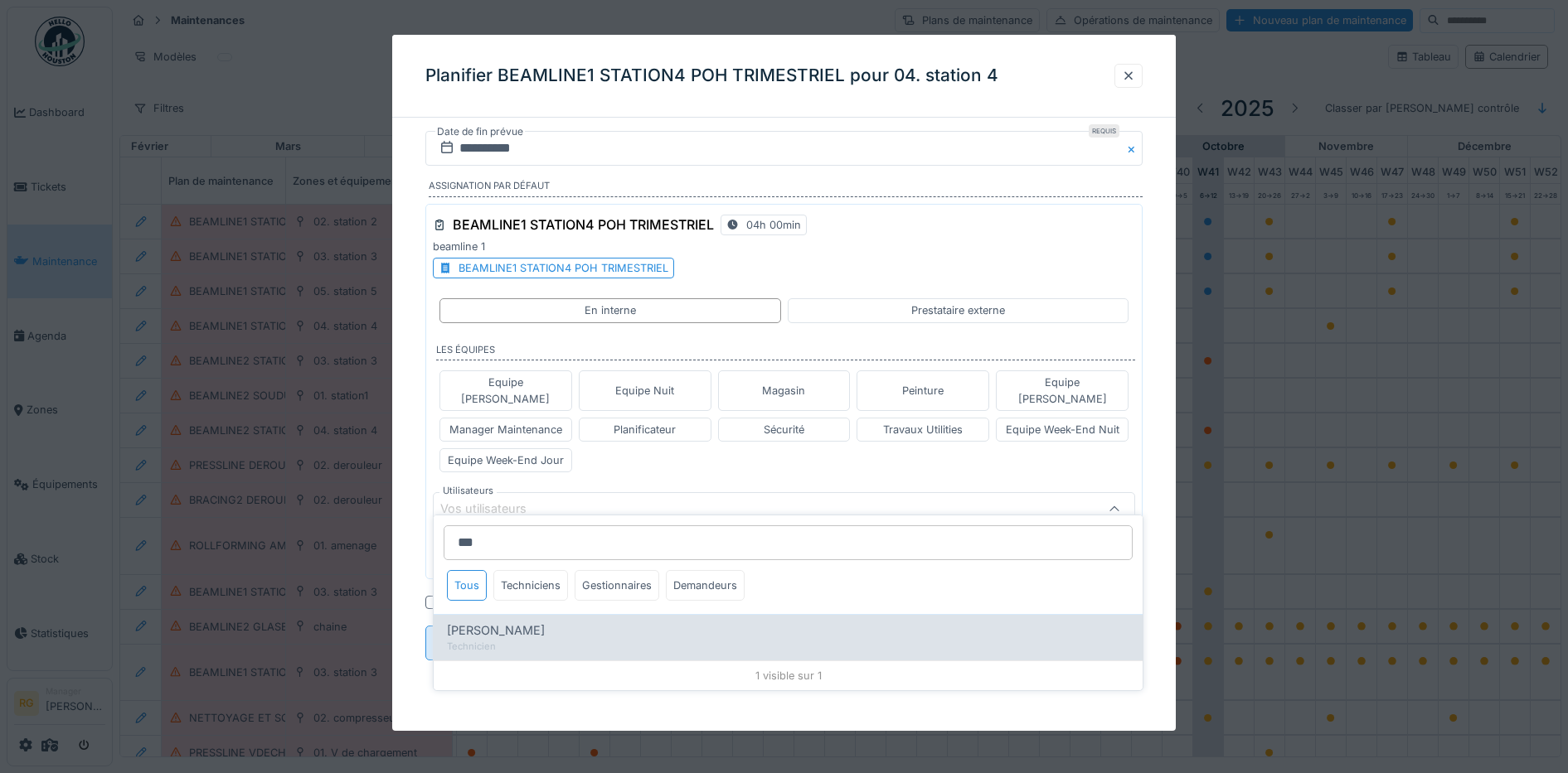
type input "***"
click at [505, 624] on span "Issam Hajaje" at bounding box center [495, 631] width 97 height 19
type input "*****"
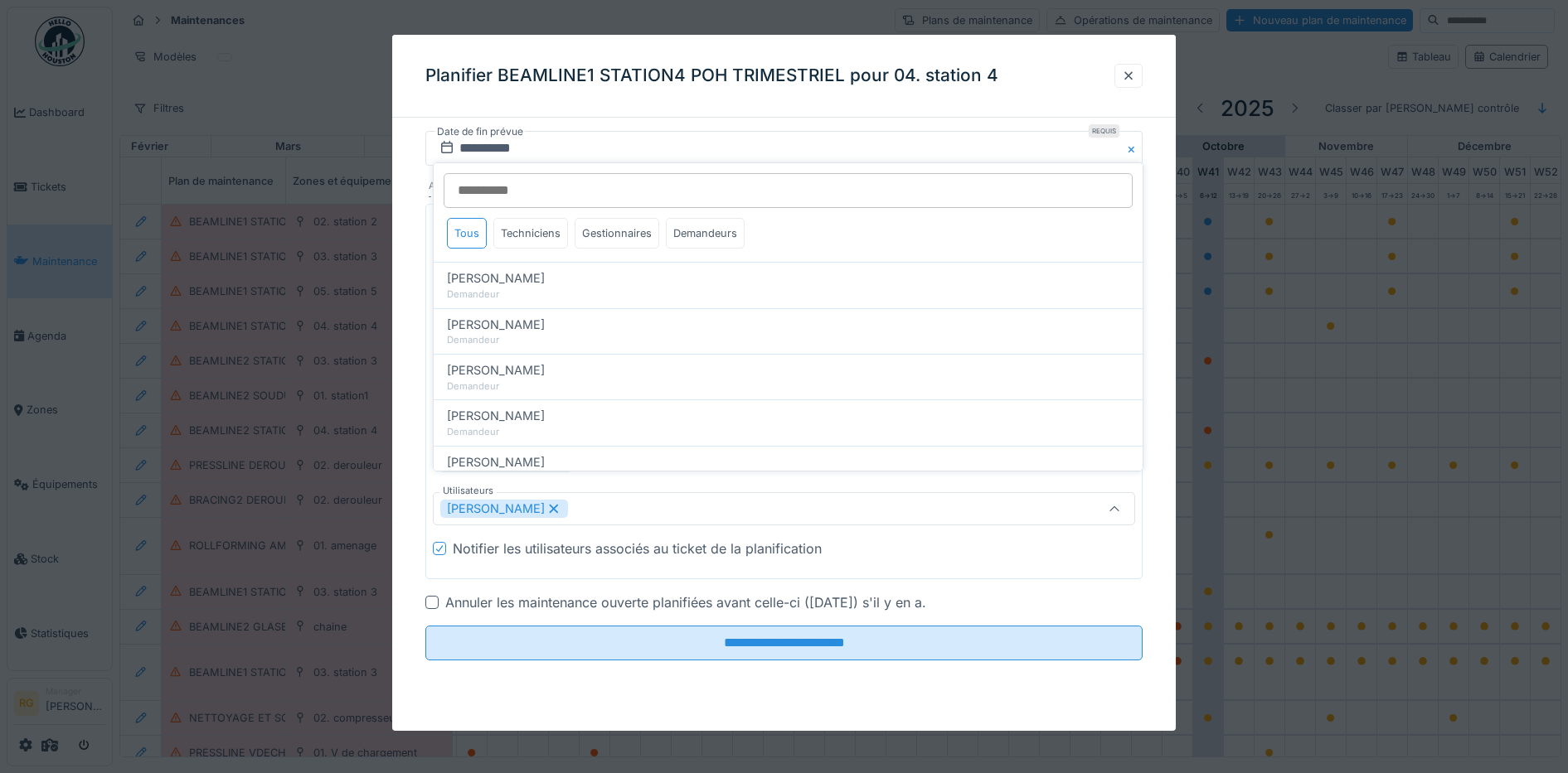
click at [431, 596] on div at bounding box center [432, 602] width 13 height 13
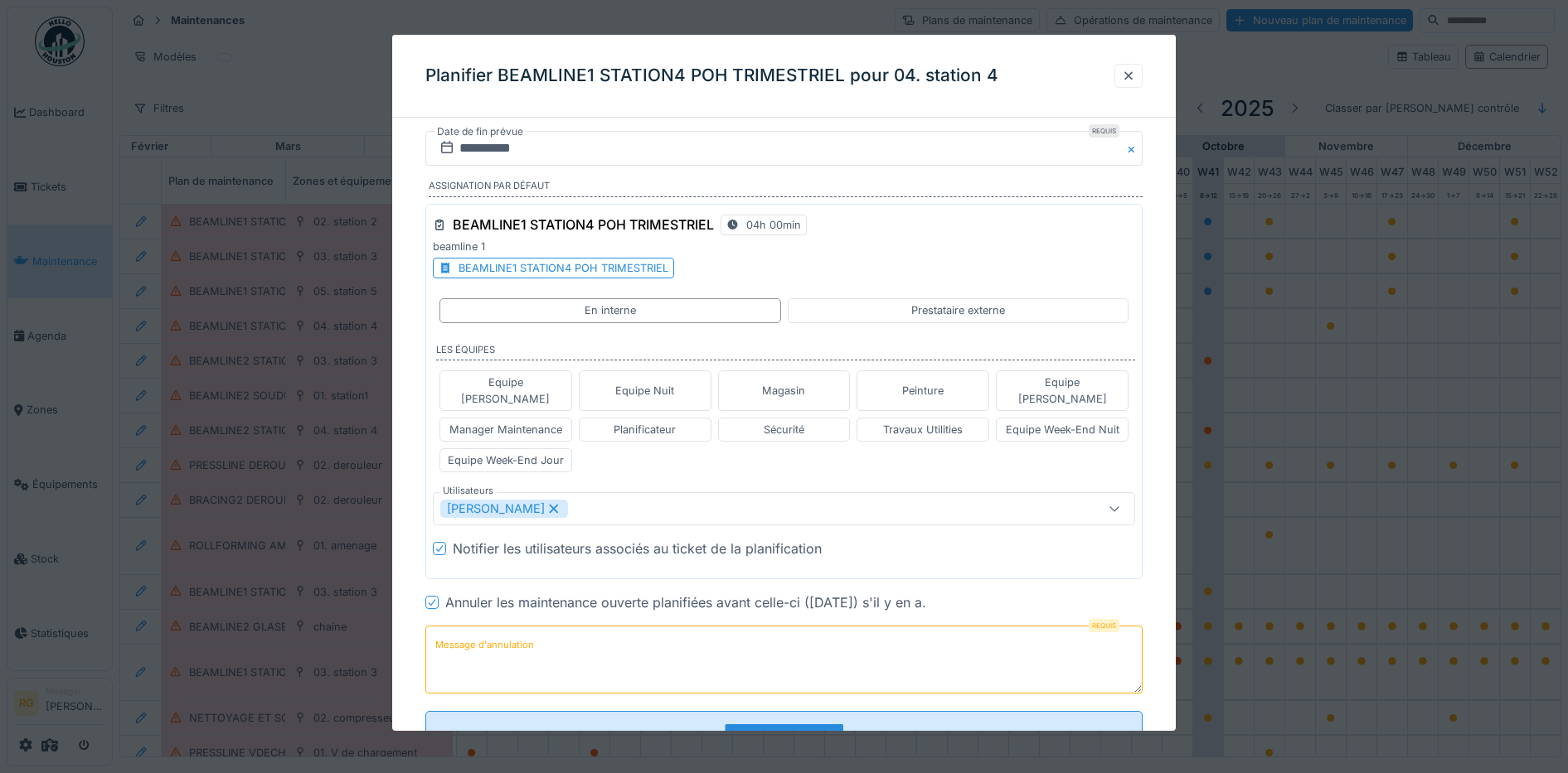
click at [561, 638] on textarea "Message d'annulation" at bounding box center [784, 659] width 719 height 68
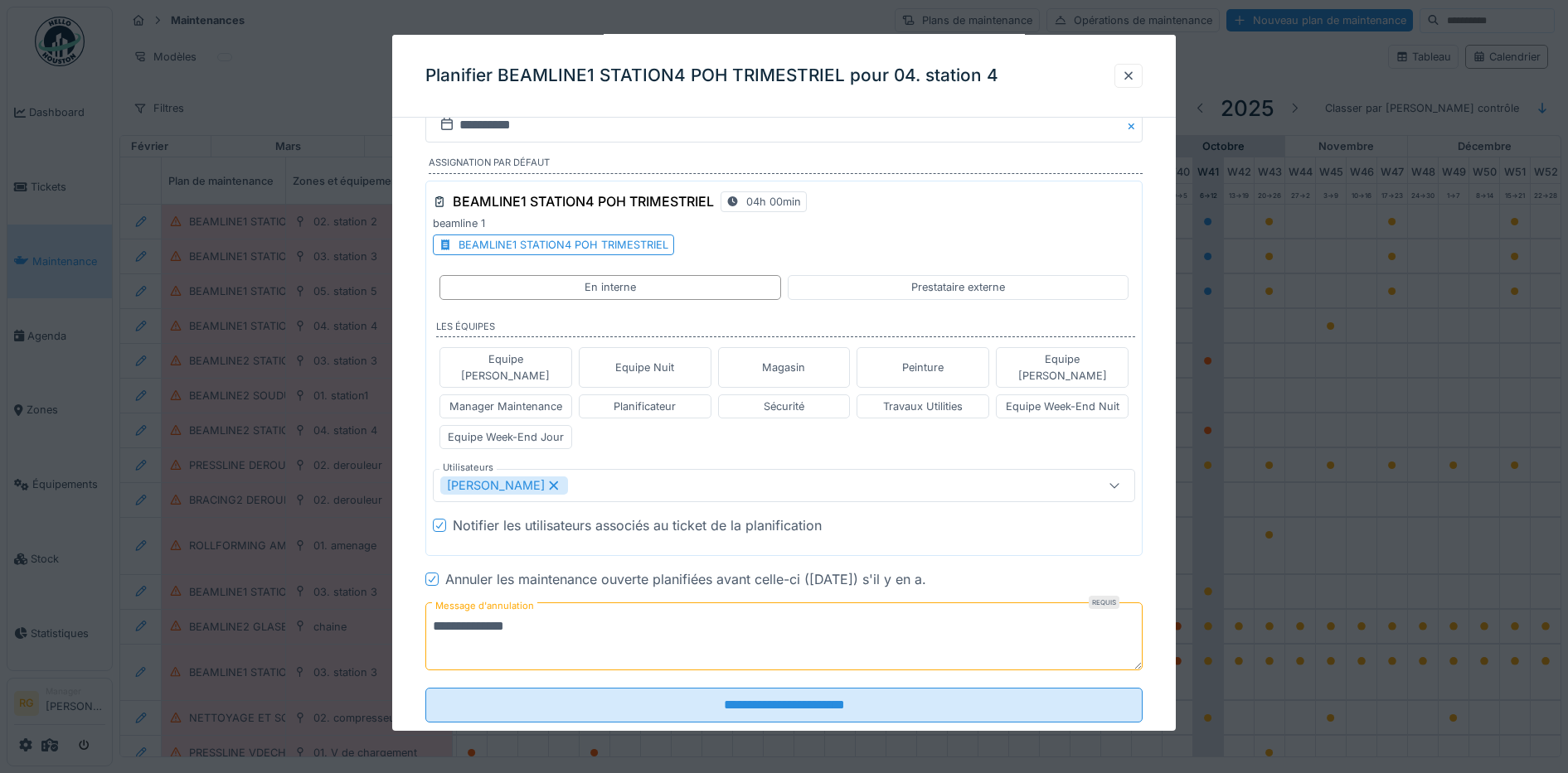
scroll to position [45, 0]
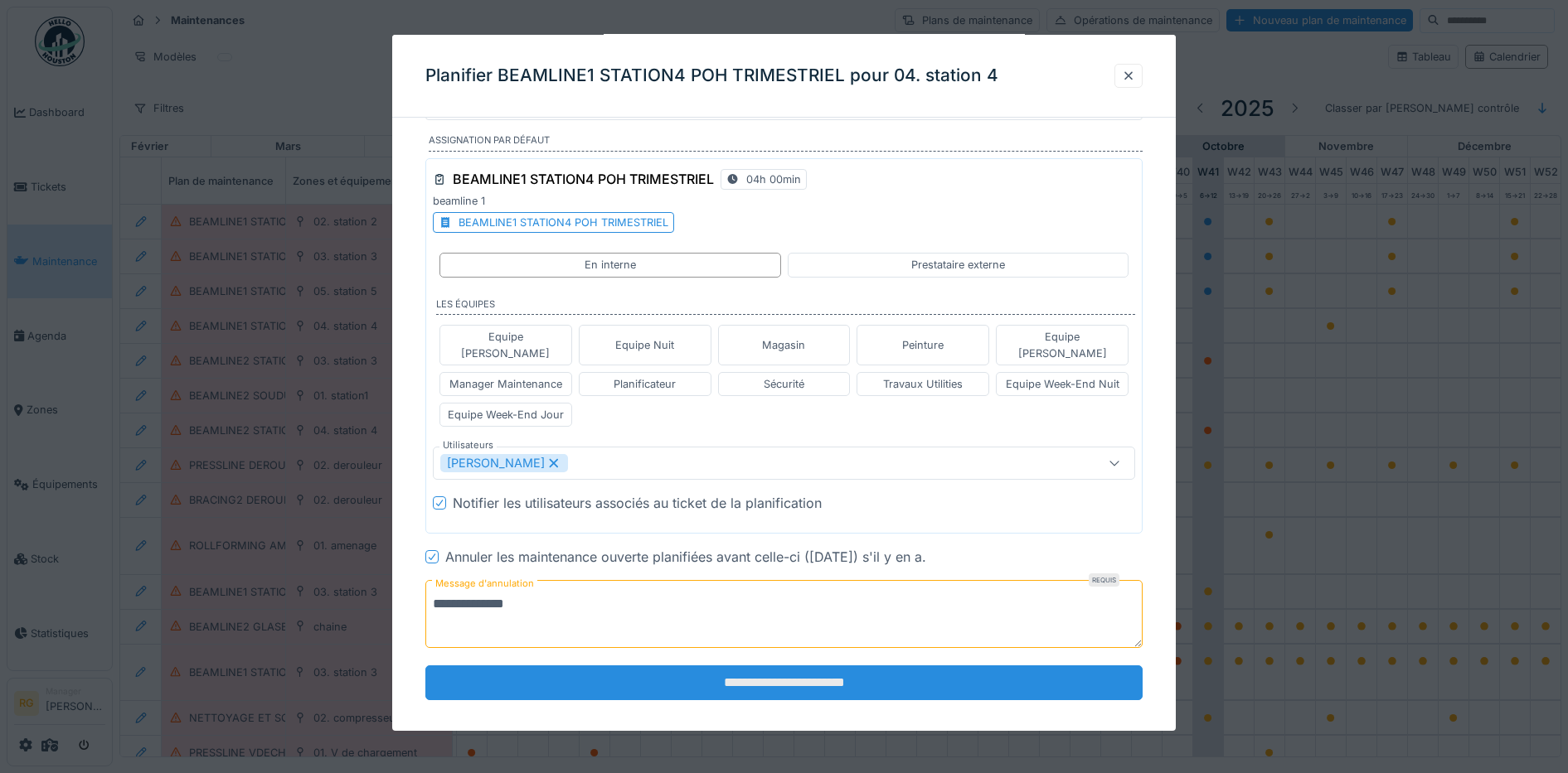
type textarea "**********"
click at [765, 665] on input "**********" at bounding box center [784, 683] width 719 height 35
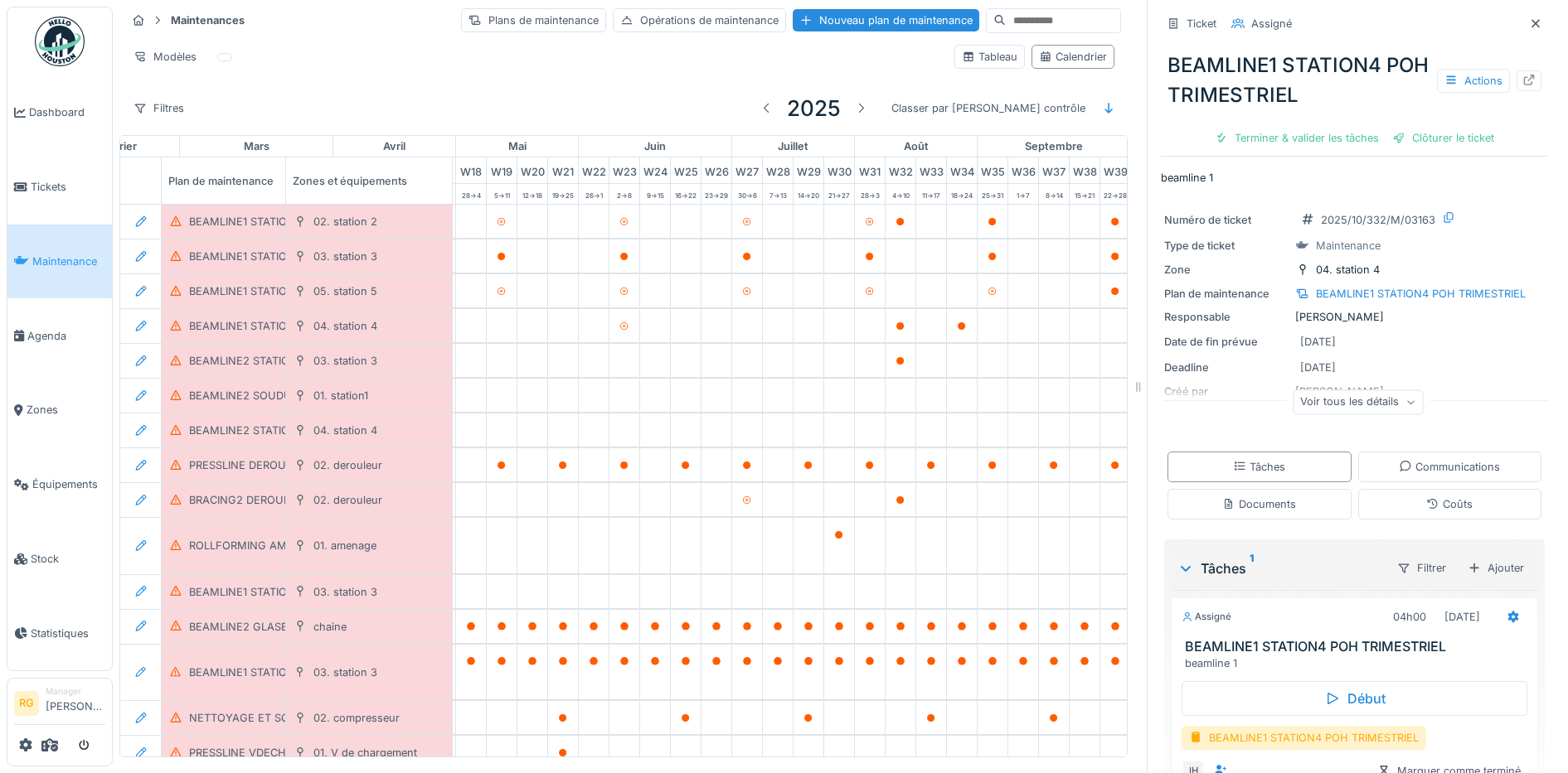
click at [1529, 24] on icon at bounding box center [1536, 24] width 13 height 11
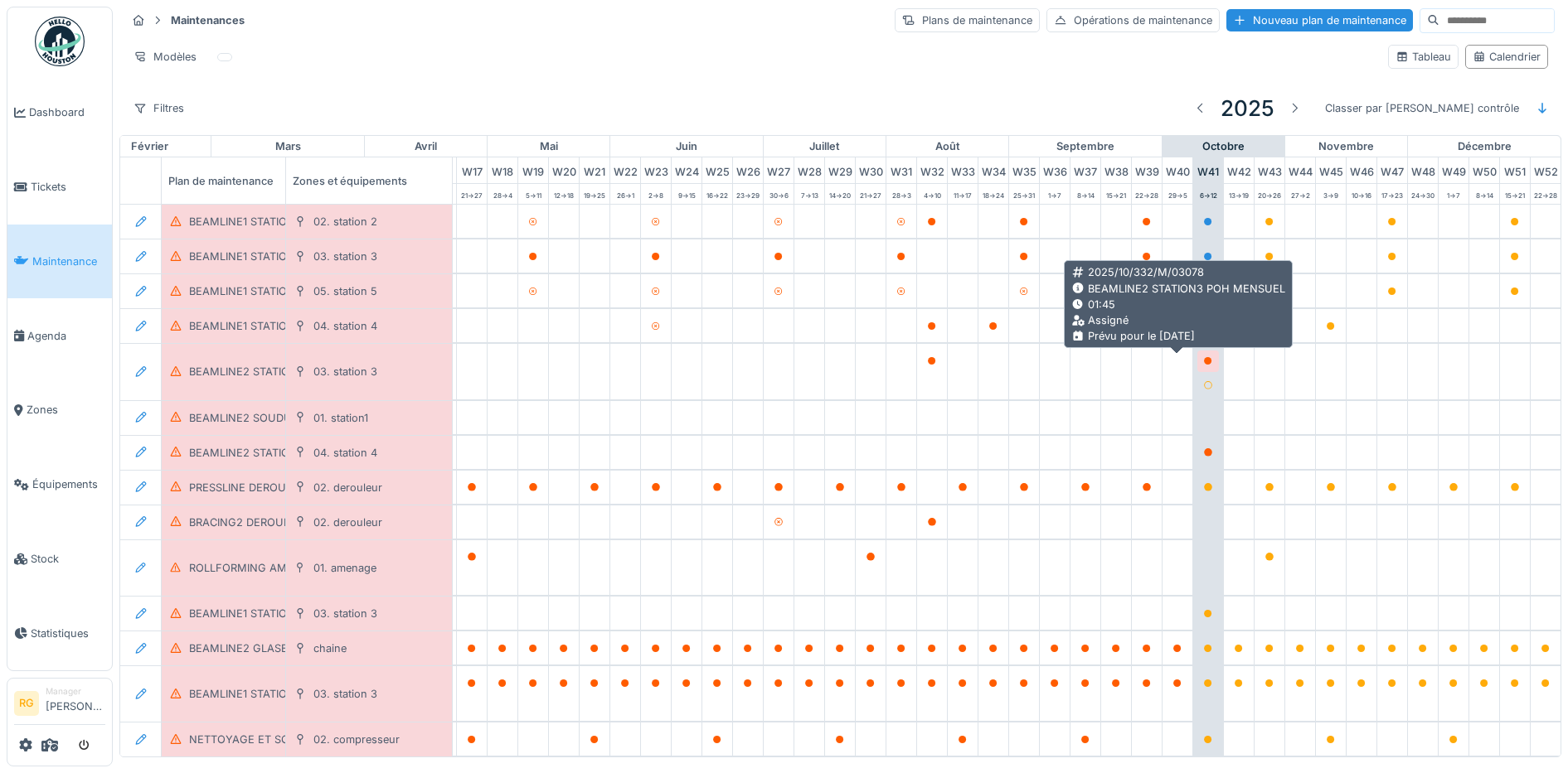
click at [1204, 360] on icon at bounding box center [1208, 361] width 8 height 8
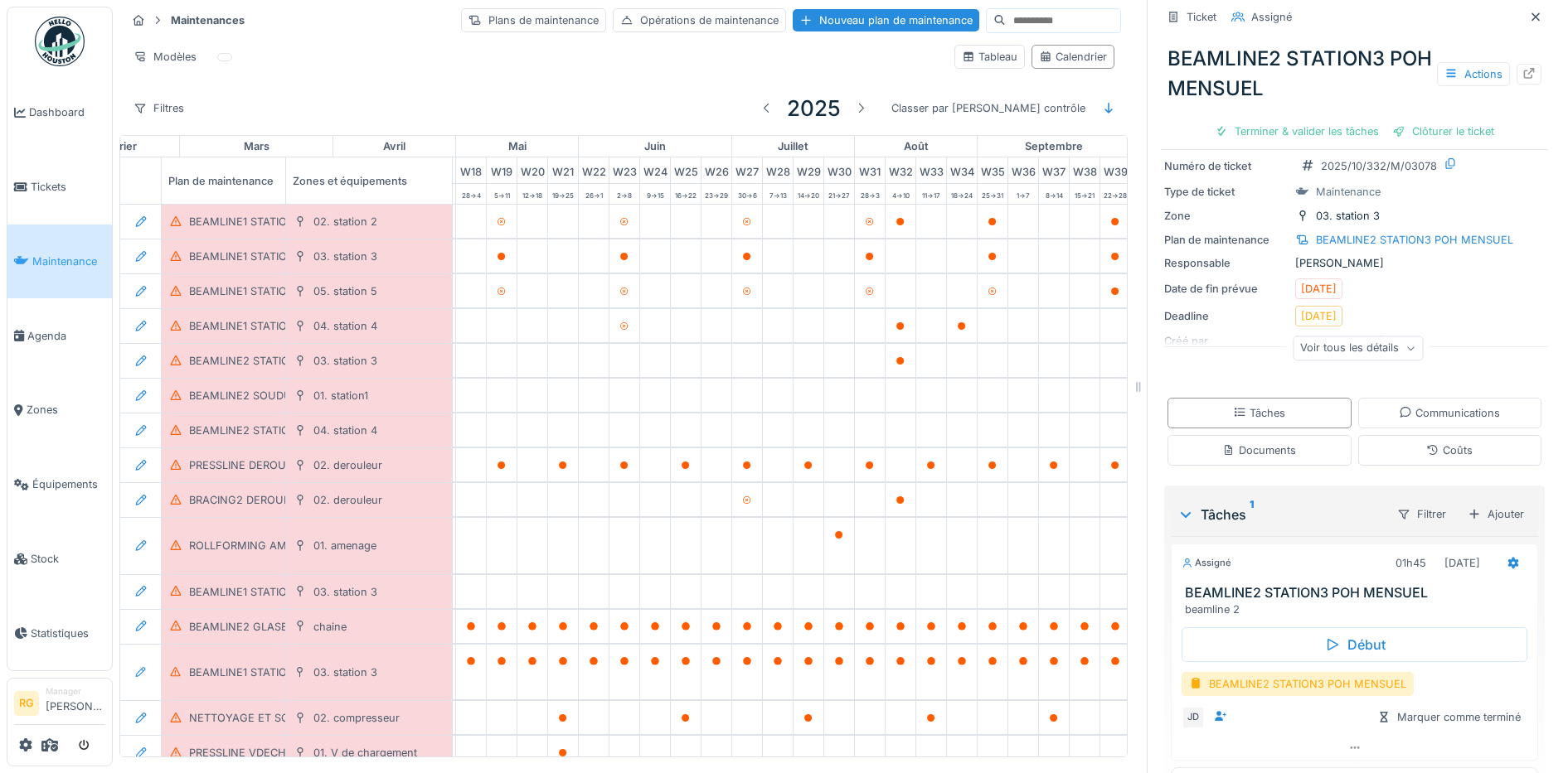
scroll to position [100, 0]
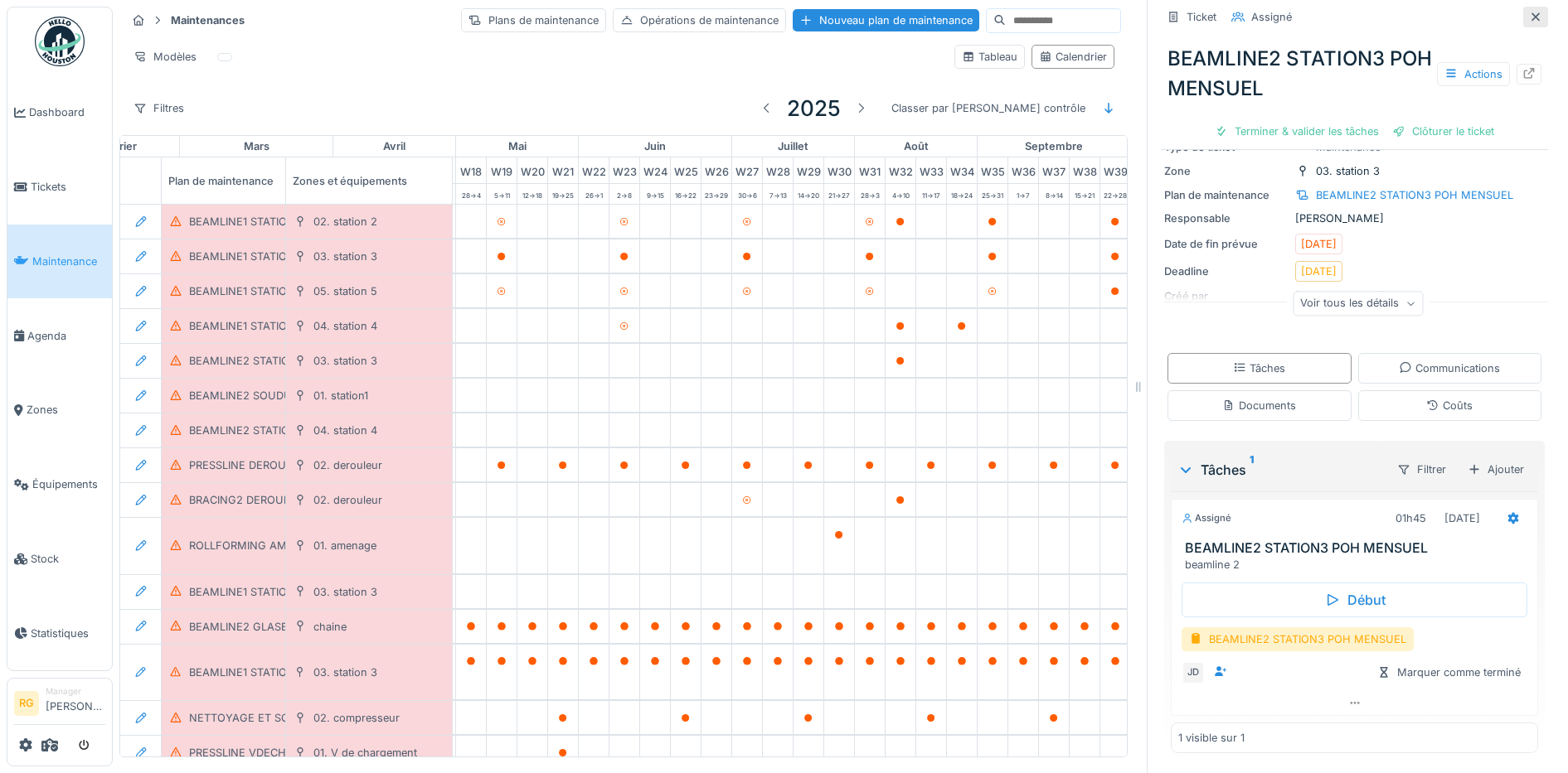
click at [1532, 18] on icon at bounding box center [1536, 16] width 8 height 8
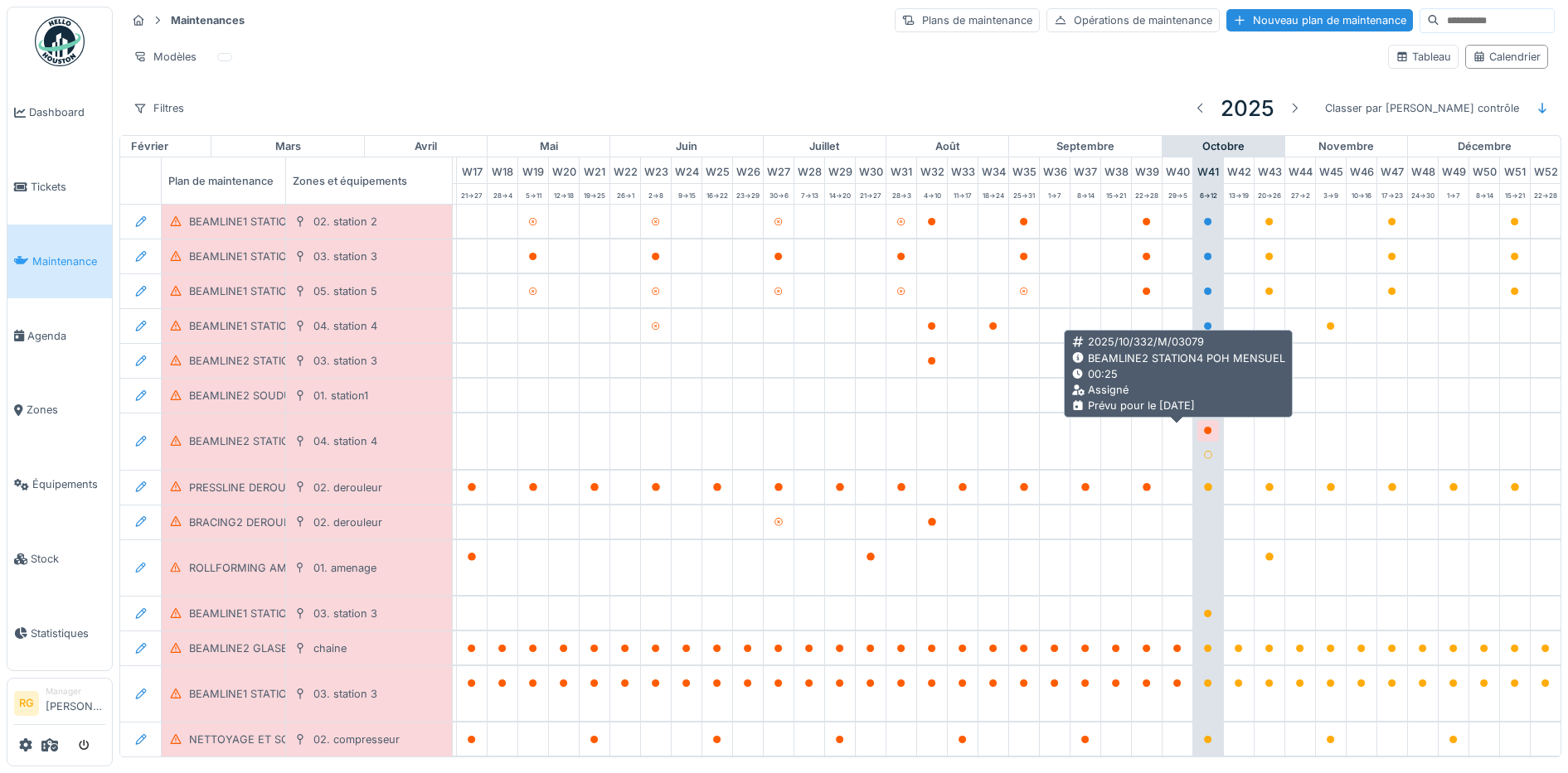
click at [1204, 434] on icon at bounding box center [1208, 431] width 8 height 8
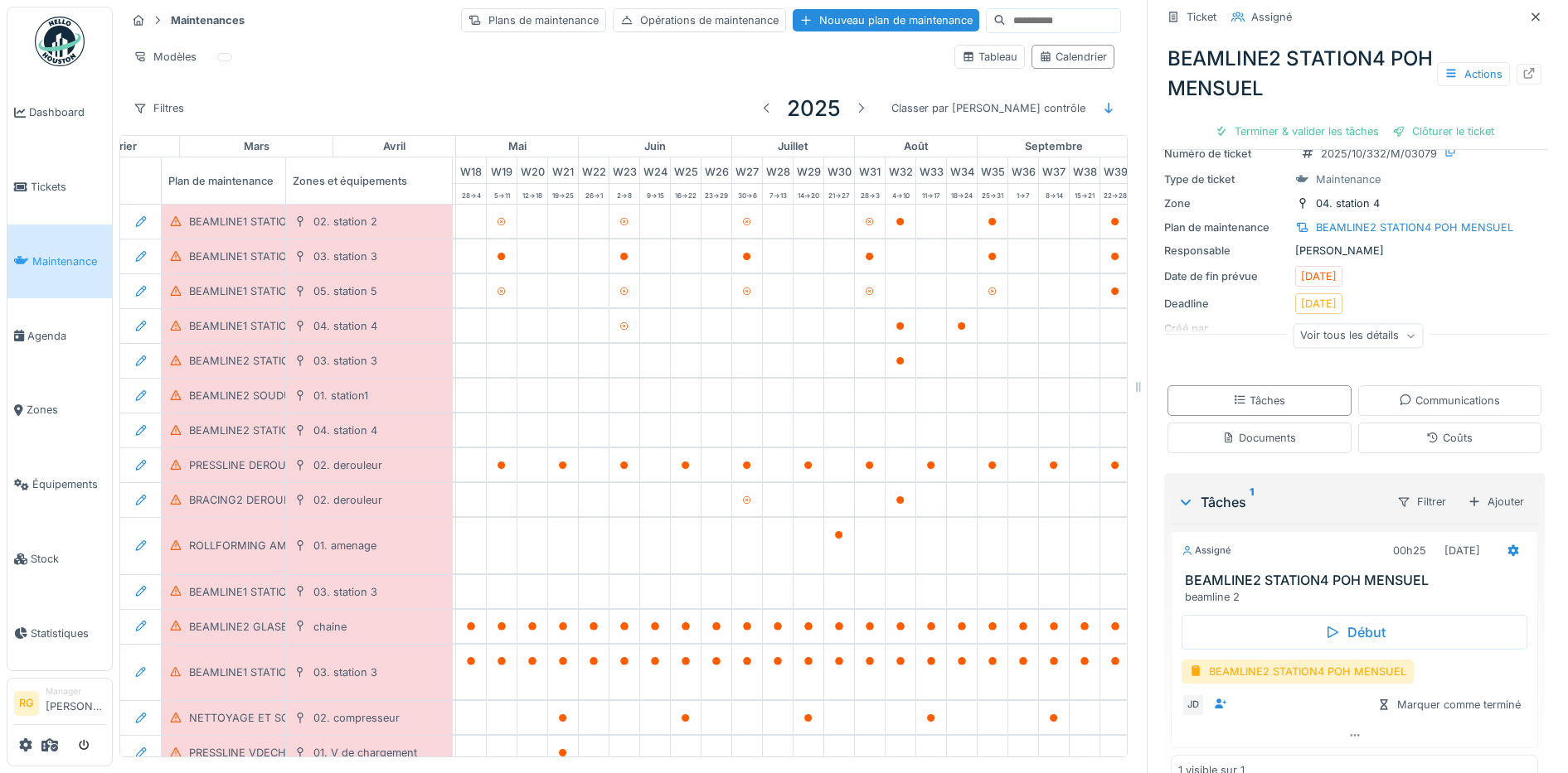
scroll to position [100, 0]
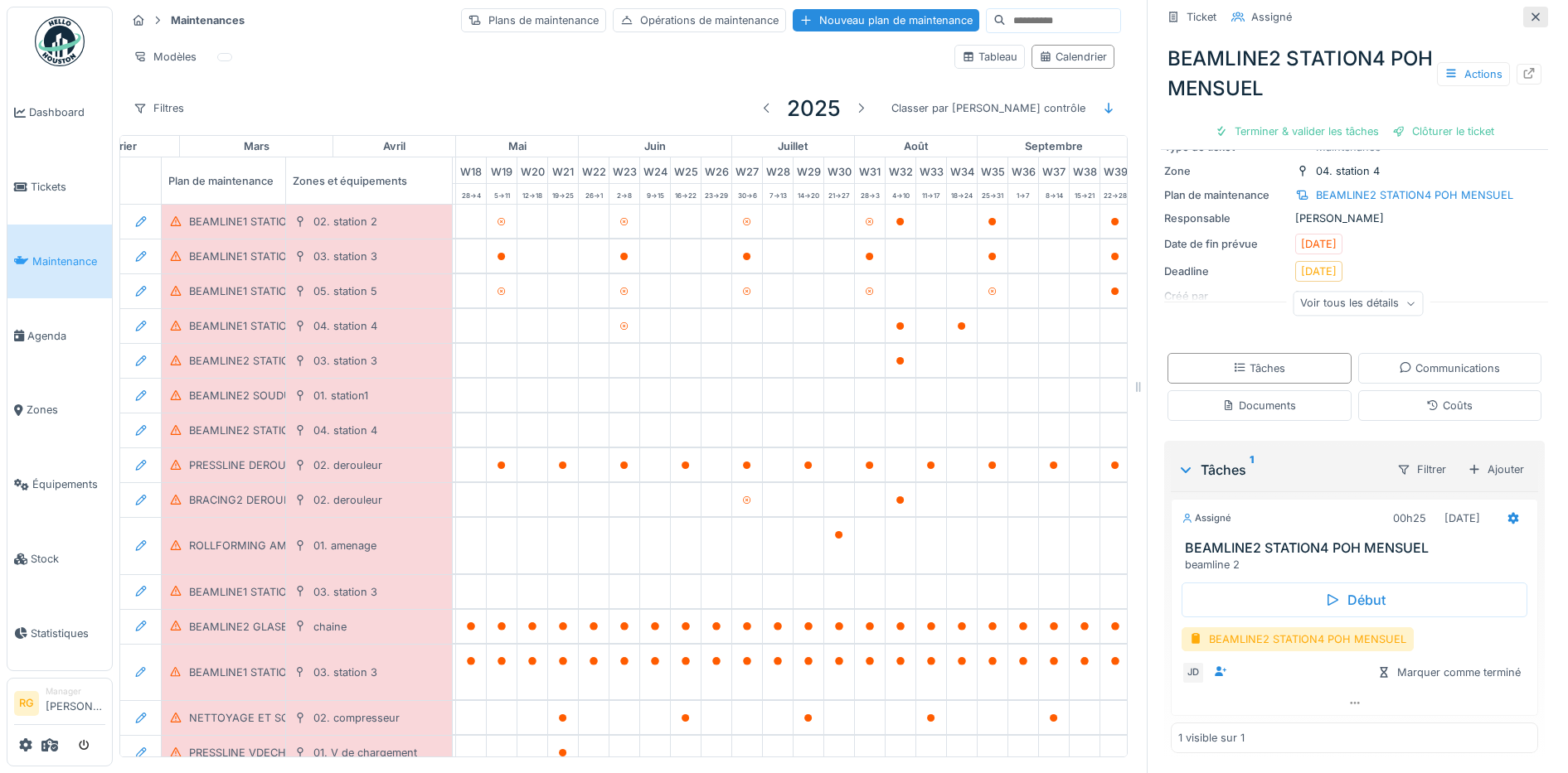
click at [1532, 19] on icon at bounding box center [1536, 16] width 8 height 8
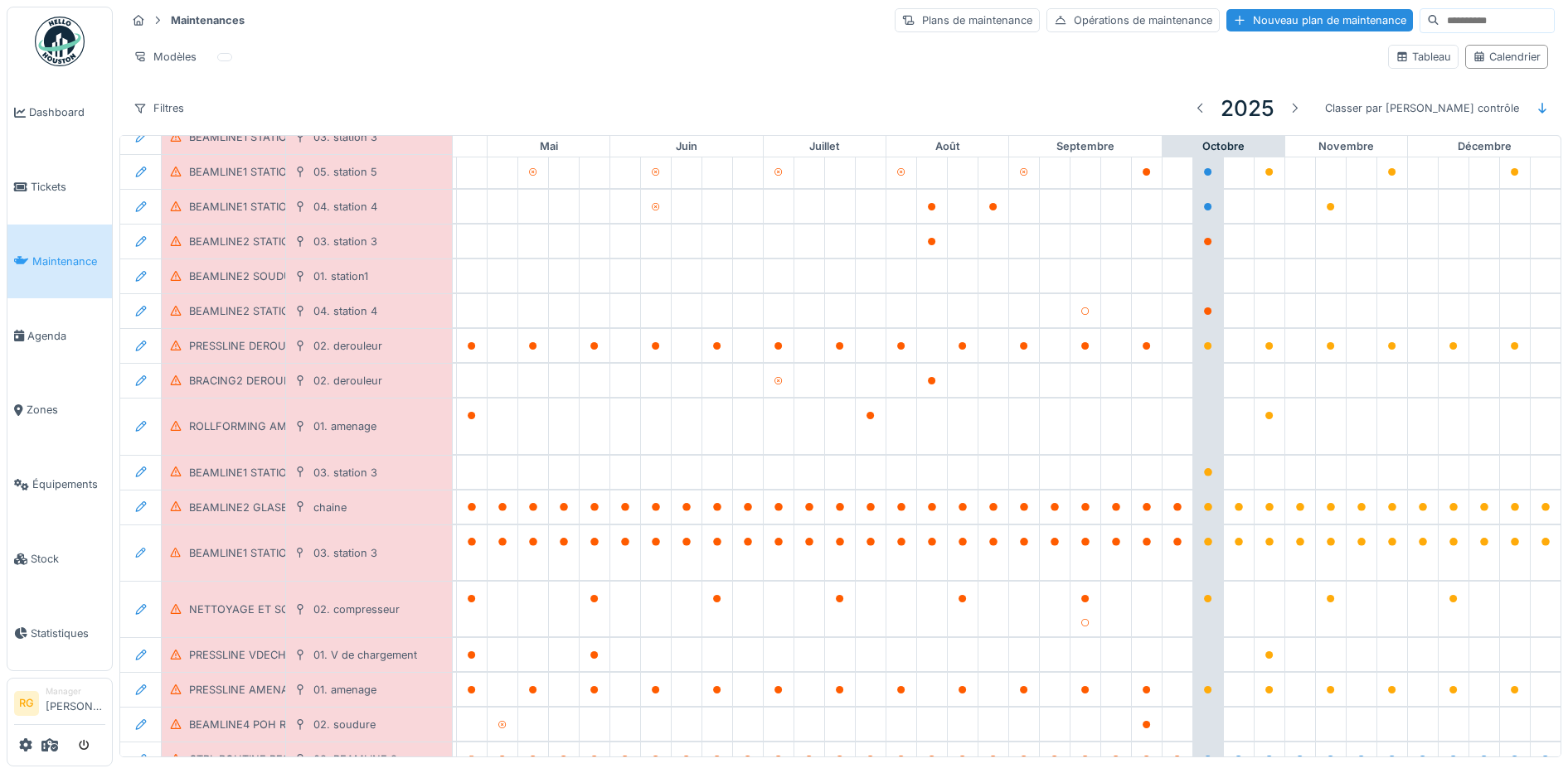
scroll to position [0, 562]
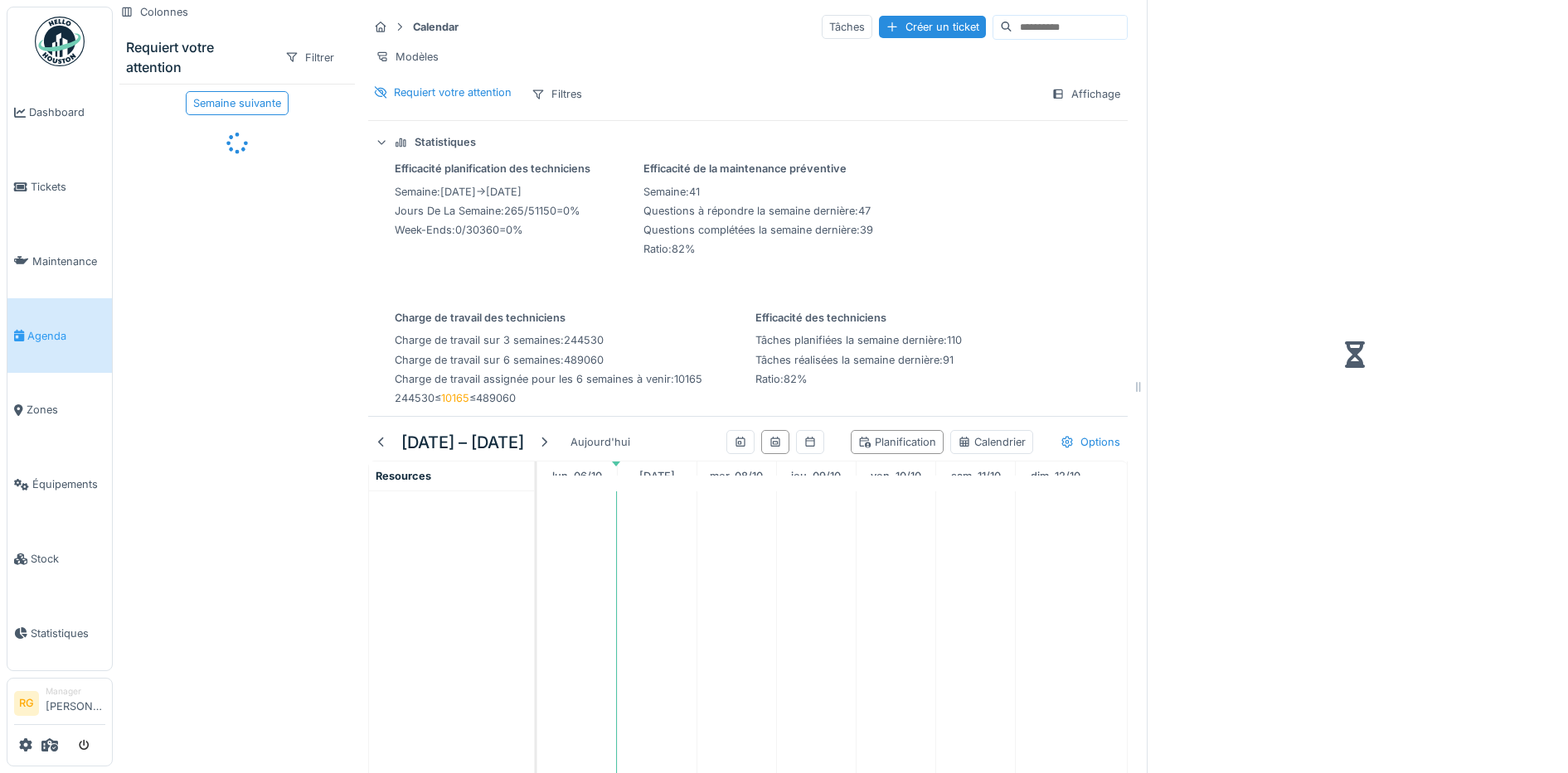
scroll to position [16, 0]
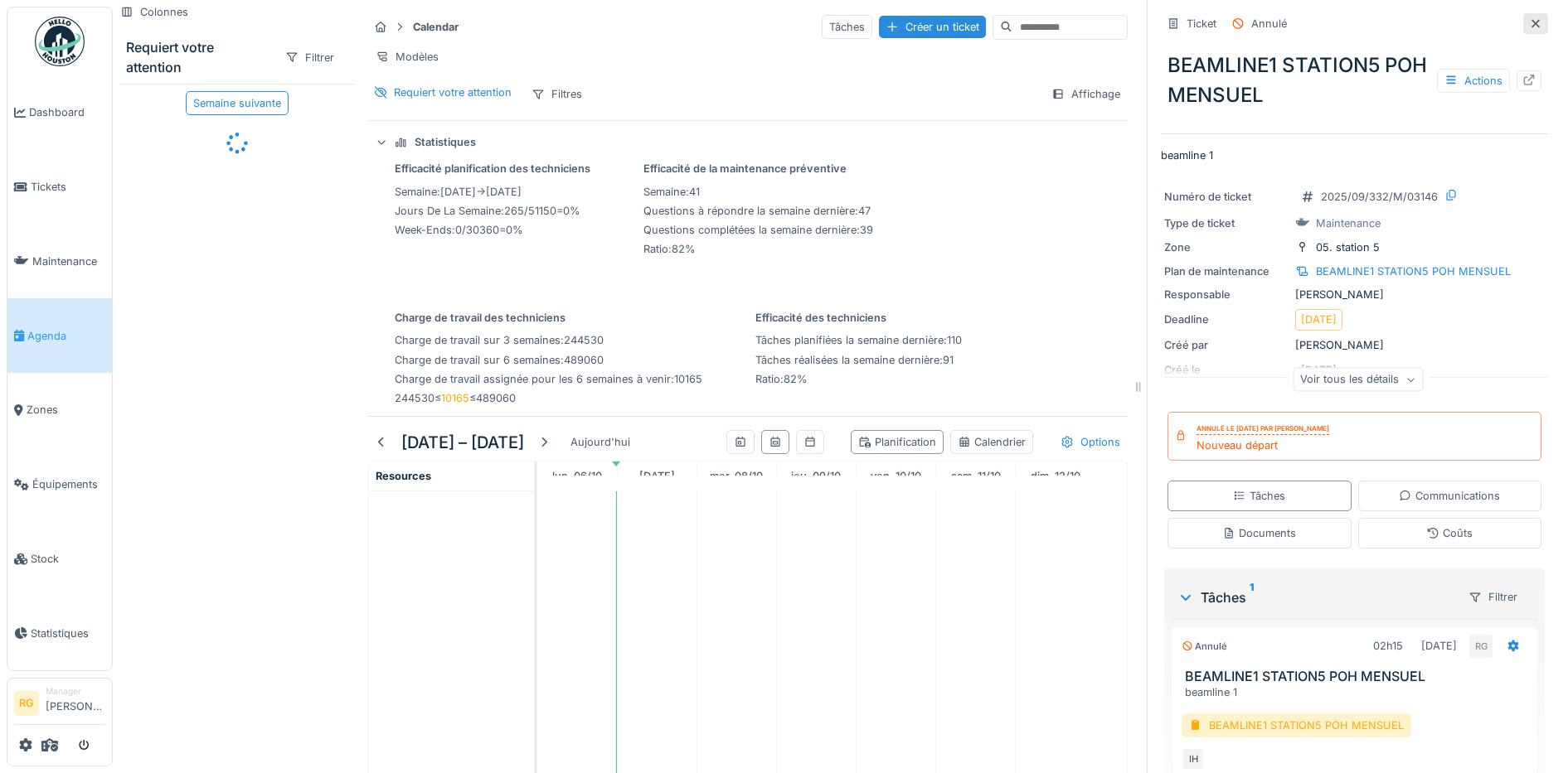
click at [1529, 19] on icon at bounding box center [1536, 24] width 13 height 11
